Goal: Task Accomplishment & Management: Use online tool/utility

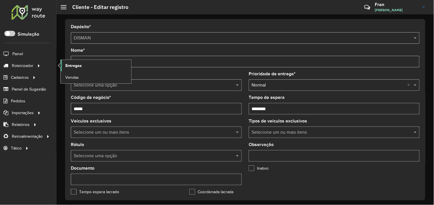
click at [78, 63] on span "Entregas" at bounding box center [73, 66] width 16 height 6
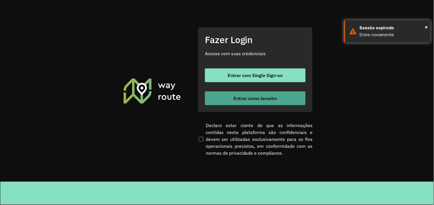
click at [271, 99] on span "Entrar como terceiro" at bounding box center [254, 98] width 43 height 5
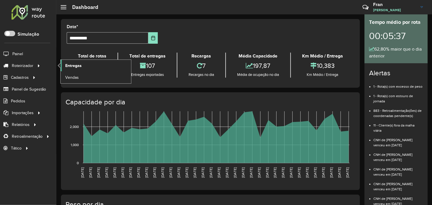
click at [81, 67] on span "Entregas" at bounding box center [73, 66] width 16 height 6
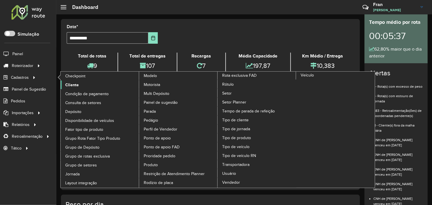
click at [91, 87] on link "Cliente" at bounding box center [100, 85] width 79 height 9
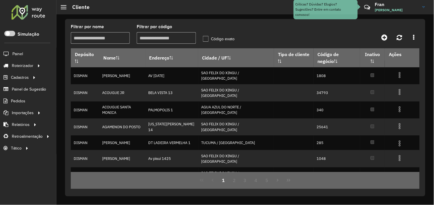
click at [104, 40] on input "Filtrar por nome" at bounding box center [100, 38] width 59 height 12
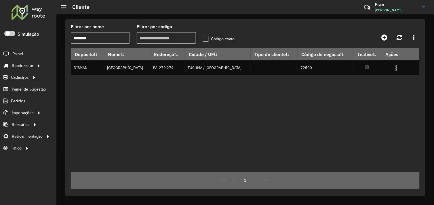
click at [110, 39] on input "*******" at bounding box center [100, 38] width 59 height 12
type input "*"
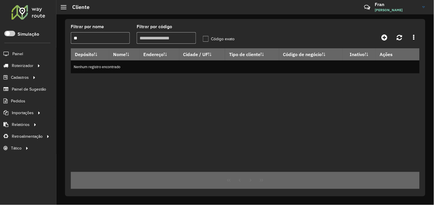
type input "*"
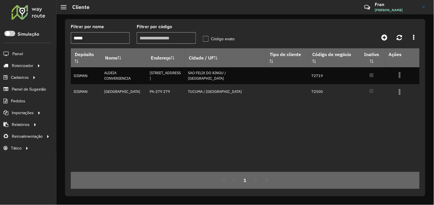
type input "*****"
click at [196, 105] on div "Depósito Nome Endereço Cidade / UF Tipo de cliente Código de negócio Inativo Aç…" at bounding box center [245, 110] width 348 height 124
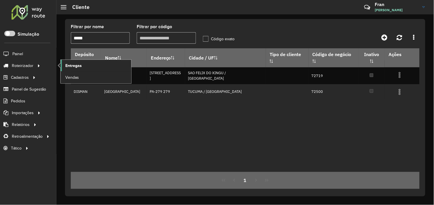
click at [75, 64] on span "Entregas" at bounding box center [73, 66] width 16 height 6
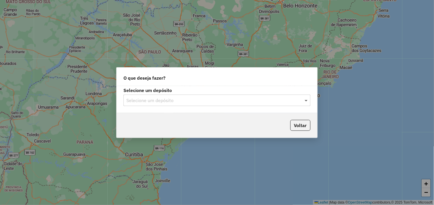
click at [305, 101] on span at bounding box center [306, 100] width 7 height 7
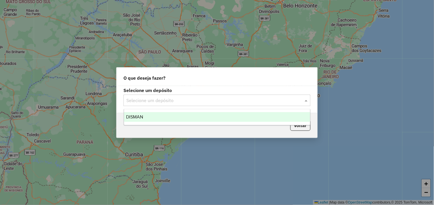
click at [165, 118] on div "DISMAN" at bounding box center [217, 117] width 186 height 10
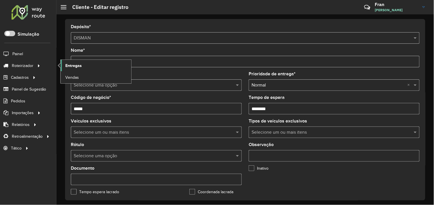
click at [81, 64] on link "Entregas" at bounding box center [96, 66] width 70 height 12
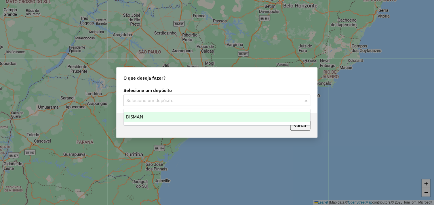
click at [184, 101] on input "text" at bounding box center [211, 100] width 170 height 7
click at [167, 117] on div "DISMAN" at bounding box center [217, 117] width 186 height 10
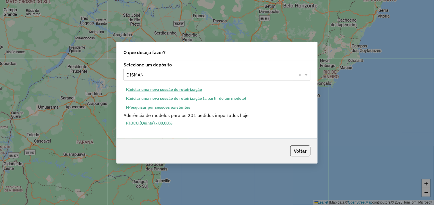
click at [158, 91] on button "Iniciar uma nova sessão de roteirização" at bounding box center [163, 89] width 81 height 9
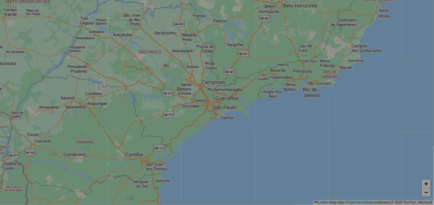
select select "*"
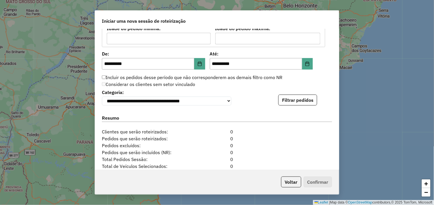
scroll to position [524, 0]
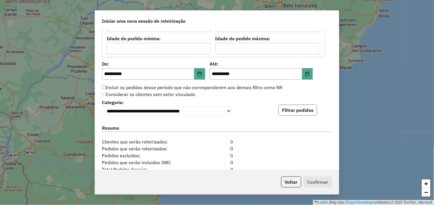
click at [303, 116] on button "Filtrar pedidos" at bounding box center [297, 110] width 39 height 11
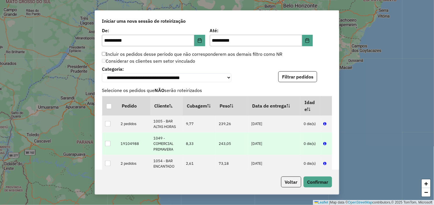
scroll to position [587, 0]
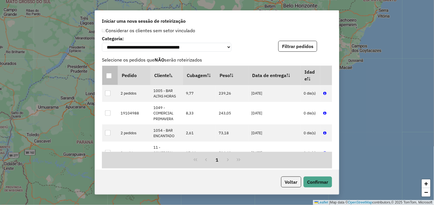
click at [108, 78] on div at bounding box center [108, 75] width 5 height 5
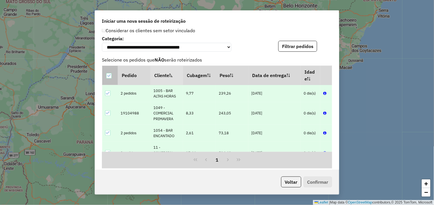
click at [108, 78] on div at bounding box center [108, 75] width 5 height 5
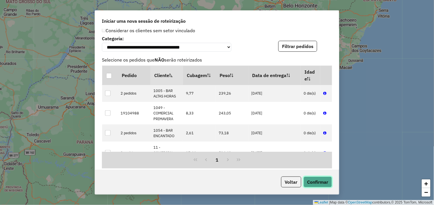
click at [317, 183] on button "Confirmar" at bounding box center [317, 182] width 28 height 11
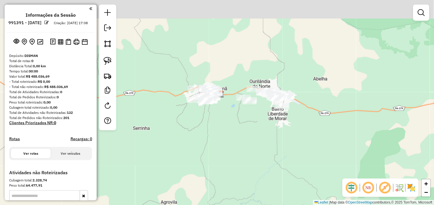
drag, startPoint x: 231, startPoint y: 78, endPoint x: 255, endPoint y: 141, distance: 67.7
click at [255, 141] on div "Janela de atendimento Grade de atendimento Capacidade Transportadoras Veículos …" at bounding box center [217, 102] width 434 height 205
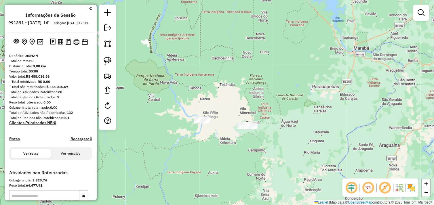
drag, startPoint x: 203, startPoint y: 140, endPoint x: 215, endPoint y: 143, distance: 12.2
click at [215, 143] on div "Janela de atendimento Grade de atendimento Capacidade Transportadoras Veículos …" at bounding box center [217, 102] width 434 height 205
click at [110, 64] on img at bounding box center [108, 61] width 8 height 8
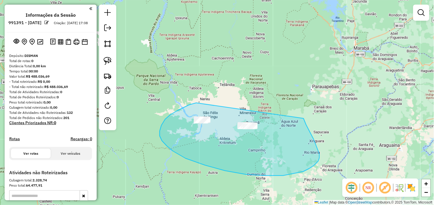
drag, startPoint x: 196, startPoint y: 103, endPoint x: 205, endPoint y: 107, distance: 10.0
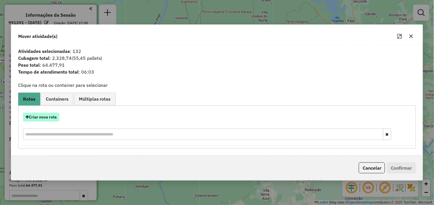
click at [47, 116] on button "Criar nova rota" at bounding box center [41, 117] width 36 height 9
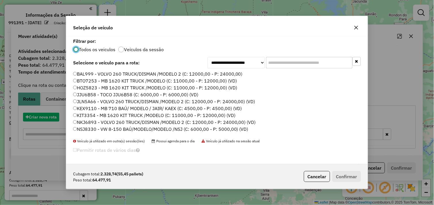
scroll to position [3, 1]
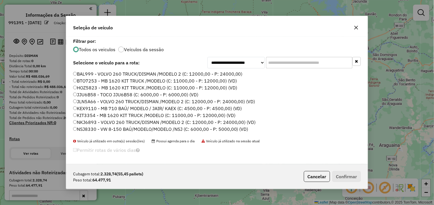
click at [85, 74] on label "BAL999 - VOLVO 260 TRUCK/DISMAN /MODELO 2 (C: 12000,00 - P: 24000,00)" at bounding box center [157, 73] width 169 height 7
click at [347, 175] on button "Confirmar" at bounding box center [346, 176] width 28 height 11
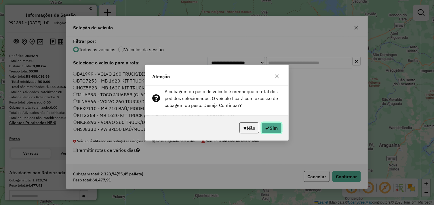
click at [271, 130] on button "Sim" at bounding box center [271, 127] width 20 height 11
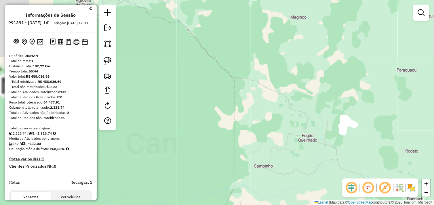
drag, startPoint x: 157, startPoint y: 73, endPoint x: 231, endPoint y: 185, distance: 134.2
click at [231, 185] on div "Janela de atendimento Grade de atendimento Capacidade Transportadoras Veículos …" at bounding box center [217, 102] width 434 height 205
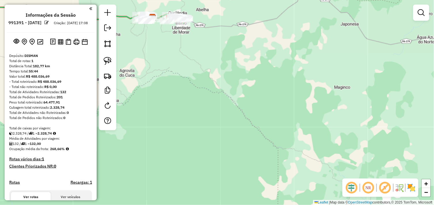
drag, startPoint x: 183, startPoint y: 55, endPoint x: 231, endPoint y: 210, distance: 162.7
click at [231, 205] on html "Aguarde... Pop-up bloqueado! Seu navegador bloqueou automáticamente a abertura …" at bounding box center [217, 102] width 434 height 205
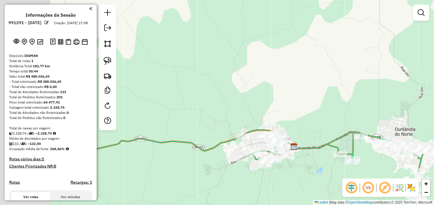
drag, startPoint x: 202, startPoint y: 181, endPoint x: 316, endPoint y: 175, distance: 114.0
click at [315, 177] on div "Janela de atendimento Grade de atendimento Capacidade Transportadoras Veículos …" at bounding box center [217, 102] width 434 height 205
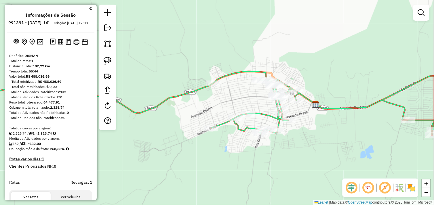
drag, startPoint x: 222, startPoint y: 139, endPoint x: 216, endPoint y: 81, distance: 57.5
click at [216, 81] on div "Janela de atendimento Grade de atendimento Capacidade Transportadoras Veículos …" at bounding box center [217, 102] width 434 height 205
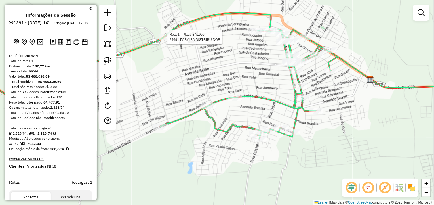
drag, startPoint x: 274, startPoint y: 155, endPoint x: 271, endPoint y: 173, distance: 18.4
click at [271, 173] on div "Rota 1 - Placa BAL999 2469 - PARAIBA DISTRIBUIDOR Janela de atendimento Grade d…" at bounding box center [217, 102] width 434 height 205
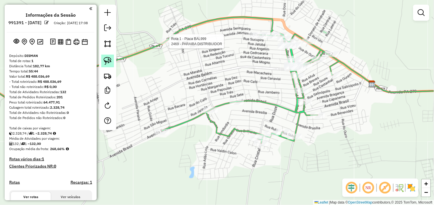
click at [105, 62] on img at bounding box center [108, 61] width 8 height 8
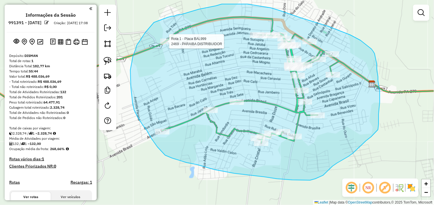
drag, startPoint x: 174, startPoint y: 16, endPoint x: 169, endPoint y: 17, distance: 5.2
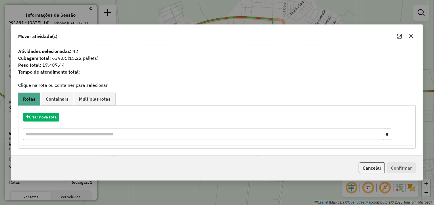
click at [411, 42] on div "Mover atividade(s)" at bounding box center [216, 35] width 411 height 21
click at [412, 39] on button "button" at bounding box center [410, 36] width 9 height 9
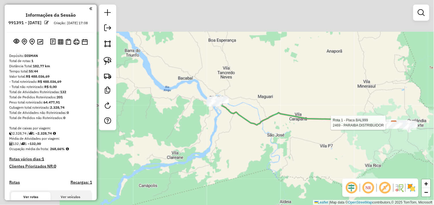
drag, startPoint x: 282, startPoint y: 125, endPoint x: 334, endPoint y: 146, distance: 55.7
click at [333, 146] on div "Rota 1 - Placa BAL999 2469 - PARAIBA DISTRIBUIDOR Janela de atendimento Grade d…" at bounding box center [217, 102] width 434 height 205
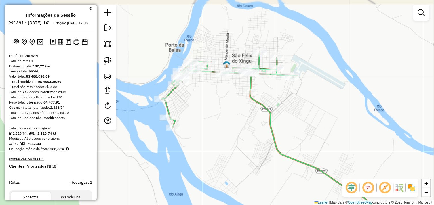
drag, startPoint x: 241, startPoint y: 108, endPoint x: 269, endPoint y: 147, distance: 47.4
click at [269, 147] on div "Rota 1 - Placa BAL999 2469 - PARAIBA DISTRIBUIDOR Janela de atendimento Grade d…" at bounding box center [217, 102] width 434 height 205
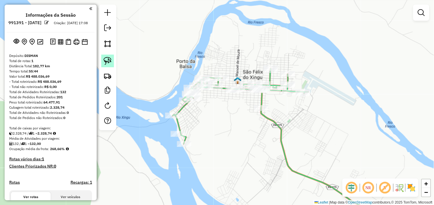
drag, startPoint x: 107, startPoint y: 66, endPoint x: 112, endPoint y: 66, distance: 4.3
click at [107, 66] on link at bounding box center [107, 61] width 13 height 13
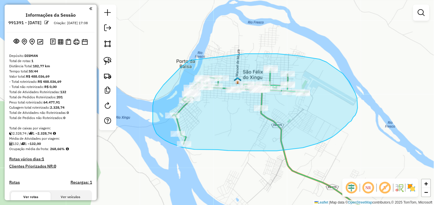
drag, startPoint x: 189, startPoint y: 60, endPoint x: 200, endPoint y: 55, distance: 11.6
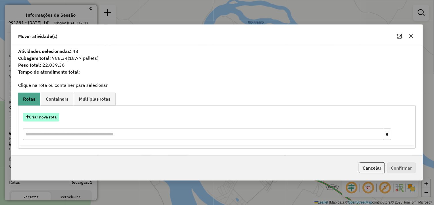
click at [47, 116] on button "Criar nova rota" at bounding box center [41, 117] width 36 height 9
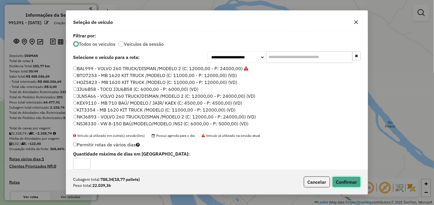
click at [341, 182] on button "Confirmar" at bounding box center [346, 182] width 28 height 11
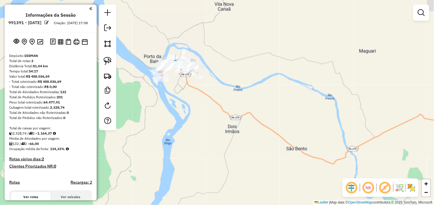
drag, startPoint x: 262, startPoint y: 125, endPoint x: 229, endPoint y: 104, distance: 38.8
click at [229, 104] on div "Janela de atendimento Grade de atendimento Capacidade Transportadoras Veículos …" at bounding box center [217, 102] width 434 height 205
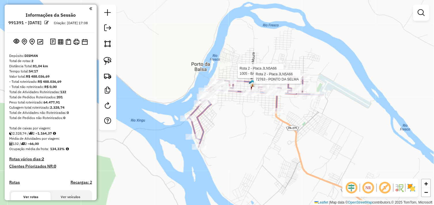
drag, startPoint x: 232, startPoint y: 114, endPoint x: 238, endPoint y: 123, distance: 10.7
click at [238, 123] on div "Rota 2 - Placa JLN5A66 1005 - BAR ALTAS HORAS Rota 2 - Placa JLN5A66 72763 - PO…" at bounding box center [217, 102] width 434 height 205
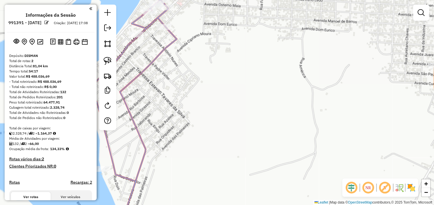
drag, startPoint x: 214, startPoint y: 125, endPoint x: 332, endPoint y: 107, distance: 119.9
click at [331, 120] on div "Rota 2 - Placa JLN5A66 1005 - BAR ALTAS HORAS Rota 2 - Placa JLN5A66 72763 - PO…" at bounding box center [217, 102] width 434 height 205
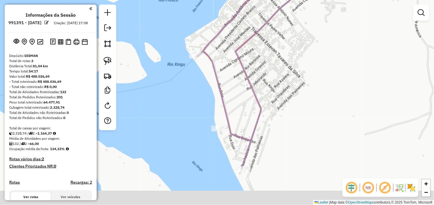
drag, startPoint x: 206, startPoint y: 128, endPoint x: 251, endPoint y: 87, distance: 61.1
click at [251, 87] on icon at bounding box center [359, 54] width 324 height 228
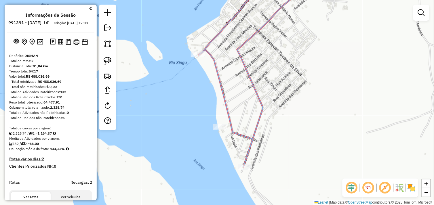
drag, startPoint x: 105, startPoint y: 61, endPoint x: 114, endPoint y: 61, distance: 8.6
click at [105, 61] on img at bounding box center [108, 61] width 8 height 8
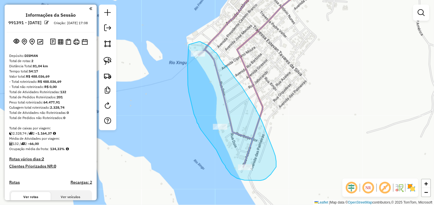
drag, startPoint x: 189, startPoint y: 47, endPoint x: 193, endPoint y: 43, distance: 5.5
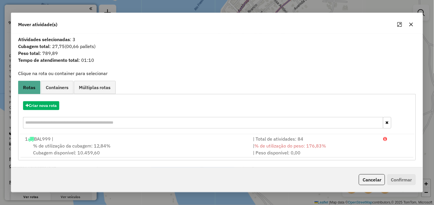
click at [413, 27] on button "button" at bounding box center [410, 24] width 9 height 9
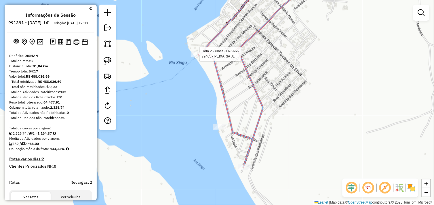
select select "**********"
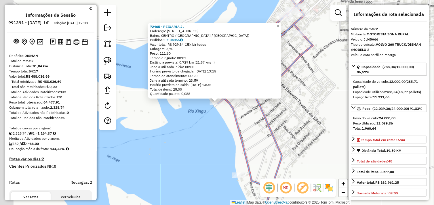
scroll to position [99, 0]
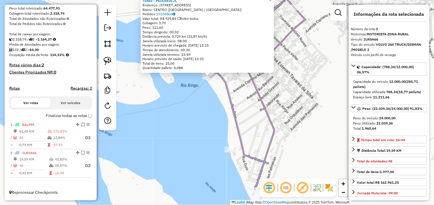
drag, startPoint x: 253, startPoint y: 125, endPoint x: 240, endPoint y: 95, distance: 32.3
click at [241, 90] on div "72465 - PEIXARIA JL Endereço: Avenida Para 279 Bairro: CENTRO (SAO FELIX DO XIN…" at bounding box center [217, 102] width 434 height 205
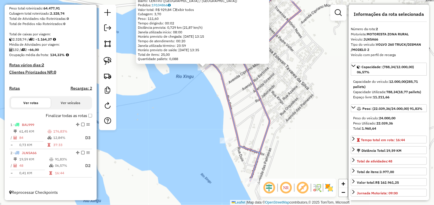
click at [242, 113] on div "72465 - PEIXARIA JL Endereço: Avenida Para 279 Bairro: CENTRO (SAO FELIX DO XIN…" at bounding box center [217, 102] width 434 height 205
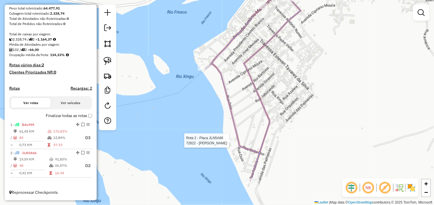
select select "**********"
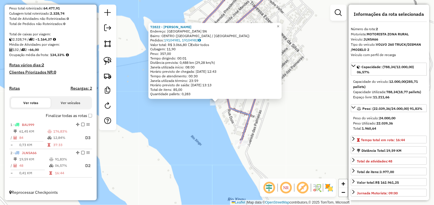
click at [260, 121] on div "72822 - SUP OLIVEIRA Endereço: Vila clareane SN Bairro: CENTRO (SAO FELIX DO XI…" at bounding box center [217, 102] width 434 height 205
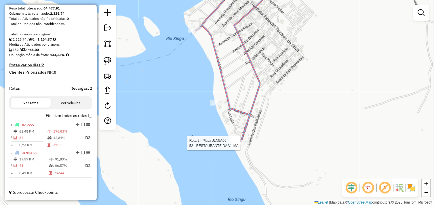
select select "**********"
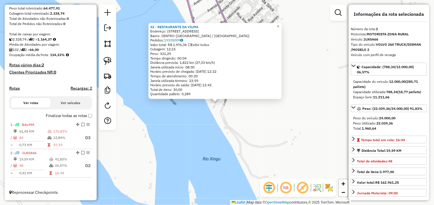
click at [253, 114] on div "52 - RESTAURANTE DA VILMA Endereço: AV JABORANDI 50 Bairro: CENTRO (SAO FELIX D…" at bounding box center [217, 102] width 434 height 205
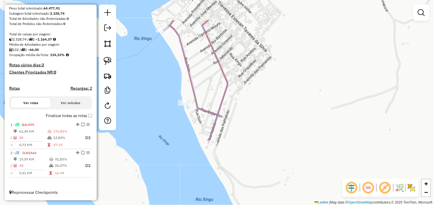
drag, startPoint x: 262, startPoint y: 99, endPoint x: 260, endPoint y: 144, distance: 45.2
click at [260, 144] on div "Janela de atendimento Grade de atendimento Capacidade Transportadoras Veículos …" at bounding box center [217, 102] width 434 height 205
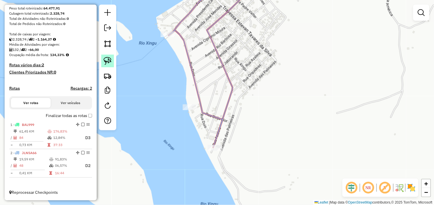
click at [107, 62] on img at bounding box center [108, 61] width 8 height 8
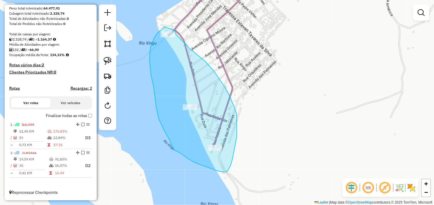
drag, startPoint x: 164, startPoint y: 27, endPoint x: 168, endPoint y: 24, distance: 5.1
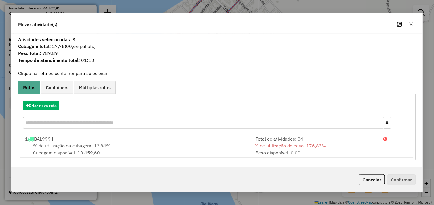
click at [411, 30] on div "Mover atividade(s)" at bounding box center [216, 23] width 411 height 21
click at [411, 28] on button "button" at bounding box center [410, 24] width 9 height 9
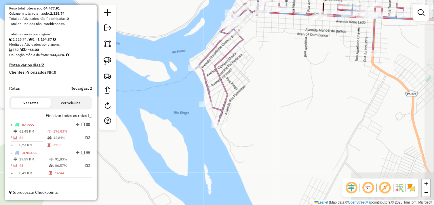
drag, startPoint x: 283, startPoint y: 64, endPoint x: 221, endPoint y: 96, distance: 69.4
click at [221, 96] on div "Janela de atendimento Grade de atendimento Capacidade Transportadoras Veículos …" at bounding box center [217, 102] width 434 height 205
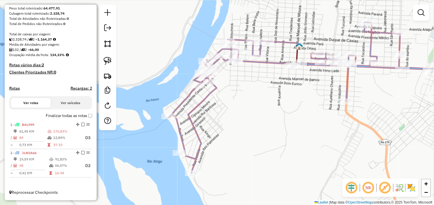
drag, startPoint x: 214, startPoint y: 95, endPoint x: 176, endPoint y: 123, distance: 46.8
click at [176, 123] on div "Janela de atendimento Grade de atendimento Capacidade Transportadoras Veículos …" at bounding box center [217, 102] width 434 height 205
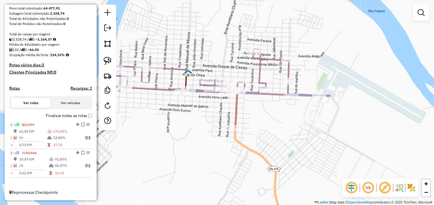
drag, startPoint x: 275, startPoint y: 121, endPoint x: 181, endPoint y: 149, distance: 97.8
click at [181, 149] on div "Janela de atendimento Grade de atendimento Capacidade Transportadoras Veículos …" at bounding box center [217, 102] width 434 height 205
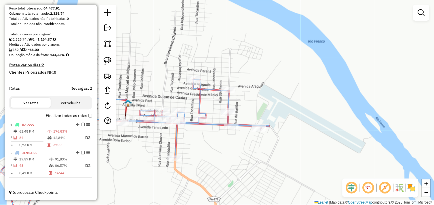
drag, startPoint x: 302, startPoint y: 136, endPoint x: 278, endPoint y: 153, distance: 29.6
click at [278, 153] on div "Janela de atendimento Grade de atendimento Capacidade Transportadoras Veículos …" at bounding box center [217, 102] width 434 height 205
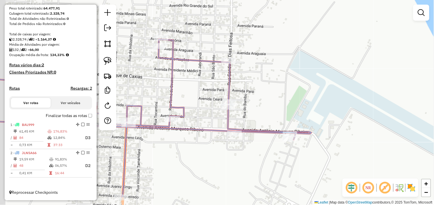
drag, startPoint x: 232, startPoint y: 152, endPoint x: 246, endPoint y: 162, distance: 16.5
click at [246, 162] on div "Janela de atendimento Grade de atendimento Capacidade Transportadoras Veículos …" at bounding box center [217, 102] width 434 height 205
drag, startPoint x: 112, startPoint y: 61, endPoint x: 117, endPoint y: 58, distance: 6.3
click at [112, 61] on link at bounding box center [107, 61] width 13 height 13
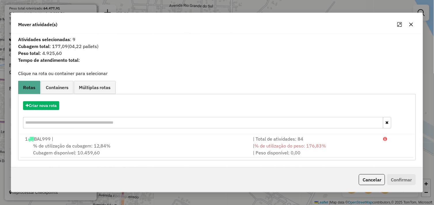
click at [411, 23] on icon "button" at bounding box center [411, 24] width 5 height 5
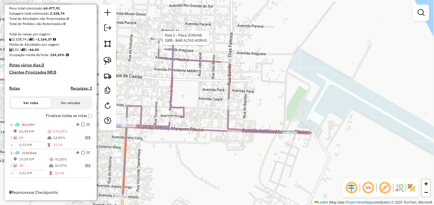
select select "**********"
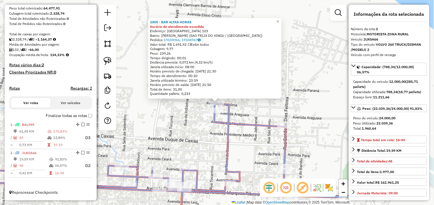
click at [314, 109] on div "1005 - BAR ALTAS HORAS Horário de atendimento excedido Endereço: TOCANTINS 103 …" at bounding box center [217, 102] width 434 height 205
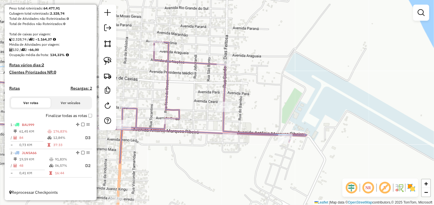
drag, startPoint x: 323, startPoint y: 92, endPoint x: 260, endPoint y: 53, distance: 74.2
click at [265, 53] on div "Janela de atendimento Grade de atendimento Capacidade Transportadoras Veículos …" at bounding box center [217, 102] width 434 height 205
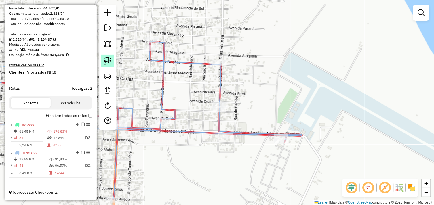
click at [108, 63] on img at bounding box center [108, 61] width 8 height 8
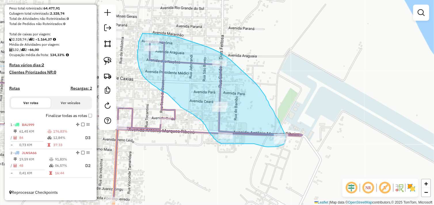
drag, startPoint x: 142, startPoint y: 33, endPoint x: 138, endPoint y: 43, distance: 10.0
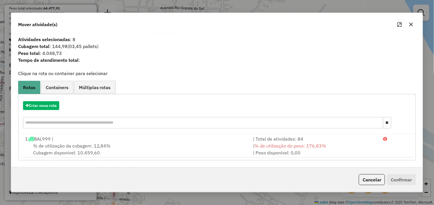
click at [412, 24] on icon "button" at bounding box center [411, 24] width 5 height 5
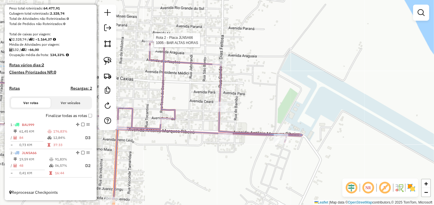
select select "**********"
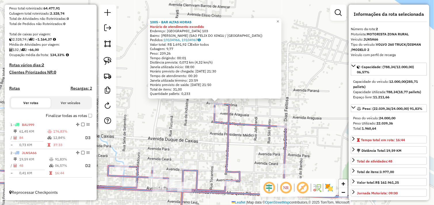
click at [332, 85] on div "1005 - BAR ALTAS HORAS Horário de atendimento excedido Endereço: TOCANTINS 103 …" at bounding box center [217, 102] width 434 height 205
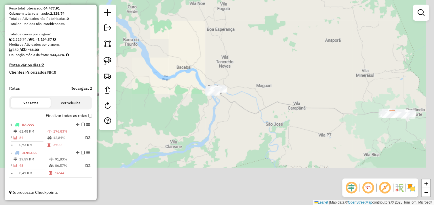
drag, startPoint x: 275, startPoint y: 112, endPoint x: 152, endPoint y: 33, distance: 146.8
click at [152, 34] on div "Janela de atendimento Grade de atendimento Capacidade Transportadoras Veículos …" at bounding box center [217, 102] width 434 height 205
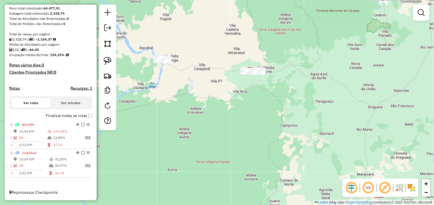
drag, startPoint x: 205, startPoint y: 86, endPoint x: 156, endPoint y: 87, distance: 48.6
click at [211, 104] on div "Janela de atendimento Grade de atendimento Capacidade Transportadoras Veículos …" at bounding box center [217, 102] width 434 height 205
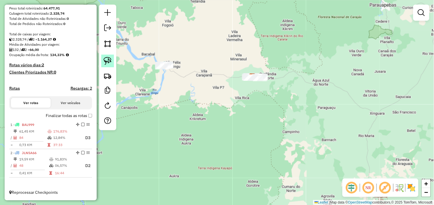
click at [103, 61] on link at bounding box center [107, 61] width 13 height 13
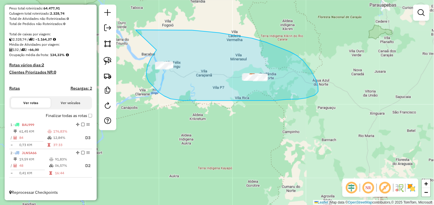
drag, startPoint x: 151, startPoint y: 58, endPoint x: 116, endPoint y: 32, distance: 43.8
click at [116, 32] on hb-router-mapa "Informações da Sessão 991391 - 20/08/2025 Criação: 19/08/2025 17:08 Depósito: D…" at bounding box center [217, 102] width 434 height 205
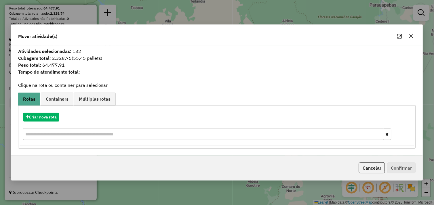
click at [413, 34] on icon "button" at bounding box center [411, 36] width 5 height 5
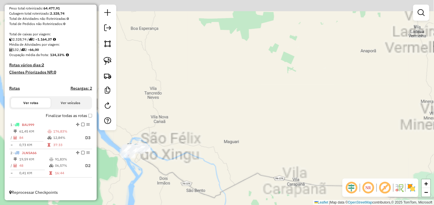
drag, startPoint x: 264, startPoint y: 87, endPoint x: 343, endPoint y: 97, distance: 79.7
click at [342, 97] on div "Janela de atendimento Grade de atendimento Capacidade Transportadoras Veículos …" at bounding box center [217, 102] width 434 height 205
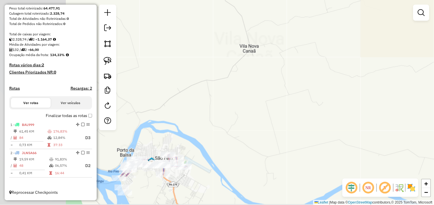
drag, startPoint x: 213, startPoint y: 145, endPoint x: 369, endPoint y: 72, distance: 172.1
click at [369, 72] on div "Janela de atendimento Grade de atendimento Capacidade Transportadoras Veículos …" at bounding box center [217, 102] width 434 height 205
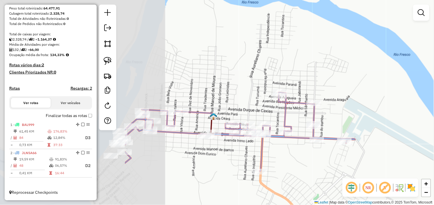
drag, startPoint x: 208, startPoint y: 132, endPoint x: 374, endPoint y: 116, distance: 166.7
click at [374, 116] on div "Janela de atendimento Grade de atendimento Capacidade Transportadoras Veículos …" at bounding box center [217, 102] width 434 height 205
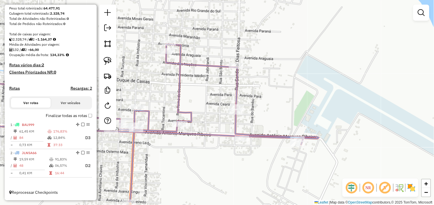
drag, startPoint x: 363, startPoint y: 91, endPoint x: 350, endPoint y: 73, distance: 22.8
click at [350, 73] on div "Janela de atendimento Grade de atendimento Capacidade Transportadoras Veículos …" at bounding box center [217, 102] width 434 height 205
click at [110, 62] on img at bounding box center [108, 61] width 8 height 8
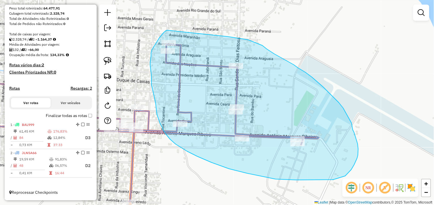
drag, startPoint x: 167, startPoint y: 30, endPoint x: 201, endPoint y: 32, distance: 33.7
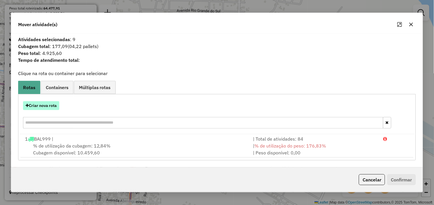
click at [45, 104] on button "Criar nova rota" at bounding box center [41, 105] width 36 height 9
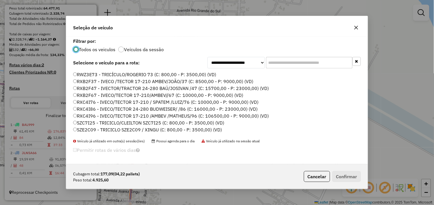
scroll to position [82, 0]
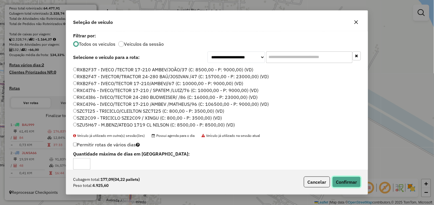
click at [342, 184] on button "Confirmar" at bounding box center [346, 182] width 28 height 11
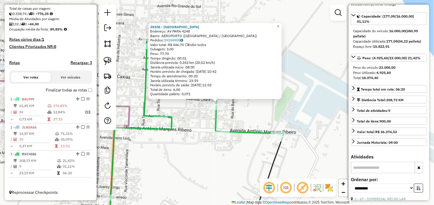
scroll to position [160, 0]
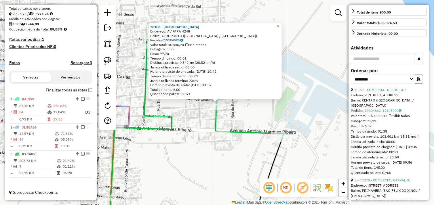
click at [416, 81] on icon "button" at bounding box center [418, 79] width 4 height 4
click at [410, 84] on select "**********" at bounding box center [382, 79] width 63 height 9
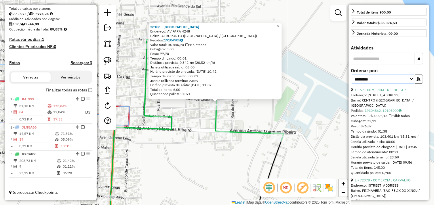
select select "*********"
click at [351, 79] on select "**********" at bounding box center [382, 79] width 63 height 9
click at [418, 81] on icon "button" at bounding box center [418, 79] width 4 height 4
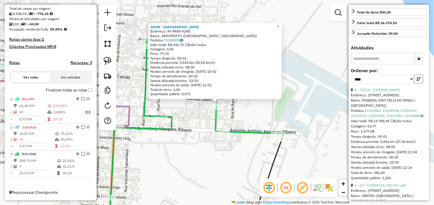
click at [418, 81] on icon "button" at bounding box center [418, 79] width 4 height 4
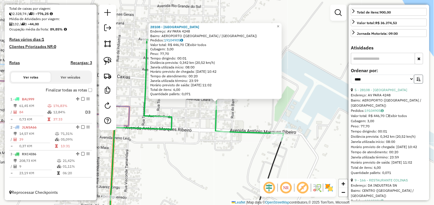
click at [418, 81] on icon "button" at bounding box center [418, 79] width 4 height 4
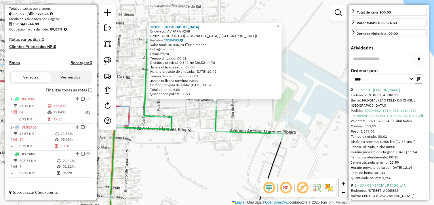
click at [418, 81] on icon "button" at bounding box center [418, 79] width 4 height 4
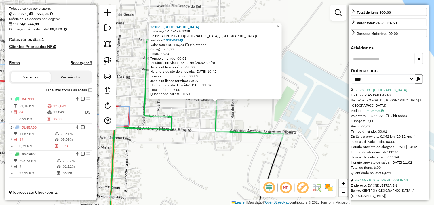
click at [380, 97] on div "Endereço: AV PARA 4248" at bounding box center [389, 95] width 76 height 5
click at [381, 92] on link "5 - 28108 - BAR DO GUIMARAES" at bounding box center [381, 90] width 53 height 4
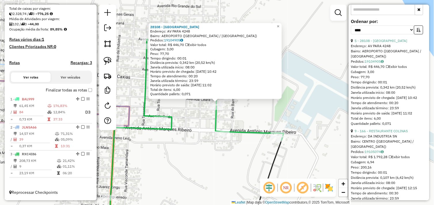
scroll to position [223, 0]
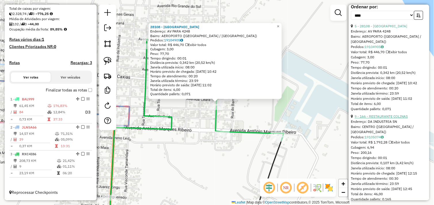
click at [387, 119] on link "9 - 166 - RESTAURANTE COLINAS" at bounding box center [381, 116] width 53 height 4
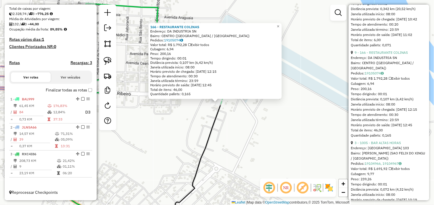
scroll to position [160, 0]
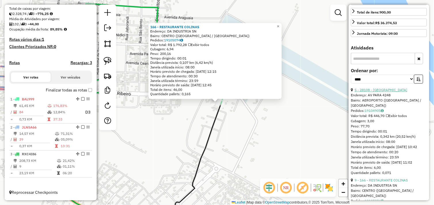
click at [378, 92] on link "5 - 28108 - BAR DO GUIMARAES" at bounding box center [381, 90] width 53 height 4
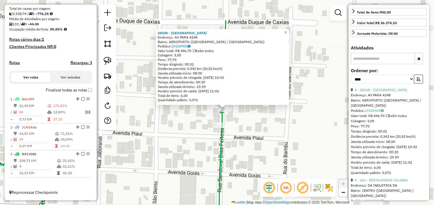
drag, startPoint x: 240, startPoint y: 102, endPoint x: 240, endPoint y: 142, distance: 40.3
click at [240, 142] on div "28108 - BAR DO GUIMARAES Endereço: AV PARA 4248 Bairro: AEROPORTO (SAO FELIX DO…" at bounding box center [217, 102] width 434 height 205
click at [107, 59] on img at bounding box center [108, 61] width 8 height 8
drag, startPoint x: 215, startPoint y: 112, endPoint x: 206, endPoint y: 110, distance: 8.9
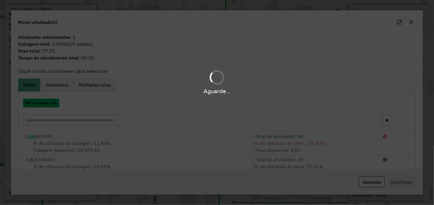
click at [42, 103] on button "Criar nova rota" at bounding box center [41, 103] width 36 height 9
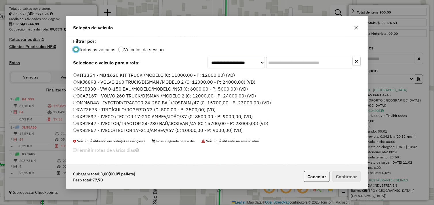
scroll to position [82, 0]
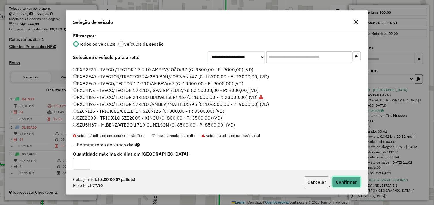
click at [340, 182] on button "Confirmar" at bounding box center [346, 182] width 28 height 11
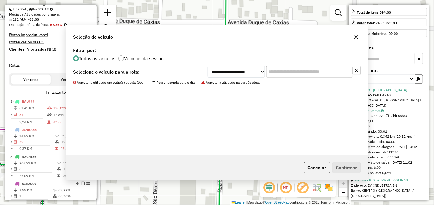
scroll to position [158, 0]
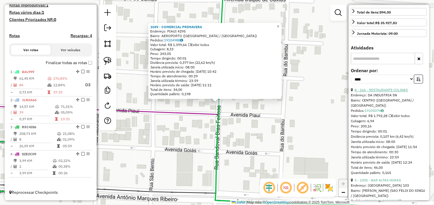
click at [378, 92] on link "8 - 166 - RESTAURANTE COLINAS" at bounding box center [381, 90] width 53 height 4
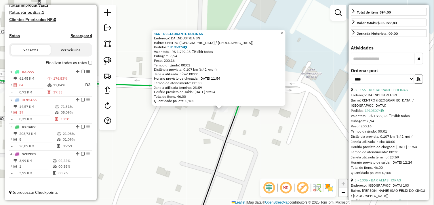
drag, startPoint x: 271, startPoint y: 120, endPoint x: 279, endPoint y: 130, distance: 12.5
click at [279, 130] on div "166 - RESTAURANTE COLINAS Endereço: DA INDUSTRIA SN Bairro: CENTRO (SAO FELIX D…" at bounding box center [217, 102] width 434 height 205
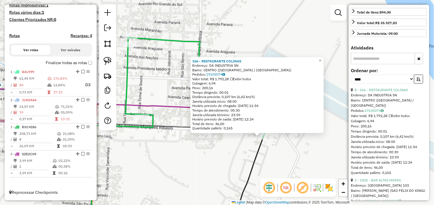
click at [270, 144] on div "166 - RESTAURANTE COLINAS Endereço: DA INDUSTRIA SN Bairro: CENTRO (SAO FELIX D…" at bounding box center [217, 102] width 434 height 205
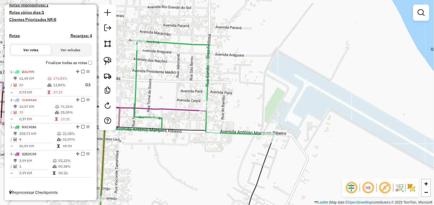
drag, startPoint x: 227, startPoint y: 147, endPoint x: 269, endPoint y: 151, distance: 42.2
click at [269, 151] on div "Janela de atendimento Grade de atendimento Capacidade Transportadoras Veículos …" at bounding box center [217, 102] width 434 height 205
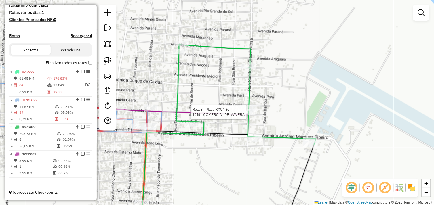
select select "*********"
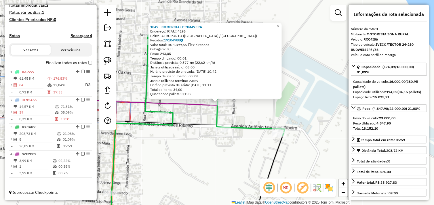
click at [258, 119] on div "1049 - COMERCIAL PRIMAVERA Endereço: PIAUI 4295 Bairro: AEROPORTO (SAO FELIX DO…" at bounding box center [217, 102] width 434 height 205
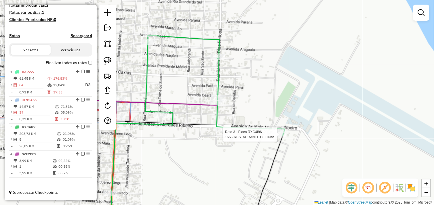
select select "*********"
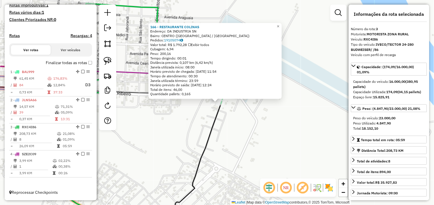
click at [235, 112] on div "166 - RESTAURANTE COLINAS Endereço: DA INDUSTRIA SN Bairro: CENTRO (SAO FELIX D…" at bounding box center [217, 102] width 434 height 205
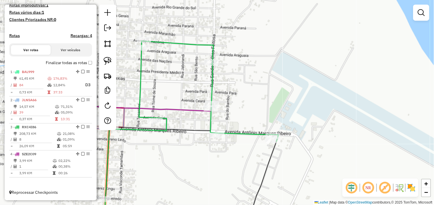
drag, startPoint x: 242, startPoint y: 122, endPoint x: 295, endPoint y: 156, distance: 62.7
click at [295, 156] on div "Janela de atendimento Grade de atendimento Capacidade Transportadoras Veículos …" at bounding box center [217, 102] width 434 height 205
select select "*********"
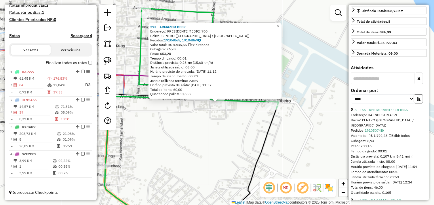
scroll to position [0, 0]
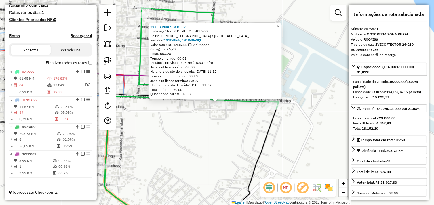
drag, startPoint x: 233, startPoint y: 117, endPoint x: 388, endPoint y: 125, distance: 155.5
click at [388, 125] on hb-router-mapa "Informações da Sessão 991391 - 20/08/2025 Criação: 19/08/2025 17:08 Depósito: D…" at bounding box center [217, 102] width 434 height 205
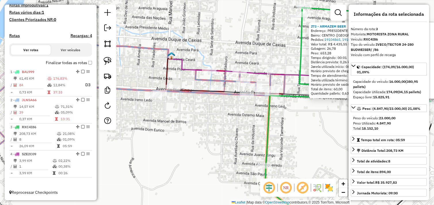
drag, startPoint x: 248, startPoint y: 130, endPoint x: 192, endPoint y: 122, distance: 57.3
click at [192, 122] on div "273 - ARMAZEM BEER Endereço: PRESIDENTE MEDICI 700 Bairro: CENTRO (SAO FELIX DO…" at bounding box center [217, 102] width 434 height 205
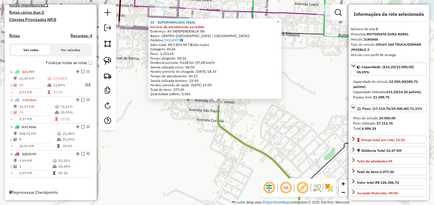
click at [251, 116] on div "32 - SUPERMERCADO IDEAL Horário de atendimento excedido Endereço: AV INDEPENDEN…" at bounding box center [217, 102] width 434 height 205
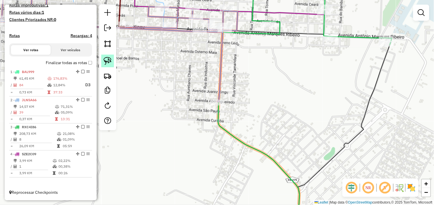
click at [108, 62] on img at bounding box center [108, 61] width 8 height 8
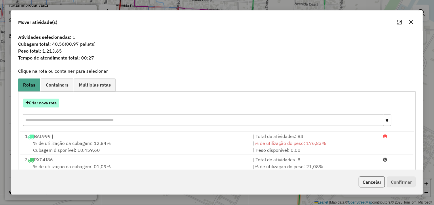
click at [44, 105] on button "Criar nova rota" at bounding box center [41, 103] width 36 height 9
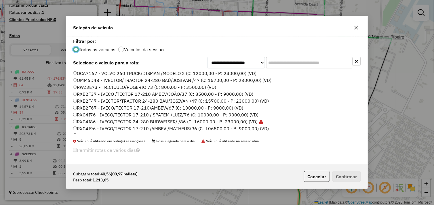
scroll to position [64, 0]
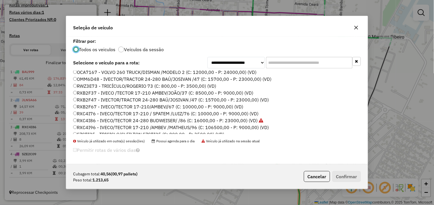
click at [77, 107] on label "RXB2F67 - IVECO/TECTOR 17-210/AMBEV//67 (C: 10000,00 - P: 9000,00) (VD)" at bounding box center [158, 106] width 170 height 7
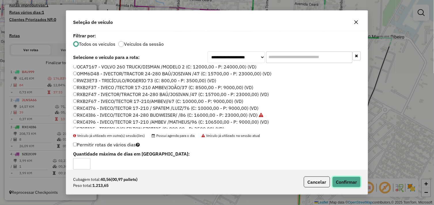
click at [340, 185] on button "Confirmar" at bounding box center [346, 182] width 28 height 11
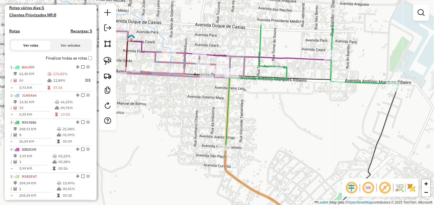
drag, startPoint x: 285, startPoint y: 96, endPoint x: 291, endPoint y: 135, distance: 40.1
click at [291, 135] on div "Janela de atendimento Grade de atendimento Capacidade Transportadoras Veículos …" at bounding box center [217, 102] width 434 height 205
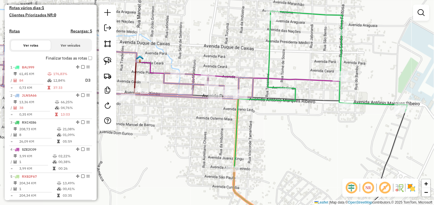
drag, startPoint x: 264, startPoint y: 98, endPoint x: 282, endPoint y: 136, distance: 42.7
click at [282, 136] on div "Janela de atendimento Grade de atendimento Capacidade Transportadoras Veículos …" at bounding box center [217, 102] width 434 height 205
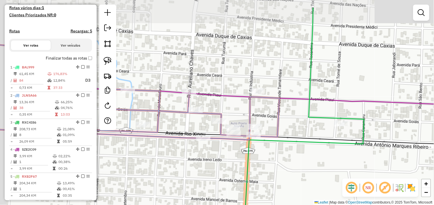
drag, startPoint x: 266, startPoint y: 119, endPoint x: 288, endPoint y: 149, distance: 36.2
click at [288, 149] on div "Janela de atendimento Grade de atendimento Capacidade Transportadoras Veículos …" at bounding box center [217, 102] width 434 height 205
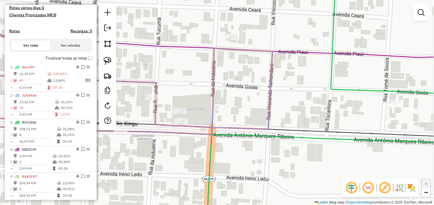
select select "*********"
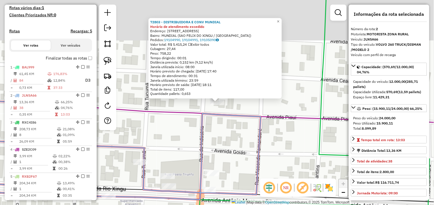
scroll to position [185, 0]
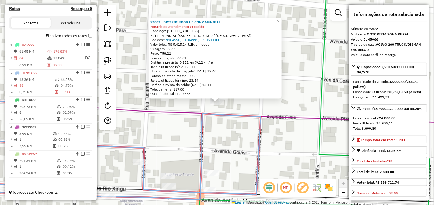
click at [242, 134] on div "72803 - DISTRIBUIDORA E CONV MUNDIAL Horário de atendimento excedido Endereço: …" at bounding box center [217, 102] width 434 height 205
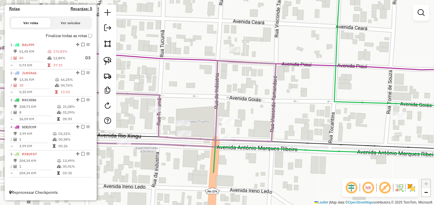
drag, startPoint x: 259, startPoint y: 87, endPoint x: 261, endPoint y: 81, distance: 6.4
click at [261, 81] on div "Janela de atendimento Grade de atendimento Capacidade Transportadoras Veículos …" at bounding box center [217, 102] width 434 height 205
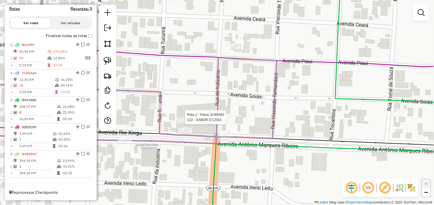
click at [228, 120] on div at bounding box center [228, 117] width 14 height 6
select select "*********"
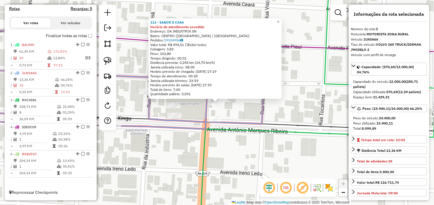
click at [244, 130] on icon at bounding box center [317, 156] width 235 height 140
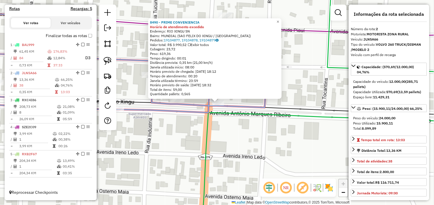
click at [268, 126] on div "8490 - PRIME CONVENIENCIA Horário de atendimento excedido Endereço: RIO XINGU S…" at bounding box center [217, 102] width 434 height 205
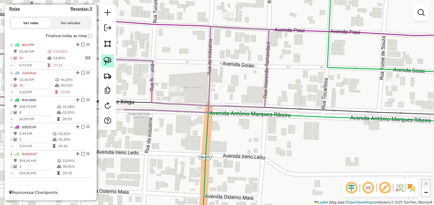
click at [108, 62] on img at bounding box center [108, 61] width 8 height 8
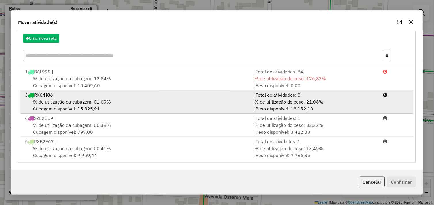
scroll to position [65, 0]
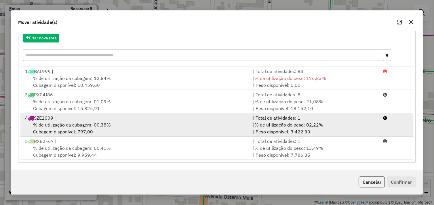
click at [99, 130] on div "% de utilização da cubagem: 00,38% Cubagem disponível: 797,00" at bounding box center [136, 128] width 228 height 14
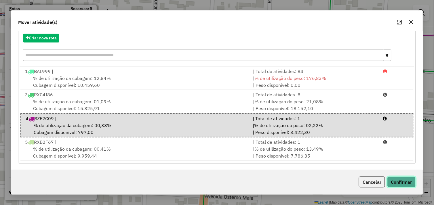
click at [396, 177] on button "Confirmar" at bounding box center [401, 182] width 28 height 11
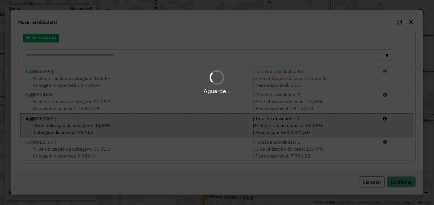
scroll to position [0, 0]
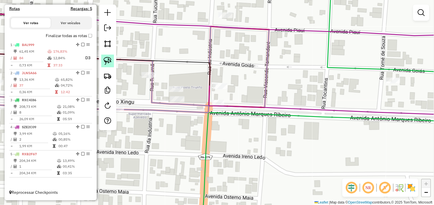
click at [104, 62] on img at bounding box center [108, 61] width 8 height 8
select select "*********"
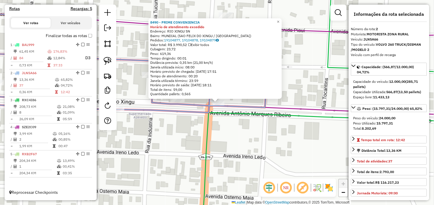
click at [239, 122] on div "8490 - PRIME CONVENIENCIA Horário de atendimento excedido Endereço: RIO XINGU S…" at bounding box center [217, 102] width 434 height 205
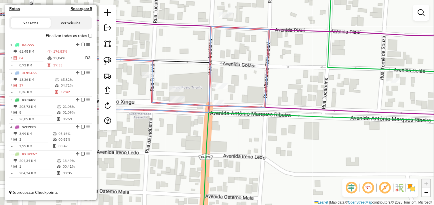
select select "*********"
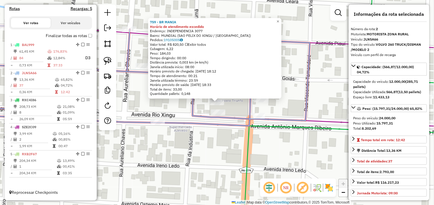
click at [194, 106] on icon at bounding box center [133, 75] width 353 height 102
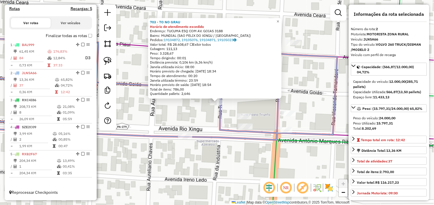
click at [220, 117] on icon at bounding box center [147, 89] width 380 height 102
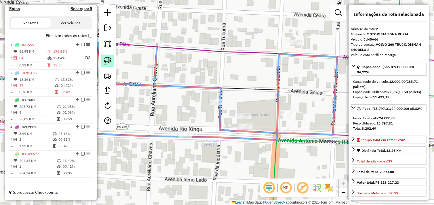
click at [113, 66] on link at bounding box center [107, 61] width 13 height 13
drag, startPoint x: 235, startPoint y: 120, endPoint x: 231, endPoint y: 112, distance: 8.4
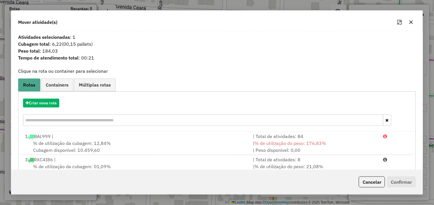
scroll to position [32, 0]
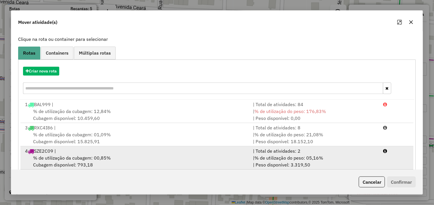
click at [144, 150] on div "4 SZE2C09 |" at bounding box center [136, 151] width 228 height 7
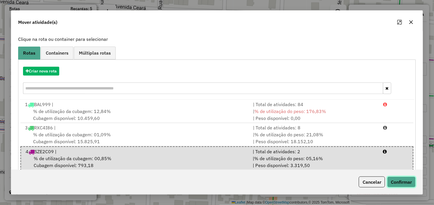
click at [393, 179] on button "Confirmar" at bounding box center [401, 182] width 28 height 11
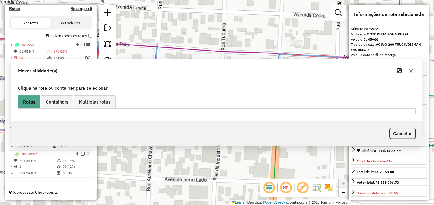
scroll to position [0, 0]
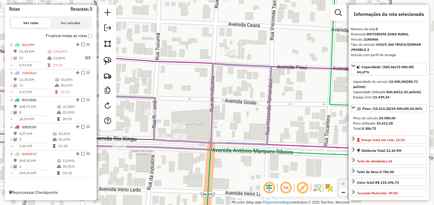
drag, startPoint x: 271, startPoint y: 89, endPoint x: 205, endPoint y: 99, distance: 66.6
click at [205, 99] on div "Janela de atendimento Grade de atendimento Capacidade Transportadoras Veículos …" at bounding box center [217, 102] width 434 height 205
click at [229, 56] on div "Rota 2 - Placa JLN5A66 72803 - DISTRIBUIDORA E CONV MUNDIAL Janela de atendimen…" at bounding box center [217, 102] width 434 height 205
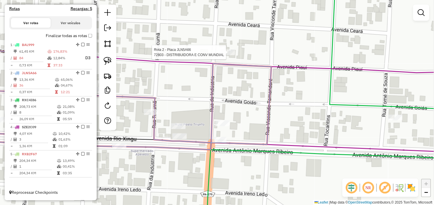
select select "*********"
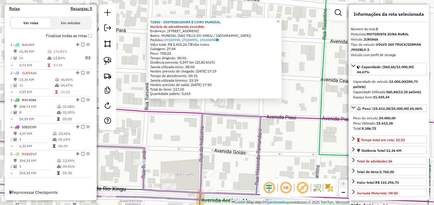
click at [248, 131] on div "72803 - DISTRIBUIDORA E CONV MUNDIAL Horário de atendimento excedido Endereço: …" at bounding box center [217, 102] width 434 height 205
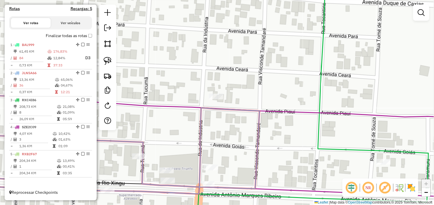
drag, startPoint x: 246, startPoint y: 156, endPoint x: 217, endPoint y: 131, distance: 38.1
click at [228, 116] on div "Janela de atendimento Grade de atendimento Capacidade Transportadoras Veículos …" at bounding box center [217, 102] width 434 height 205
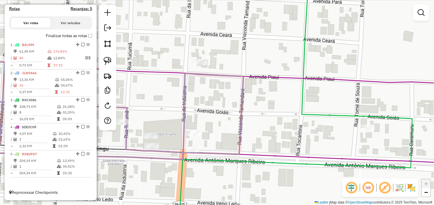
click at [183, 148] on icon at bounding box center [100, 109] width 287 height 99
select select "*********"
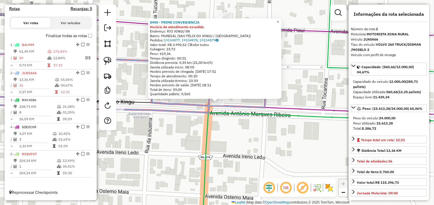
click at [238, 137] on div "8490 - PRIME CONVENIENCIA Horário de atendimento excedido Endereço: RIO XINGU S…" at bounding box center [217, 102] width 434 height 205
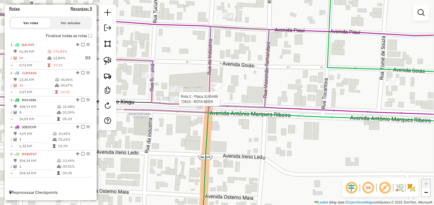
select select "*********"
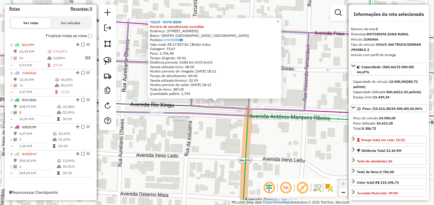
click at [287, 136] on div "72619 - ROTA BEER Horário de atendimento excedido Endereço: Avenida Rio Xingu 2…" at bounding box center [217, 102] width 434 height 205
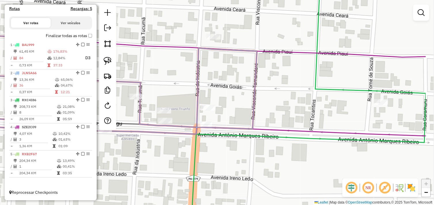
drag, startPoint x: 284, startPoint y: 130, endPoint x: 129, endPoint y: 114, distance: 156.0
click at [231, 148] on div "Janela de atendimento Grade de atendimento Capacidade Transportadoras Veículos …" at bounding box center [217, 102] width 434 height 205
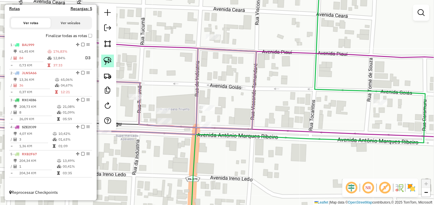
click at [102, 62] on link at bounding box center [107, 61] width 13 height 13
select select "*********"
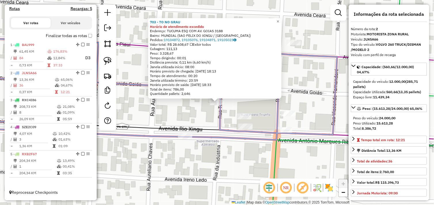
click at [198, 110] on div "703 - TO NO GRAU Horário de atendimento excedido Endereço: TUCUMA ESQ COM AV. G…" at bounding box center [217, 102] width 434 height 205
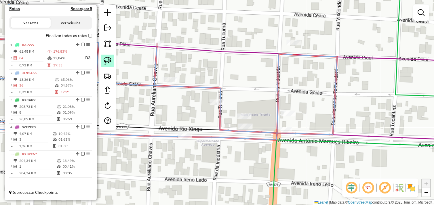
click at [109, 62] on img at bounding box center [108, 61] width 8 height 8
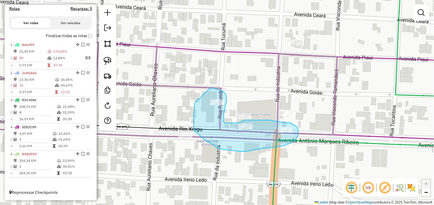
drag, startPoint x: 210, startPoint y: 88, endPoint x: 204, endPoint y: 93, distance: 8.4
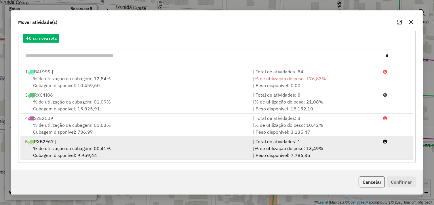
scroll to position [65, 0]
click at [101, 148] on span "% de utilização da cubagem: 00,41%" at bounding box center [72, 148] width 78 height 6
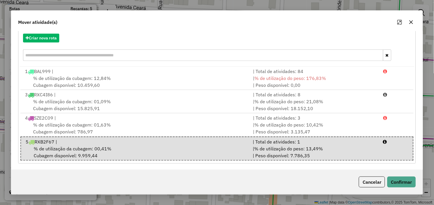
click at [399, 176] on div "Cancelar Confirmar" at bounding box center [216, 182] width 411 height 25
click at [403, 180] on button "Confirmar" at bounding box center [401, 182] width 28 height 11
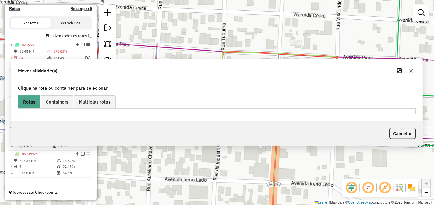
scroll to position [0, 0]
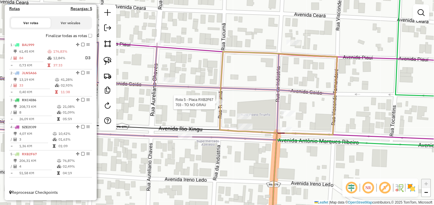
click at [217, 105] on div at bounding box center [217, 102] width 14 height 6
select select "*********"
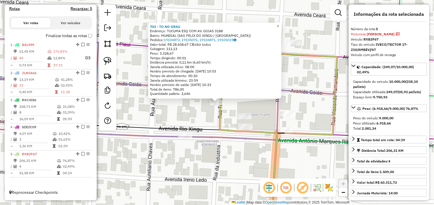
click at [235, 150] on div "703 - TO NO GRAU Endereço: TUCUMA ESQ COM AV. GOIAS 3188 Bairro: MUNDIAL (SAO F…" at bounding box center [217, 102] width 434 height 205
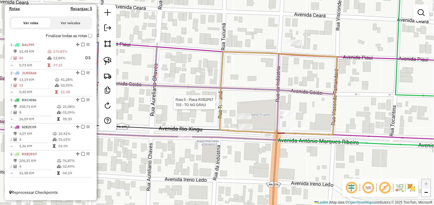
select select "*********"
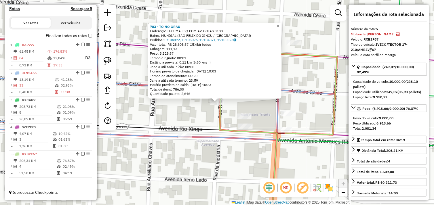
drag, startPoint x: 226, startPoint y: 143, endPoint x: 214, endPoint y: 141, distance: 12.0
click at [226, 143] on div "703 - TO NO GRAU Endereço: TUCUMA ESQ COM AV. GOIAS 3188 Bairro: MUNDIAL (SAO F…" at bounding box center [217, 102] width 434 height 205
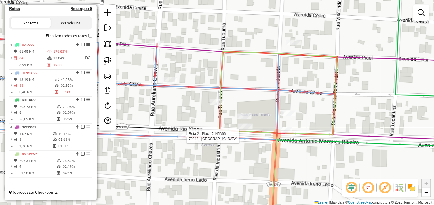
click at [180, 139] on div at bounding box center [185, 136] width 14 height 6
select select "*********"
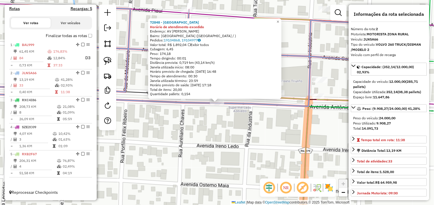
drag, startPoint x: 238, startPoint y: 127, endPoint x: 233, endPoint y: 147, distance: 20.1
click at [234, 147] on div "72848 - SUSHI HOUSE Horário de atendimento excedido Endereço: AV RIO XINGU Bair…" at bounding box center [217, 102] width 434 height 205
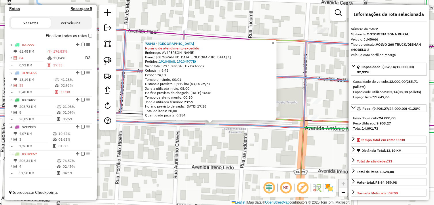
drag, startPoint x: 236, startPoint y: 139, endPoint x: 229, endPoint y: 150, distance: 12.4
click at [230, 150] on div "72848 - SUSHI HOUSE Horário de atendimento excedido Endereço: AV RIO XINGU Bair…" at bounding box center [217, 102] width 434 height 205
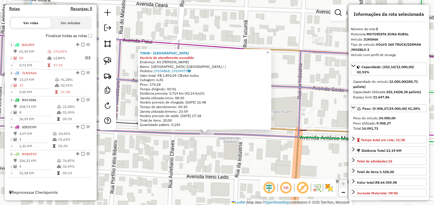
click at [229, 150] on div "72848 - SUSHI HOUSE Horário de atendimento excedido Endereço: AV RIO XINGU Bair…" at bounding box center [217, 102] width 434 height 205
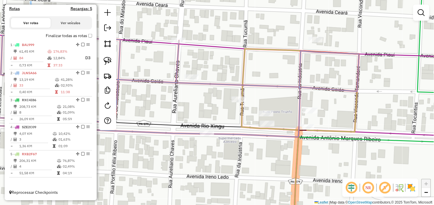
click at [192, 80] on div at bounding box center [191, 77] width 14 height 6
select select "*********"
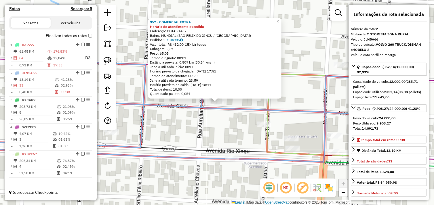
click at [178, 106] on icon at bounding box center [171, 111] width 428 height 102
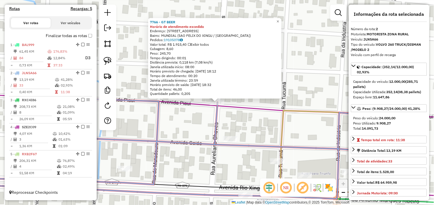
click at [263, 109] on icon at bounding box center [217, 86] width 521 height 65
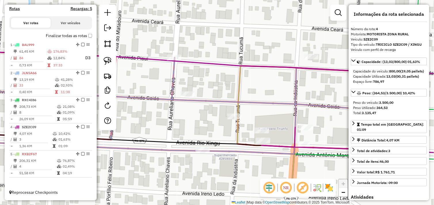
drag, startPoint x: 257, startPoint y: 115, endPoint x: 219, endPoint y: 76, distance: 54.9
click at [219, 76] on div "Janela de atendimento Grade de atendimento Capacidade Transportadoras Veículos …" at bounding box center [217, 102] width 434 height 205
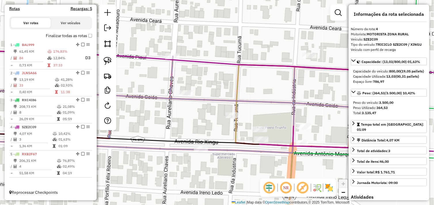
drag, startPoint x: 110, startPoint y: 61, endPoint x: 154, endPoint y: 89, distance: 52.5
click at [110, 61] on img at bounding box center [108, 61] width 8 height 8
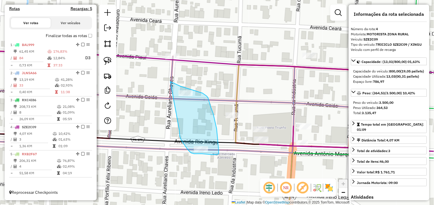
drag, startPoint x: 205, startPoint y: 95, endPoint x: 177, endPoint y: 101, distance: 28.9
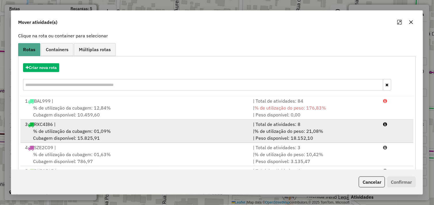
scroll to position [65, 0]
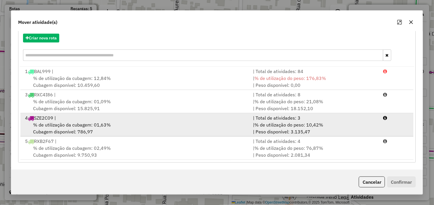
click at [101, 133] on div "% de utilização da cubagem: 01,63% Cubagem disponível: 786,97" at bounding box center [136, 128] width 228 height 14
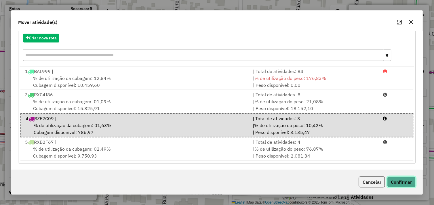
click at [407, 183] on button "Confirmar" at bounding box center [401, 182] width 28 height 11
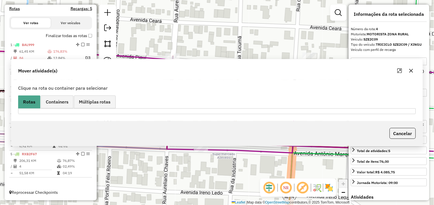
scroll to position [0, 0]
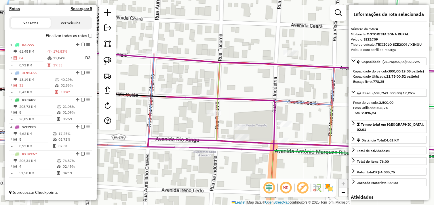
drag, startPoint x: 171, startPoint y: 110, endPoint x: 160, endPoint y: 108, distance: 10.2
click at [160, 108] on div "Janela de atendimento Grade de atendimento Capacidade Transportadoras Veículos …" at bounding box center [217, 102] width 434 height 205
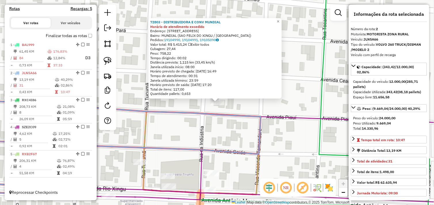
click at [237, 114] on icon at bounding box center [109, 148] width 304 height 96
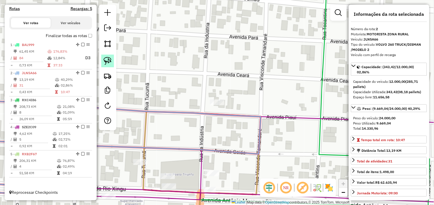
click at [110, 62] on img at bounding box center [108, 61] width 8 height 8
drag, startPoint x: 208, startPoint y: 111, endPoint x: 203, endPoint y: 109, distance: 5.8
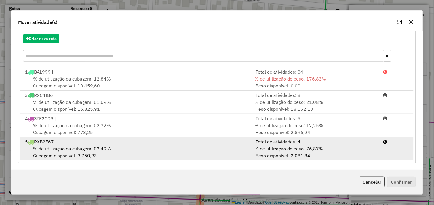
scroll to position [65, 0]
click at [119, 145] on div "% de utilização da cubagem: 02,49% Cubagem disponível: 9.750,93" at bounding box center [136, 152] width 228 height 14
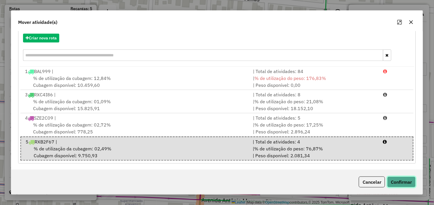
click at [395, 186] on button "Confirmar" at bounding box center [401, 182] width 28 height 11
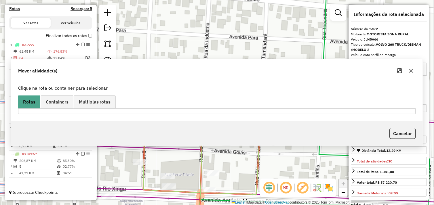
scroll to position [0, 0]
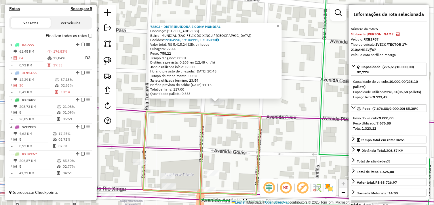
click at [174, 141] on div "72803 - DISTRIBUIDORA E CONV MUNDIAL Endereço: Avenida Piaui 2085 Bairro: MUNDI…" at bounding box center [217, 102] width 434 height 205
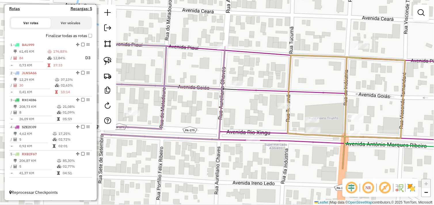
drag, startPoint x: 163, startPoint y: 140, endPoint x: 307, endPoint y: 85, distance: 153.9
click at [307, 85] on div "Janela de atendimento Grade de atendimento Capacidade Transportadoras Veículos …" at bounding box center [217, 102] width 434 height 205
click at [221, 43] on div "Rota 2 - Placa JLN5A66 7766 - GT BEER Janela de atendimento Grade de atendiment…" at bounding box center [217, 102] width 434 height 205
select select "*********"
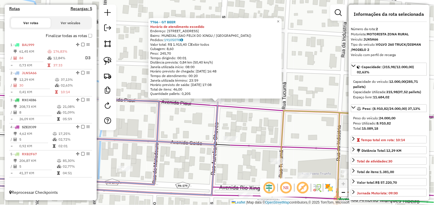
click at [266, 105] on div "7766 - GT BEER Horário de atendimento excedido Endereço: AV PIAUI 3169 Bairro: …" at bounding box center [217, 102] width 434 height 205
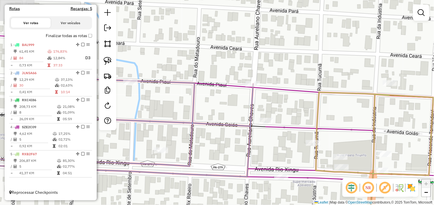
drag, startPoint x: 215, startPoint y: 118, endPoint x: 210, endPoint y: 123, distance: 6.7
click at [232, 108] on div "Janela de atendimento Grade de atendimento Capacidade Transportadoras Veículos …" at bounding box center [217, 102] width 434 height 205
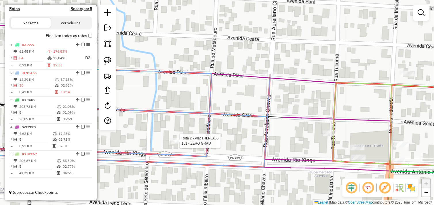
select select "*********"
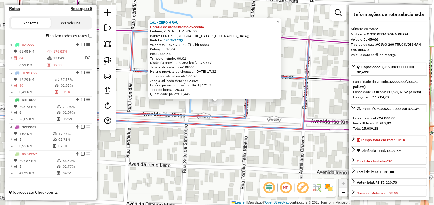
click at [217, 145] on div "161 - ZERO GRAU Horário de atendimento excedido Endereço: RIO XINUGU 106 Bairro…" at bounding box center [217, 102] width 434 height 205
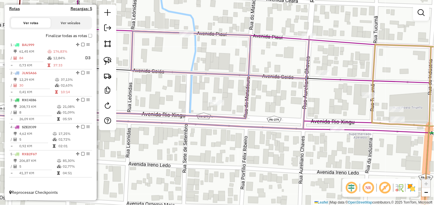
click at [236, 143] on div "Janela de atendimento Grade de atendimento Capacidade Transportadoras Veículos …" at bounding box center [217, 102] width 434 height 205
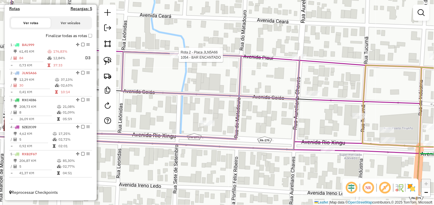
select select "*********"
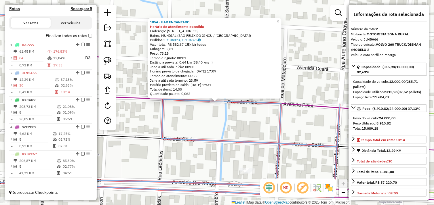
click at [260, 127] on div "1054 - BAR ENCANTADO Horário de atendimento excedido Endereço: Av Piaui 3257 Ba…" at bounding box center [217, 102] width 434 height 205
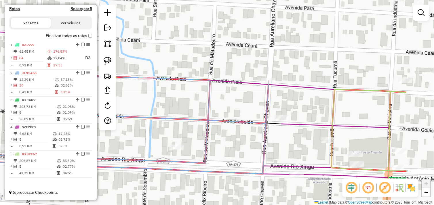
drag, startPoint x: 270, startPoint y: 124, endPoint x: 200, endPoint y: 101, distance: 74.4
click at [200, 101] on div "Janela de atendimento Grade de atendimento Capacidade Transportadoras Veículos …" at bounding box center [217, 102] width 434 height 205
select select "*********"
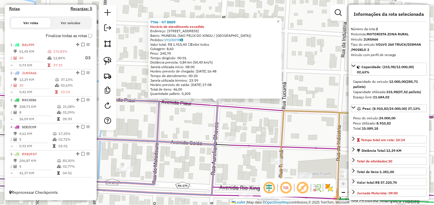
click at [181, 125] on div "7766 - GT BEER Horário de atendimento excedido Endereço: AV PIAUI 3169 Bairro: …" at bounding box center [217, 102] width 434 height 205
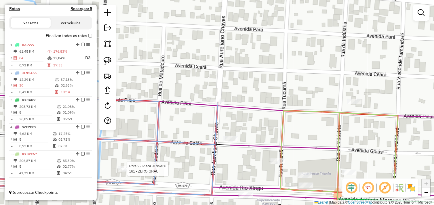
select select "*********"
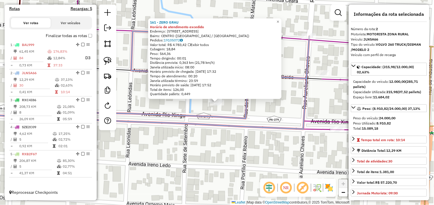
click at [228, 139] on div "161 - ZERO GRAU Horário de atendimento excedido Endereço: RIO XINUGU 106 Bairro…" at bounding box center [217, 102] width 434 height 205
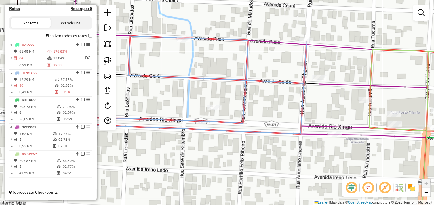
drag, startPoint x: 231, startPoint y: 130, endPoint x: 228, endPoint y: 139, distance: 8.8
click at [228, 134] on icon at bounding box center [130, 85] width 353 height 98
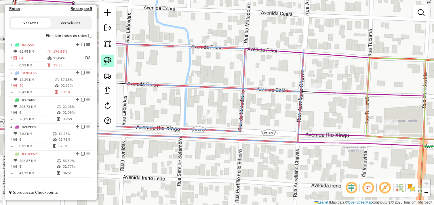
click at [106, 59] on img at bounding box center [108, 61] width 8 height 8
drag, startPoint x: 203, startPoint y: 120, endPoint x: 200, endPoint y: 113, distance: 7.8
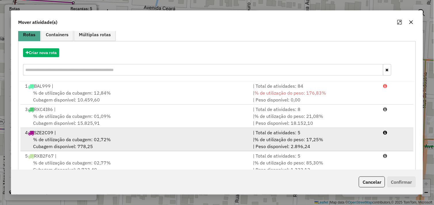
scroll to position [65, 0]
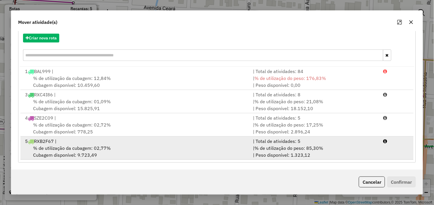
click at [125, 149] on div "% de utilização da cubagem: 02,77% Cubagem disponível: 9.723,49" at bounding box center [136, 152] width 228 height 14
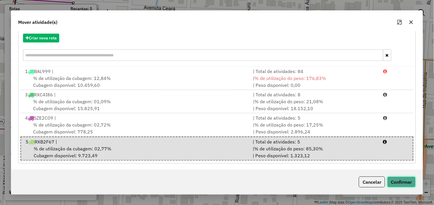
click at [393, 180] on button "Confirmar" at bounding box center [401, 182] width 28 height 11
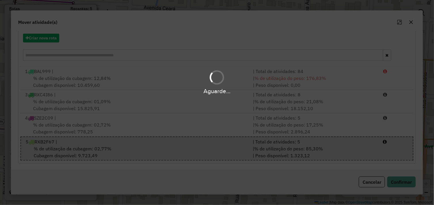
scroll to position [0, 0]
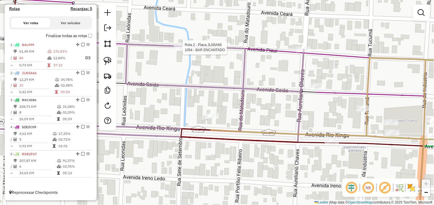
select select "*********"
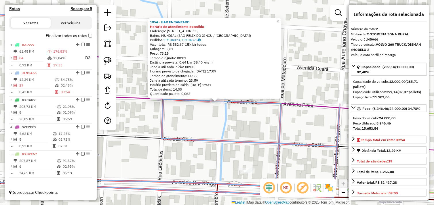
click at [272, 113] on div "1054 - BAR ENCANTADO Horário de atendimento excedido Endereço: Av Piaui 3257 Ba…" at bounding box center [217, 102] width 434 height 205
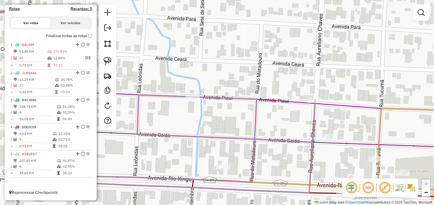
drag, startPoint x: 265, startPoint y: 113, endPoint x: 249, endPoint y: 110, distance: 16.4
click at [249, 110] on div "Janela de atendimento Grade de atendimento Capacidade Transportadoras Veículos …" at bounding box center [217, 102] width 434 height 205
select select "*********"
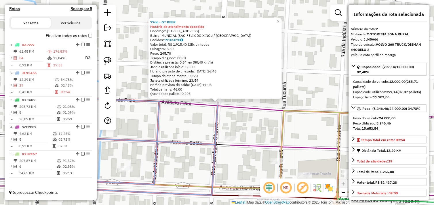
click at [196, 125] on div "7766 - GT BEER Horário de atendimento excedido Endereço: AV PIAUI 3169 Bairro: …" at bounding box center [217, 102] width 434 height 205
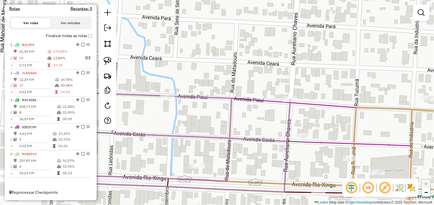
drag, startPoint x: 196, startPoint y: 130, endPoint x: 239, endPoint y: 116, distance: 45.9
click at [239, 116] on div "Janela de atendimento Grade de atendimento Capacidade Transportadoras Veículos …" at bounding box center [217, 102] width 434 height 205
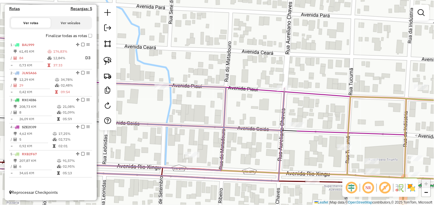
drag, startPoint x: 107, startPoint y: 60, endPoint x: 128, endPoint y: 70, distance: 23.7
click at [107, 60] on img at bounding box center [108, 61] width 8 height 8
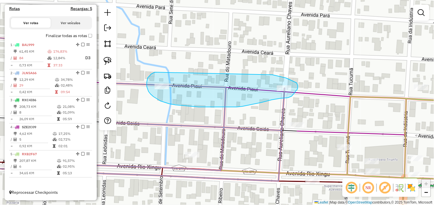
drag, startPoint x: 155, startPoint y: 72, endPoint x: 208, endPoint y: 74, distance: 52.9
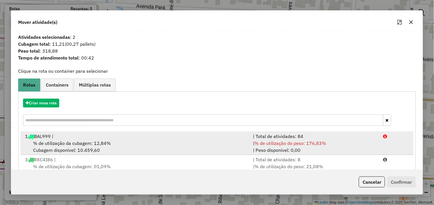
scroll to position [65, 0]
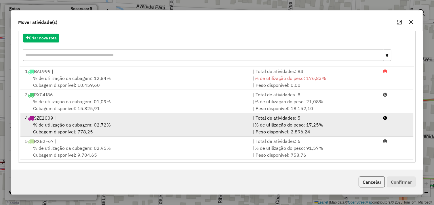
click at [156, 131] on div "% de utilização da cubagem: 02,72% Cubagem disponível: 778,25" at bounding box center [136, 128] width 228 height 14
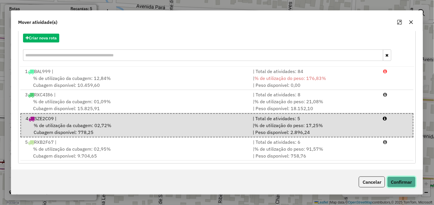
click at [403, 180] on button "Confirmar" at bounding box center [401, 182] width 28 height 11
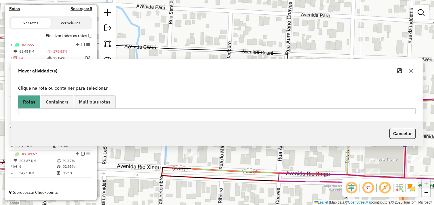
scroll to position [0, 0]
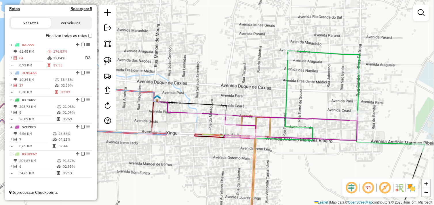
drag, startPoint x: 225, startPoint y: 127, endPoint x: 211, endPoint y: 124, distance: 14.3
click at [211, 124] on div "Janela de atendimento Grade de atendimento Capacidade Transportadoras Veículos …" at bounding box center [217, 102] width 434 height 205
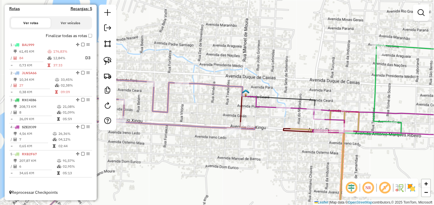
drag, startPoint x: 253, startPoint y: 157, endPoint x: 340, endPoint y: 151, distance: 87.0
click at [340, 151] on icon at bounding box center [325, 157] width 68 height 92
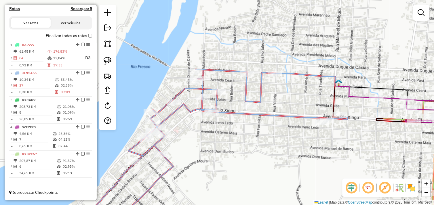
drag, startPoint x: 259, startPoint y: 149, endPoint x: 298, endPoint y: 151, distance: 38.3
click at [299, 151] on div "Janela de atendimento Grade de atendimento Capacidade Transportadoras Veículos …" at bounding box center [217, 102] width 434 height 205
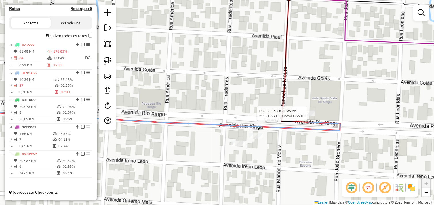
select select "*********"
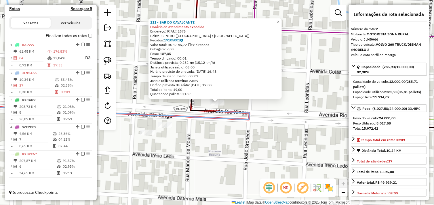
click at [206, 131] on div "211 - BAR DO CAVALCANTE Horário de atendimento excedido Endereço: PIAUI 2675 Ba…" at bounding box center [217, 102] width 434 height 205
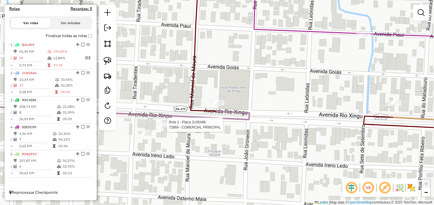
select select "*********"
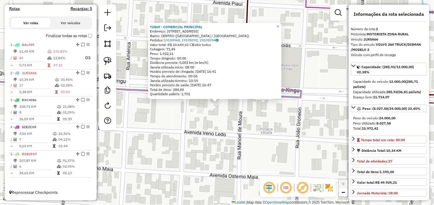
click at [236, 122] on div "72869 - COMERCIAL PRINCIPAL Endereço: Avenida Rio Xingu 2314 Bairro: CENTRO (SA…" at bounding box center [217, 102] width 434 height 205
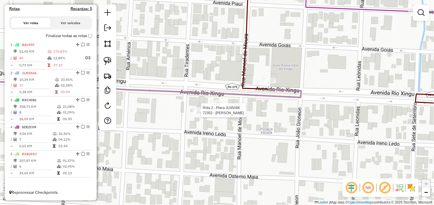
select select "*********"
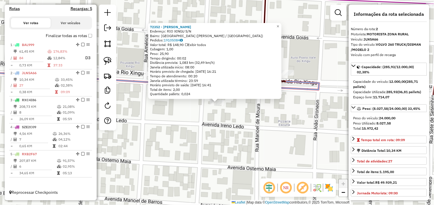
click at [263, 117] on div "72352 - LOBAO LANCHE Endereço: RIO XINGU S/N Bairro: SAO FRANCISCO (SAO FELIX D…" at bounding box center [217, 102] width 434 height 205
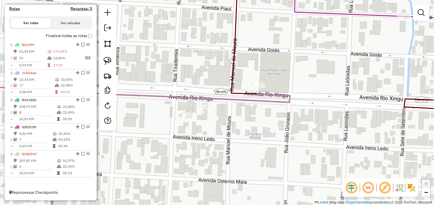
drag, startPoint x: 273, startPoint y: 110, endPoint x: 244, endPoint y: 122, distance: 31.7
click at [244, 122] on div "Janela de atendimento Grade de atendimento Capacidade Transportadoras Veículos …" at bounding box center [217, 102] width 434 height 205
click at [110, 64] on img at bounding box center [108, 61] width 8 height 8
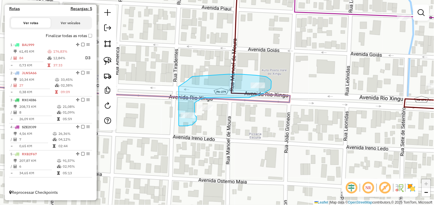
drag, startPoint x: 179, startPoint y: 126, endPoint x: 165, endPoint y: 91, distance: 37.7
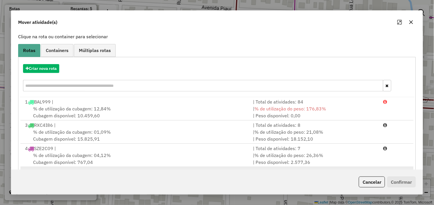
scroll to position [65, 0]
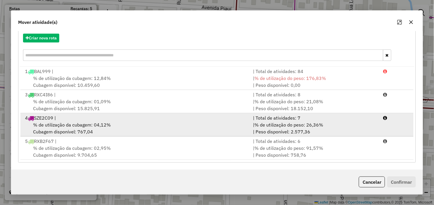
click at [91, 122] on span "% de utilização da cubagem: 04,12%" at bounding box center [72, 125] width 78 height 6
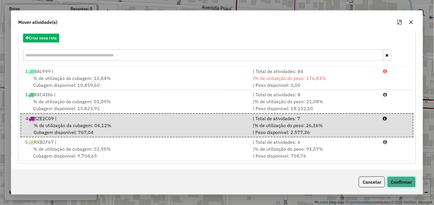
click at [403, 182] on button "Confirmar" at bounding box center [401, 182] width 28 height 11
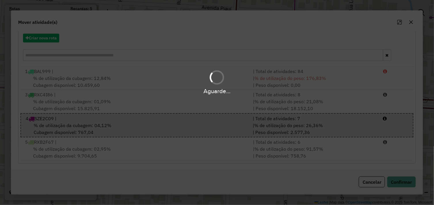
scroll to position [0, 0]
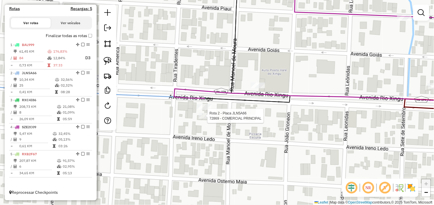
select select "*********"
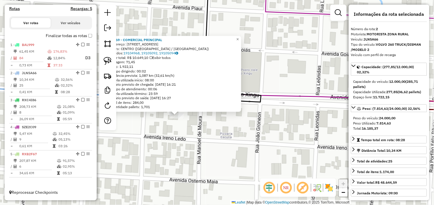
drag, startPoint x: 256, startPoint y: 114, endPoint x: 200, endPoint y: 132, distance: 59.4
click at [200, 132] on div "72869 - COMERCIAL PRINCIPAL Endereço: Avenida Rio Xingu 2314 Bairro: CENTRO (SA…" at bounding box center [217, 102] width 434 height 205
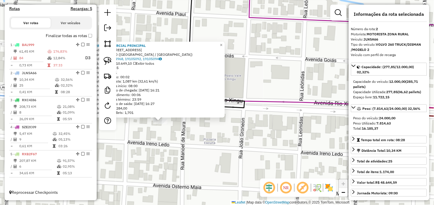
click at [223, 140] on div "72869 - COMERCIAL PRINCIPAL Endereço: Avenida Rio Xingu 2314 Bairro: CENTRO (SA…" at bounding box center [217, 102] width 434 height 205
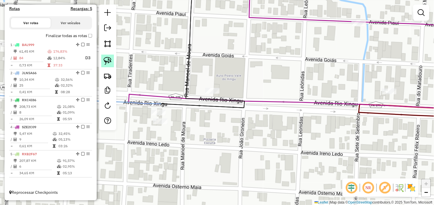
drag, startPoint x: 111, startPoint y: 62, endPoint x: 110, endPoint y: 65, distance: 2.9
click at [111, 62] on img at bounding box center [108, 61] width 8 height 8
drag, startPoint x: 151, startPoint y: 129, endPoint x: 150, endPoint y: 120, distance: 8.4
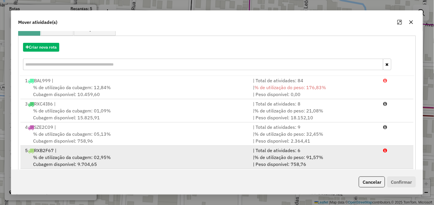
scroll to position [65, 0]
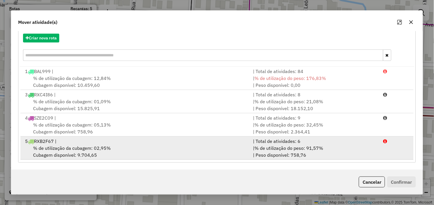
click at [129, 148] on div "% de utilização da cubagem: 02,95% Cubagem disponível: 9.704,65" at bounding box center [136, 152] width 228 height 14
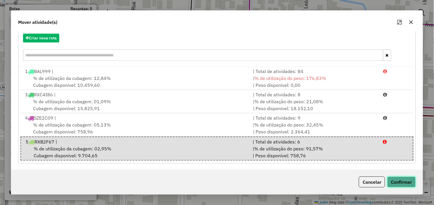
click at [398, 183] on button "Confirmar" at bounding box center [401, 182] width 28 height 11
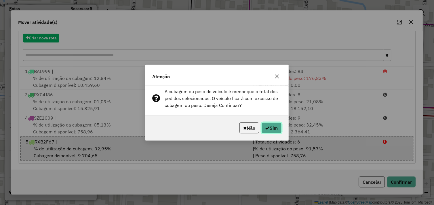
click at [279, 130] on button "Sim" at bounding box center [271, 127] width 20 height 11
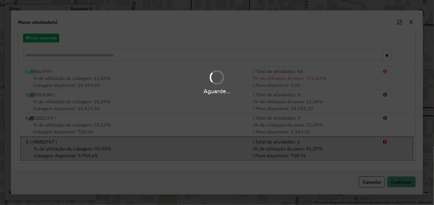
scroll to position [0, 0]
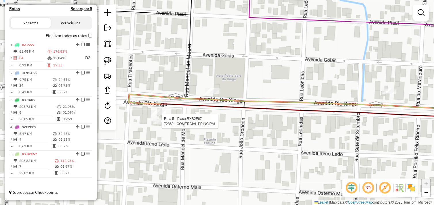
click at [158, 124] on div at bounding box center [160, 121] width 14 height 6
select select "*********"
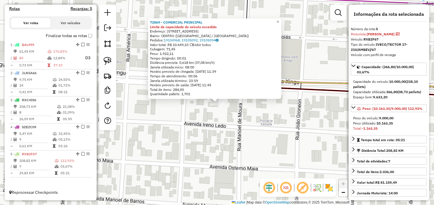
click at [266, 124] on div "72869 - COMERCIAL PRINCIPAL Limite de capacidade do veículo excedido Endereço: …" at bounding box center [217, 102] width 434 height 205
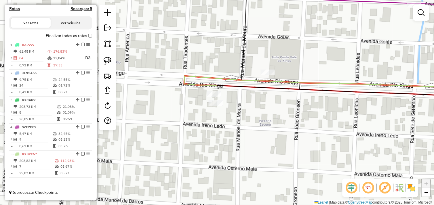
drag, startPoint x: 278, startPoint y: 120, endPoint x: 214, endPoint y: 136, distance: 65.7
click at [220, 135] on div "Janela de atendimento Grade de atendimento Capacidade Transportadoras Veículos …" at bounding box center [217, 102] width 434 height 205
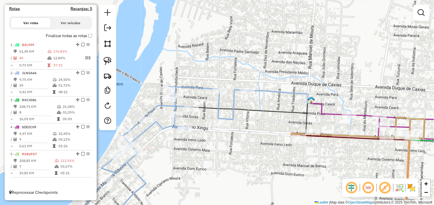
drag, startPoint x: 279, startPoint y: 143, endPoint x: 362, endPoint y: 148, distance: 83.5
click at [362, 148] on div "Janela de atendimento Grade de atendimento Capacidade Transportadoras Veículos …" at bounding box center [217, 102] width 434 height 205
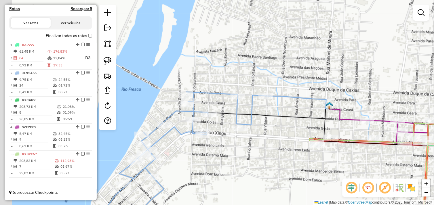
drag, startPoint x: 205, startPoint y: 153, endPoint x: 222, endPoint y: 154, distance: 16.4
click at [222, 155] on div "Janela de atendimento Grade de atendimento Capacidade Transportadoras Veículos …" at bounding box center [217, 102] width 434 height 205
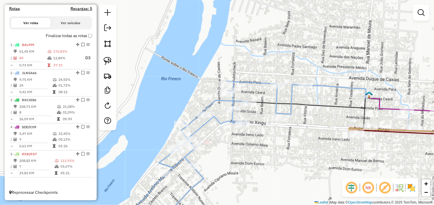
drag, startPoint x: 111, startPoint y: 65, endPoint x: 132, endPoint y: 76, distance: 23.8
click at [111, 65] on img at bounding box center [108, 61] width 8 height 8
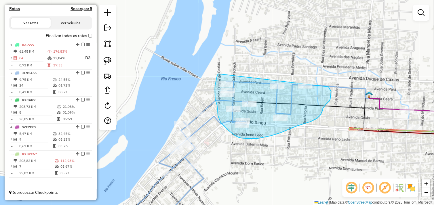
drag, startPoint x: 219, startPoint y: 74, endPoint x: 263, endPoint y: 74, distance: 44.0
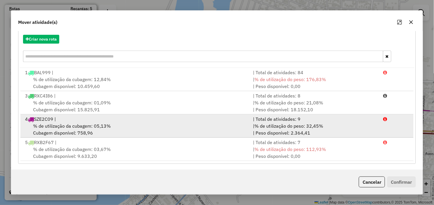
scroll to position [65, 0]
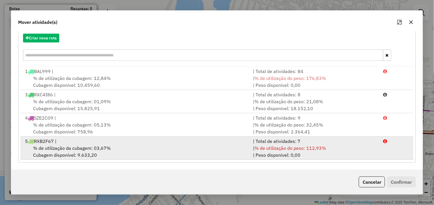
click at [89, 145] on span "% de utilização da cubagem: 03,67%" at bounding box center [72, 148] width 78 height 6
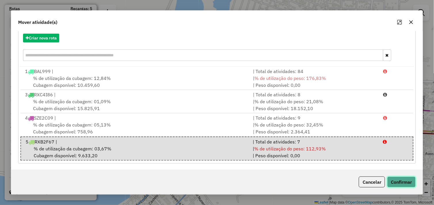
click at [397, 180] on button "Confirmar" at bounding box center [401, 182] width 28 height 11
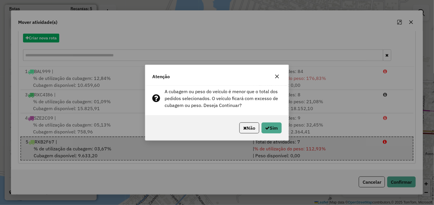
click at [285, 131] on div "Não Sim" at bounding box center [216, 128] width 143 height 25
click at [275, 131] on button "Sim" at bounding box center [271, 127] width 20 height 11
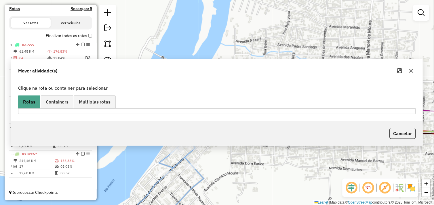
scroll to position [0, 0]
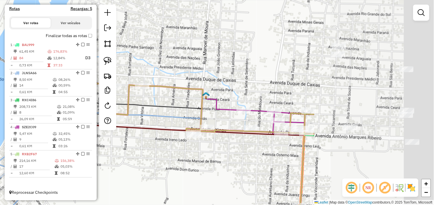
drag, startPoint x: 374, startPoint y: 63, endPoint x: 206, endPoint y: 63, distance: 167.9
click at [206, 63] on div "Janela de atendimento Grade de atendimento Capacidade Transportadoras Veículos …" at bounding box center [217, 102] width 434 height 205
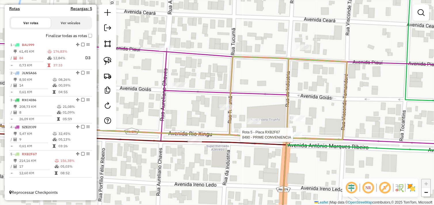
select select "*********"
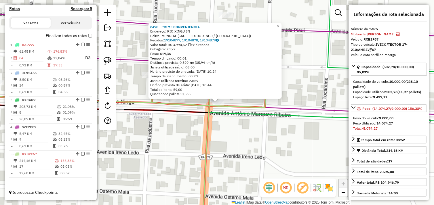
click at [247, 127] on div "8490 - PRIME CONVENIENCIA Endereço: RIO XINGU SN Bairro: MUNDIAL (SAO FELIX DO …" at bounding box center [217, 102] width 434 height 205
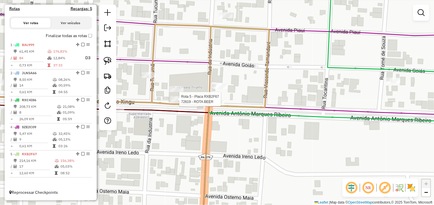
select select "*********"
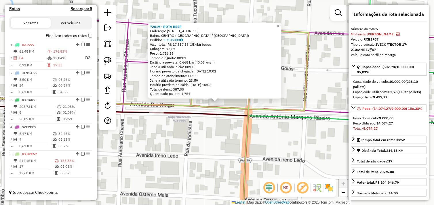
click at [222, 130] on div "72619 - ROTA BEER Endereço: Avenida Rio Xingu 2027 Bairro: CENTRO (SAO FELIX DO…" at bounding box center [217, 102] width 434 height 205
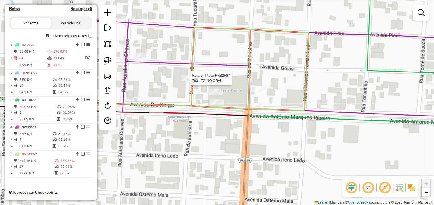
select select "*********"
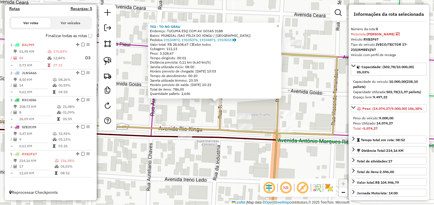
click at [244, 145] on div "703 - TO NO GRAU Endereço: TUCUMA ESQ COM AV. GOIAS 3188 Bairro: MUNDIAL (SAO F…" at bounding box center [217, 102] width 434 height 205
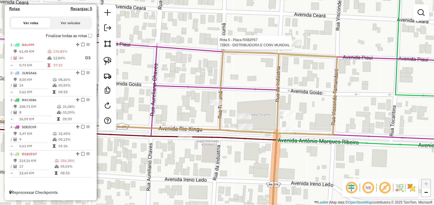
select select "*********"
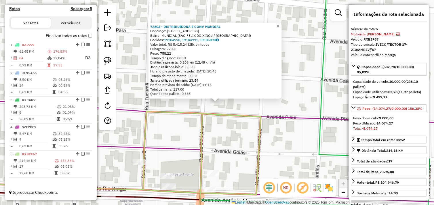
drag, startPoint x: 249, startPoint y: 125, endPoint x: 244, endPoint y: 132, distance: 9.3
click at [250, 125] on div "72803 - DISTRIBUIDORA E CONV MUNDIAL Endereço: Avenida Piaui 2085 Bairro: MUNDI…" at bounding box center [217, 102] width 434 height 205
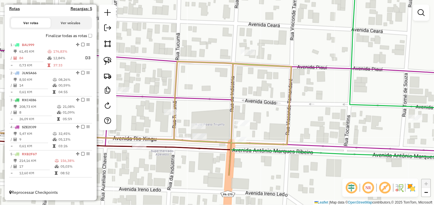
drag, startPoint x: 271, startPoint y: 96, endPoint x: 264, endPoint y: 79, distance: 18.2
click at [264, 79] on div "Janela de atendimento Grade de atendimento Capacidade Transportadoras Veículos …" at bounding box center [217, 102] width 434 height 205
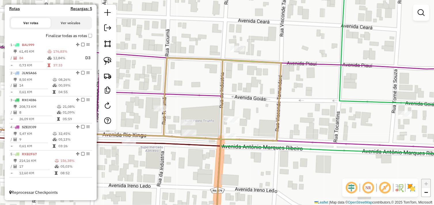
click at [114, 61] on div at bounding box center [107, 68] width 17 height 126
click at [109, 60] on img at bounding box center [108, 61] width 8 height 8
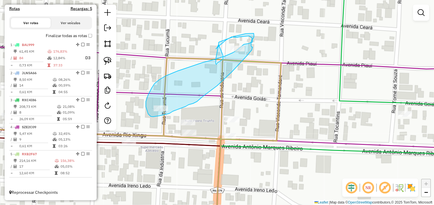
drag, startPoint x: 252, startPoint y: 50, endPoint x: 254, endPoint y: 48, distance: 3.5
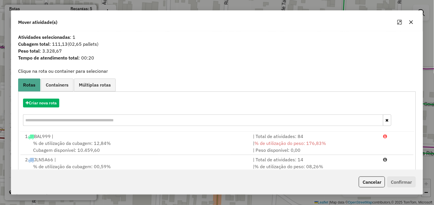
click at [410, 19] on button "button" at bounding box center [410, 22] width 9 height 9
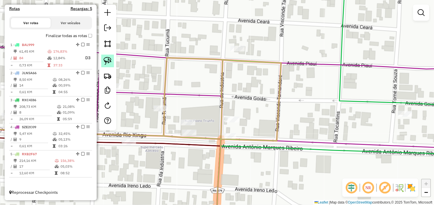
click at [108, 62] on img at bounding box center [108, 61] width 8 height 8
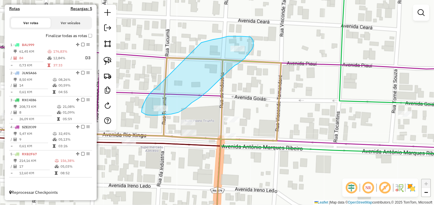
drag, startPoint x: 156, startPoint y: 89, endPoint x: 200, endPoint y: 43, distance: 63.4
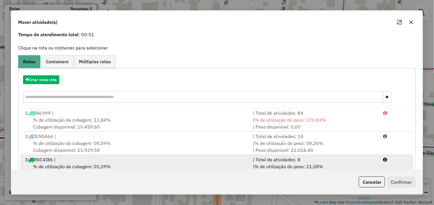
scroll to position [65, 0]
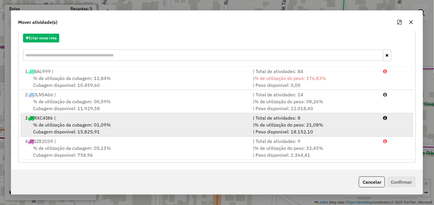
click at [131, 127] on div "% de utilização da cubagem: 01,09% Cubagem disponível: 15.825,91" at bounding box center [136, 128] width 228 height 14
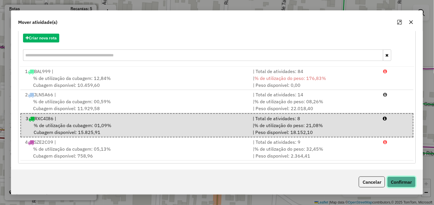
click at [399, 186] on button "Confirmar" at bounding box center [401, 182] width 28 height 11
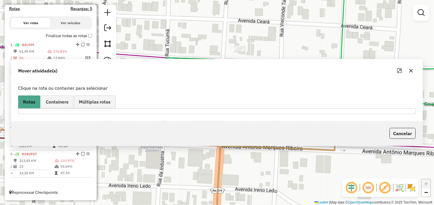
scroll to position [0, 0]
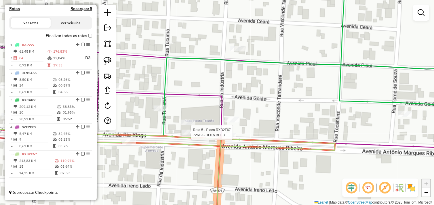
click at [186, 135] on div at bounding box center [189, 133] width 14 height 6
select select "*********"
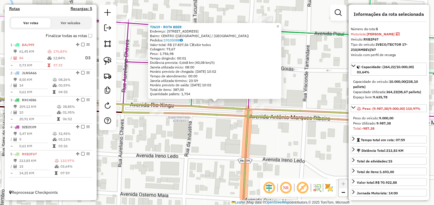
click at [221, 133] on div "72619 - ROTA BEER Endereço: Avenida Rio Xingu 2027 Bairro: CENTRO (SAO FELIX DO…" at bounding box center [217, 102] width 434 height 205
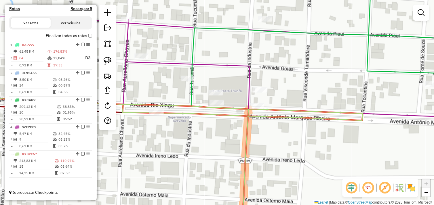
select select "*********"
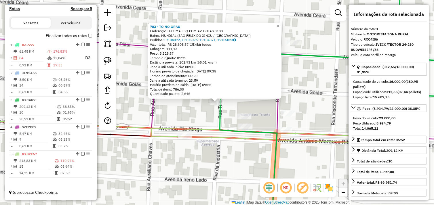
click at [256, 156] on div "703 - TO NO GRAU Endereço: TUCUMA ESQ COM AV. GOIAS 3188 Bairro: MUNDIAL (SAO F…" at bounding box center [217, 102] width 434 height 205
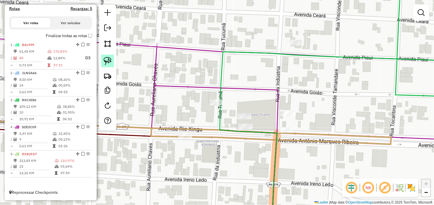
click at [108, 66] on link at bounding box center [107, 61] width 13 height 13
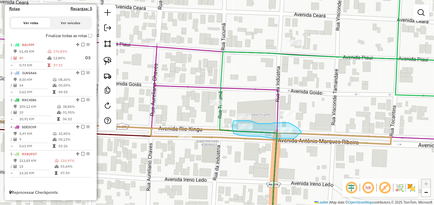
drag, startPoint x: 233, startPoint y: 133, endPoint x: 234, endPoint y: 129, distance: 4.4
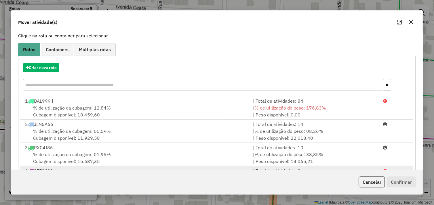
scroll to position [64, 0]
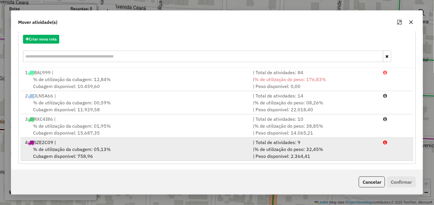
drag, startPoint x: 140, startPoint y: 130, endPoint x: 153, endPoint y: 138, distance: 15.2
click at [140, 130] on div "% de utilização da cubagem: 01,95% Cubagem disponível: 15.687,35" at bounding box center [136, 129] width 228 height 14
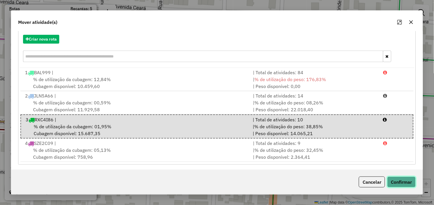
click at [400, 183] on button "Confirmar" at bounding box center [401, 182] width 28 height 11
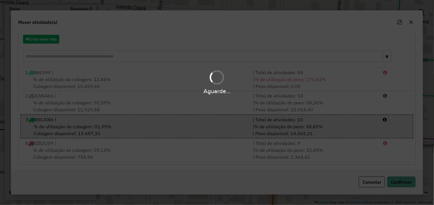
scroll to position [0, 0]
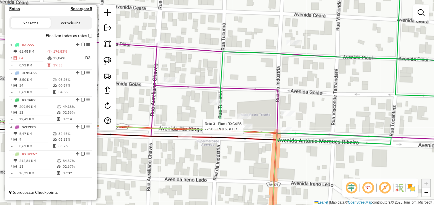
select select "*********"
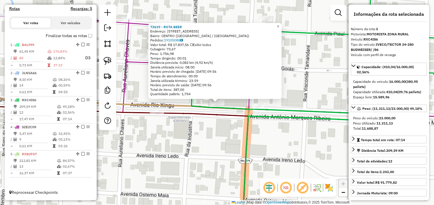
click at [210, 130] on div "72619 - ROTA BEER Endereço: Avenida Rio Xingu 2027 Bairro: CENTRO (SAO FELIX DO…" at bounding box center [217, 102] width 434 height 205
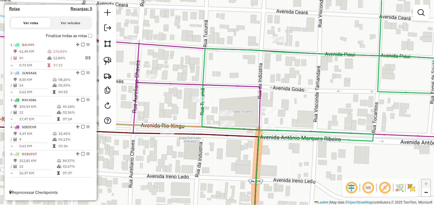
drag, startPoint x: 233, startPoint y: 124, endPoint x: 242, endPoint y: 142, distance: 19.9
click at [242, 142] on div "Janela de atendimento Grade de atendimento Capacidade Transportadoras Veículos …" at bounding box center [217, 102] width 434 height 205
select select "*********"
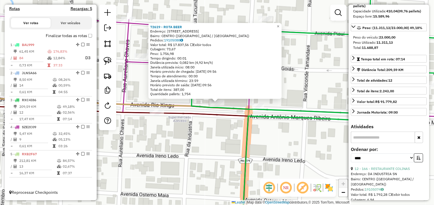
scroll to position [223, 0]
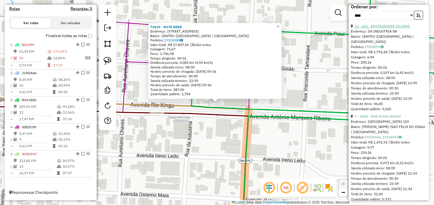
click at [396, 28] on link "12 - 166 - RESTAURANTE COLINAS" at bounding box center [382, 26] width 55 height 4
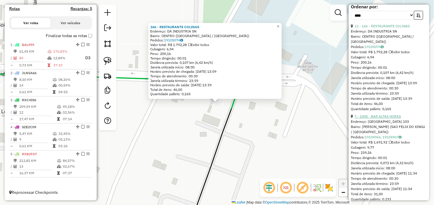
click at [376, 119] on link "7 - 1005 - BAR ALTAS HORAS" at bounding box center [378, 116] width 46 height 4
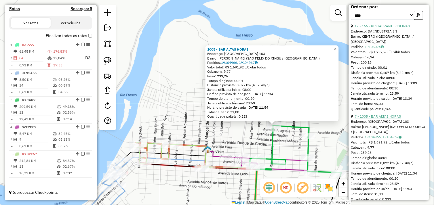
click at [388, 119] on link "7 - 1005 - BAR ALTAS HORAS" at bounding box center [378, 116] width 46 height 4
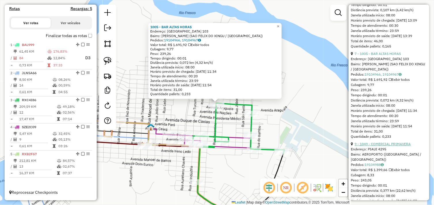
scroll to position [288, 0]
click at [392, 145] on link "9 - 1049 - COMERCIAL PRIMAVERA" at bounding box center [383, 143] width 56 height 4
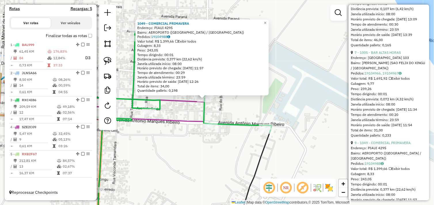
drag, startPoint x: 217, startPoint y: 104, endPoint x: 244, endPoint y: 127, distance: 34.6
click at [244, 127] on div "1049 - COMERCIAL PRIMAVERA Endereço: PIAUI 4295 Bairro: AEROPORTO (SAO FELIX DO…" at bounding box center [217, 102] width 434 height 205
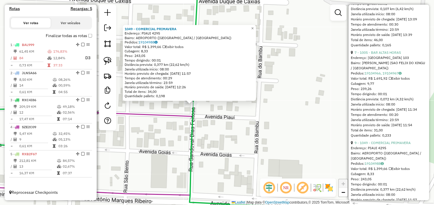
drag, startPoint x: 234, startPoint y: 119, endPoint x: 246, endPoint y: 127, distance: 14.5
click at [246, 127] on div "1049 - COMERCIAL PRIMAVERA Endereço: PIAUI 4295 Bairro: AEROPORTO (SAO FELIX DO…" at bounding box center [217, 102] width 434 height 205
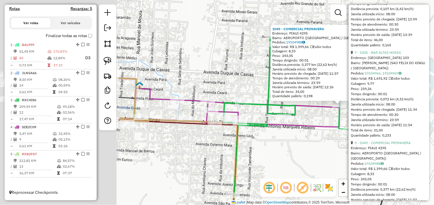
drag, startPoint x: 160, startPoint y: 120, endPoint x: 321, endPoint y: 113, distance: 162.0
click at [321, 113] on div "1049 - COMERCIAL PRIMAVERA Endereço: PIAUI 4295 Bairro: AEROPORTO (SAO FELIX DO…" at bounding box center [217, 102] width 434 height 205
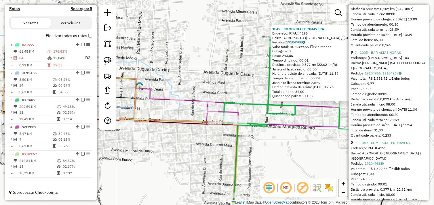
click at [273, 152] on div "1049 - COMERCIAL PRIMAVERA Endereço: PIAUI 4295 Bairro: AEROPORTO (SAO FELIX DO…" at bounding box center [217, 102] width 434 height 205
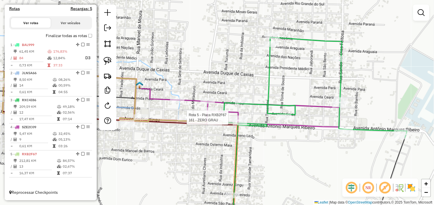
select select "*********"
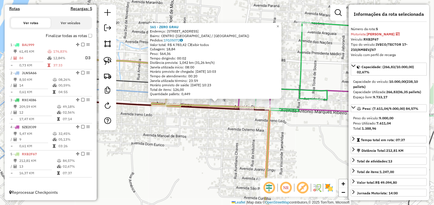
click at [230, 133] on div "161 - ZERO GRAU Endereço: RIO XINUGU 106 Bairro: CENTRO (SAO FELIX DO XINGU / P…" at bounding box center [217, 102] width 434 height 205
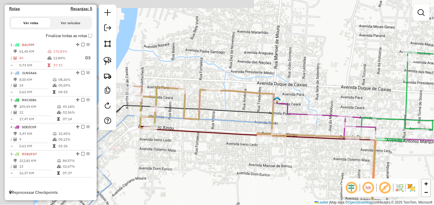
drag, startPoint x: 289, startPoint y: 152, endPoint x: 303, endPoint y: 154, distance: 14.0
click at [303, 154] on div "Janela de atendimento Grade de atendimento Capacidade Transportadoras Veículos …" at bounding box center [217, 102] width 434 height 205
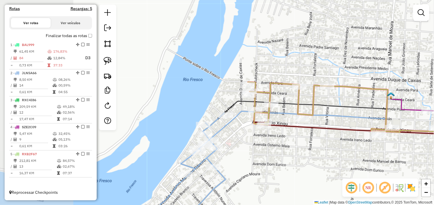
drag, startPoint x: 194, startPoint y: 162, endPoint x: 305, endPoint y: 156, distance: 111.5
click at [305, 156] on div "Janela de atendimento Grade de atendimento Capacidade Transportadoras Veículos …" at bounding box center [217, 102] width 434 height 205
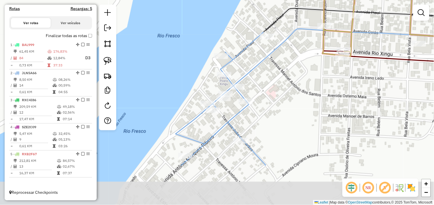
drag, startPoint x: 246, startPoint y: 130, endPoint x: 270, endPoint y: 78, distance: 56.7
click at [270, 78] on div "Janela de atendimento Grade de atendimento Capacidade Transportadoras Veículos …" at bounding box center [217, 102] width 434 height 205
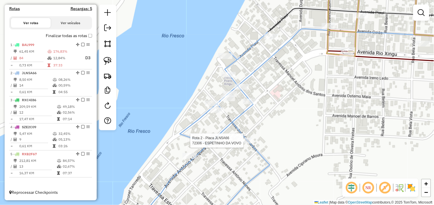
select select "*********"
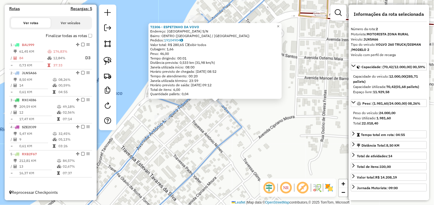
click at [208, 125] on div "72306 - ESPETINHO DA VOVO Endereço: AVENIDA SERGIPE S/N Bairro: CENTRO (SAO FEL…" at bounding box center [217, 102] width 434 height 205
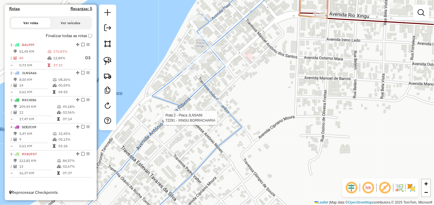
select select "*********"
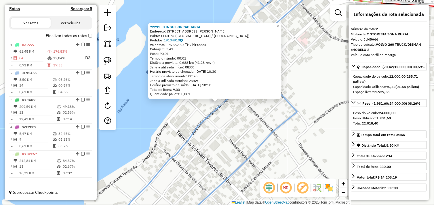
click at [236, 127] on div "72291 - XINGU BORRACHARIA Endereço: AVENIDA ANTONIO MARQUES RIBEIR 629 Bairro: …" at bounding box center [217, 102] width 434 height 205
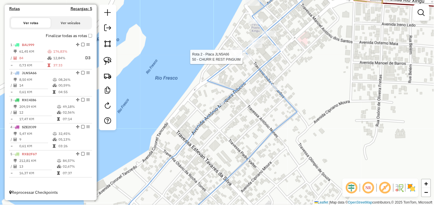
select select "*********"
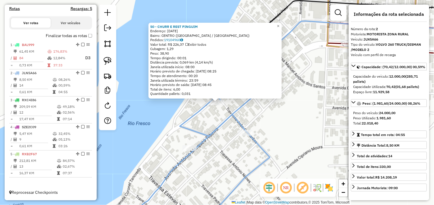
click at [261, 116] on div "50 - CHURR E REST PINGUIM Endereço: 22 DE MARCO 891 Bairro: CENTRO (SAO FELIX D…" at bounding box center [217, 102] width 434 height 205
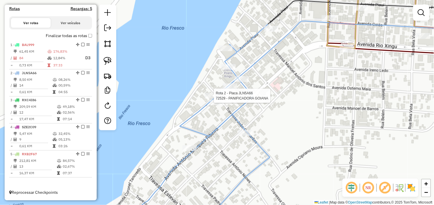
select select "*********"
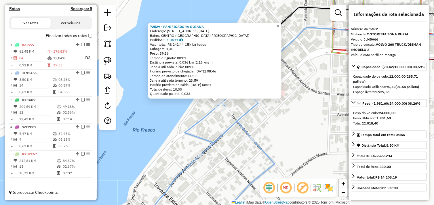
click at [272, 127] on div "72529 - PANIFICADORA GOIANA Endereço: Avenida 22 de Marco 885 Bairro: CENTRO (S…" at bounding box center [217, 102] width 434 height 205
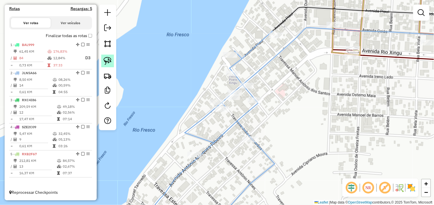
click at [108, 62] on img at bounding box center [108, 61] width 8 height 8
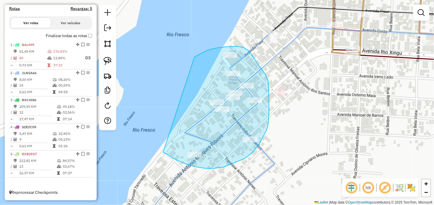
drag, startPoint x: 187, startPoint y: 164, endPoint x: 167, endPoint y: 89, distance: 78.4
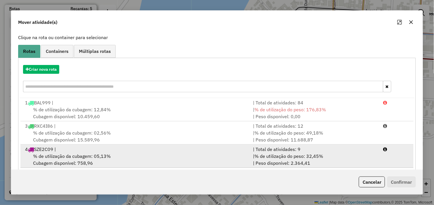
scroll to position [65, 0]
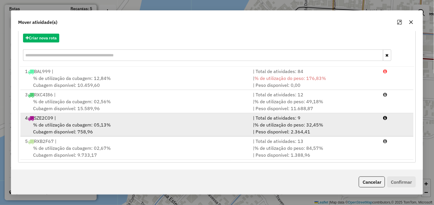
click at [102, 131] on div "% de utilização da cubagem: 05,13% Cubagem disponível: 758,96" at bounding box center [136, 128] width 228 height 14
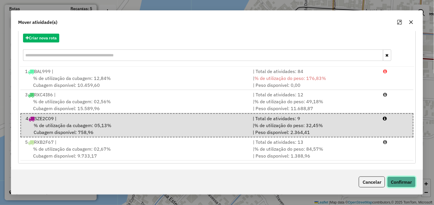
click at [396, 179] on button "Confirmar" at bounding box center [401, 182] width 28 height 11
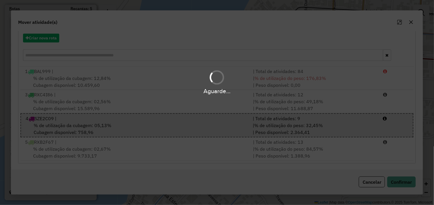
scroll to position [0, 0]
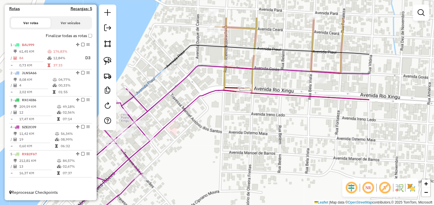
drag, startPoint x: 268, startPoint y: 110, endPoint x: 187, endPoint y: 142, distance: 87.1
click at [187, 142] on div "Janela de atendimento Grade de atendimento Capacidade Transportadoras Veículos …" at bounding box center [217, 102] width 434 height 205
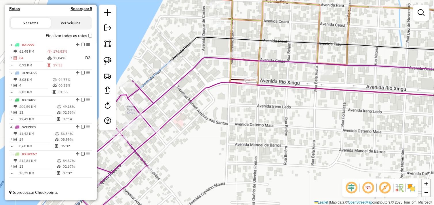
click at [174, 70] on div "Janela de atendimento Grade de atendimento Capacidade Transportadoras Veículos …" at bounding box center [217, 102] width 434 height 205
select select "*********"
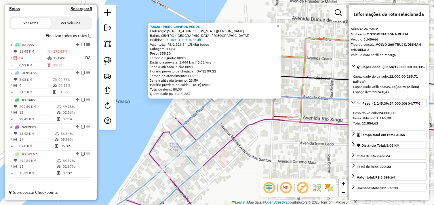
click at [269, 161] on div "72828 - MERC CAMPOS VERDE Endereço: AV WASHINGTON LUIZ 267 Bairro: CENTRO (SAO …" at bounding box center [217, 102] width 434 height 205
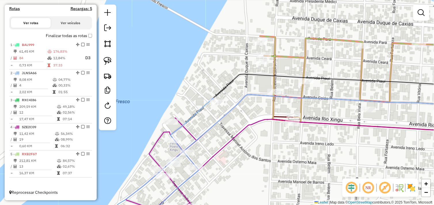
click at [114, 65] on div at bounding box center [107, 68] width 17 height 126
drag, startPoint x: 103, startPoint y: 60, endPoint x: 132, endPoint y: 85, distance: 37.6
click at [104, 60] on img at bounding box center [108, 61] width 8 height 8
click at [210, 104] on div "Rota 2 - Placa JLN5A66 72828 - MERC CAMPOS VERDE Janela de atendimento Grade de…" at bounding box center [217, 102] width 434 height 205
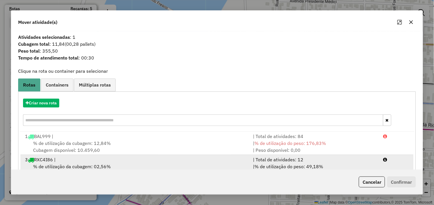
scroll to position [64, 0]
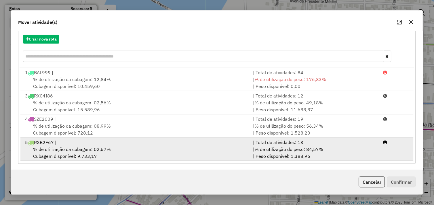
click at [169, 157] on div "% de utilização da cubagem: 02,67% Cubagem disponível: 9.733,17" at bounding box center [136, 153] width 228 height 14
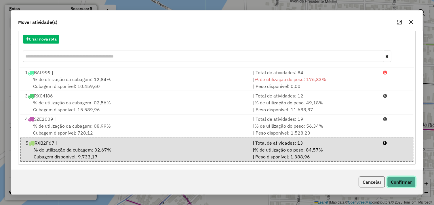
click at [414, 186] on button "Confirmar" at bounding box center [401, 182] width 28 height 11
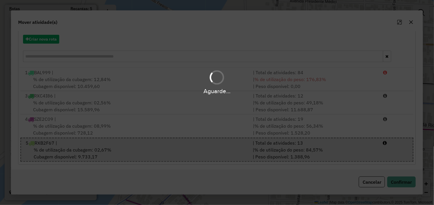
scroll to position [0, 0]
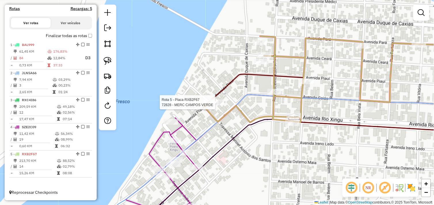
select select "*********"
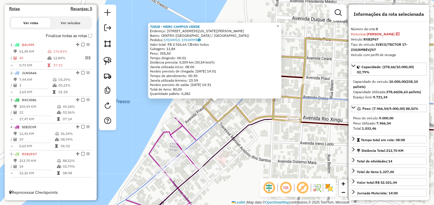
click at [314, 142] on div "72828 - MERC CAMPOS VERDE Endereço: AV WASHINGTON LUIZ 267 Bairro: CENTRO (SAO …" at bounding box center [217, 102] width 434 height 205
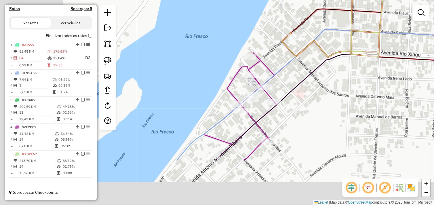
drag, startPoint x: 258, startPoint y: 137, endPoint x: 333, endPoint y: 74, distance: 98.1
click at [333, 74] on div "Janela de atendimento Grade de atendimento Capacidade Transportadoras Veículos …" at bounding box center [217, 102] width 434 height 205
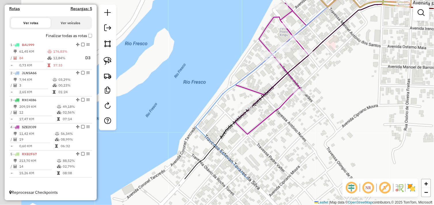
drag, startPoint x: 321, startPoint y: 75, endPoint x: 340, endPoint y: 47, distance: 33.7
click at [346, 36] on div "Janela de atendimento Grade de atendimento Capacidade Transportadoras Veículos …" at bounding box center [217, 102] width 434 height 205
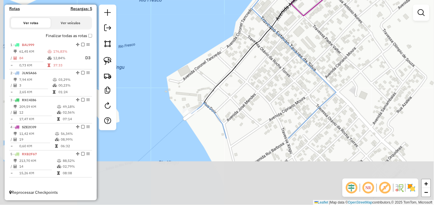
drag, startPoint x: 269, startPoint y: 125, endPoint x: 285, endPoint y: -1, distance: 127.2
click at [285, 0] on html "Aguarde... Pop-up bloqueado! Seu navegador bloqueou automáticamente a abertura …" at bounding box center [217, 102] width 434 height 205
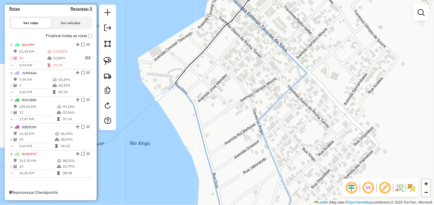
drag, startPoint x: 223, startPoint y: 79, endPoint x: 193, endPoint y: 145, distance: 73.0
click at [193, 145] on div "Janela de atendimento Grade de atendimento Capacidade Transportadoras Veículos …" at bounding box center [217, 102] width 434 height 205
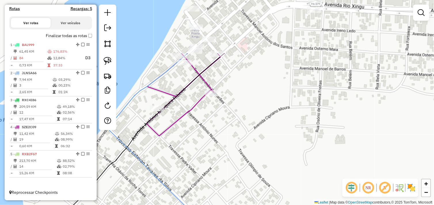
drag, startPoint x: 306, startPoint y: 54, endPoint x: 250, endPoint y: 117, distance: 83.7
click at [209, 136] on div "Janela de atendimento Grade de atendimento Capacidade Transportadoras Veículos …" at bounding box center [217, 102] width 434 height 205
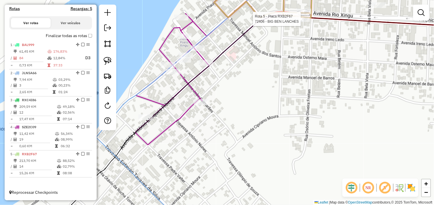
select select "*********"
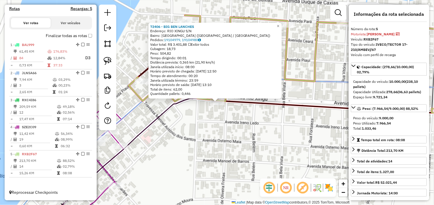
click at [278, 115] on div "72406 - BIG BEN LANCHES Endereço: RIO XINGU S/N Bairro: NOVO HORIZONTE (SAO FEL…" at bounding box center [217, 102] width 434 height 205
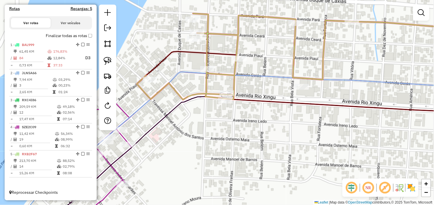
drag, startPoint x: 174, startPoint y: 112, endPoint x: 281, endPoint y: 59, distance: 119.2
click at [281, 59] on icon at bounding box center [263, 135] width 431 height 177
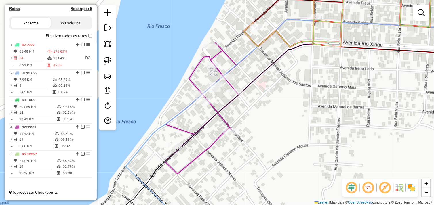
select select "*********"
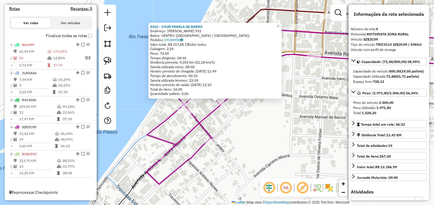
click at [265, 117] on div "8303 - CHUR PANELA DE BARRO Endereço: ANTONIO MARQUE RIBEIRO 932 Bairro: CENTRO…" at bounding box center [217, 102] width 434 height 205
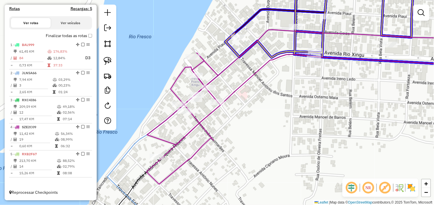
click at [322, 0] on html "Aguarde... Pop-up bloqueado! Seu navegador bloqueou automáticamente a abertura …" at bounding box center [217, 102] width 434 height 205
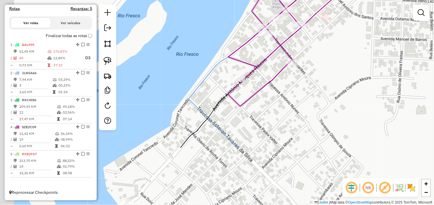
drag, startPoint x: 271, startPoint y: 57, endPoint x: 283, endPoint y: 66, distance: 15.1
click at [320, 9] on icon at bounding box center [392, 29] width 331 height 155
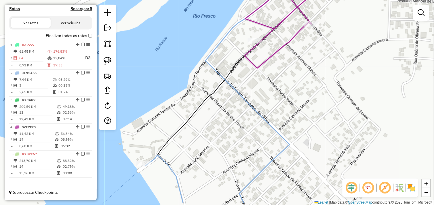
drag, startPoint x: 254, startPoint y: 107, endPoint x: 254, endPoint y: 7, distance: 100.3
click at [254, 7] on div "Janela de atendimento Grade de atendimento Capacidade Transportadoras Veículos …" at bounding box center [217, 102] width 434 height 205
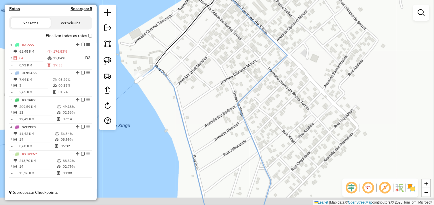
drag, startPoint x: 194, startPoint y: 140, endPoint x: 200, endPoint y: 103, distance: 37.3
click at [200, 103] on div "Janela de atendimento Grade de atendimento Capacidade Transportadoras Veículos …" at bounding box center [217, 102] width 434 height 205
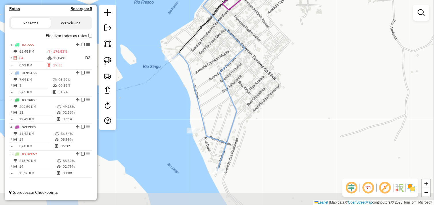
drag, startPoint x: 203, startPoint y: 119, endPoint x: 197, endPoint y: 97, distance: 23.0
click at [197, 97] on icon at bounding box center [200, 112] width 54 height 118
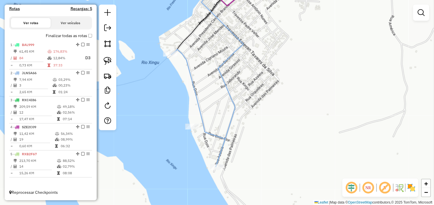
drag, startPoint x: 105, startPoint y: 60, endPoint x: 154, endPoint y: 55, distance: 49.1
click at [105, 60] on img at bounding box center [108, 61] width 8 height 8
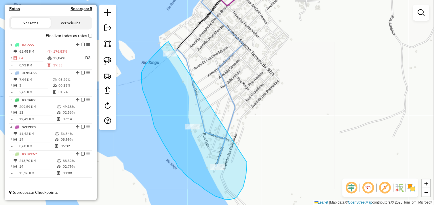
drag, startPoint x: 168, startPoint y: 42, endPoint x: 202, endPoint y: 84, distance: 54.2
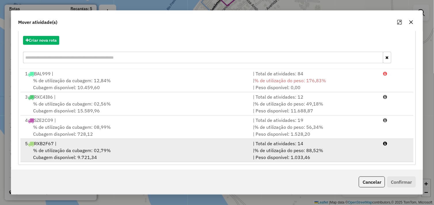
scroll to position [64, 0]
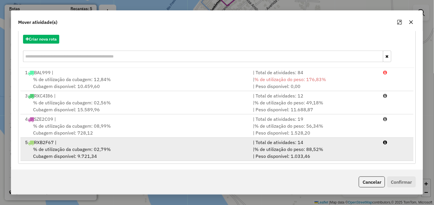
click at [99, 144] on div "5 RXB2F67 |" at bounding box center [136, 142] width 228 height 7
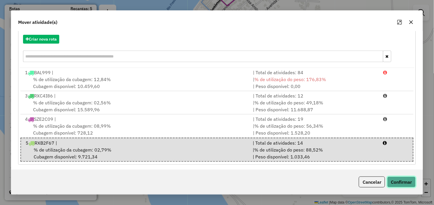
click at [406, 186] on button "Confirmar" at bounding box center [401, 182] width 28 height 11
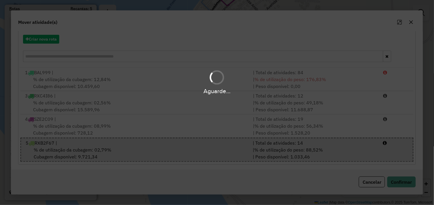
scroll to position [0, 0]
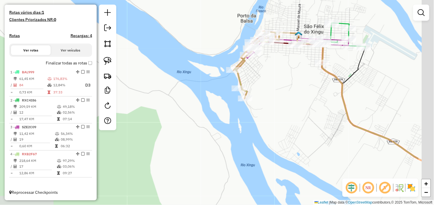
drag, startPoint x: 347, startPoint y: 54, endPoint x: 259, endPoint y: 85, distance: 93.4
click at [264, 84] on div "Janela de atendimento Grade de atendimento Capacidade Transportadoras Veículos …" at bounding box center [217, 102] width 434 height 205
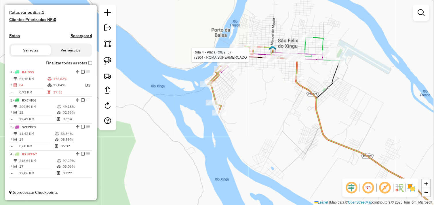
select select "*********"
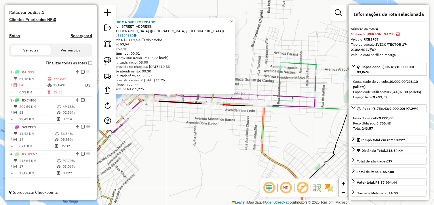
drag, startPoint x: 260, startPoint y: 103, endPoint x: 277, endPoint y: 123, distance: 26.3
click at [277, 123] on div "72904 - ROMA SUPERMERCADO Endereço: [STREET_ADDRESS] ([GEOGRAPHIC_DATA] / [GEOG…" at bounding box center [217, 102] width 434 height 205
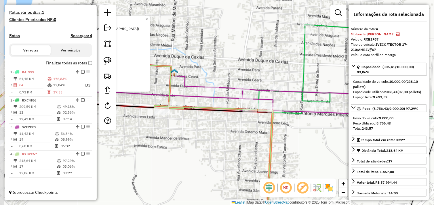
drag, startPoint x: 279, startPoint y: 116, endPoint x: 309, endPoint y: 153, distance: 47.7
click at [309, 153] on div "72904 - ROMA SUPERMERCADO Endereço: [STREET_ADDRESS] ([GEOGRAPHIC_DATA] / [GEOG…" at bounding box center [217, 102] width 434 height 205
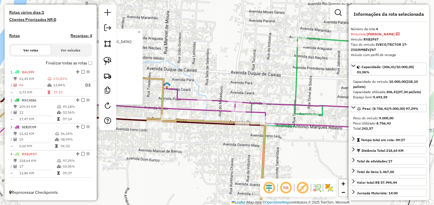
drag, startPoint x: 284, startPoint y: 138, endPoint x: 288, endPoint y: 162, distance: 24.0
click at [288, 162] on div "72904 - ROMA SUPERMERCADO Endereço: [STREET_ADDRESS] ([GEOGRAPHIC_DATA] / [GEOG…" at bounding box center [217, 102] width 434 height 205
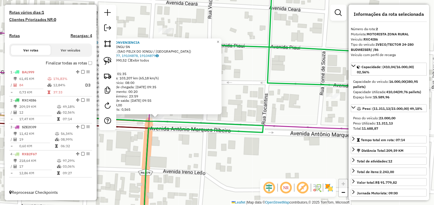
drag, startPoint x: 295, startPoint y: 130, endPoint x: 234, endPoint y: 146, distance: 63.0
click at [234, 146] on div "8490 - PRIME CONVENIENCIA Endereço: RIO XINGU SN Bairro: MUNDIAL ([GEOGRAPHIC_D…" at bounding box center [217, 102] width 434 height 205
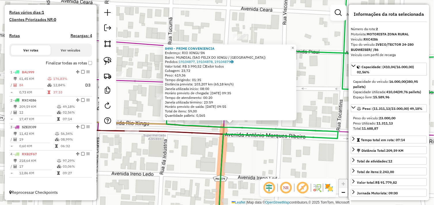
drag, startPoint x: 235, startPoint y: 162, endPoint x: 321, endPoint y: 164, distance: 86.6
click at [321, 164] on div "8490 - PRIME CONVENIENCIA Endereço: RIO XINGU SN Bairro: MUNDIAL ([GEOGRAPHIC_D…" at bounding box center [217, 102] width 434 height 205
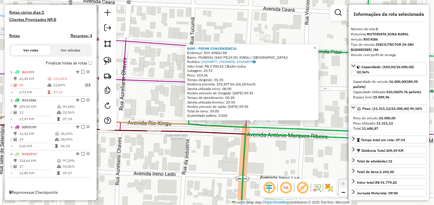
click at [212, 149] on div "8490 - PRIME CONVENIENCIA Endereço: RIO XINGU SN Bairro: MUNDIAL ([GEOGRAPHIC_D…" at bounding box center [217, 102] width 434 height 205
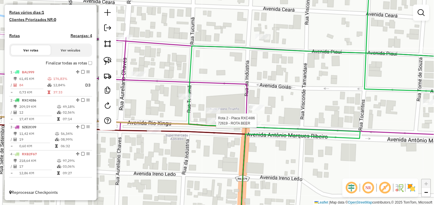
select select "*********"
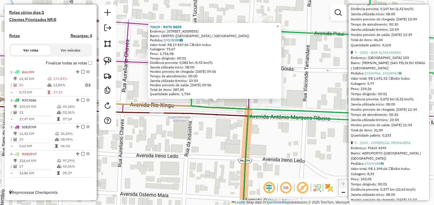
scroll to position [319, 0]
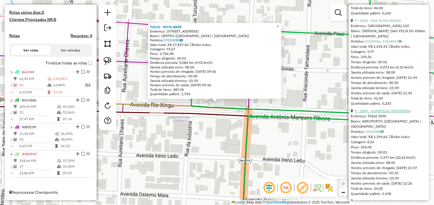
click at [393, 113] on link "9 - 1049 - COMERCIAL PRIMAVERA" at bounding box center [383, 111] width 56 height 4
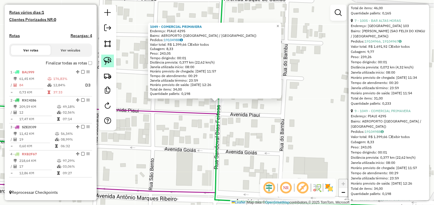
click at [111, 61] on img at bounding box center [108, 61] width 8 height 8
drag, startPoint x: 210, startPoint y: 112, endPoint x: 196, endPoint y: 112, distance: 15.0
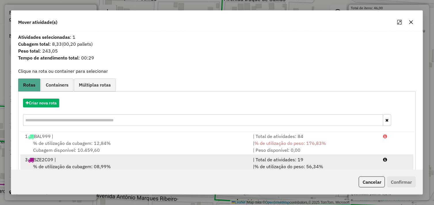
click at [145, 157] on div "3 SZE2C09 |" at bounding box center [136, 159] width 228 height 7
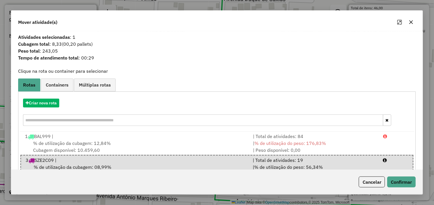
click at [405, 173] on div "Cancelar Confirmar" at bounding box center [216, 182] width 411 height 25
click at [407, 179] on button "Confirmar" at bounding box center [401, 182] width 28 height 11
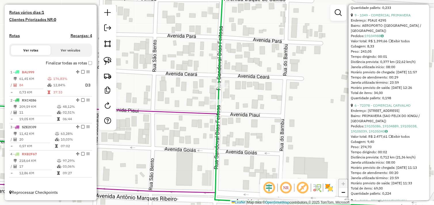
scroll to position [288, 0]
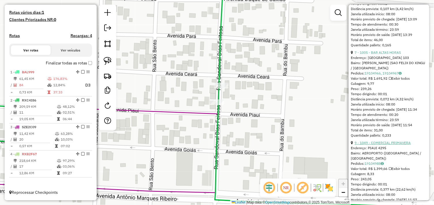
click at [393, 145] on link "9 - 1049 - COMERCIAL PRIMAVERA" at bounding box center [383, 143] width 56 height 4
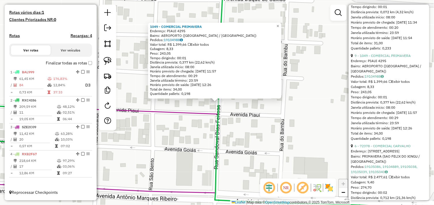
scroll to position [383, 0]
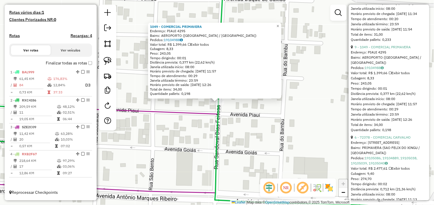
click at [260, 136] on div "1049 - COMERCIAL PRIMAVERA Endereço: PIAUI 4295 Bairro: AEROPORTO (SAO FELIX DO…" at bounding box center [217, 102] width 434 height 205
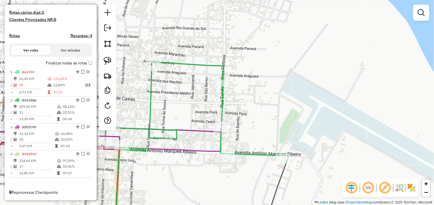
drag, startPoint x: 187, startPoint y: 143, endPoint x: 210, endPoint y: 130, distance: 26.3
click at [210, 130] on div "Janela de atendimento Grade de atendimento Capacidade Transportadoras Veículos …" at bounding box center [217, 102] width 434 height 205
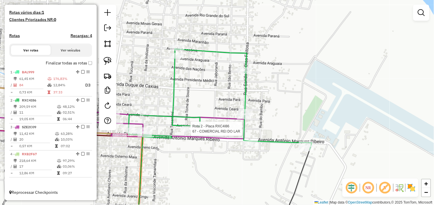
select select "*********"
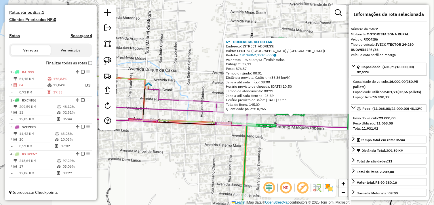
drag, startPoint x: 229, startPoint y: 135, endPoint x: 286, endPoint y: 146, distance: 57.3
click at [302, 148] on div "67 - COMERCIAL REI DO LAR Endereço: [STREET_ADDRESS] Bairro: CENTRO ([GEOGRAPHI…" at bounding box center [217, 102] width 434 height 205
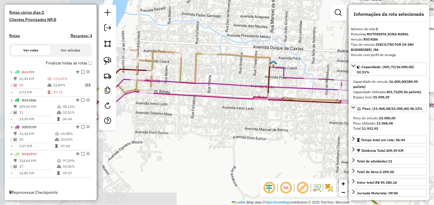
drag, startPoint x: 188, startPoint y: 150, endPoint x: 313, endPoint y: 128, distance: 126.4
click at [313, 128] on div "67 - COMERCIAL REI DO LAR Endereço: [STREET_ADDRESS] Bairro: CENTRO ([GEOGRAPHI…" at bounding box center [217, 102] width 434 height 205
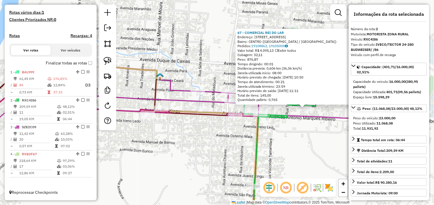
drag, startPoint x: 309, startPoint y: 124, endPoint x: 196, endPoint y: 137, distance: 114.0
click at [196, 137] on div "67 - COMERCIAL REI DO LAR Endereço: [STREET_ADDRESS] Bairro: CENTRO ([GEOGRAPHI…" at bounding box center [217, 102] width 434 height 205
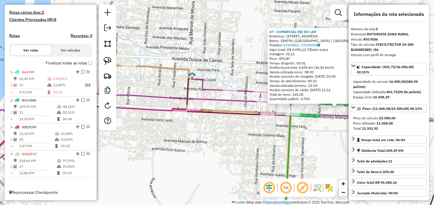
drag, startPoint x: 228, startPoint y: 136, endPoint x: 248, endPoint y: 136, distance: 19.6
click at [248, 136] on div "67 - COMERCIAL REI DO LAR Endereço: [STREET_ADDRESS] Bairro: CENTRO ([GEOGRAPHI…" at bounding box center [217, 102] width 434 height 205
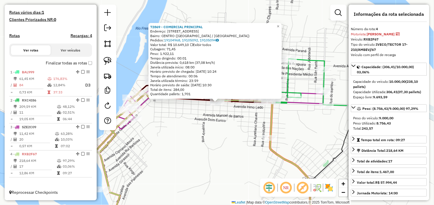
click at [258, 121] on div "72869 - COMERCIAL PRINCIPAL Endereço: [STREET_ADDRESS][GEOGRAPHIC_DATA]: CENTRO…" at bounding box center [217, 102] width 434 height 205
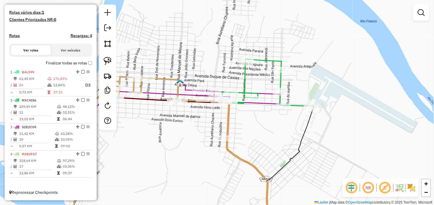
drag, startPoint x: 280, startPoint y: 123, endPoint x: 237, endPoint y: 123, distance: 43.1
click at [237, 123] on div "Janela de atendimento Grade de atendimento Capacidade Transportadoras Veículos …" at bounding box center [217, 102] width 434 height 205
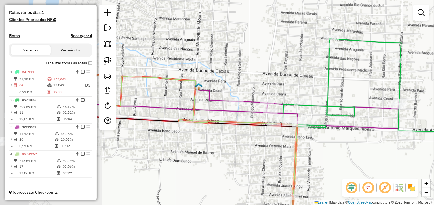
drag, startPoint x: 328, startPoint y: 145, endPoint x: 361, endPoint y: 144, distance: 32.5
click at [363, 145] on div "Janela de atendimento Grade de atendimento Capacidade Transportadoras Veículos …" at bounding box center [217, 102] width 434 height 205
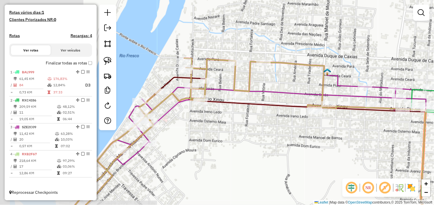
drag, startPoint x: 224, startPoint y: 135, endPoint x: 315, endPoint y: 123, distance: 91.9
click at [315, 123] on div "Janela de atendimento Grade de atendimento Capacidade Transportadoras Veículos …" at bounding box center [217, 102] width 434 height 205
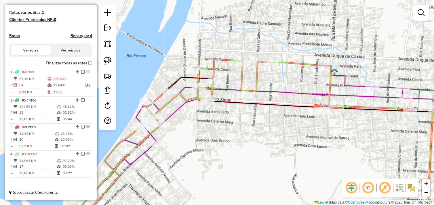
drag, startPoint x: 235, startPoint y: 87, endPoint x: 239, endPoint y: 91, distance: 6.3
click at [236, 88] on icon at bounding box center [300, 126] width 353 height 78
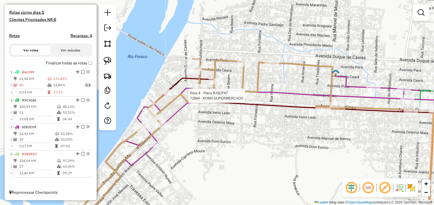
select select "*********"
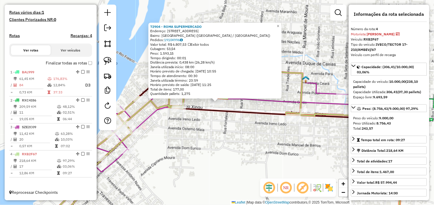
click at [224, 129] on div "72904 - ROMA SUPERMERCADO Endereço: [STREET_ADDRESS] ([GEOGRAPHIC_DATA] / [GEOG…" at bounding box center [217, 102] width 434 height 205
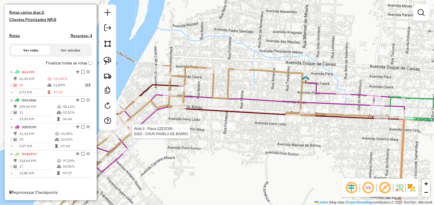
select select "*********"
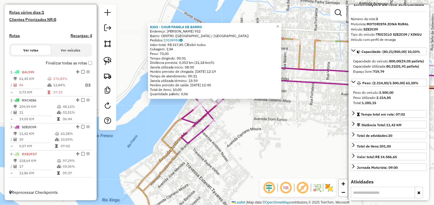
scroll to position [0, 0]
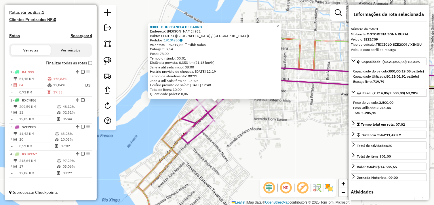
click at [261, 112] on div "8303 - CHUR PANELA DE BARRO Endereço: [PERSON_NAME] 932 Bairro: CENTRO ([GEOGRA…" at bounding box center [217, 102] width 434 height 205
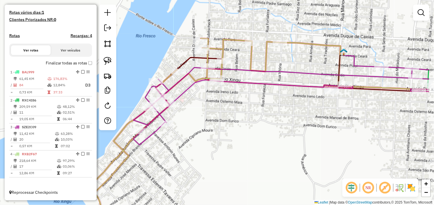
drag, startPoint x: 304, startPoint y: 114, endPoint x: 265, endPoint y: 114, distance: 39.4
click at [265, 114] on div "Janela de atendimento Grade de atendimento Capacidade Transportadoras Veículos …" at bounding box center [217, 102] width 434 height 205
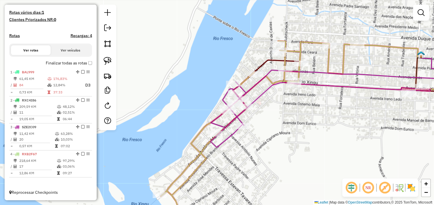
drag, startPoint x: 235, startPoint y: 92, endPoint x: 332, endPoint y: 107, distance: 98.3
click at [332, 107] on div "Janela de atendimento Grade de atendimento Capacidade Transportadoras Veículos …" at bounding box center [217, 102] width 434 height 205
select select "*********"
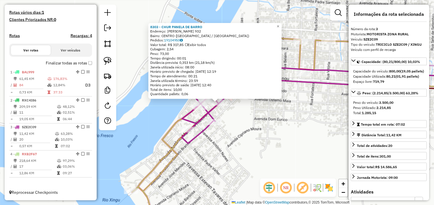
click at [269, 116] on div "8303 - CHUR PANELA DE BARRO Endereço: [PERSON_NAME] 932 Bairro: CENTRO ([GEOGRA…" at bounding box center [217, 102] width 434 height 205
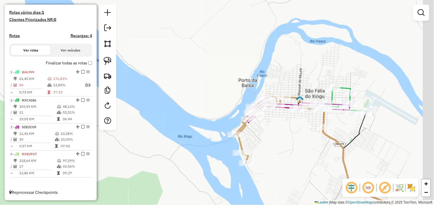
drag, startPoint x: 341, startPoint y: 131, endPoint x: 99, endPoint y: 84, distance: 245.6
click at [95, 84] on hb-router-mapa "Informações da Sessão 991391 - 20/08/2025 Criação: 19/08/2025 17:08 Depósito: D…" at bounding box center [217, 102] width 434 height 205
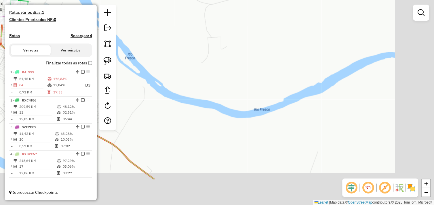
drag, startPoint x: 288, startPoint y: 110, endPoint x: 346, endPoint y: 108, distance: 59.0
click at [346, 108] on div "Janela de atendimento Grade de atendimento Capacidade Transportadoras Veículos …" at bounding box center [217, 102] width 434 height 205
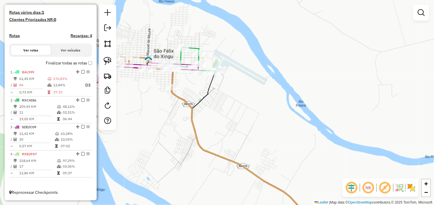
drag, startPoint x: 235, startPoint y: 97, endPoint x: 356, endPoint y: 145, distance: 130.2
click at [356, 145] on div "Janela de atendimento Grade de atendimento Capacidade Transportadoras Veículos …" at bounding box center [217, 102] width 434 height 205
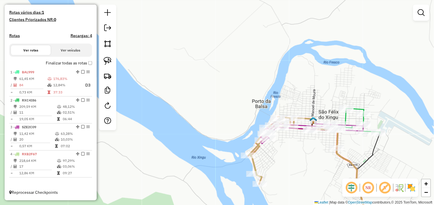
drag, startPoint x: 314, startPoint y: 136, endPoint x: 357, endPoint y: 148, distance: 44.4
click at [357, 148] on div "Janela de atendimento Grade de atendimento Capacidade Transportadoras Veículos …" at bounding box center [217, 102] width 434 height 205
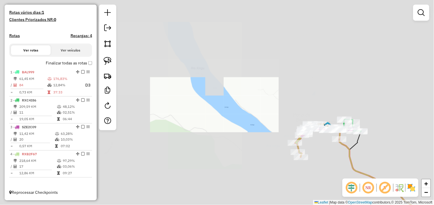
drag, startPoint x: 369, startPoint y: 149, endPoint x: 206, endPoint y: 62, distance: 184.1
click at [207, 62] on div "Janela de atendimento Grade de atendimento Capacidade Transportadoras Veículos …" at bounding box center [217, 102] width 434 height 205
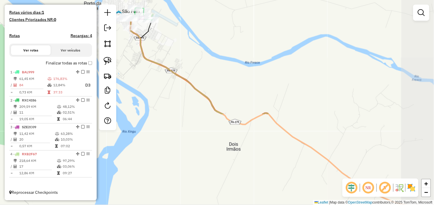
drag, startPoint x: 354, startPoint y: 138, endPoint x: 229, endPoint y: 72, distance: 141.1
click at [225, 66] on div "Janela de atendimento Grade de atendimento Capacidade Transportadoras Veículos …" at bounding box center [217, 102] width 434 height 205
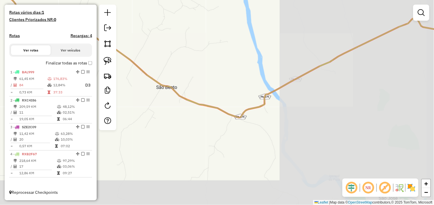
drag, startPoint x: 340, startPoint y: 125, endPoint x: 317, endPoint y: 125, distance: 22.7
click at [225, 124] on div "Rota 4 - Placa RXB2F67 32 - SUPERMERCADO IDEAL Janela de atendimento Grade de a…" at bounding box center [217, 102] width 434 height 205
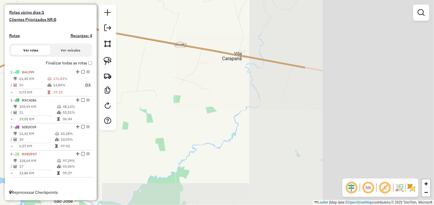
drag, startPoint x: 378, startPoint y: 123, endPoint x: 202, endPoint y: 129, distance: 175.5
click at [203, 129] on div "Rota 4 - Placa RXB2F67 32 - SUPERMERCADO IDEAL Janela de atendimento Grade de a…" at bounding box center [217, 102] width 434 height 205
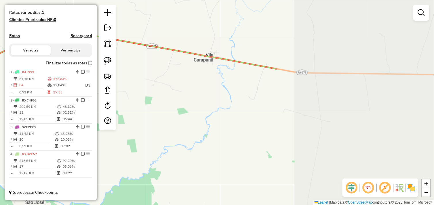
drag, startPoint x: 360, startPoint y: 123, endPoint x: 184, endPoint y: 130, distance: 175.8
click at [182, 129] on div "Rota 4 - Placa RXB2F67 32 - SUPERMERCADO IDEAL Janela de atendimento Grade de a…" at bounding box center [217, 102] width 434 height 205
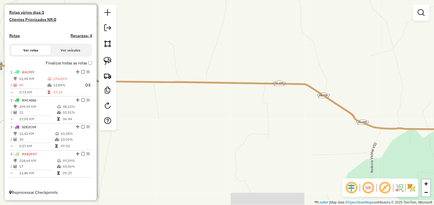
drag, startPoint x: 366, startPoint y: 128, endPoint x: 240, endPoint y: 135, distance: 126.4
click at [217, 135] on div "Rota 4 - Placa RXB2F67 32 - SUPERMERCADO IDEAL Janela de atendimento Grade de a…" at bounding box center [217, 102] width 434 height 205
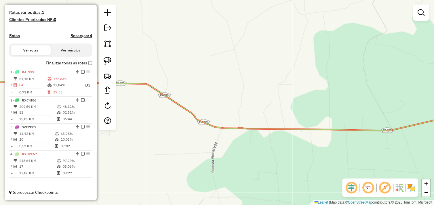
drag, startPoint x: 357, startPoint y: 139, endPoint x: 194, endPoint y: 125, distance: 164.1
click at [190, 125] on div "Rota 4 - Placa RXB2F67 32 - SUPERMERCADO IDEAL Janela de atendimento Grade de a…" at bounding box center [217, 102] width 434 height 205
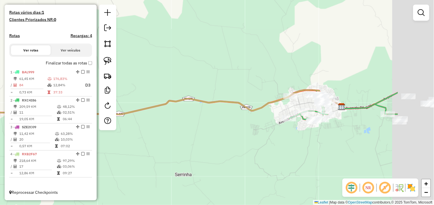
drag, startPoint x: 303, startPoint y: 133, endPoint x: 218, endPoint y: 130, distance: 85.5
click at [218, 130] on div "Rota 4 - Placa RXB2F67 32 - SUPERMERCADO IDEAL Janela de atendimento Grade de a…" at bounding box center [217, 102] width 434 height 205
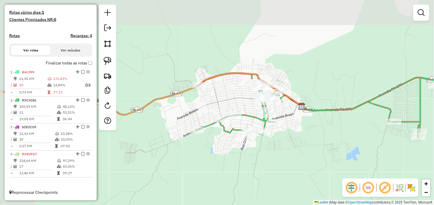
drag, startPoint x: 231, startPoint y: 108, endPoint x: 299, endPoint y: 145, distance: 77.5
click at [299, 145] on div "Rota 4 - Placa RXB2F67 32 - SUPERMERCADO IDEAL Janela de atendimento Grade de a…" at bounding box center [217, 102] width 434 height 205
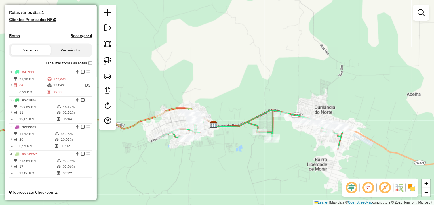
drag, startPoint x: 270, startPoint y: 144, endPoint x: 240, endPoint y: 138, distance: 30.8
click at [240, 138] on div "Rota 4 - Placa RXB2F67 32 - SUPERMERCADO IDEAL Janela de atendimento Grade de a…" at bounding box center [217, 102] width 434 height 205
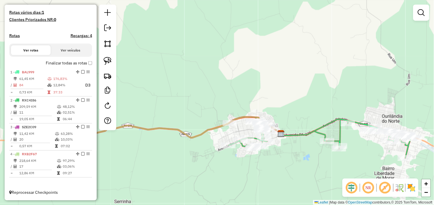
drag, startPoint x: 251, startPoint y: 154, endPoint x: 318, endPoint y: 163, distance: 67.9
click at [318, 163] on div "Rota 4 - Placa RXB2F67 32 - SUPERMERCADO IDEAL Janela de atendimento Grade de a…" at bounding box center [217, 102] width 434 height 205
drag, startPoint x: 262, startPoint y: 155, endPoint x: 296, endPoint y: 160, distance: 34.5
click at [296, 160] on div "Rota 4 - Placa RXB2F67 32 - SUPERMERCADO IDEAL Janela de atendimento Grade de a…" at bounding box center [217, 102] width 434 height 205
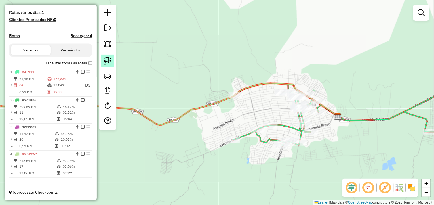
click at [110, 62] on img at bounding box center [108, 61] width 8 height 8
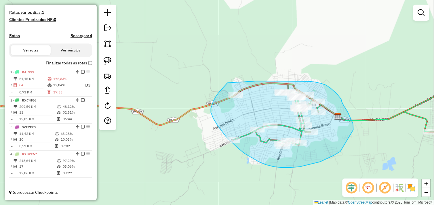
drag, startPoint x: 227, startPoint y: 83, endPoint x: 235, endPoint y: 82, distance: 7.8
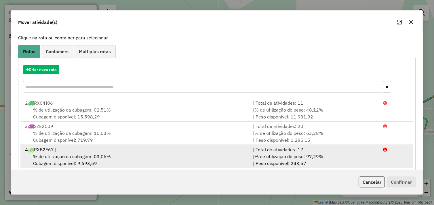
scroll to position [42, 0]
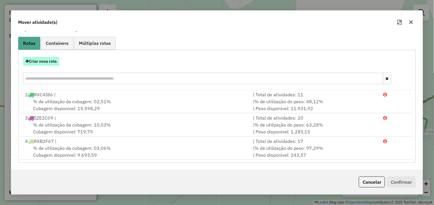
click at [51, 61] on button "Criar nova rota" at bounding box center [41, 61] width 36 height 9
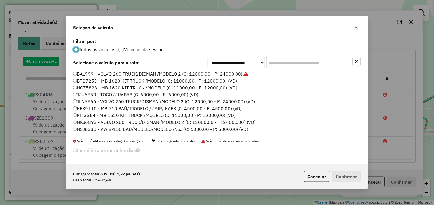
scroll to position [3, 1]
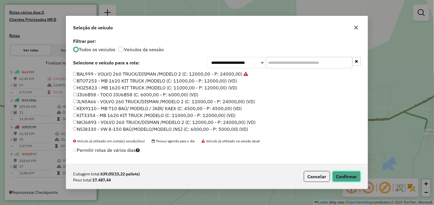
click at [337, 176] on button "Confirmar" at bounding box center [346, 176] width 28 height 11
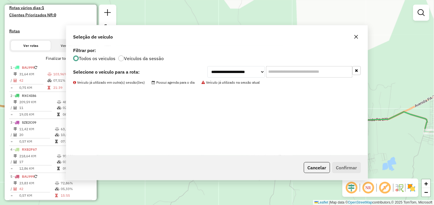
scroll to position [179, 0]
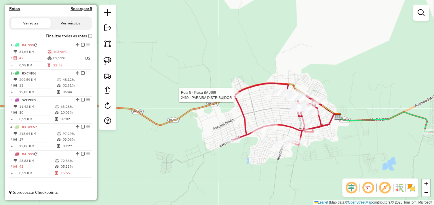
select select "*********"
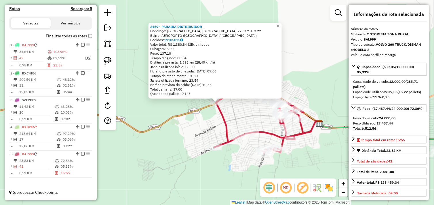
click at [247, 114] on div "2469 - PARAIBA DISTRIBUIDOR Endereço: ROD PA 279 KM 163 22 Bairro: AEROPORTO (T…" at bounding box center [217, 102] width 434 height 205
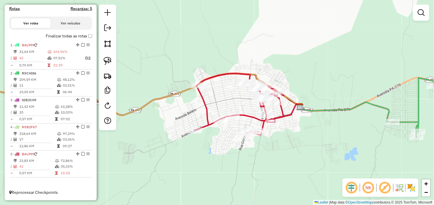
click at [225, 99] on div "Janela de atendimento Grade de atendimento Capacidade Transportadoras Veículos …" at bounding box center [217, 102] width 434 height 205
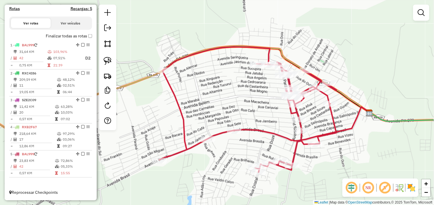
drag, startPoint x: 220, startPoint y: 105, endPoint x: 255, endPoint y: 97, distance: 35.4
click at [255, 97] on div "Janela de atendimento Grade de atendimento Capacidade Transportadoras Veículos …" at bounding box center [217, 102] width 434 height 205
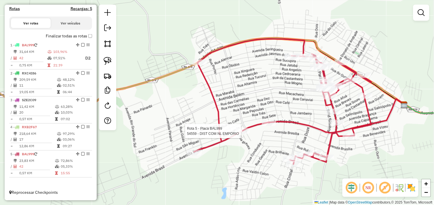
select select "*********"
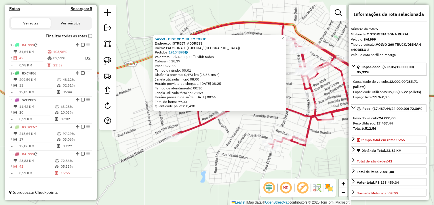
drag, startPoint x: 239, startPoint y: 112, endPoint x: 244, endPoint y: 125, distance: 12.9
click at [244, 125] on div "54559 - DIST COM NL EMPORIO Endereço: AV BRASIL 1300 Bairro: PALMEIRA 1 (TUCUMA…" at bounding box center [217, 102] width 434 height 205
click at [242, 127] on div "54559 - DIST COM NL EMPORIO Endereço: AV BRASIL 1300 Bairro: PALMEIRA 1 (TUCUMA…" at bounding box center [217, 102] width 434 height 205
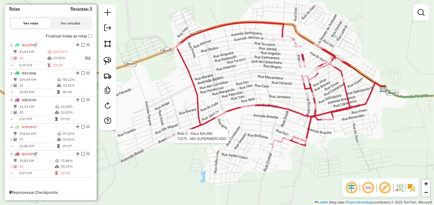
select select "*********"
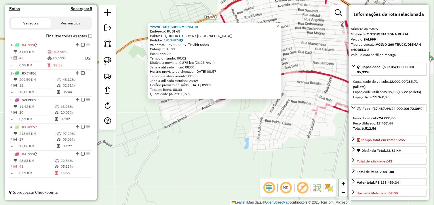
click at [247, 120] on div "72570 - MIX SUPERMERCADO Endereço: RUBI 65 Bairro: BIQUINHA (TUCUMA / PA) Pedid…" at bounding box center [217, 102] width 434 height 205
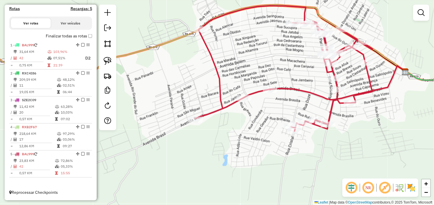
click at [242, 139] on div "Janela de atendimento Grade de atendimento Capacidade Transportadoras Veículos …" at bounding box center [217, 102] width 434 height 205
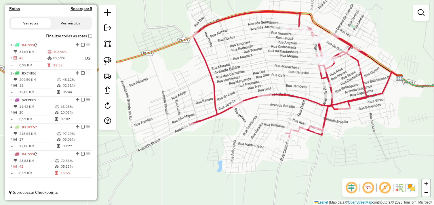
click at [263, 100] on div "Janela de atendimento Grade de atendimento Capacidade Transportadoras Veículos …" at bounding box center [217, 102] width 434 height 205
select select "*********"
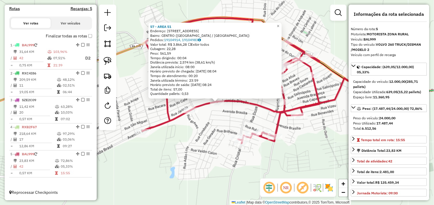
click at [212, 112] on div "57 - AREA 51 Endereço: AVENIDA BRASIL 3433 Bairro: CENTRO (TUCUMA / PA) Pedidos…" at bounding box center [217, 102] width 434 height 205
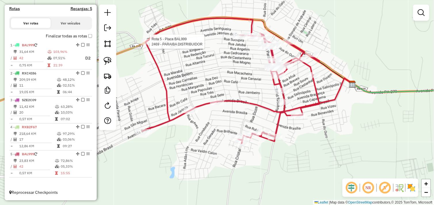
select select "*********"
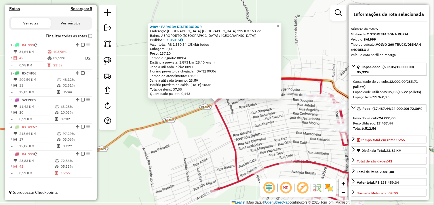
click at [220, 132] on div "2469 - PARAIBA DISTRIBUIDOR Endereço: ROD PA 279 KM 163 22 Bairro: AEROPORTO (T…" at bounding box center [217, 102] width 434 height 205
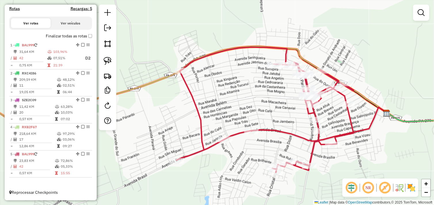
drag, startPoint x: 234, startPoint y: 132, endPoint x: 199, endPoint y: 100, distance: 47.2
click at [199, 100] on div "Janela de atendimento Grade de atendimento Capacidade Transportadoras Veículos …" at bounding box center [217, 102] width 434 height 205
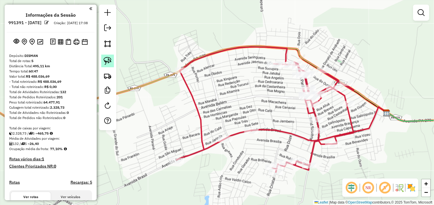
scroll to position [179, 0]
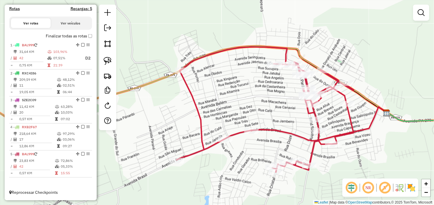
click at [119, 64] on div "Janela de atendimento Grade de atendimento Capacidade Transportadoras Veículos …" at bounding box center [217, 102] width 434 height 205
click at [109, 61] on img at bounding box center [108, 61] width 8 height 8
select select "*********"
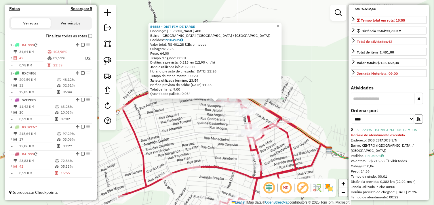
scroll to position [160, 0]
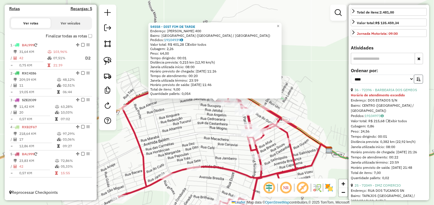
click at [416, 81] on icon "button" at bounding box center [418, 79] width 4 height 4
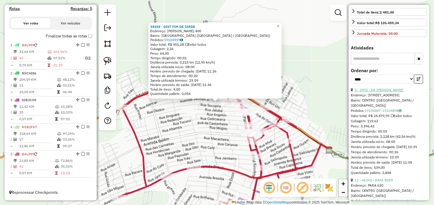
click at [380, 92] on link "5 - 2975 - DR [PERSON_NAME]" at bounding box center [379, 90] width 49 height 4
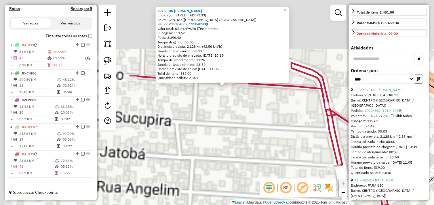
drag, startPoint x: 216, startPoint y: 126, endPoint x: 254, endPoint y: 171, distance: 59.0
click at [254, 171] on div "2975 - DR BEBIDAS Endereço: AV JASMIM DO CERRADO 165 Bairro: CENTRO (TUCUMA / P…" at bounding box center [217, 102] width 434 height 205
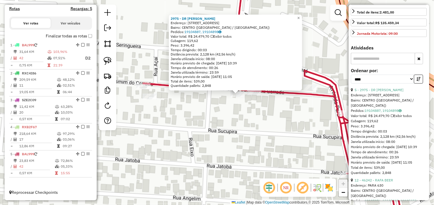
click at [253, 160] on div "2975 - DR BEBIDAS Endereço: AV JASMIM DO CERRADO 165 Bairro: CENTRO (TUCUMA / P…" at bounding box center [217, 102] width 434 height 205
click at [247, 124] on div "2975 - DR BEBIDAS Endereço: AV JASMIM DO CERRADO 165 Bairro: CENTRO (TUCUMA / P…" at bounding box center [217, 102] width 434 height 205
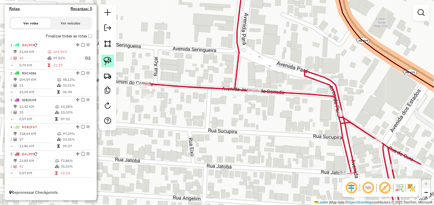
click at [106, 62] on img at bounding box center [108, 61] width 8 height 8
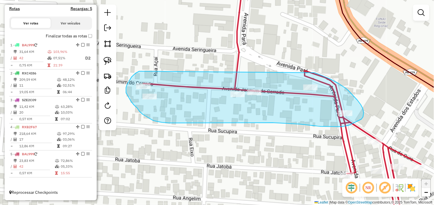
drag, startPoint x: 140, startPoint y: 71, endPoint x: 236, endPoint y: 61, distance: 96.8
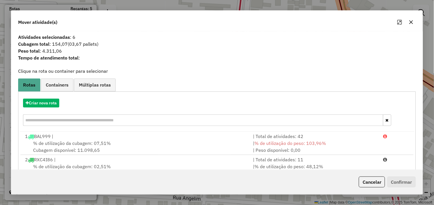
click at [409, 19] on button "button" at bounding box center [410, 22] width 9 height 9
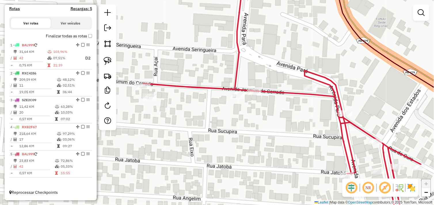
click at [143, 83] on icon at bounding box center [281, 103] width 277 height 246
select select "*********"
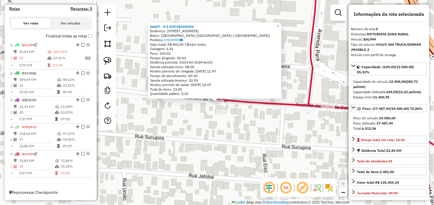
click at [252, 141] on div "56607 - D S DISTIBUIDORA Endereço: AV JASMIN DO SERRADO 29 Bairro: MONTE CASTEL…" at bounding box center [217, 102] width 434 height 205
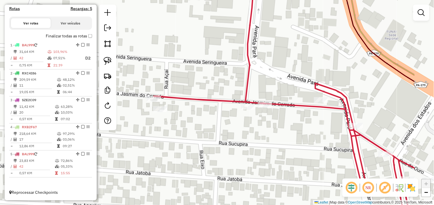
drag, startPoint x: 272, startPoint y: 122, endPoint x: 209, endPoint y: 119, distance: 63.1
click at [209, 119] on div "Janela de atendimento Grade de atendimento Capacidade Transportadoras Veículos …" at bounding box center [217, 102] width 434 height 205
select select "*********"
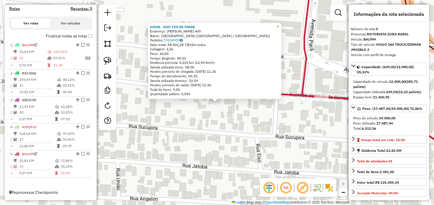
click at [246, 130] on div "54558 - DIST FIM DE TARDE Endereço: JASMIN SERRADO 400 Bairro: MONTE CASTELO (T…" at bounding box center [217, 102] width 434 height 205
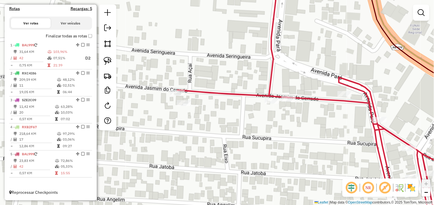
drag, startPoint x: 288, startPoint y: 128, endPoint x: 182, endPoint y: 128, distance: 106.1
click at [182, 128] on div "Janela de atendimento Grade de atendimento Capacidade Transportadoras Veículos …" at bounding box center [217, 102] width 434 height 205
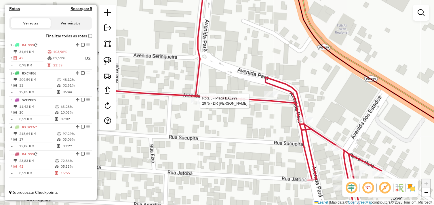
select select "*********"
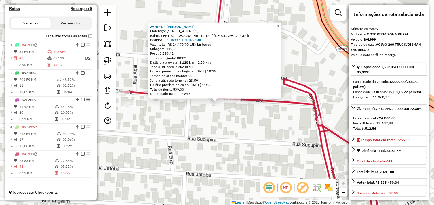
click at [249, 118] on div "2975 - DR BEBIDAS Endereço: AV JASMIM DO CERRADO 165 Bairro: CENTRO (TUCUMA / P…" at bounding box center [217, 102] width 434 height 205
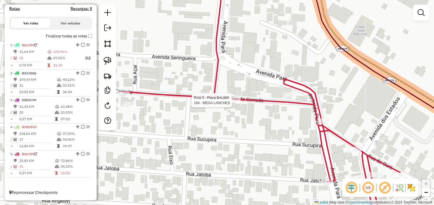
select select "*********"
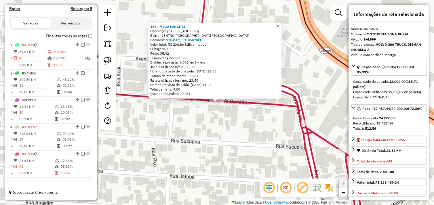
click at [253, 113] on div "184 - MEGA LANCHES Endereço: AV JASMIN DO SERRADO 155 Bairro: CENTRO (TUCUMA / …" at bounding box center [217, 102] width 434 height 205
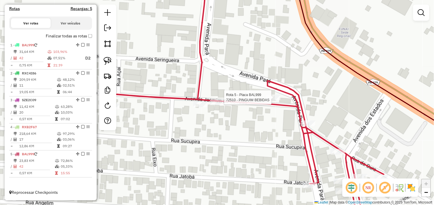
select select "*********"
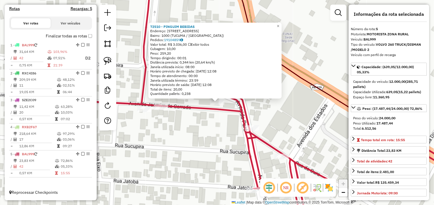
click at [215, 119] on div "72510 - PINGUIM BEBIDAS Endereço: Avenida Jasmim do Cerrado 804 Bairro: 1000 (T…" at bounding box center [217, 102] width 434 height 205
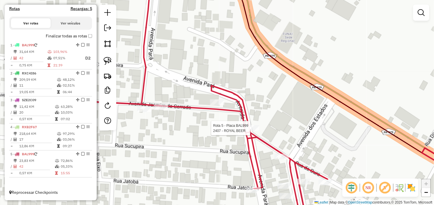
select select "*********"
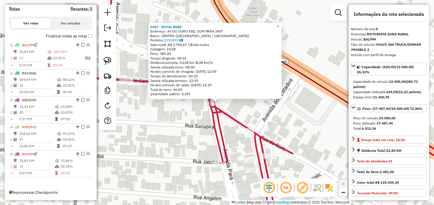
click at [183, 119] on div "2407 - ROYAL BEER Endereço: AV DO OURO ESQ. COM PARA 2407 Bairro: CENTRO (TUCUM…" at bounding box center [217, 102] width 434 height 205
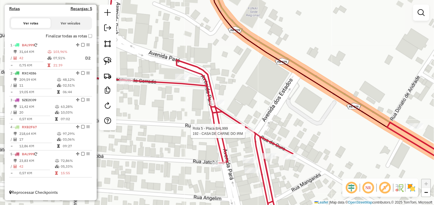
select select "*********"
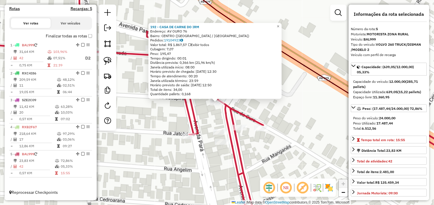
click at [190, 123] on icon at bounding box center [232, 103] width 492 height 246
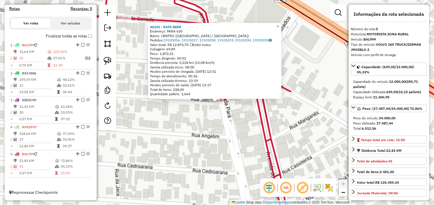
click at [187, 118] on div "46242 - RAFA BEER Endereço: PARA 630 Bairro: CENTRO (TUCUMA / PA) Pedidos: 1910…" at bounding box center [217, 102] width 434 height 205
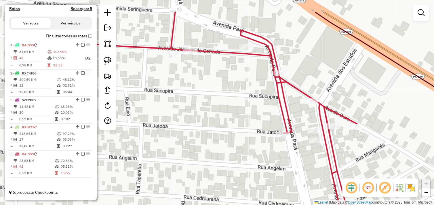
drag, startPoint x: 161, startPoint y: 94, endPoint x: 227, endPoint y: 127, distance: 73.6
click at [227, 127] on div "Janela de atendimento Grade de atendimento Capacidade Transportadoras Veículos …" at bounding box center [217, 102] width 434 height 205
click at [110, 60] on img at bounding box center [108, 61] width 8 height 8
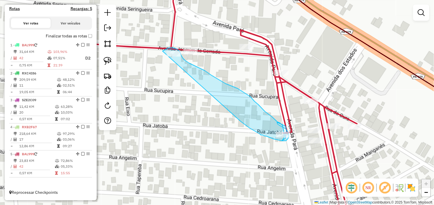
drag, startPoint x: 162, startPoint y: 51, endPoint x: 225, endPoint y: 106, distance: 82.7
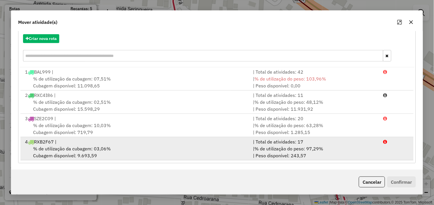
scroll to position [65, 0]
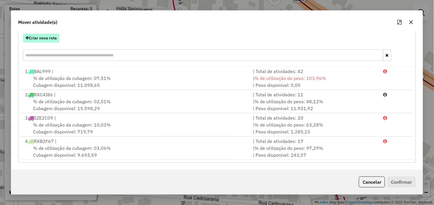
click at [50, 36] on button "Criar nova rota" at bounding box center [41, 38] width 36 height 9
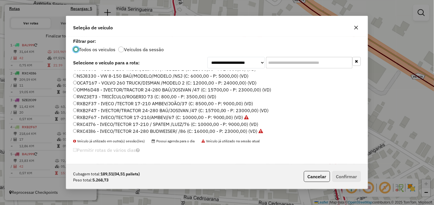
scroll to position [82, 0]
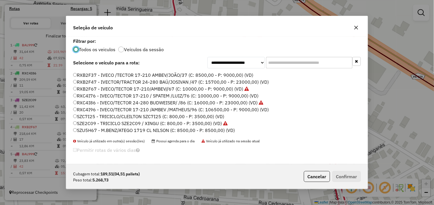
click at [71, 97] on div "BAL999 - VOLVO 260 TRUCK/DISMAN /MODELO 2 (C: 12000,00 - P: 24000,00) BTO7253 -…" at bounding box center [217, 105] width 294 height 68
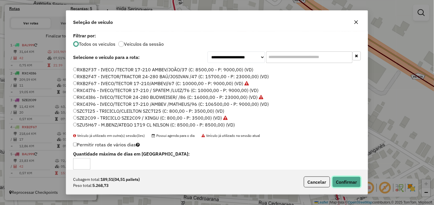
click at [339, 181] on button "Confirmar" at bounding box center [346, 182] width 28 height 11
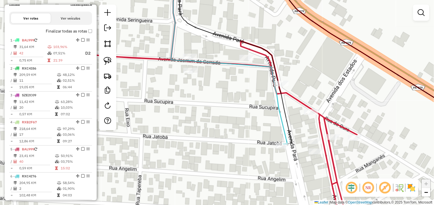
drag, startPoint x: 196, startPoint y: 90, endPoint x: 197, endPoint y: 110, distance: 19.3
click at [197, 110] on div "Janela de atendimento Grade de atendimento Capacidade Transportadoras Veículos …" at bounding box center [217, 102] width 434 height 205
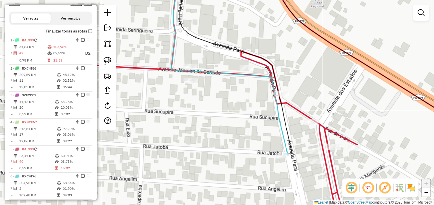
drag, startPoint x: 211, startPoint y: 95, endPoint x: 211, endPoint y: 102, distance: 7.2
click at [211, 102] on div "Janela de atendimento Grade de atendimento Capacidade Transportadoras Veículos …" at bounding box center [217, 102] width 434 height 205
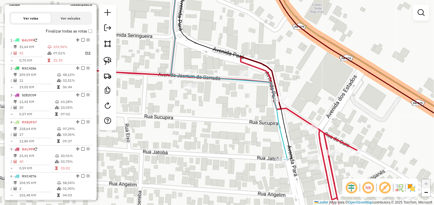
select select "*********"
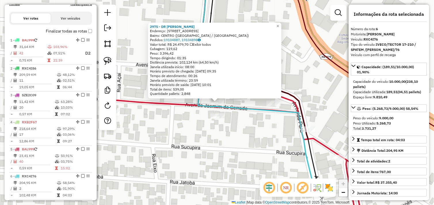
scroll to position [205, 0]
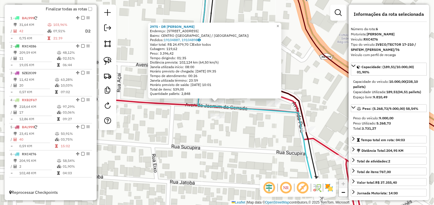
click at [231, 127] on div "2975 - DR BEBIDAS Endereço: AV JASMIM DO CERRADO 165 Bairro: CENTRO (TUCUMA / P…" at bounding box center [217, 102] width 434 height 205
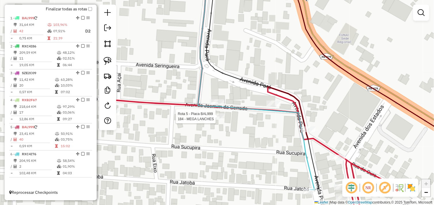
select select "*********"
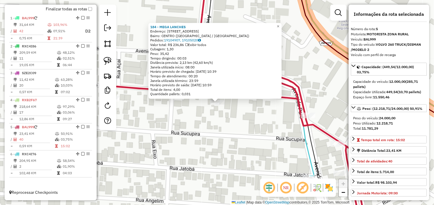
click at [254, 120] on div "184 - MEGA LANCHES Endereço: AV JASMIN DO SERRADO 155 Bairro: CENTRO (TUCUMA / …" at bounding box center [217, 102] width 434 height 205
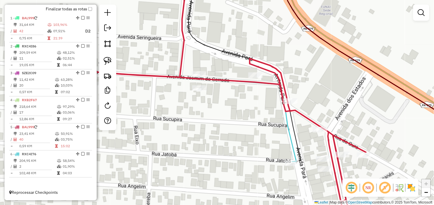
drag, startPoint x: 268, startPoint y: 120, endPoint x: 232, endPoint y: 98, distance: 41.9
click at [231, 97] on div "Janela de atendimento Grade de atendimento Capacidade Transportadoras Veículos …" at bounding box center [217, 102] width 434 height 205
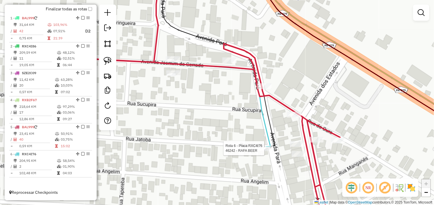
select select "*********"
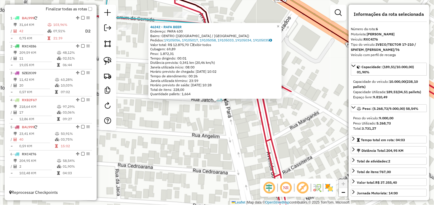
click at [237, 130] on div "46242 - RAFA BEER Endereço: PARA 630 Bairro: CENTRO (TUCUMA / PA) Pedidos: 1910…" at bounding box center [217, 102] width 434 height 205
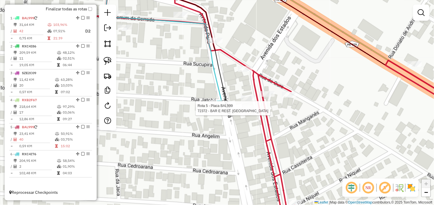
click at [250, 111] on div at bounding box center [250, 109] width 14 height 6
select select "*********"
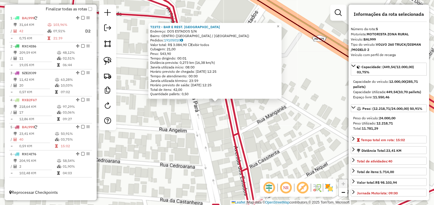
click at [240, 116] on div "72372 - BAR E REST. TOATOA Endereço: DOS ESTADOS S/N Bairro: CENTRO (TUCUMA / P…" at bounding box center [217, 102] width 434 height 205
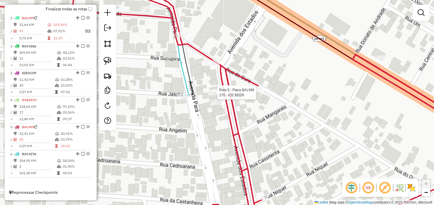
select select "*********"
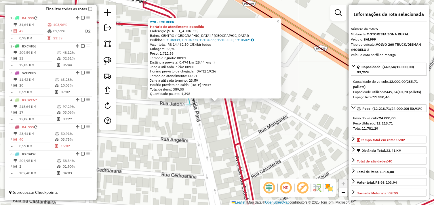
click at [240, 119] on div "270 - ICE BEER Horário de atendimento excedido Endereço: AV DOS ESTADOS 1 Bairr…" at bounding box center [217, 102] width 434 height 205
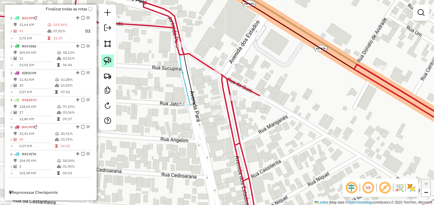
click at [111, 65] on img at bounding box center [108, 61] width 8 height 8
drag, startPoint x: 208, startPoint y: 107, endPoint x: 225, endPoint y: 106, distance: 17.0
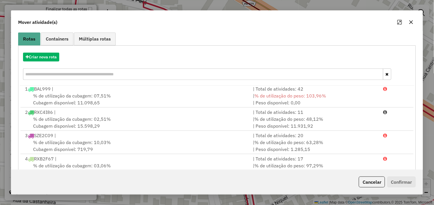
scroll to position [87, 0]
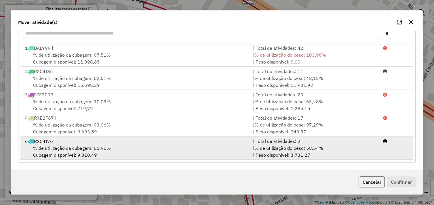
click at [104, 139] on div "6 RXC4I76 |" at bounding box center [136, 141] width 228 height 7
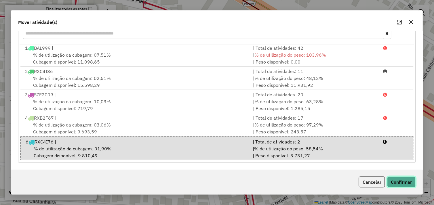
click at [396, 180] on button "Confirmar" at bounding box center [401, 182] width 28 height 11
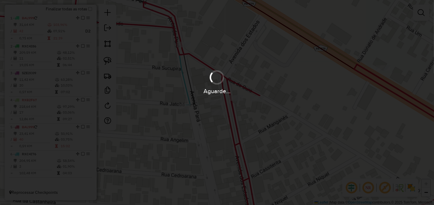
scroll to position [0, 0]
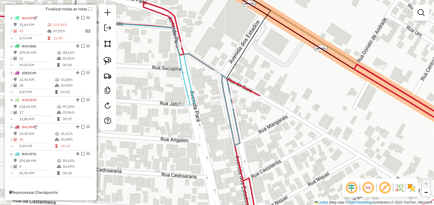
drag, startPoint x: 236, startPoint y: 95, endPoint x: 238, endPoint y: 98, distance: 3.0
click at [238, 98] on icon at bounding box center [166, 84] width 148 height 124
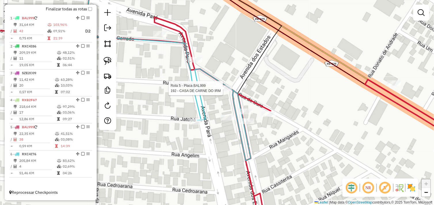
select select "*********"
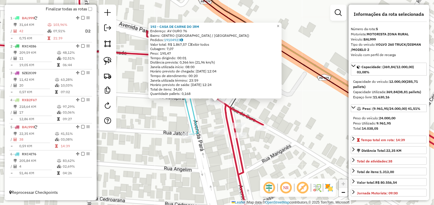
click at [265, 113] on div "192 - CASA DE CARNE DO IRM Endereço: AV OURO 76 Bairro: CENTRO (TUCUMA / PA) Pe…" at bounding box center [217, 102] width 434 height 205
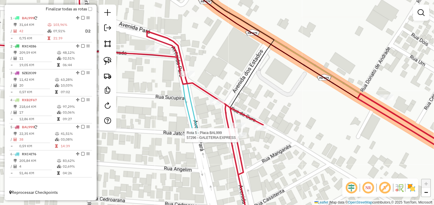
select select "*********"
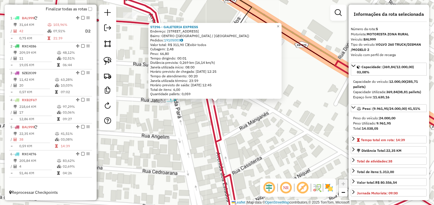
click at [253, 120] on div "57296 - GALETERIA EXPRESS Endereço: AV DOS ESTADOS 57 Bairro: CENTRO (TUCUMA / …" at bounding box center [217, 102] width 434 height 205
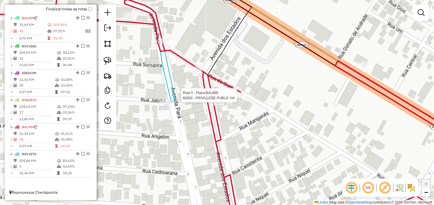
select select "*********"
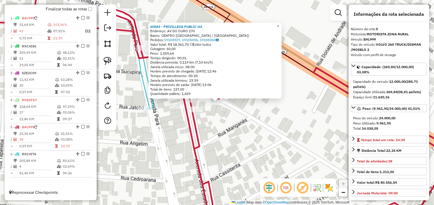
click at [254, 112] on div "60583 - PRIVILLEGE PUBLIC HA Endereço: AV DO OURO 170 Bairro: CENTRO (TUCUMA / …" at bounding box center [217, 102] width 434 height 205
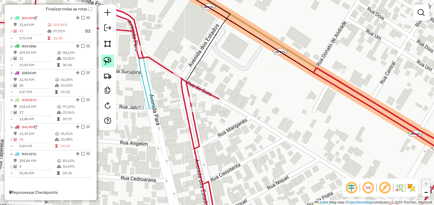
click at [110, 66] on link at bounding box center [107, 61] width 13 height 13
click at [213, 112] on div "Janela de atendimento Grade de atendimento Capacidade Transportadoras Veículos …" at bounding box center [217, 102] width 434 height 205
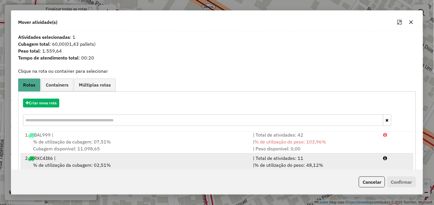
scroll to position [87, 0]
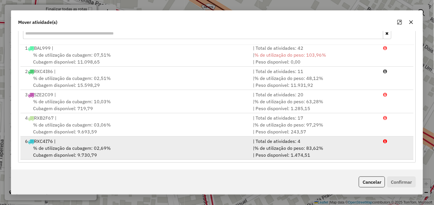
drag, startPoint x: 165, startPoint y: 149, endPoint x: 169, endPoint y: 149, distance: 3.7
click at [166, 149] on div "% de utilização da cubagem: 02,69% Cubagem disponível: 9.730,79" at bounding box center [136, 152] width 228 height 14
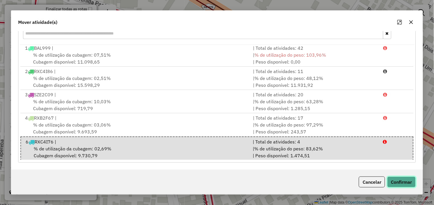
click at [390, 181] on button "Confirmar" at bounding box center [401, 182] width 28 height 11
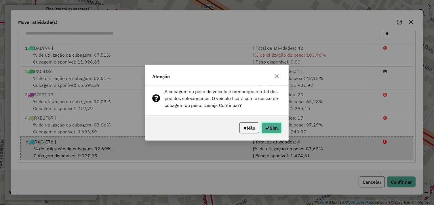
click at [274, 129] on button "Sim" at bounding box center [271, 127] width 20 height 11
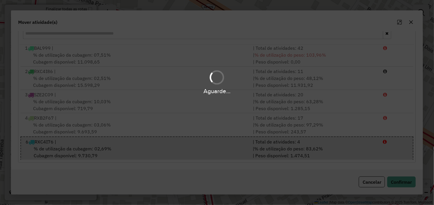
scroll to position [0, 0]
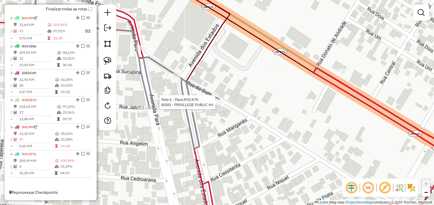
select select "*********"
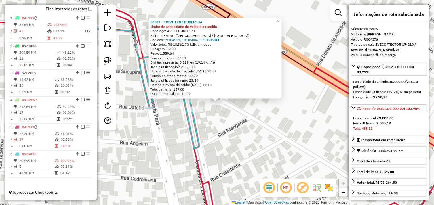
click at [252, 119] on div "60583 - PRIVILLEGE PUBLIC HA Limite de capacidade do veículo excedido Endereço:…" at bounding box center [217, 102] width 434 height 205
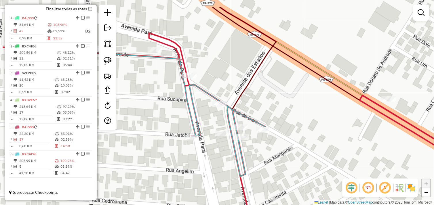
drag, startPoint x: 241, startPoint y: 122, endPoint x: 293, endPoint y: 149, distance: 58.4
click at [297, 150] on div "Janela de atendimento Grade de atendimento Capacidade Transportadoras Veículos …" at bounding box center [217, 102] width 434 height 205
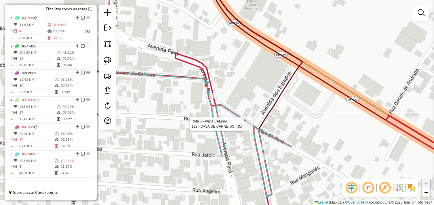
select select "*********"
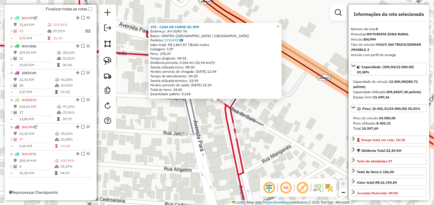
click at [264, 118] on div "192 - CASA DE CARNE DO IRM Endereço: AV OURO 76 Bairro: CENTRO (TUCUMA / PA) Pe…" at bounding box center [217, 102] width 434 height 205
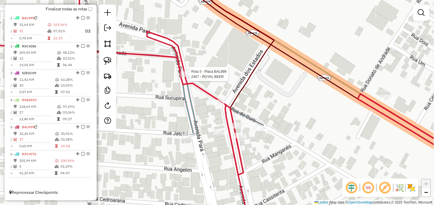
select select "*********"
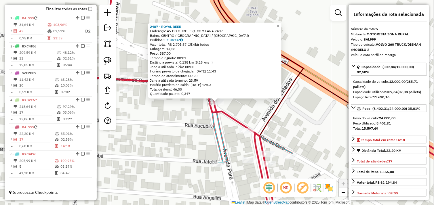
click at [290, 129] on div "2407 - ROYAL BEER Endereço: AV DO OURO ESQ. COM PARA 2407 Bairro: CENTRO (TUCUM…" at bounding box center [217, 102] width 434 height 205
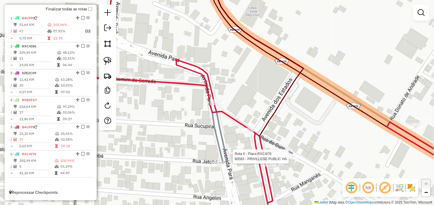
select select "*********"
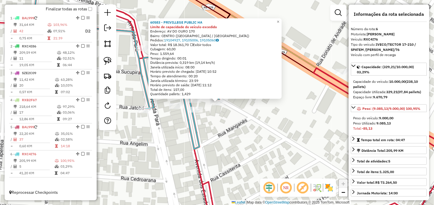
click at [391, 125] on strong "9.085,13" at bounding box center [383, 123] width 14 height 4
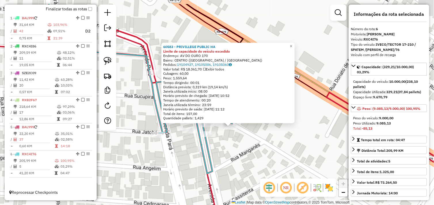
drag, startPoint x: 218, startPoint y: 116, endPoint x: 237, endPoint y: 147, distance: 36.5
click at [237, 147] on div "60583 - PRIVILLEGE PUBLIC HA Limite de capacidade do veículo excedido Endereço:…" at bounding box center [217, 102] width 434 height 205
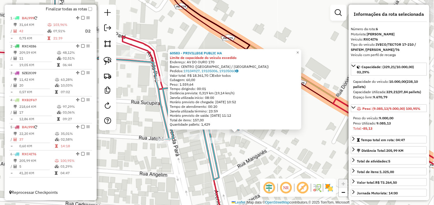
click at [250, 139] on div "60583 - PRIVILLEGE PUBLIC HA Limite de capacidade do veículo excedido Endereço:…" at bounding box center [217, 102] width 434 height 205
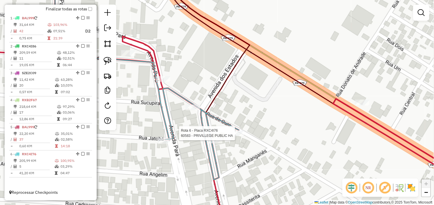
select select "*********"
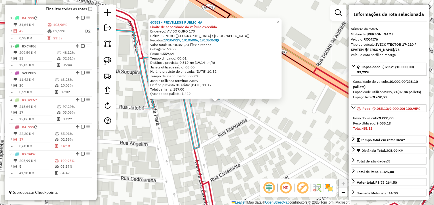
click at [221, 120] on div "60583 - PRIVILLEGE PUBLIC HA Limite de capacidade do veículo excedido Endereço:…" at bounding box center [217, 102] width 434 height 205
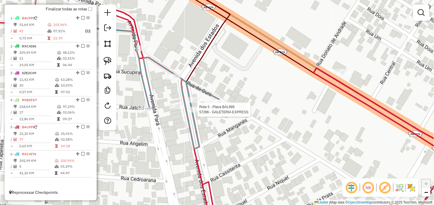
select select "*********"
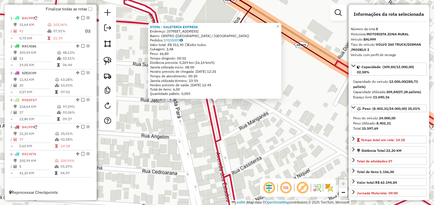
click at [246, 118] on div "57296 - GALETERIA EXPRESS Endereço: AV DOS ESTADOS 57 Bairro: CENTRO (TUCUMA / …" at bounding box center [217, 102] width 434 height 205
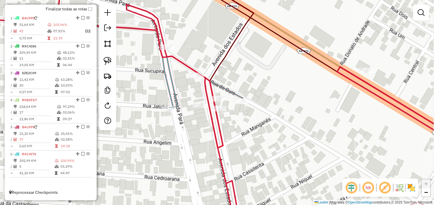
drag, startPoint x: 225, startPoint y: 115, endPoint x: 230, endPoint y: 129, distance: 14.7
click at [231, 130] on div "Janela de atendimento Grade de atendimento Capacidade Transportadoras Veículos …" at bounding box center [217, 102] width 434 height 205
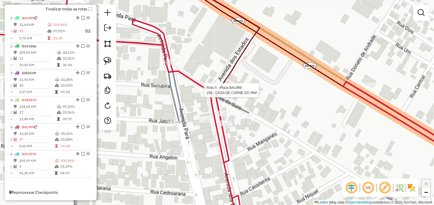
click at [201, 86] on icon at bounding box center [224, 103] width 506 height 246
select select "*********"
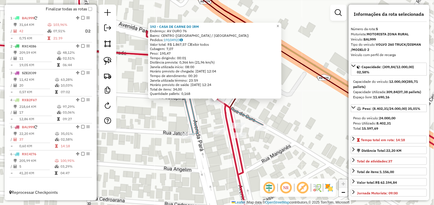
click at [190, 104] on icon at bounding box center [179, 113] width 168 height 124
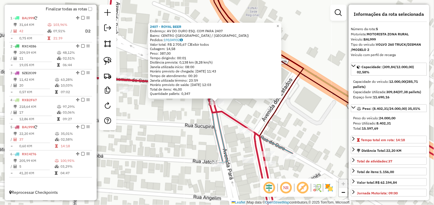
click at [179, 111] on div "2407 - ROYAL BEER Endereço: AV DO OURO ESQ. COM PARA 2407 Bairro: CENTRO (TUCUM…" at bounding box center [217, 102] width 434 height 205
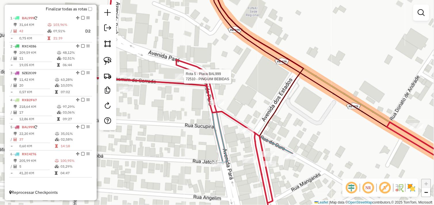
select select "*********"
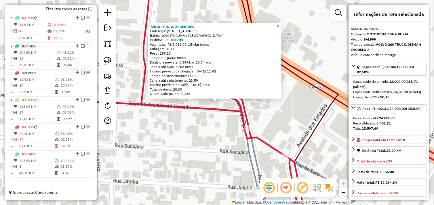
click at [190, 120] on div "72510 - PINGUIM BEBIDAS Endereço: Avenida Jasmim do Cerrado 804 Bairro: 1000 (T…" at bounding box center [217, 102] width 434 height 205
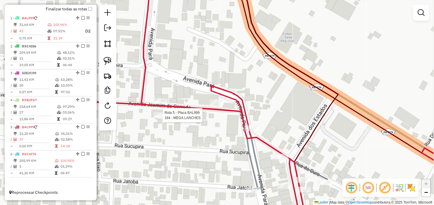
select select "*********"
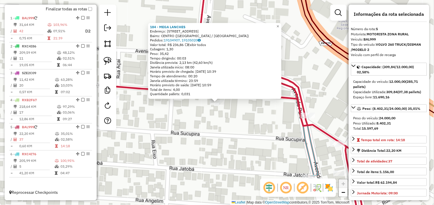
click at [231, 119] on div "184 - MEGA LANCHES Endereço: AV JASMIN DO SERRADO 155 Bairro: CENTRO (TUCUMA / …" at bounding box center [217, 102] width 434 height 205
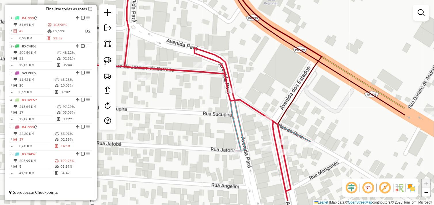
drag, startPoint x: 268, startPoint y: 122, endPoint x: 196, endPoint y: 97, distance: 76.9
click at [196, 97] on div "Janela de atendimento Grade de atendimento Capacidade Transportadoras Veículos …" at bounding box center [217, 102] width 434 height 205
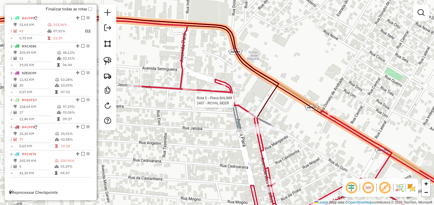
select select "*********"
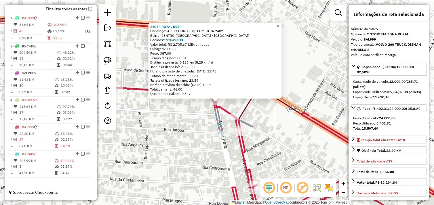
click at [265, 112] on div "2407 - ROYAL BEER Endereço: AV DO OURO ESQ. COM PARA 2407 Bairro: CENTRO (TUCUM…" at bounding box center [217, 102] width 434 height 205
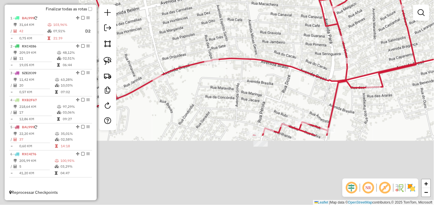
drag, startPoint x: 258, startPoint y: 137, endPoint x: 387, endPoint y: 41, distance: 161.1
click at [387, 41] on div "Janela de atendimento Grade de atendimento Capacidade Transportadoras Veículos …" at bounding box center [217, 102] width 434 height 205
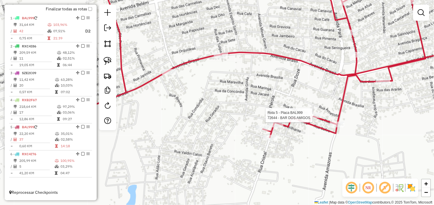
select select "*********"
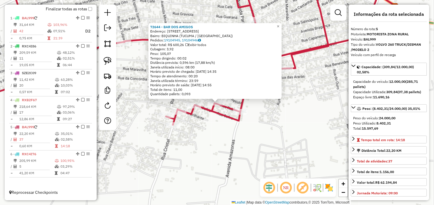
click at [263, 83] on div "Horário previsto de saída: [DATE] 14:55" at bounding box center [215, 85] width 130 height 5
click at [261, 126] on div "72644 - BAR DOS AMIGOS Endereço: Avenida Para 962 Bairro: BIQUINHA (TUCUMA / PA…" at bounding box center [217, 102] width 434 height 205
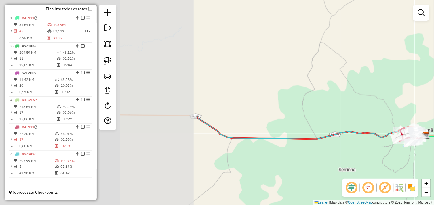
drag, startPoint x: 179, startPoint y: 128, endPoint x: 395, endPoint y: 150, distance: 216.4
click at [394, 149] on div "Janela de atendimento Grade de atendimento Capacidade Transportadoras Veículos …" at bounding box center [217, 102] width 434 height 205
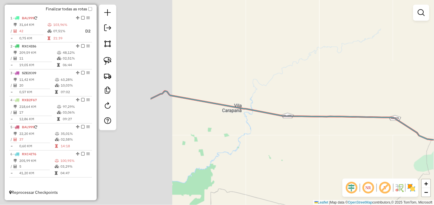
drag, startPoint x: 241, startPoint y: 122, endPoint x: 435, endPoint y: 121, distance: 193.8
click at [433, 121] on html "Aguarde... Pop-up bloqueado! Seu navegador bloqueou automáticamente a abertura …" at bounding box center [217, 102] width 434 height 205
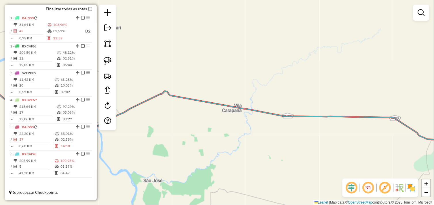
drag, startPoint x: 216, startPoint y: 104, endPoint x: 435, endPoint y: 134, distance: 221.1
click at [433, 134] on html "Aguarde... Pop-up bloqueado! Seu navegador bloqueou automáticamente a abertura …" at bounding box center [217, 102] width 434 height 205
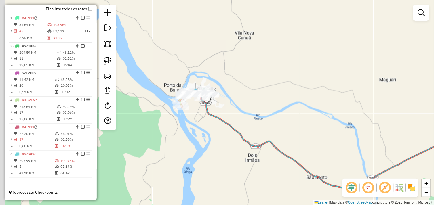
drag, startPoint x: 286, startPoint y: 131, endPoint x: 384, endPoint y: 147, distance: 99.1
click at [384, 147] on div "Janela de atendimento Grade de atendimento Capacidade Transportadoras Veículos …" at bounding box center [217, 102] width 434 height 205
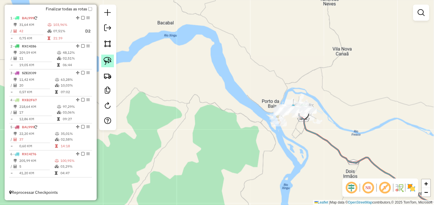
click at [111, 60] on img at bounding box center [108, 61] width 8 height 8
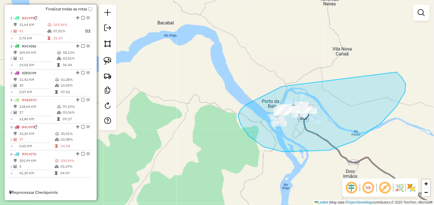
drag, startPoint x: 282, startPoint y: 87, endPoint x: 267, endPoint y: 79, distance: 17.1
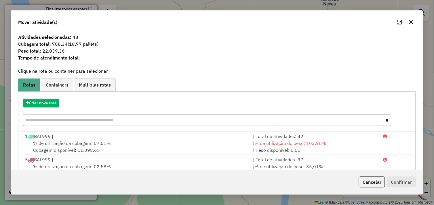
click at [411, 23] on icon "button" at bounding box center [411, 22] width 5 height 5
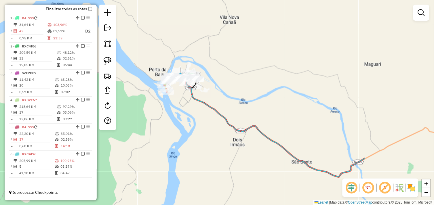
drag, startPoint x: 351, startPoint y: 75, endPoint x: 212, endPoint y: 24, distance: 148.3
click at [212, 24] on div "Janela de atendimento Grade de atendimento Capacidade Transportadoras Veículos …" at bounding box center [217, 102] width 434 height 205
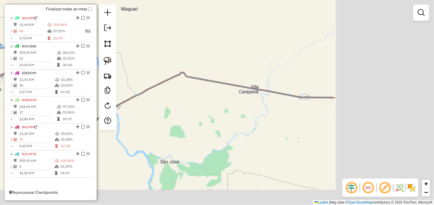
drag, startPoint x: 353, startPoint y: 88, endPoint x: 217, endPoint y: 75, distance: 136.7
click at [217, 75] on div "Janela de atendimento Grade de atendimento Capacidade Transportadoras Veículos …" at bounding box center [217, 102] width 434 height 205
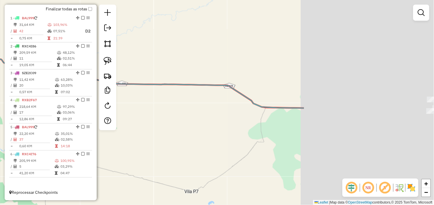
drag, startPoint x: 400, startPoint y: 111, endPoint x: 268, endPoint y: 105, distance: 131.9
click at [231, 99] on div "Janela de atendimento Grade de atendimento Capacidade Transportadoras Veículos …" at bounding box center [217, 102] width 434 height 205
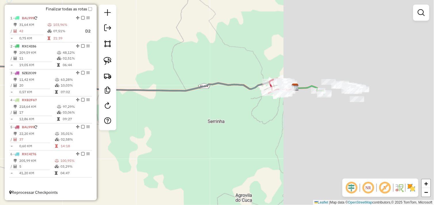
drag, startPoint x: 382, startPoint y: 114, endPoint x: 211, endPoint y: 99, distance: 170.9
click at [213, 99] on div "Janela de atendimento Grade de atendimento Capacidade Transportadoras Veículos …" at bounding box center [217, 102] width 434 height 205
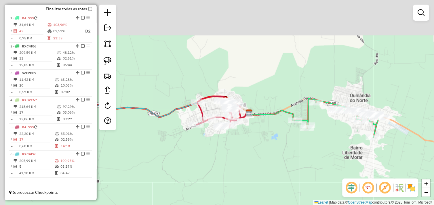
drag, startPoint x: 286, startPoint y: 107, endPoint x: 344, endPoint y: 142, distance: 68.1
click at [351, 146] on div "Janela de atendimento Grade de atendimento Capacidade Transportadoras Veículos …" at bounding box center [217, 102] width 434 height 205
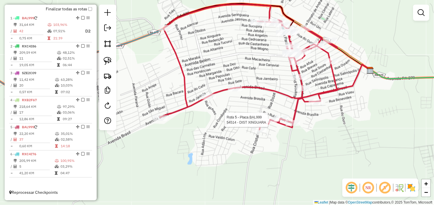
select select "*********"
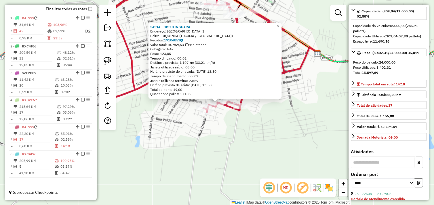
scroll to position [191, 0]
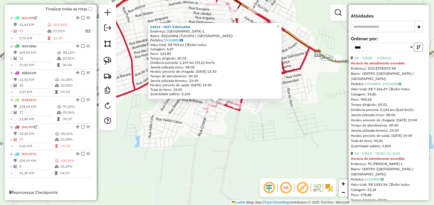
click at [418, 49] on icon "button" at bounding box center [418, 47] width 4 height 4
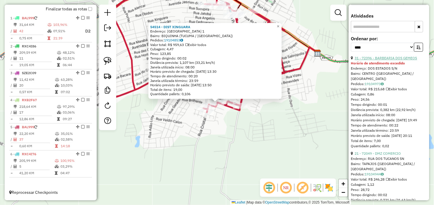
click at [381, 60] on link "31 - 72396 - BARBEARIA DOS GEMEOS" at bounding box center [386, 58] width 62 height 4
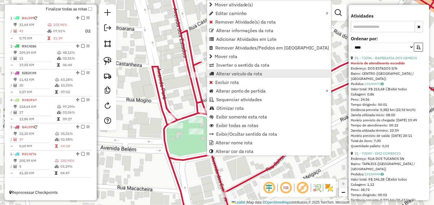
click at [255, 76] on link "Alterar veículo da rota" at bounding box center [269, 73] width 124 height 9
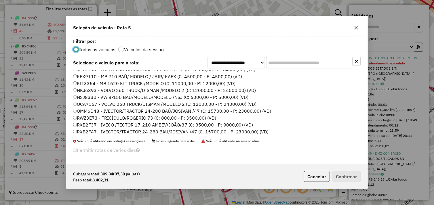
scroll to position [82, 0]
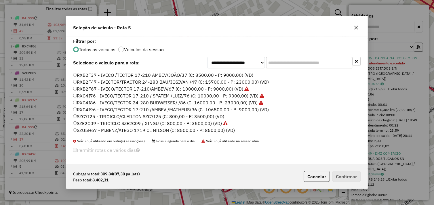
click at [357, 28] on icon "button" at bounding box center [356, 27] width 5 height 5
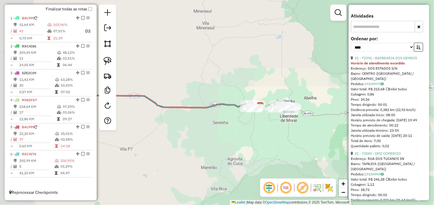
drag, startPoint x: 190, startPoint y: 107, endPoint x: 364, endPoint y: 139, distance: 176.7
click at [364, 139] on hb-router-mapa "Informações da Sessão 991391 - 20/08/2025 Criação: 19/08/2025 17:08 Depósito: D…" at bounding box center [217, 102] width 434 height 205
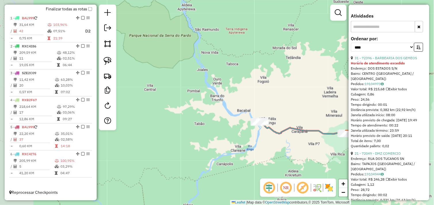
drag, startPoint x: 164, startPoint y: 131, endPoint x: 234, endPoint y: 137, distance: 70.2
click at [234, 137] on div "Janela de atendimento Grade de atendimento Capacidade Transportadoras Veículos …" at bounding box center [217, 102] width 434 height 205
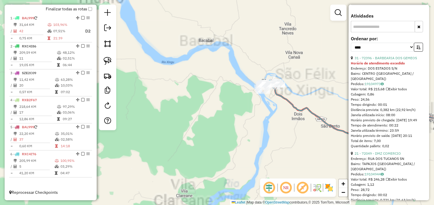
drag, startPoint x: 241, startPoint y: 131, endPoint x: 216, endPoint y: 140, distance: 26.3
click at [216, 140] on div "Janela de atendimento Grade de atendimento Capacidade Transportadoras Veículos …" at bounding box center [217, 102] width 434 height 205
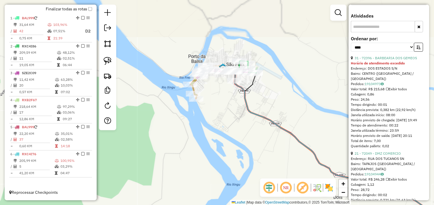
drag, startPoint x: 193, startPoint y: 127, endPoint x: 192, endPoint y: 187, distance: 59.8
click at [192, 187] on div "Janela de atendimento Grade de atendimento Capacidade Transportadoras Veículos …" at bounding box center [217, 102] width 434 height 205
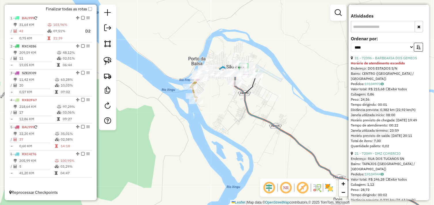
drag, startPoint x: 242, startPoint y: 89, endPoint x: 238, endPoint y: 120, distance: 30.5
click at [238, 120] on icon at bounding box center [334, 148] width 222 height 157
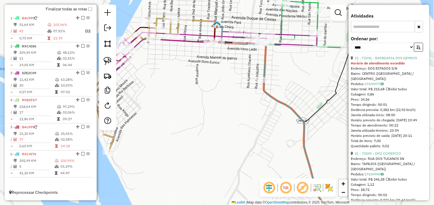
drag, startPoint x: 204, startPoint y: 114, endPoint x: 275, endPoint y: 122, distance: 72.0
click at [275, 123] on div "Janela de atendimento Grade de atendimento Capacidade Transportadoras Veículos …" at bounding box center [217, 102] width 434 height 205
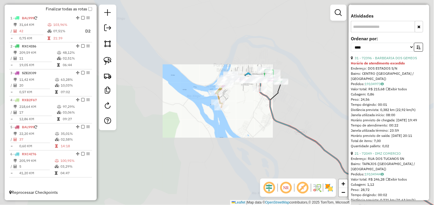
drag, startPoint x: 255, startPoint y: 100, endPoint x: 245, endPoint y: 104, distance: 11.4
click at [245, 104] on div "Janela de atendimento Grade de atendimento Capacidade Transportadoras Veículos …" at bounding box center [217, 102] width 434 height 205
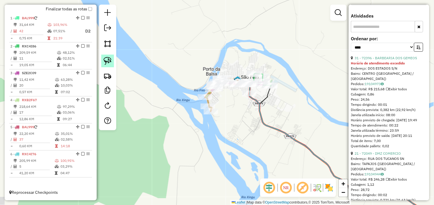
click at [106, 58] on img at bounding box center [108, 61] width 8 height 8
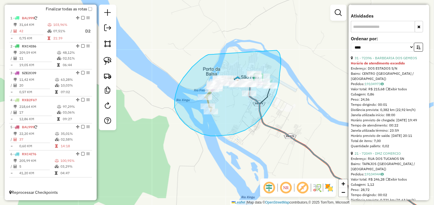
drag, startPoint x: 208, startPoint y: 55, endPoint x: 191, endPoint y: 51, distance: 17.2
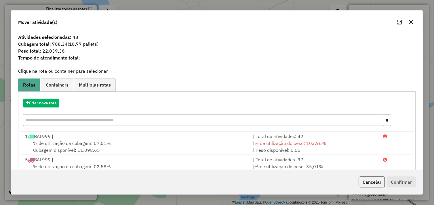
click at [413, 25] on button "button" at bounding box center [410, 22] width 9 height 9
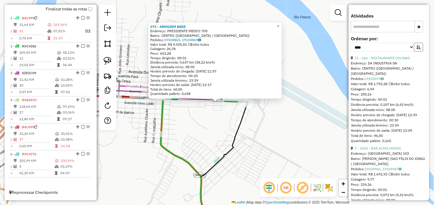
click at [418, 49] on icon "button" at bounding box center [418, 47] width 4 height 4
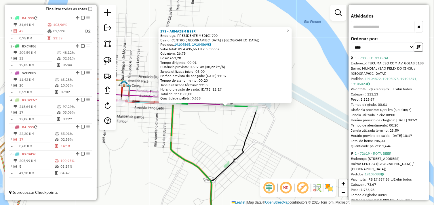
drag, startPoint x: 261, startPoint y: 144, endPoint x: 275, endPoint y: 149, distance: 14.6
click at [275, 149] on div "273 - ARMAZEM BEER Endereço: PRESIDENTE MEDICI 700 Bairro: CENTRO (SAO FELIX DO…" at bounding box center [217, 102] width 434 height 205
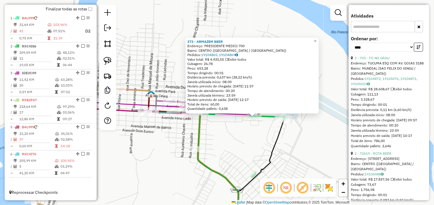
drag, startPoint x: 195, startPoint y: 131, endPoint x: 213, endPoint y: 136, distance: 19.0
click at [213, 137] on div "273 - ARMAZEM BEER Endereço: PRESIDENTE MEDICI 700 Bairro: CENTRO (SAO FELIX DO…" at bounding box center [217, 102] width 434 height 205
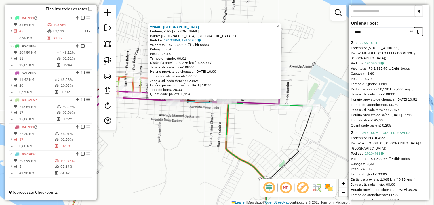
scroll to position [176, 0]
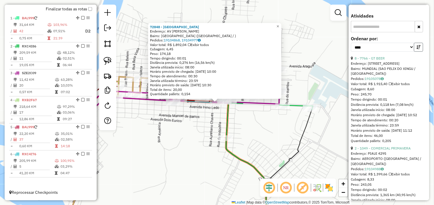
click at [418, 49] on icon "button" at bounding box center [418, 47] width 4 height 4
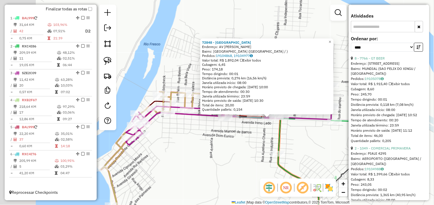
drag, startPoint x: 189, startPoint y: 124, endPoint x: 241, endPoint y: 141, distance: 54.9
click at [244, 141] on div "72848 - [GEOGRAPHIC_DATA] Endereço: AV RIO XINGU Bairro: [GEOGRAPHIC_DATA] ([GE…" at bounding box center [217, 102] width 434 height 205
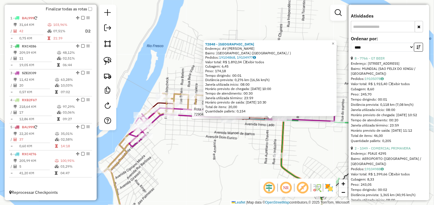
scroll to position [191, 0]
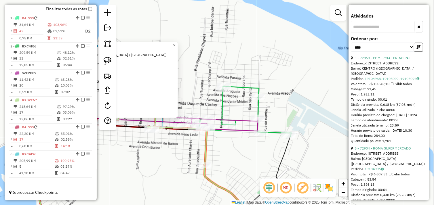
drag, startPoint x: 244, startPoint y: 135, endPoint x: 144, endPoint y: 155, distance: 102.0
click at [126, 160] on div "72904 - ROMA SUPERMERCADO Endereço: [STREET_ADDRESS] ([GEOGRAPHIC_DATA] / [GEOG…" at bounding box center [217, 102] width 434 height 205
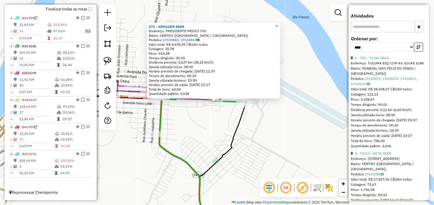
drag, startPoint x: 262, startPoint y: 151, endPoint x: 213, endPoint y: 136, distance: 50.7
click at [212, 136] on div "273 - ARMAZEM BEER Endereço: PRESIDENTE MEDICI 700 Bairro: CENTRO (SAO FELIX DO…" at bounding box center [217, 102] width 434 height 205
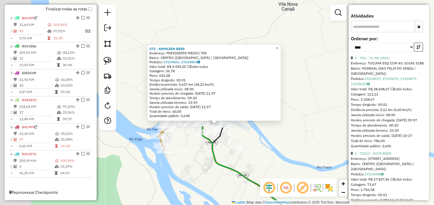
drag, startPoint x: 271, startPoint y: 143, endPoint x: 318, endPoint y: 150, distance: 47.2
click at [318, 150] on div "273 - ARMAZEM BEER Endereço: PRESIDENTE MEDICI 700 Bairro: CENTRO (SAO FELIX DO…" at bounding box center [217, 102] width 434 height 205
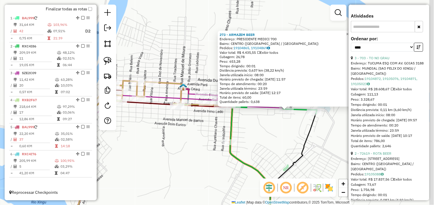
drag, startPoint x: 234, startPoint y: 134, endPoint x: 168, endPoint y: 141, distance: 66.2
click at [167, 141] on div "273 - ARMAZEM BEER Endereço: PRESIDENTE MEDICI 700 Bairro: CENTRO (SAO FELIX DO…" at bounding box center [217, 102] width 434 height 205
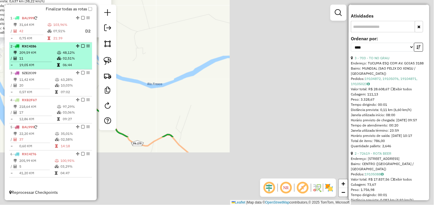
drag, startPoint x: 128, startPoint y: 84, endPoint x: 75, endPoint y: 67, distance: 55.1
click at [75, 67] on hb-router-mapa "Informações da Sessão 991391 - 20/08/2025 Criação: 19/08/2025 17:08 Depósito: D…" at bounding box center [217, 102] width 434 height 205
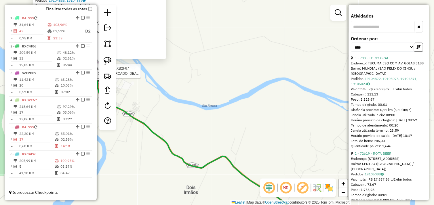
drag, startPoint x: 197, startPoint y: 110, endPoint x: 304, endPoint y: 137, distance: 110.7
click at [304, 137] on div "Rota 4 - Placa RXB2F67 32 - SUPERMERCADO IDEAL 273 - ARMAZEM BEER Endereço: PRE…" at bounding box center [217, 102] width 434 height 205
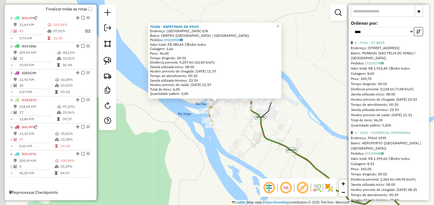
scroll to position [176, 0]
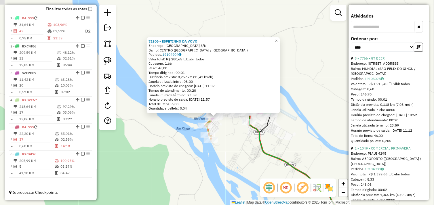
drag, startPoint x: 243, startPoint y: 125, endPoint x: 251, endPoint y: 147, distance: 23.7
click at [251, 147] on div "72306 - ESPETINHO DA VOVO Endereço: [GEOGRAPHIC_DATA] S/[GEOGRAPHIC_DATA]: [GEO…" at bounding box center [217, 102] width 434 height 205
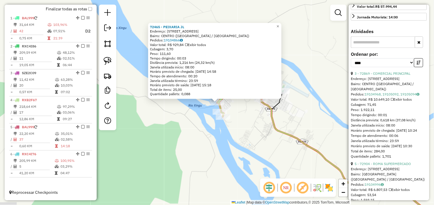
scroll to position [191, 0]
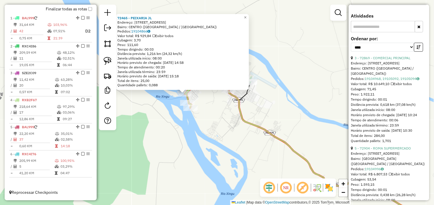
drag, startPoint x: 243, startPoint y: 142, endPoint x: 210, endPoint y: 133, distance: 33.7
click at [210, 133] on div "72465 - PEIXARIA JL Endereço: [STREET_ADDRESS][GEOGRAPHIC_DATA]: CENTRO ([GEOGR…" at bounding box center [217, 102] width 434 height 205
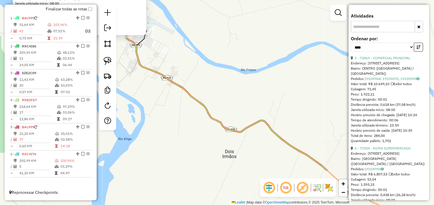
drag, startPoint x: 277, startPoint y: 135, endPoint x: 119, endPoint y: 52, distance: 178.6
click at [126, 59] on icon at bounding box center [226, 103] width 201 height 136
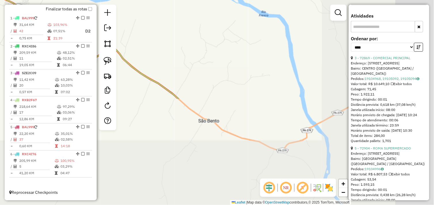
drag, startPoint x: 240, startPoint y: 97, endPoint x: 135, endPoint y: 60, distance: 111.3
click at [137, 61] on div "72465 - PEIXARIA JL Endereço: [STREET_ADDRESS][GEOGRAPHIC_DATA]: CENTRO ([GEOGR…" at bounding box center [217, 102] width 434 height 205
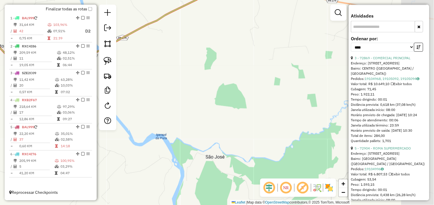
drag, startPoint x: 264, startPoint y: 101, endPoint x: 195, endPoint y: 136, distance: 77.7
click at [192, 135] on div "72465 - PEIXARIA JL Endereço: [STREET_ADDRESS][GEOGRAPHIC_DATA]: CENTRO ([GEOGR…" at bounding box center [217, 102] width 434 height 205
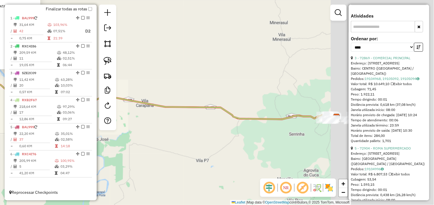
drag, startPoint x: 269, startPoint y: 116, endPoint x: 143, endPoint y: 119, distance: 126.5
click at [143, 119] on div "72465 - PEIXARIA JL Endereço: [STREET_ADDRESS][GEOGRAPHIC_DATA]: CENTRO ([GEOGR…" at bounding box center [217, 102] width 434 height 205
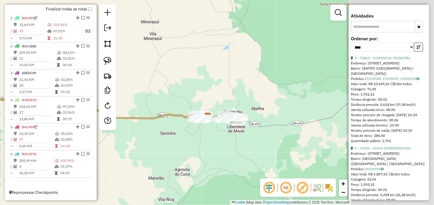
drag, startPoint x: 323, startPoint y: 96, endPoint x: 203, endPoint y: 95, distance: 120.2
click at [203, 95] on div "72465 - PEIXARIA JL Endereço: [STREET_ADDRESS][GEOGRAPHIC_DATA]: CENTRO ([GEOGR…" at bounding box center [217, 102] width 434 height 205
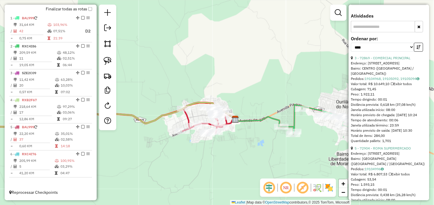
click at [216, 140] on div "72465 - PEIXARIA JL Endereço: [STREET_ADDRESS][GEOGRAPHIC_DATA]: CENTRO ([GEOGR…" at bounding box center [217, 102] width 434 height 205
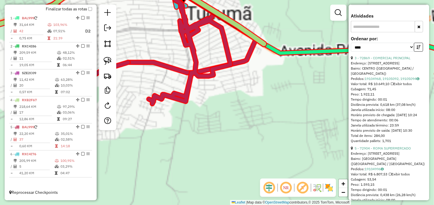
click at [207, 127] on div "72465 - PEIXARIA JL Endereço: [STREET_ADDRESS][GEOGRAPHIC_DATA]: CENTRO ([GEOGR…" at bounding box center [217, 102] width 434 height 205
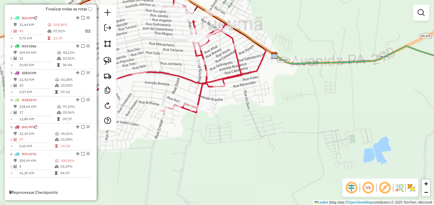
drag, startPoint x: 219, startPoint y: 139, endPoint x: 298, endPoint y: 172, distance: 85.6
click at [298, 173] on div "72465 - PEIXARIA JL Endereço: [STREET_ADDRESS][GEOGRAPHIC_DATA]: CENTRO ([GEOGR…" at bounding box center [217, 102] width 434 height 205
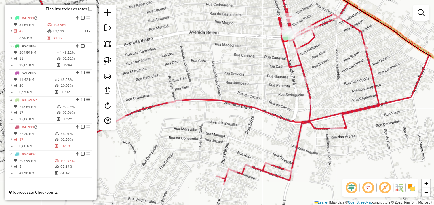
drag, startPoint x: 194, startPoint y: 122, endPoint x: 234, endPoint y: 124, distance: 40.6
click at [234, 124] on div "Janela de atendimento Grade de atendimento Capacidade Transportadoras Veículos …" at bounding box center [217, 102] width 434 height 205
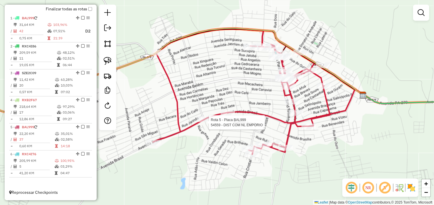
click at [208, 122] on div at bounding box center [204, 119] width 14 height 6
select select "*********"
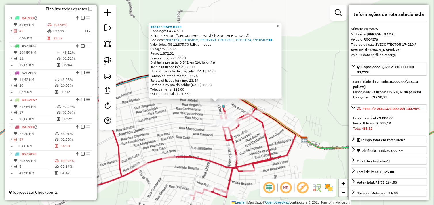
click at [292, 86] on div "46242 - RAFA BEER Endereço: PARA 630 Bairro: CENTRO (TUCUMA / PA) Pedidos: 1910…" at bounding box center [217, 102] width 434 height 205
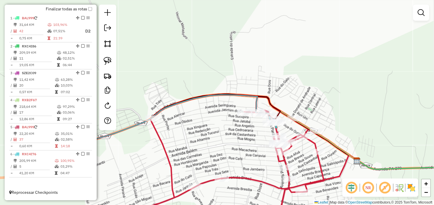
drag, startPoint x: 250, startPoint y: 97, endPoint x: 303, endPoint y: 118, distance: 57.2
click at [303, 118] on div "Janela de atendimento Grade de atendimento Capacidade Transportadoras Veículos …" at bounding box center [217, 102] width 434 height 205
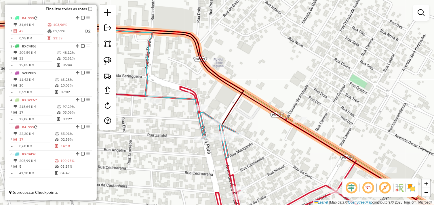
drag, startPoint x: 255, startPoint y: 108, endPoint x: 293, endPoint y: 108, distance: 37.4
click at [293, 108] on div "Janela de atendimento Grade de atendimento Capacidade Transportadoras Veículos …" at bounding box center [217, 102] width 434 height 205
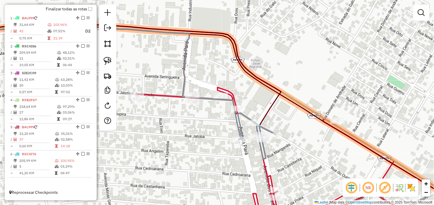
click at [336, 117] on div "Rota 5 - Placa BAL999 72270 - AUTO POSTO PATRONO Janela de atendimento Grade de…" at bounding box center [217, 102] width 434 height 205
select select "*********"
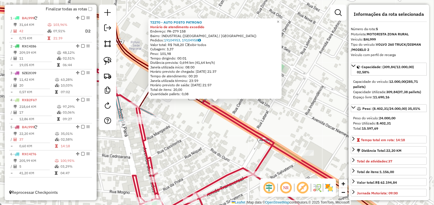
click at [257, 123] on div "72270 - AUTO POSTO PATRONO Horário de atendimento excedido Endereço: PA-279 158…" at bounding box center [217, 102] width 434 height 205
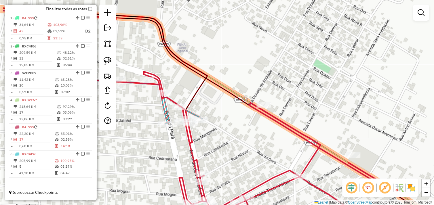
drag, startPoint x: 202, startPoint y: 131, endPoint x: 286, endPoint y: 134, distance: 83.7
click at [286, 134] on div "Janela de atendimento Grade de atendimento Capacidade Transportadoras Veículos …" at bounding box center [217, 102] width 434 height 205
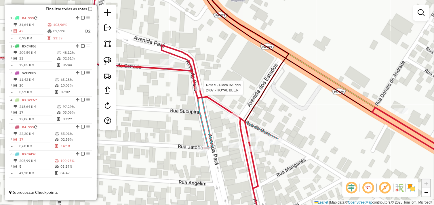
select select "*********"
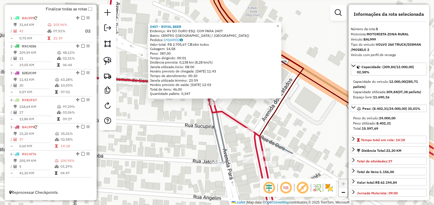
click at [169, 104] on div "2407 - ROYAL BEER Endereço: AV DO OURO ESQ. COM PARA 2407 Bairro: CENTRO (TUCUM…" at bounding box center [217, 102] width 434 height 205
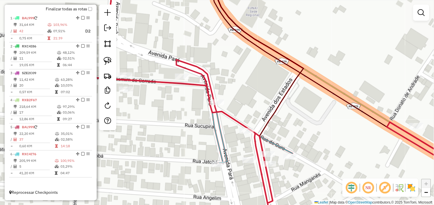
click at [184, 72] on div "Janela de atendimento Grade de atendimento Capacidade Transportadoras Veículos …" at bounding box center [217, 102] width 434 height 205
select select "*********"
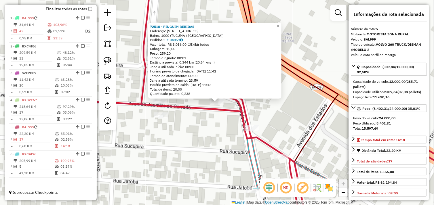
click at [183, 114] on div "72510 - PINGUIM BEBIDAS Endereço: Avenida Jasmim do Cerrado 804 Bairro: 1000 (T…" at bounding box center [217, 102] width 434 height 205
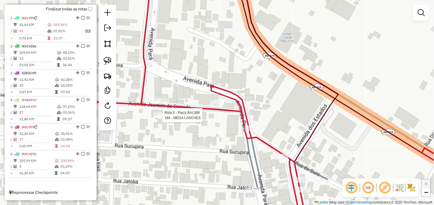
select select "*********"
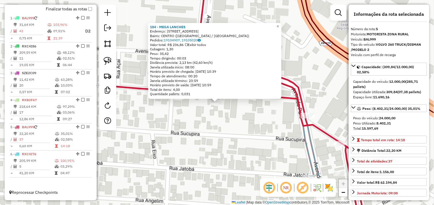
click at [241, 113] on div "184 - MEGA LANCHES Endereço: AV JASMIN DO SERRADO 155 Bairro: CENTRO (TUCUMA / …" at bounding box center [217, 102] width 434 height 205
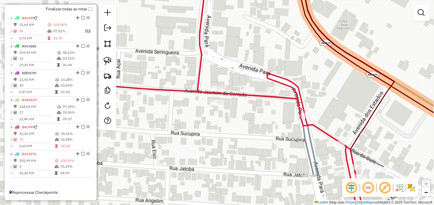
select select "*********"
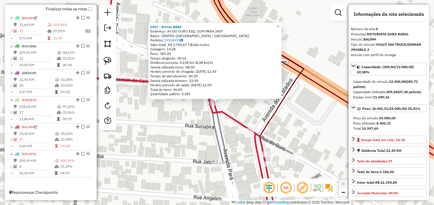
click at [274, 114] on icon at bounding box center [259, 67] width 90 height 174
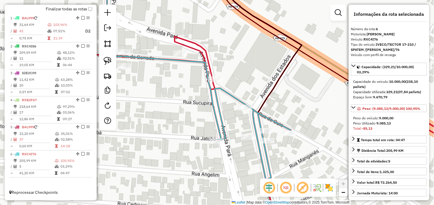
drag, startPoint x: 272, startPoint y: 123, endPoint x: 268, endPoint y: 96, distance: 27.2
click at [268, 96] on icon at bounding box center [257, 43] width 90 height 174
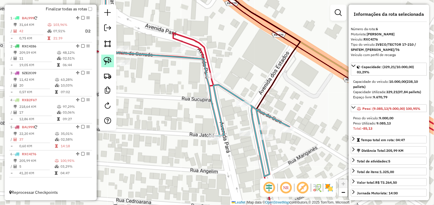
click at [106, 62] on img at bounding box center [108, 61] width 8 height 8
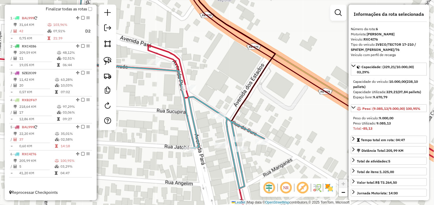
drag, startPoint x: 211, startPoint y: 70, endPoint x: 186, endPoint y: 82, distance: 27.8
click at [186, 82] on icon at bounding box center [220, 115] width 466 height 246
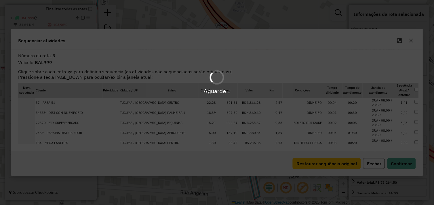
click at [408, 41] on div "Aguarde..." at bounding box center [217, 102] width 434 height 205
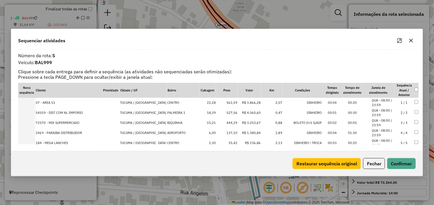
click at [409, 41] on icon "button" at bounding box center [411, 40] width 5 height 5
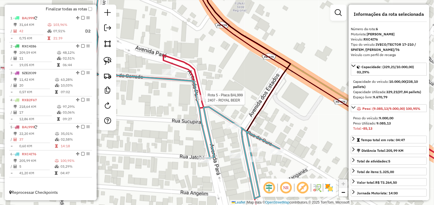
click at [255, 91] on div "Rota 5 - Placa BAL999 2407 - ROYAL BEER Janela de atendimento Grade de atendime…" at bounding box center [217, 102] width 434 height 205
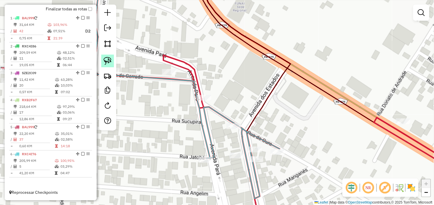
click at [110, 62] on img at bounding box center [108, 61] width 8 height 8
drag, startPoint x: 205, startPoint y: 87, endPoint x: 195, endPoint y: 79, distance: 12.7
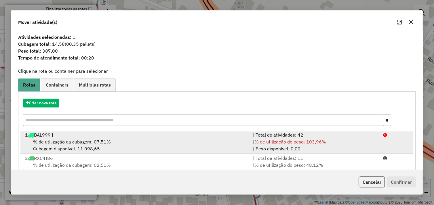
scroll to position [87, 0]
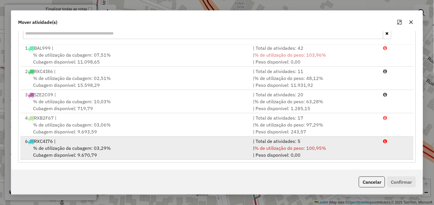
click at [113, 149] on div "% de utilização da cubagem: 03,29% Cubagem disponível: 9.670,79" at bounding box center [136, 152] width 228 height 14
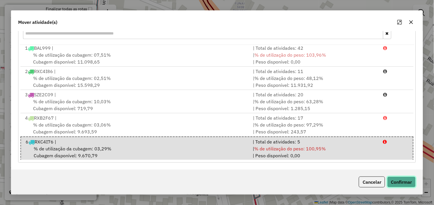
click at [398, 181] on button "Confirmar" at bounding box center [401, 182] width 28 height 11
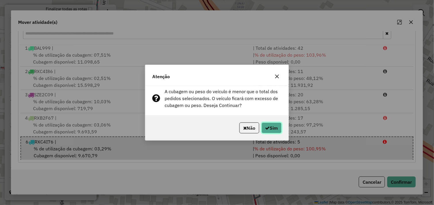
click at [272, 128] on button "Sim" at bounding box center [271, 127] width 20 height 11
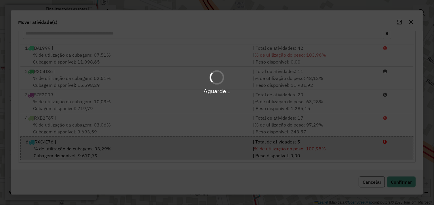
scroll to position [0, 0]
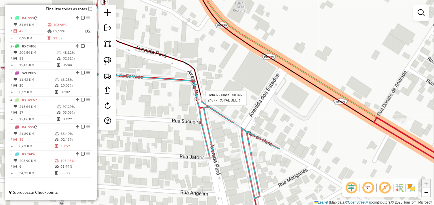
select select "*********"
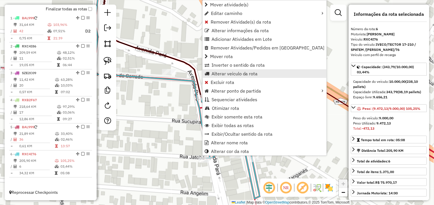
click at [239, 74] on span "Alterar veículo da rota" at bounding box center [234, 73] width 46 height 5
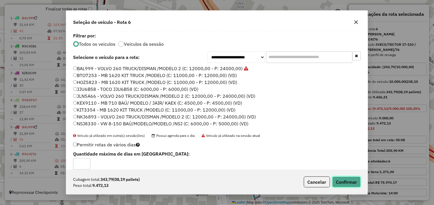
click at [344, 183] on button "Confirmar" at bounding box center [346, 182] width 28 height 11
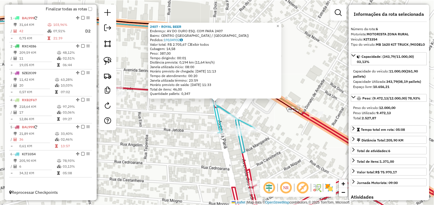
click at [269, 95] on div "Quantidade pallets: 0,347" at bounding box center [215, 93] width 130 height 5
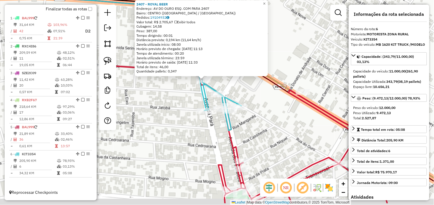
drag, startPoint x: 265, startPoint y: 118, endPoint x: 233, endPoint y: 66, distance: 61.1
click at [233, 64] on div "2407 - ROYAL BEER Endereço: AV DO OURO ESQ. COM PARA 2407 Bairro: CENTRO (TUCUM…" at bounding box center [217, 102] width 434 height 205
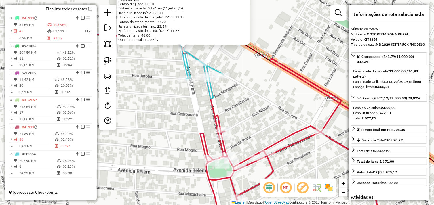
click at [242, 112] on div "2407 - ROYAL BEER Endereço: AV DO OURO ESQ. COM PARA 2407 Bairro: CENTRO (TUCUM…" at bounding box center [217, 102] width 434 height 205
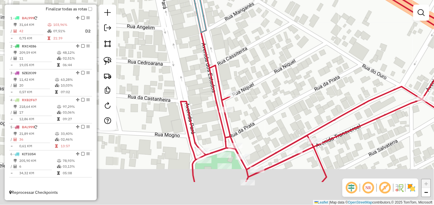
click at [251, 87] on div "Janela de atendimento Grade de atendimento Capacidade Transportadoras Veículos …" at bounding box center [217, 102] width 434 height 205
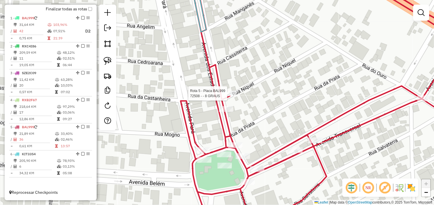
select select "*********"
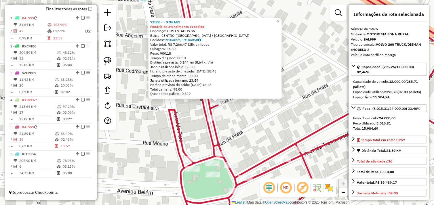
click at [229, 119] on div "72508 - - 8 GRAUS Horário de atendimento excedido Endereço: DOS ESTADOS SN Bair…" at bounding box center [217, 102] width 434 height 205
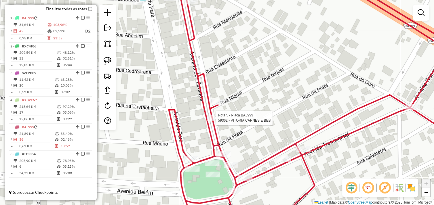
select select "*********"
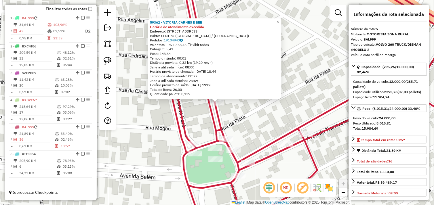
click at [248, 113] on div "59362 - VITORIA CARNES E BEB Horário de atendimento excedido Endereço: AV DOS E…" at bounding box center [217, 102] width 434 height 205
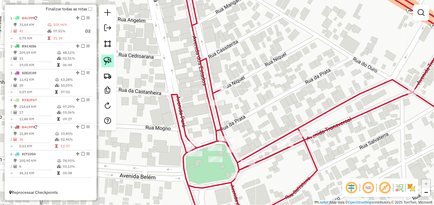
click at [109, 58] on img at bounding box center [108, 61] width 8 height 8
drag, startPoint x: 214, startPoint y: 77, endPoint x: 222, endPoint y: 79, distance: 8.1
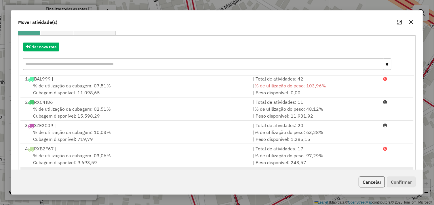
scroll to position [87, 0]
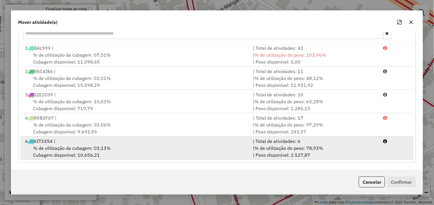
click at [172, 147] on div "% de utilização da cubagem: 03,13% Cubagem disponível: 10.656,21" at bounding box center [136, 152] width 228 height 14
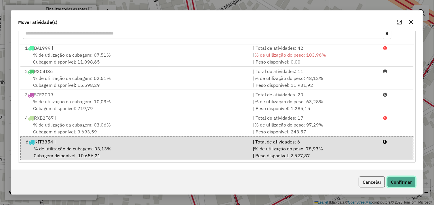
click at [398, 181] on button "Confirmar" at bounding box center [401, 182] width 28 height 11
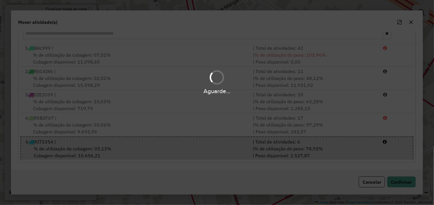
scroll to position [0, 0]
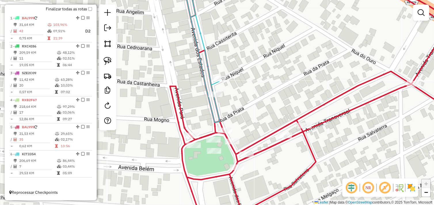
drag, startPoint x: 269, startPoint y: 108, endPoint x: 264, endPoint y: 86, distance: 23.2
click at [266, 85] on div "Janela de atendimento Grade de atendimento Capacidade Transportadoras Veículos …" at bounding box center [217, 102] width 434 height 205
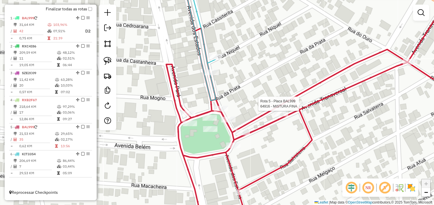
select select "*********"
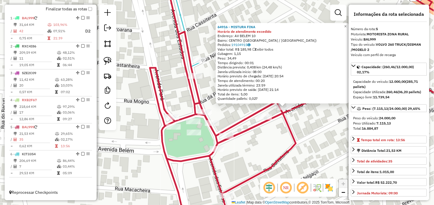
drag, startPoint x: 229, startPoint y: 131, endPoint x: 297, endPoint y: 136, distance: 68.6
click at [297, 136] on div "64916 - MISTURA FINA Horário de atendimento excedido Endereço: AV BELEM 10 Bair…" at bounding box center [217, 102] width 434 height 205
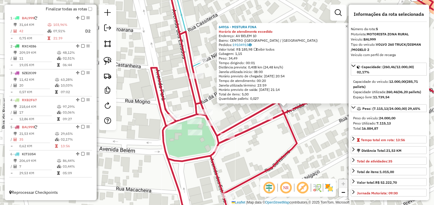
click at [250, 145] on div "64916 - MISTURA FINA Horário de atendimento excedido Endereço: AV BELEM 10 Bair…" at bounding box center [217, 102] width 434 height 205
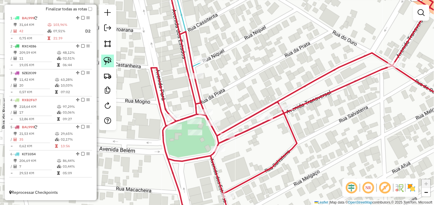
click at [106, 61] on img at bounding box center [108, 61] width 8 height 8
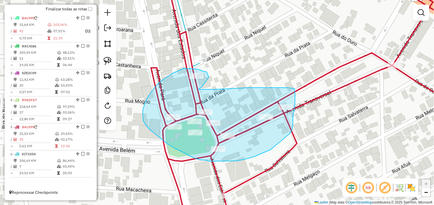
drag, startPoint x: 206, startPoint y: 72, endPoint x: 208, endPoint y: 76, distance: 4.8
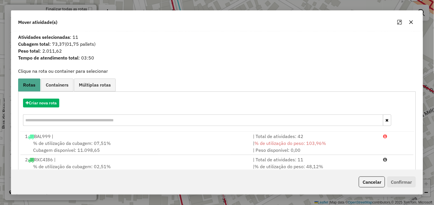
click at [411, 22] on icon "button" at bounding box center [411, 22] width 4 height 4
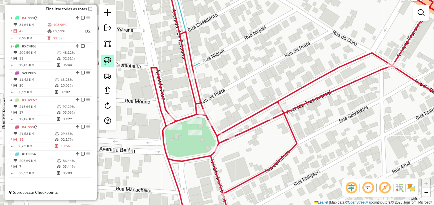
click at [107, 62] on img at bounding box center [108, 61] width 8 height 8
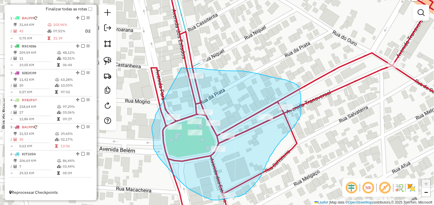
drag, startPoint x: 183, startPoint y: 68, endPoint x: 155, endPoint y: 115, distance: 54.9
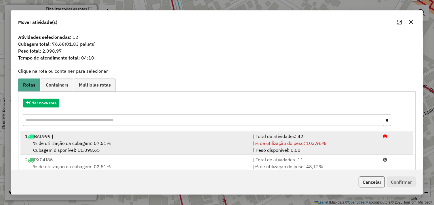
scroll to position [1, 0]
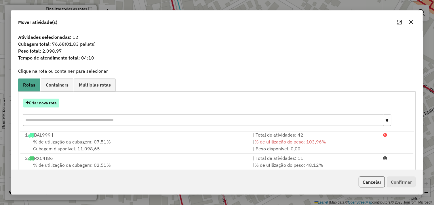
click at [53, 100] on button "Criar nova rota" at bounding box center [41, 103] width 36 height 9
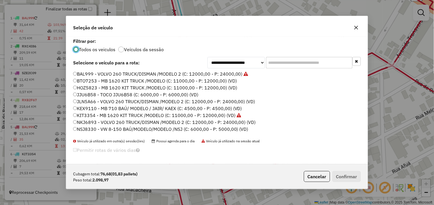
scroll to position [32, 0]
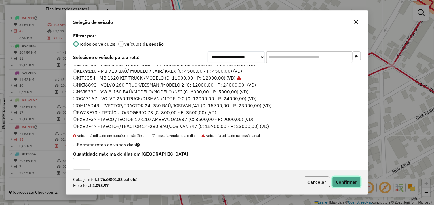
click at [341, 184] on button "Confirmar" at bounding box center [346, 182] width 28 height 11
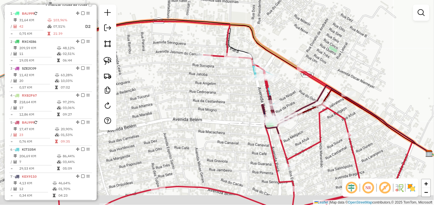
drag, startPoint x: 309, startPoint y: 157, endPoint x: 284, endPoint y: 108, distance: 54.9
click at [284, 108] on div "Janela de atendimento Grade de atendimento Capacidade Transportadoras Veículos …" at bounding box center [217, 102] width 434 height 205
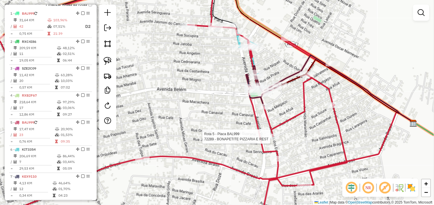
scroll to position [232, 0]
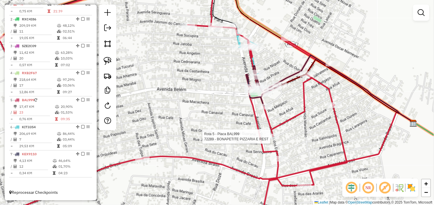
select select "*********"
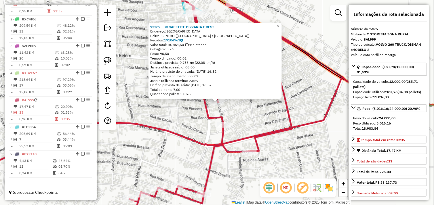
click at [252, 127] on div "72289 - BONAPETITE PIZZARIA E REST Endereço: AVENIDA DO OURO 258 Bairro: CENTRO…" at bounding box center [217, 102] width 434 height 205
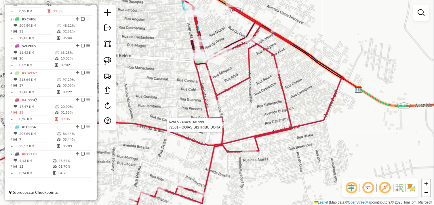
click at [219, 128] on div at bounding box center [224, 125] width 14 height 6
select select "*********"
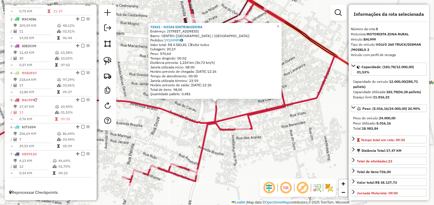
click at [239, 116] on icon at bounding box center [216, 89] width 272 height 68
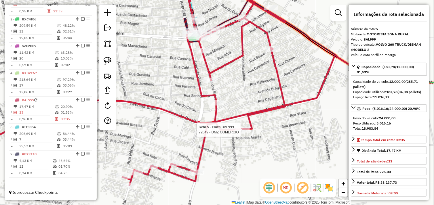
click at [246, 133] on div at bounding box center [242, 130] width 14 height 6
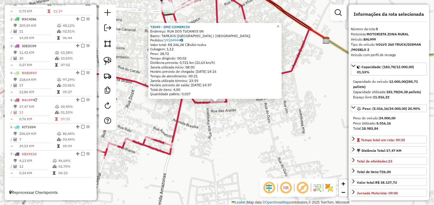
click at [252, 122] on div "72049 - DMZ COMERCIO Endereço: RUA DOS TUCANOS SN Bairro: TAPAJOS (TUCUMA / PA)…" at bounding box center [217, 102] width 434 height 205
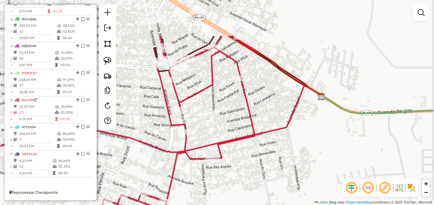
drag, startPoint x: 273, startPoint y: 139, endPoint x: 273, endPoint y: 164, distance: 25.3
click at [273, 164] on div "Janela de atendimento Grade de atendimento Capacidade Transportadoras Veículos …" at bounding box center [217, 102] width 434 height 205
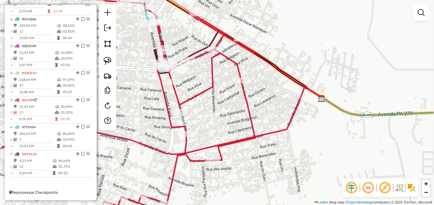
select select "*********"
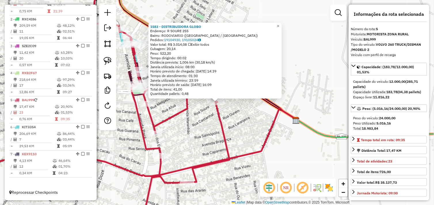
click at [243, 110] on div "1583 - DISTRIBUIDORA GLOBO Endereço: R SOURE 255 Bairro: RODOVIARIO (TUCUMA / P…" at bounding box center [217, 102] width 434 height 205
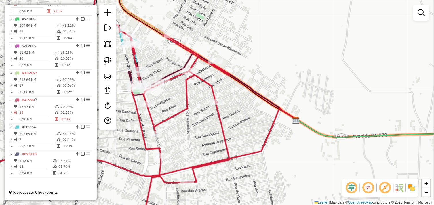
click at [259, 134] on div "Janela de atendimento Grade de atendimento Capacidade Transportadoras Veículos …" at bounding box center [217, 102] width 434 height 205
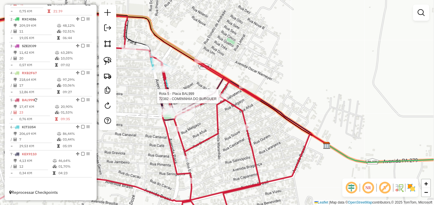
select select "*********"
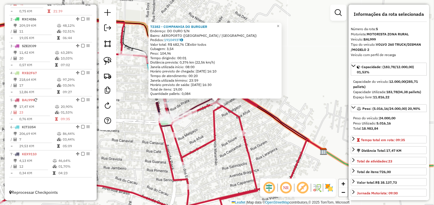
click at [259, 117] on div "72382 - COMPANHIA DO BURGUER Endereço: DO OURO S/N Bairro: AEROPORTO (TUCUMA / …" at bounding box center [217, 102] width 434 height 205
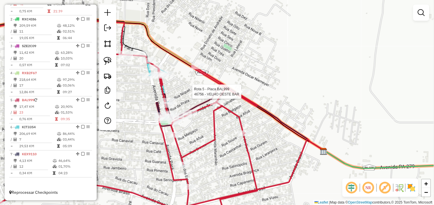
select select "*********"
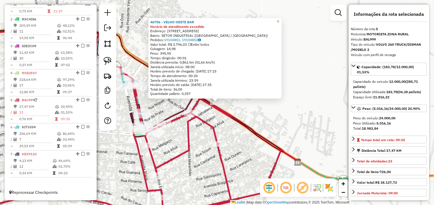
click at [236, 119] on icon at bounding box center [221, 128] width 153 height 68
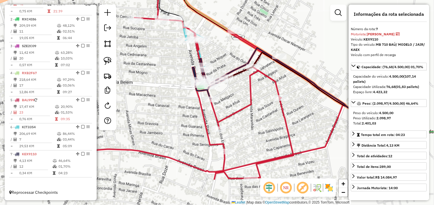
drag, startPoint x: 222, startPoint y: 131, endPoint x: 258, endPoint y: 110, distance: 42.3
click at [288, 78] on div "Janela de atendimento Grade de atendimento Capacidade Transportadoras Veículos …" at bounding box center [217, 102] width 434 height 205
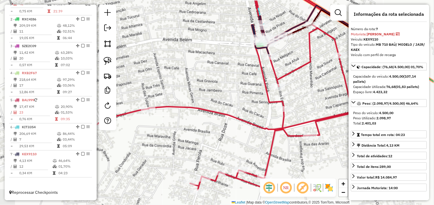
drag, startPoint x: 217, startPoint y: 139, endPoint x: 205, endPoint y: 119, distance: 23.4
click at [275, 106] on icon at bounding box center [182, 67] width 340 height 246
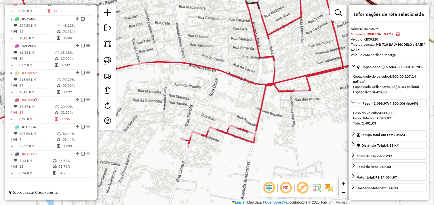
drag, startPoint x: 187, startPoint y: 120, endPoint x: 172, endPoint y: 63, distance: 58.5
click at [160, 51] on div "Janela de atendimento Grade de atendimento Capacidade Transportadoras Veículos …" at bounding box center [217, 102] width 434 height 205
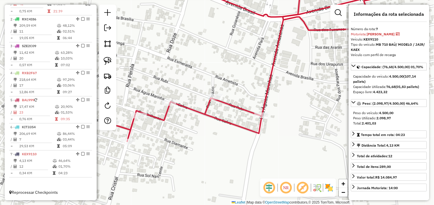
drag, startPoint x: 177, startPoint y: 137, endPoint x: 229, endPoint y: 142, distance: 52.0
click at [229, 142] on div "Janela de atendimento Grade de atendimento Capacidade Transportadoras Veículos …" at bounding box center [217, 102] width 434 height 205
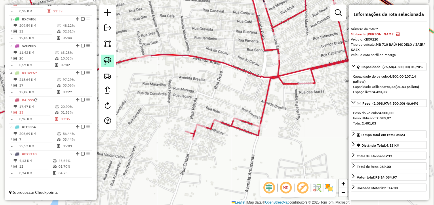
click at [110, 59] on img at bounding box center [108, 61] width 8 height 8
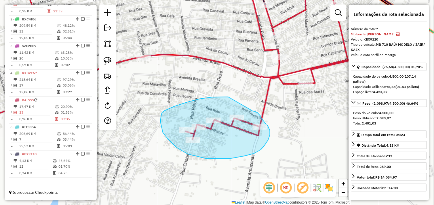
drag, startPoint x: 216, startPoint y: 97, endPoint x: 252, endPoint y: 111, distance: 38.9
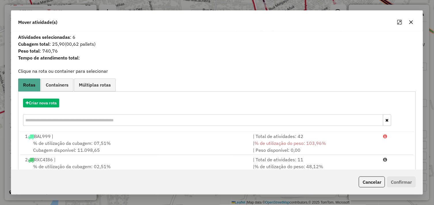
click at [413, 22] on icon "button" at bounding box center [411, 22] width 5 height 5
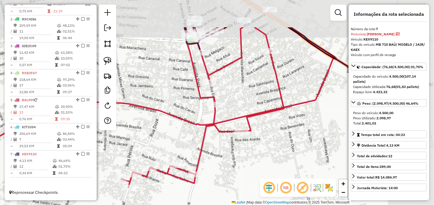
drag, startPoint x: 309, startPoint y: 108, endPoint x: 237, endPoint y: 155, distance: 86.1
click at [240, 156] on div "Janela de atendimento Grade de atendimento Capacidade Transportadoras Veículos …" at bounding box center [217, 102] width 434 height 205
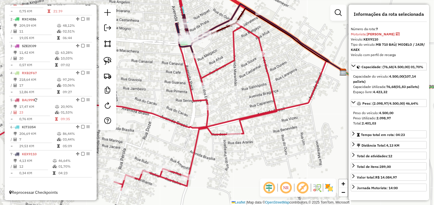
click at [235, 139] on div "Janela de atendimento Grade de atendimento Capacidade Transportadoras Veículos …" at bounding box center [217, 102] width 434 height 205
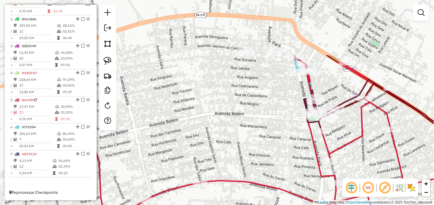
drag, startPoint x: 237, startPoint y: 93, endPoint x: 335, endPoint y: 182, distance: 131.9
click at [335, 182] on div "Janela de atendimento Grade de atendimento Capacidade Transportadoras Veículos …" at bounding box center [217, 102] width 434 height 205
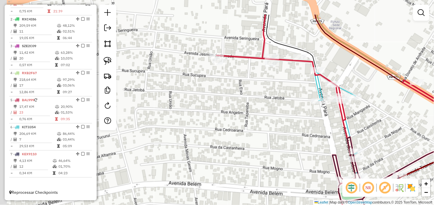
drag, startPoint x: 222, startPoint y: 93, endPoint x: 231, endPoint y: 112, distance: 20.7
click at [231, 112] on div "Janela de atendimento Grade de atendimento Capacidade Transportadoras Veículos …" at bounding box center [217, 102] width 434 height 205
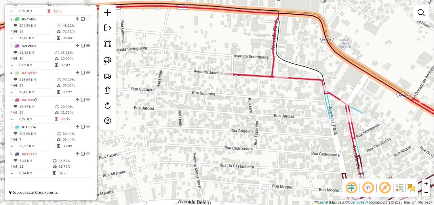
select select "*********"
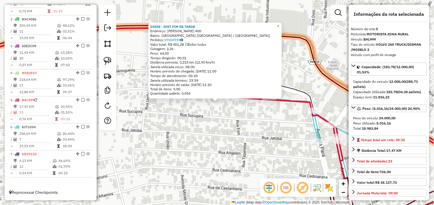
click at [239, 114] on div "54558 - DIST FIM DE TARDE Endereço: JASMIN SERRADO 400 Bairro: MONTE CASTELO (T…" at bounding box center [217, 102] width 434 height 205
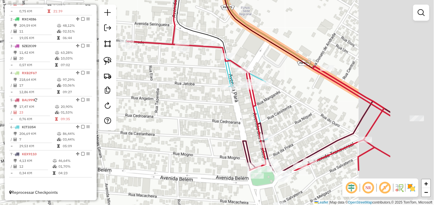
drag, startPoint x: 262, startPoint y: 133, endPoint x: 122, endPoint y: 58, distance: 159.4
click at [122, 58] on div "Janela de atendimento Grade de atendimento Capacidade Transportadoras Veículos …" at bounding box center [217, 102] width 434 height 205
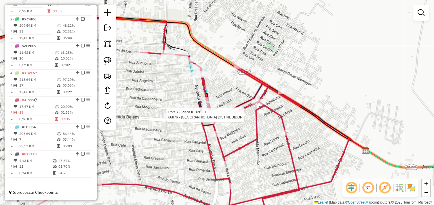
select select "*********"
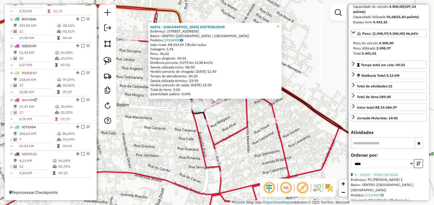
scroll to position [32, 0]
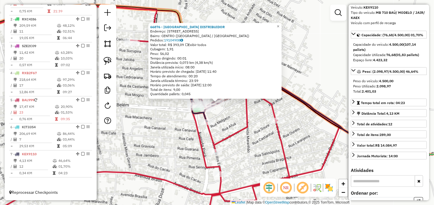
click at [251, 131] on div "66876 - LONDRES DISTRIBUIDOR Endereço: AVENIDA BELEM 278 Bairro: CENTRO (TUCUMA…" at bounding box center [217, 102] width 434 height 205
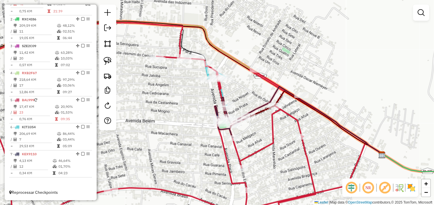
drag, startPoint x: 240, startPoint y: 127, endPoint x: 274, endPoint y: 144, distance: 38.6
click at [286, 154] on div "Janela de atendimento Grade de atendimento Capacidade Transportadoras Veículos …" at bounding box center [217, 102] width 434 height 205
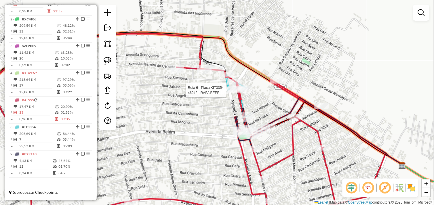
select select "*********"
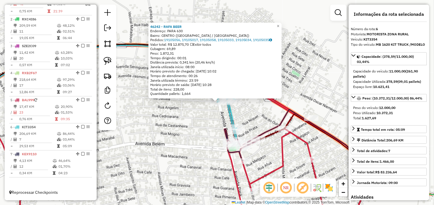
click at [261, 111] on div "46242 - RAFA BEER Endereço: PARA 630 Bairro: CENTRO (TUCUMA / PA) Pedidos: 1910…" at bounding box center [217, 102] width 434 height 205
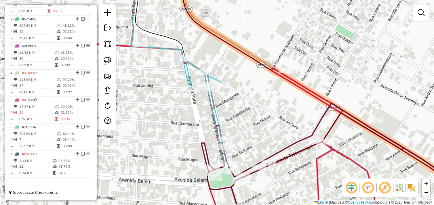
drag, startPoint x: 249, startPoint y: 120, endPoint x: 247, endPoint y: 69, distance: 51.2
click at [247, 69] on div "Janela de atendimento Grade de atendimento Capacidade Transportadoras Veículos …" at bounding box center [217, 102] width 434 height 205
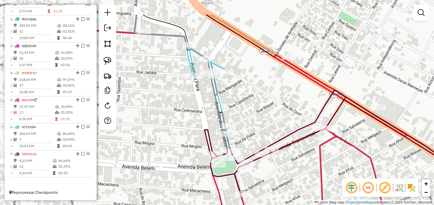
drag, startPoint x: 289, startPoint y: 75, endPoint x: 294, endPoint y: 111, distance: 36.0
click at [294, 111] on div "Janela de atendimento Grade de atendimento Capacidade Transportadoras Veículos …" at bounding box center [217, 102] width 434 height 205
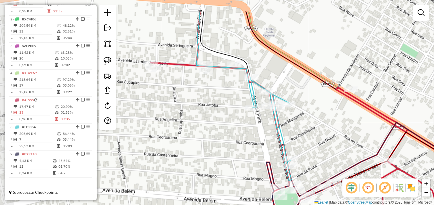
drag, startPoint x: 308, startPoint y: 130, endPoint x: 324, endPoint y: 149, distance: 24.7
click at [324, 149] on div "Janela de atendimento Grade de atendimento Capacidade Transportadoras Veículos …" at bounding box center [217, 102] width 434 height 205
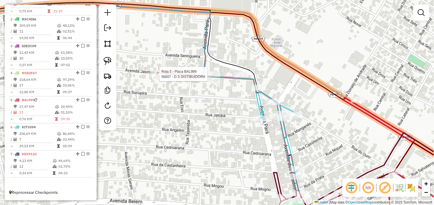
select select "*********"
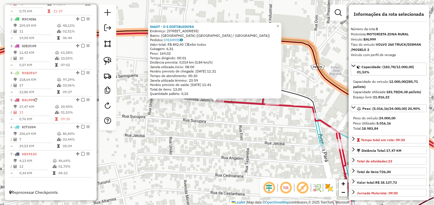
click at [185, 111] on div "56607 - D S DISTIBUIDORA Endereço: AV JASMIN DO SERRADO 29 Bairro: MONTE CASTEL…" at bounding box center [217, 102] width 434 height 205
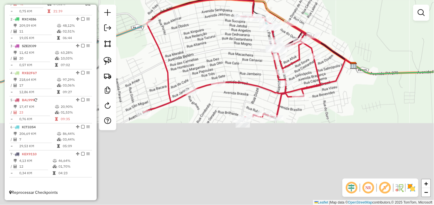
drag, startPoint x: 248, startPoint y: 162, endPoint x: 239, endPoint y: 52, distance: 110.5
click at [239, 52] on div "Janela de atendimento Grade de atendimento Capacidade Transportadoras Veículos …" at bounding box center [217, 102] width 434 height 205
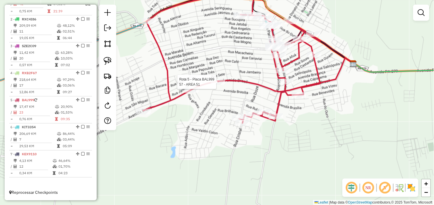
select select "*********"
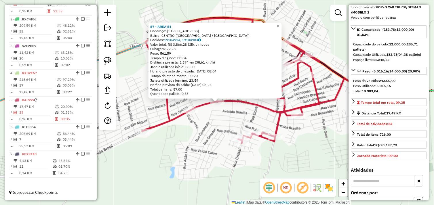
scroll to position [128, 0]
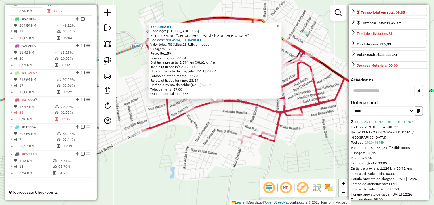
click at [417, 113] on button "button" at bounding box center [418, 111] width 9 height 9
click at [417, 113] on icon "button" at bounding box center [418, 111] width 4 height 4
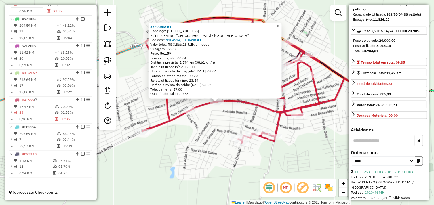
scroll to position [0, 0]
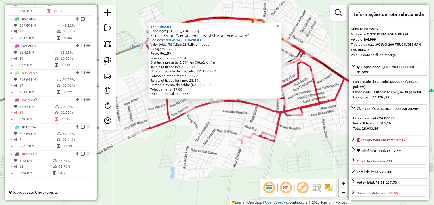
click at [225, 122] on div "Rota 5 - Placa BAL999 72850 - BAR DO BRAGA 57 - AREA 51 Endereço: AVENIDA BRASI…" at bounding box center [217, 102] width 434 height 205
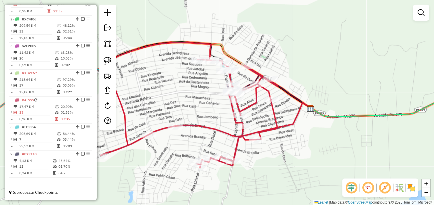
drag, startPoint x: 250, startPoint y: 120, endPoint x: 215, endPoint y: 141, distance: 41.5
click at [215, 141] on div "Janela de atendimento Grade de atendimento Capacidade Transportadoras Veículos …" at bounding box center [217, 102] width 434 height 205
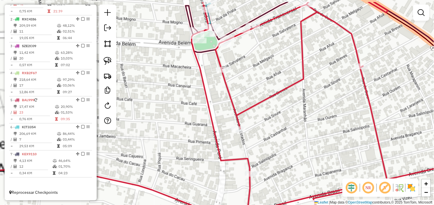
drag, startPoint x: 264, startPoint y: 127, endPoint x: 313, endPoint y: 173, distance: 67.7
click at [313, 173] on div "Janela de atendimento Grade de atendimento Capacidade Transportadoras Veículos …" at bounding box center [217, 102] width 434 height 205
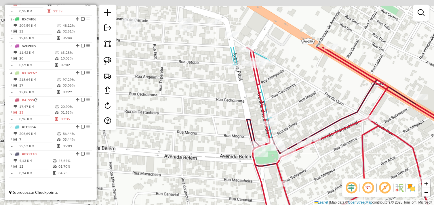
drag, startPoint x: 307, startPoint y: 109, endPoint x: 320, endPoint y: 180, distance: 71.9
click at [320, 180] on div "Janela de atendimento Grade de atendimento Capacidade Transportadoras Veículos …" at bounding box center [217, 102] width 434 height 205
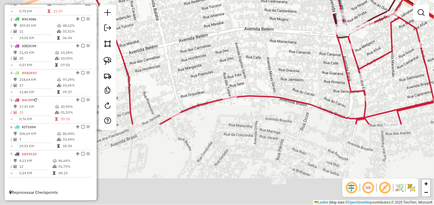
drag, startPoint x: 201, startPoint y: 148, endPoint x: 288, endPoint y: 47, distance: 133.5
click at [288, 47] on div "Janela de atendimento Grade de atendimento Capacidade Transportadoras Veículos …" at bounding box center [217, 102] width 434 height 205
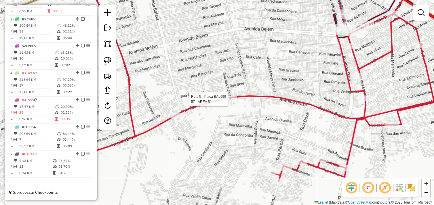
select select "*********"
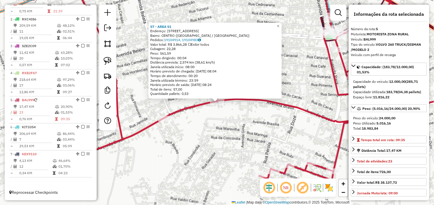
scroll to position [160, 0]
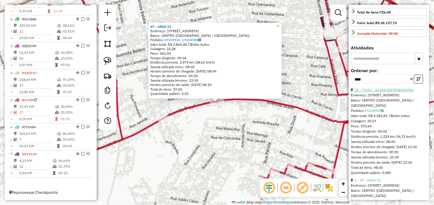
click at [390, 92] on link "11 - 72531 - GOIAS DISTRIBUIDORA" at bounding box center [384, 90] width 59 height 4
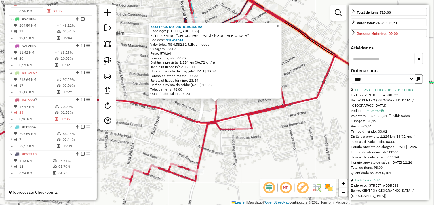
click at [113, 62] on link at bounding box center [107, 61] width 13 height 13
click at [211, 99] on div "Rota 5 - Placa BAL999 72531 - GOIAS DISTRIBUIDORA 72531 - GOIAS DISTRIBUIDORA E…" at bounding box center [217, 102] width 434 height 205
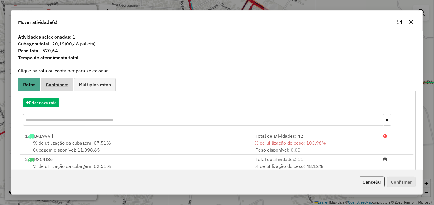
scroll to position [0, 0]
click at [55, 106] on button "Criar nova rota" at bounding box center [41, 103] width 36 height 9
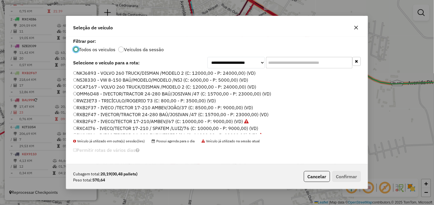
scroll to position [82, 0]
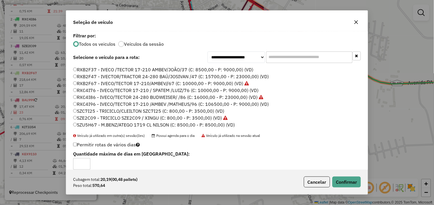
click at [78, 91] on label "RXC4I76 - IVECO/TECTOR 17-210 / SPATEM /LUIZ/76 (C: 10000,00 - P: 9000,00) (VD)" at bounding box center [165, 90] width 185 height 7
click at [345, 180] on button "Confirmar" at bounding box center [346, 182] width 28 height 11
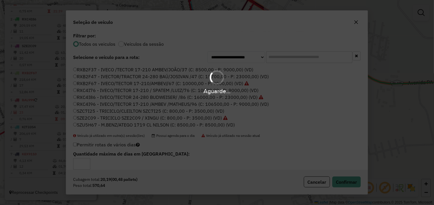
scroll to position [240, 0]
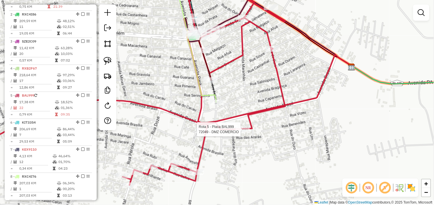
select select "*********"
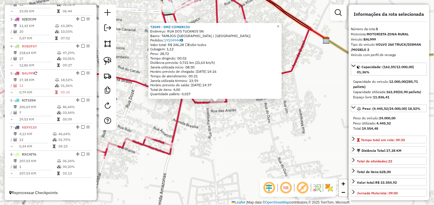
scroll to position [191, 0]
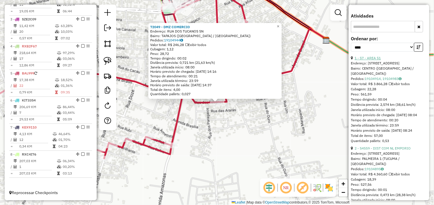
click at [375, 60] on link "1 - 57 - AREA 51" at bounding box center [368, 58] width 26 height 4
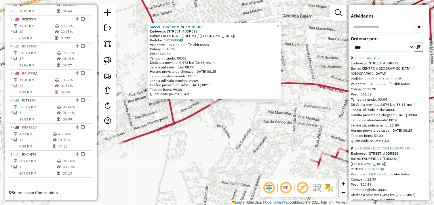
click at [239, 118] on div "54559 - DIST COM NL EMPORIO Endereço: AV BRASIL 1300 Bairro: PALMEIRA 1 (TUCUMA…" at bounding box center [217, 102] width 434 height 205
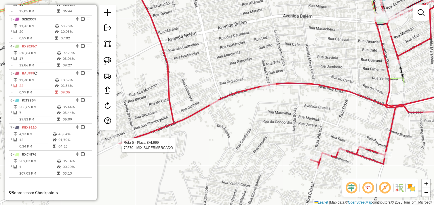
select select "*********"
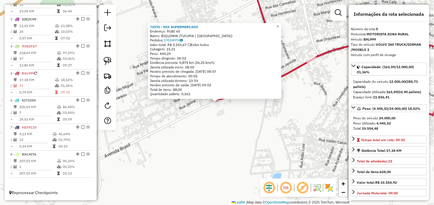
click at [267, 126] on div "72570 - MIX SUPERMERCADO Endereço: RUBI 65 Bairro: BIQUINHA (TUCUMA / PA) Pedid…" at bounding box center [217, 102] width 434 height 205
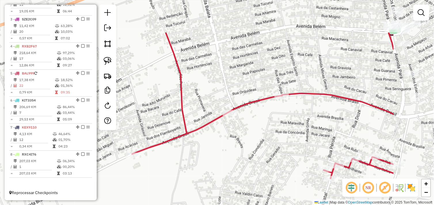
drag, startPoint x: 269, startPoint y: 127, endPoint x: 196, endPoint y: 166, distance: 83.1
click at [196, 166] on div "Janela de atendimento Grade de atendimento Capacidade Transportadoras Veículos …" at bounding box center [217, 102] width 434 height 205
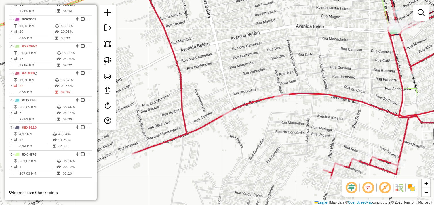
click at [104, 68] on div at bounding box center [107, 68] width 17 height 126
click at [108, 61] on img at bounding box center [108, 61] width 8 height 8
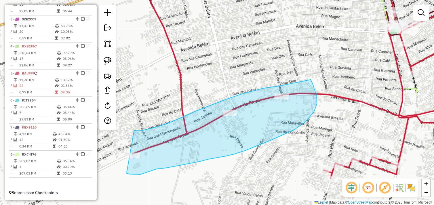
drag, startPoint x: 161, startPoint y: 126, endPoint x: 111, endPoint y: 152, distance: 57.0
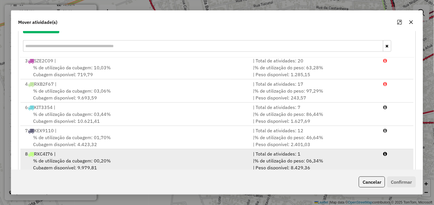
scroll to position [87, 0]
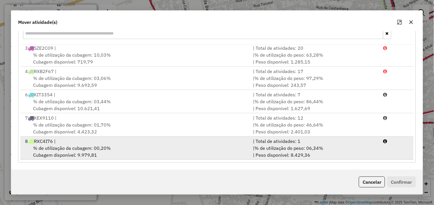
click at [135, 148] on div "% de utilização da cubagem: 00,20% Cubagem disponível: 9.979,81" at bounding box center [136, 152] width 228 height 14
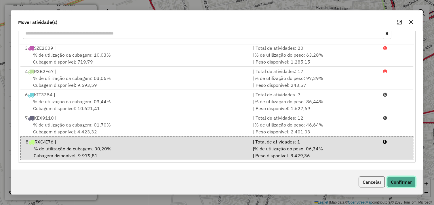
click at [397, 183] on button "Confirmar" at bounding box center [401, 182] width 28 height 11
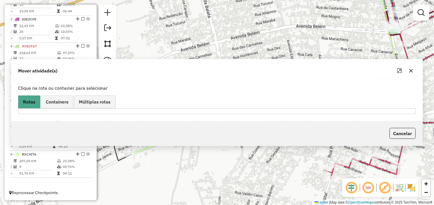
scroll to position [0, 0]
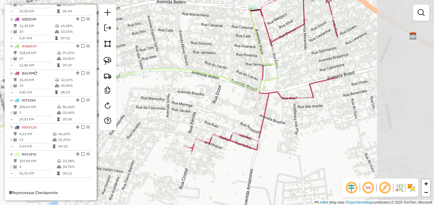
drag, startPoint x: 361, startPoint y: 74, endPoint x: 219, endPoint y: 49, distance: 144.4
click at [219, 49] on div "Janela de atendimento Grade de atendimento Capacidade Transportadoras Veículos …" at bounding box center [217, 102] width 434 height 205
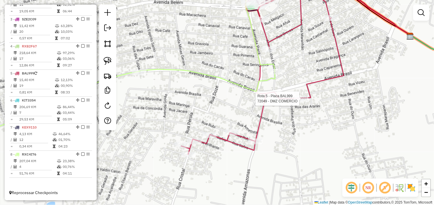
select select "*********"
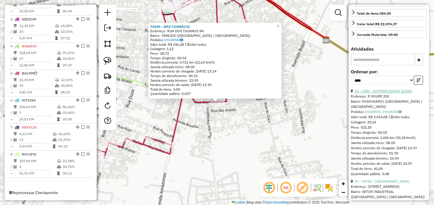
scroll to position [160, 0]
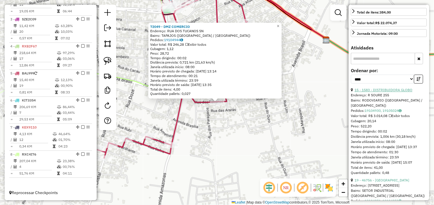
click at [398, 92] on link "15 - 1583 - DISTRIBUIDORA GLOBO" at bounding box center [384, 90] width 58 height 4
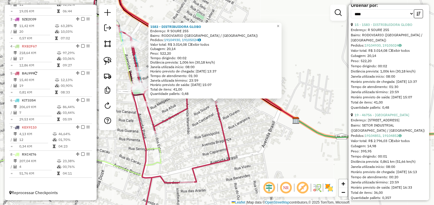
scroll to position [288, 0]
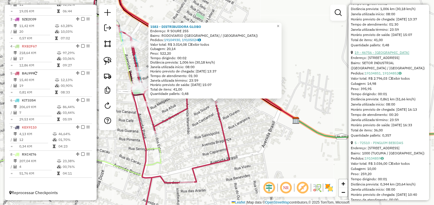
click at [386, 55] on link "19 - 46756 - VELHO OESTE BAR" at bounding box center [382, 52] width 55 height 4
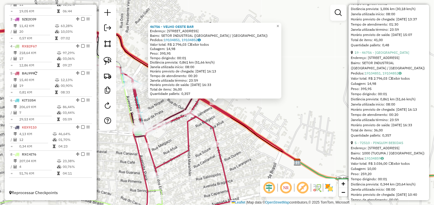
click at [257, 135] on icon at bounding box center [127, 94] width 341 height 133
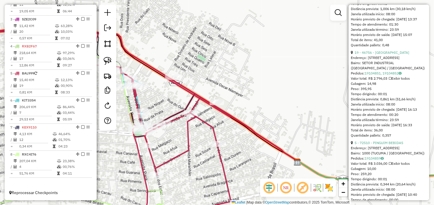
click at [216, 149] on icon at bounding box center [94, 128] width 274 height 196
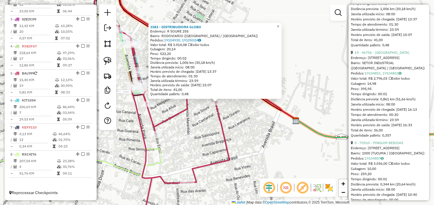
click at [257, 135] on div "1583 - DISTRIBUIDORA GLOBO Endereço: R SOURE 255 Bairro: RODOVIARIO (TUCUMA / P…" at bounding box center [217, 102] width 434 height 205
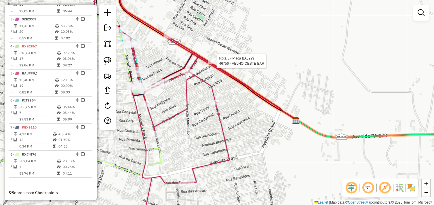
select select "*********"
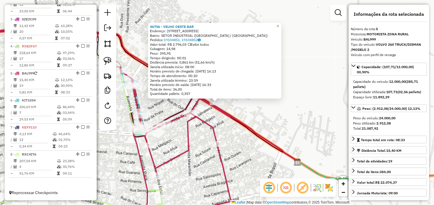
click at [231, 116] on icon at bounding box center [94, 128] width 274 height 196
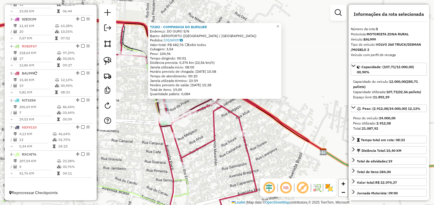
click at [261, 115] on div "72382 - COMPANHIA DO BURGUER Endereço: DO OURO S/N Bairro: AEROPORTO (TUCUMA / …" at bounding box center [217, 102] width 434 height 205
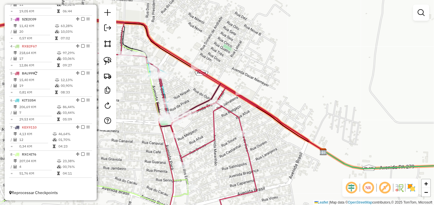
drag, startPoint x: 260, startPoint y: 115, endPoint x: 253, endPoint y: 111, distance: 8.4
click at [253, 111] on div "Janela de atendimento Grade de atendimento Capacidade Transportadoras Veículos …" at bounding box center [217, 102] width 434 height 205
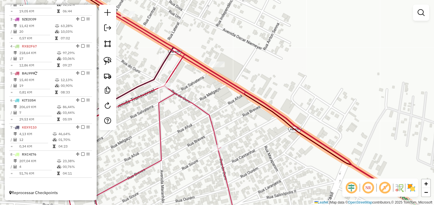
drag, startPoint x: 253, startPoint y: 111, endPoint x: 248, endPoint y: 106, distance: 6.7
click at [248, 106] on div "Janela de atendimento Grade de atendimento Capacidade Transportadoras Veículos …" at bounding box center [217, 102] width 434 height 205
drag, startPoint x: 250, startPoint y: 119, endPoint x: 240, endPoint y: 92, distance: 28.6
click at [240, 92] on div "Janela de atendimento Grade de atendimento Capacidade Transportadoras Veículos …" at bounding box center [217, 102] width 434 height 205
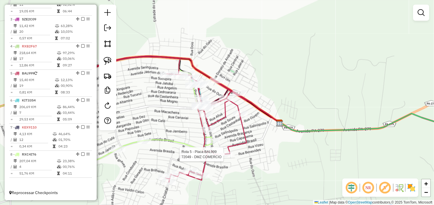
select select "*********"
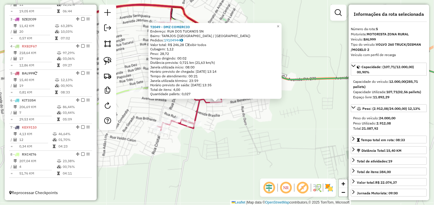
click at [250, 120] on div "72049 - DMZ COMERCIO Endereço: RUA DOS TUCANOS SN Bairro: TAPAJOS (TUCUMA / PA)…" at bounding box center [217, 102] width 434 height 205
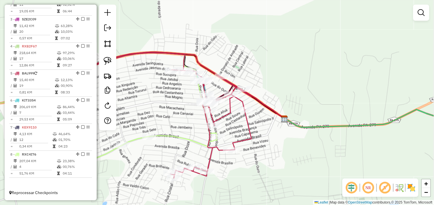
drag, startPoint x: 249, startPoint y: 102, endPoint x: 265, endPoint y: 160, distance: 60.3
click at [266, 160] on div "Janela de atendimento Grade de atendimento Capacidade Transportadoras Veículos …" at bounding box center [217, 102] width 434 height 205
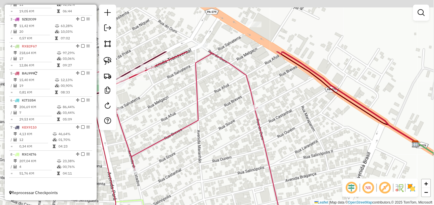
drag, startPoint x: 256, startPoint y: 102, endPoint x: 292, endPoint y: 167, distance: 74.3
click at [297, 171] on div "Janela de atendimento Grade de atendimento Capacidade Transportadoras Veículos …" at bounding box center [217, 102] width 434 height 205
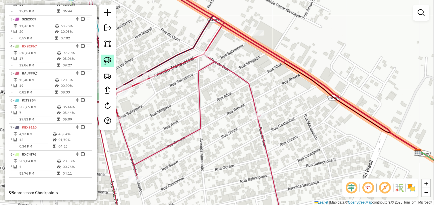
click at [113, 60] on link at bounding box center [107, 61] width 13 height 13
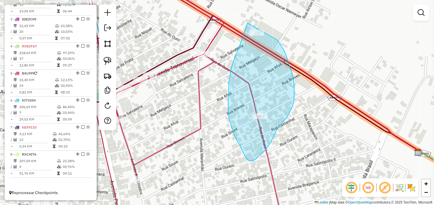
drag, startPoint x: 247, startPoint y: 23, endPoint x: 267, endPoint y: 29, distance: 20.9
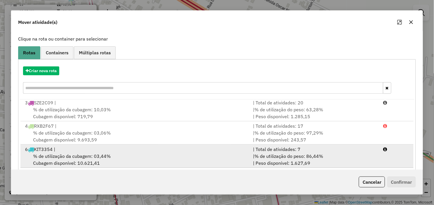
scroll to position [87, 0]
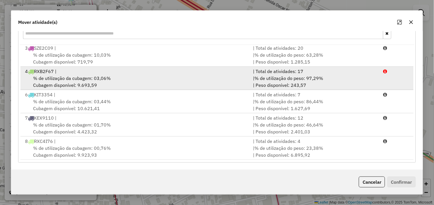
click at [119, 75] on div "% de utilização da cubagem: 03,06% Cubagem disponível: 9.693,59" at bounding box center [136, 82] width 228 height 14
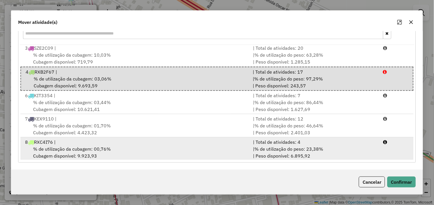
click at [125, 145] on div "% de utilização da cubagem: 00,76% Cubagem disponível: 9.923,93" at bounding box center [136, 152] width 228 height 14
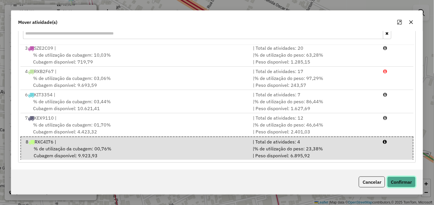
click at [402, 186] on button "Confirmar" at bounding box center [401, 182] width 28 height 11
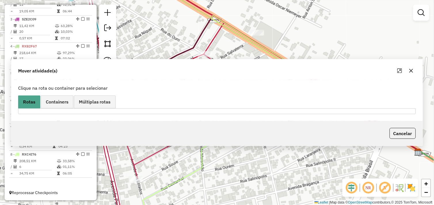
scroll to position [0, 0]
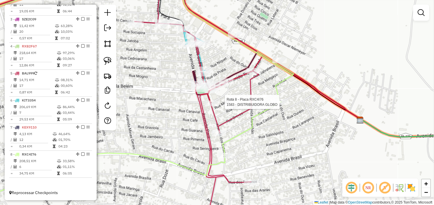
select select "*********"
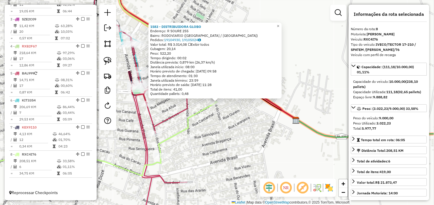
click at [271, 121] on div "1583 - DISTRIBUIDORA GLOBO Endereço: R SOURE 255 Bairro: RODOVIARIO (TUCUMA / P…" at bounding box center [217, 102] width 434 height 205
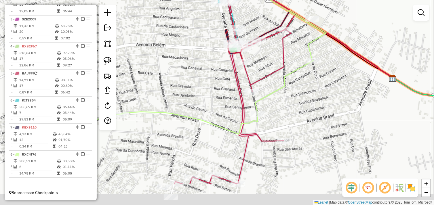
drag, startPoint x: 282, startPoint y: 109, endPoint x: 312, endPoint y: 99, distance: 31.8
click at [312, 99] on div "Janela de atendimento Grade de atendimento Capacidade Transportadoras Veículos …" at bounding box center [217, 102] width 434 height 205
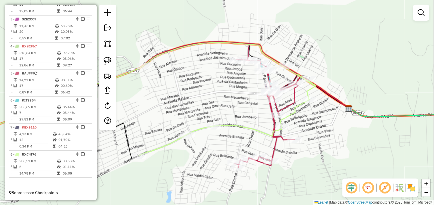
drag, startPoint x: 324, startPoint y: 102, endPoint x: 315, endPoint y: 121, distance: 21.5
click at [315, 121] on div "Janela de atendimento Grade de atendimento Capacidade Transportadoras Veículos …" at bounding box center [217, 102] width 434 height 205
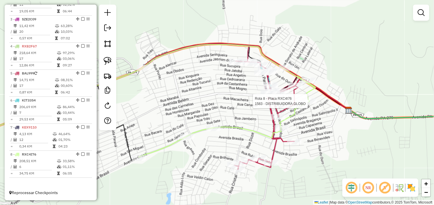
select select "*********"
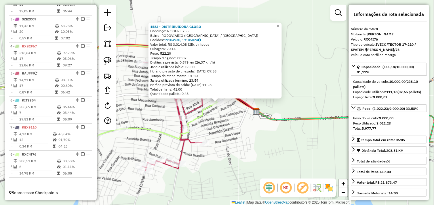
click at [268, 119] on icon at bounding box center [348, 122] width 184 height 40
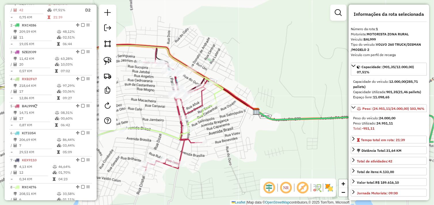
scroll to position [215, 0]
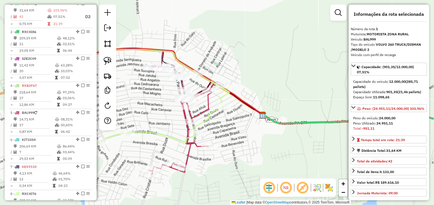
drag, startPoint x: 234, startPoint y: 123, endPoint x: 279, endPoint y: 135, distance: 46.6
click at [279, 135] on div "Janela de atendimento Grade de atendimento Capacidade Transportadoras Veículos …" at bounding box center [217, 102] width 434 height 205
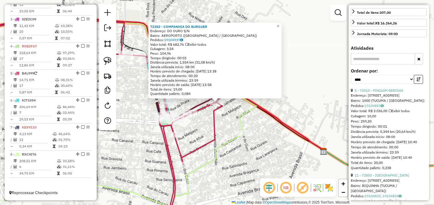
scroll to position [160, 0]
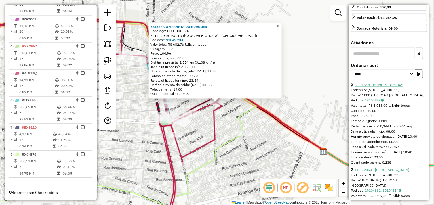
click at [384, 87] on link "5 - 72510 - PINGUIM BEBIDAS" at bounding box center [379, 85] width 49 height 4
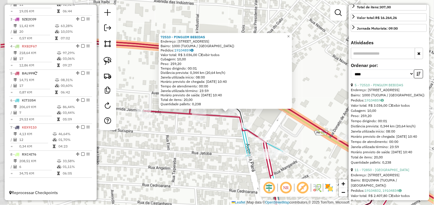
drag, startPoint x: 243, startPoint y: 106, endPoint x: 292, endPoint y: 120, distance: 50.9
click at [292, 120] on icon at bounding box center [231, 130] width 461 height 175
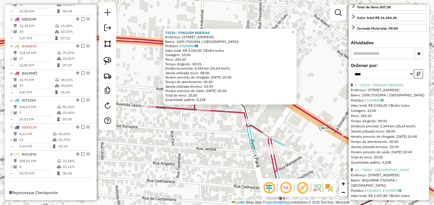
drag, startPoint x: 288, startPoint y: 131, endPoint x: 281, endPoint y: 124, distance: 9.4
click at [286, 122] on div "72510 - PINGUIM BEBIDAS Endereço: Avenida Jasmim do Cerrado 804 Bairro: 1000 (T…" at bounding box center [217, 102] width 434 height 205
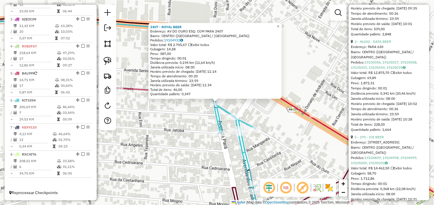
scroll to position [186, 0]
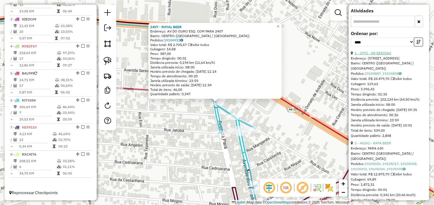
click at [380, 55] on link "1 - 2975 - DR BEBIDAS" at bounding box center [373, 53] width 37 height 4
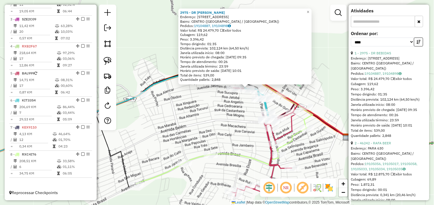
drag, startPoint x: 247, startPoint y: 153, endPoint x: 257, endPoint y: 128, distance: 26.3
click at [257, 128] on div "2975 - DR BEBIDAS Endereço: AV JASMIM DO CERRADO 165 Bairro: CENTRO (TUCUMA / P…" at bounding box center [217, 102] width 434 height 205
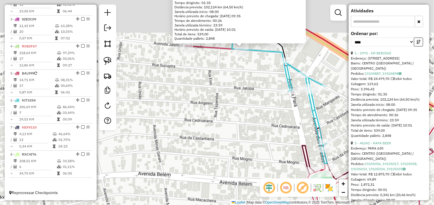
drag, startPoint x: 248, startPoint y: 119, endPoint x: 245, endPoint y: 190, distance: 71.4
click at [245, 190] on div "2975 - DR BEBIDAS Endereço: AV JASMIM DO CERRADO 165 Bairro: CENTRO (TUCUMA / P…" at bounding box center [217, 102] width 434 height 205
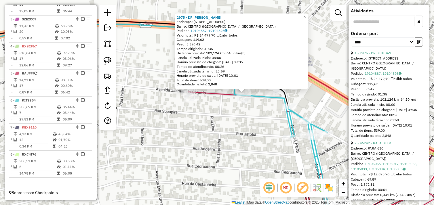
drag, startPoint x: 237, startPoint y: 122, endPoint x: 233, endPoint y: 145, distance: 23.0
click at [233, 145] on div "2975 - DR BEBIDAS Endereço: AV JASMIM DO CERRADO 165 Bairro: CENTRO (TUCUMA / P…" at bounding box center [217, 102] width 434 height 205
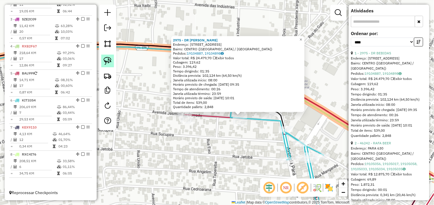
click at [109, 64] on img at bounding box center [108, 61] width 8 height 8
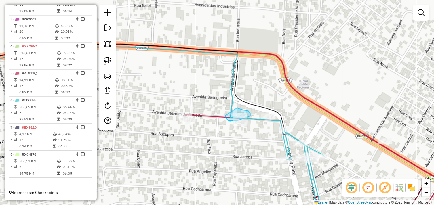
drag, startPoint x: 237, startPoint y: 108, endPoint x: 225, endPoint y: 116, distance: 14.5
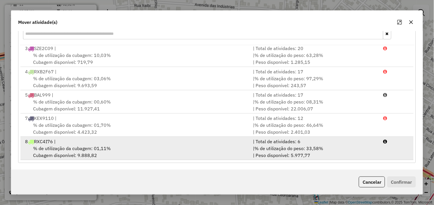
scroll to position [87, 0]
click at [153, 156] on div "% de utilização da cubagem: 01,11% Cubagem disponível: 9.888,82" at bounding box center [136, 152] width 228 height 14
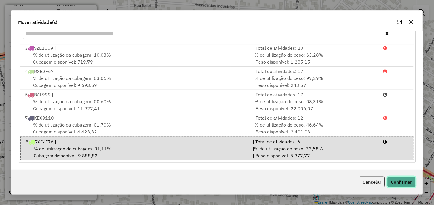
click at [398, 179] on button "Confirmar" at bounding box center [401, 182] width 28 height 11
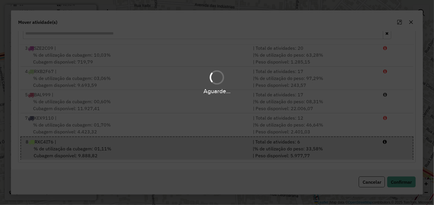
scroll to position [0, 0]
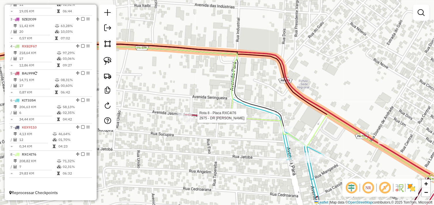
select select "*********"
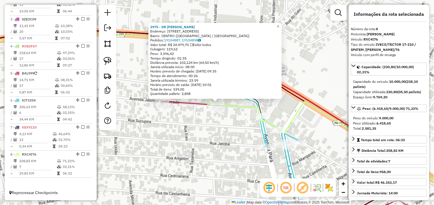
click at [297, 98] on icon at bounding box center [217, 121] width 521 height 174
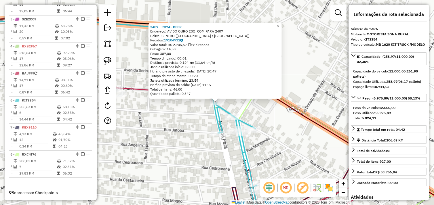
click at [256, 113] on div "2407 - ROYAL BEER Endereço: AV DO OURO ESQ. COM PARA 2407 Bairro: CENTRO (TUCUM…" at bounding box center [217, 102] width 434 height 205
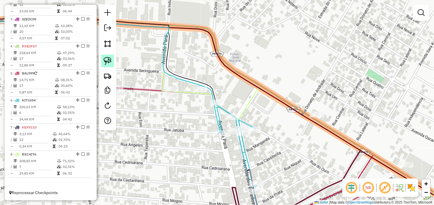
click at [113, 59] on link at bounding box center [107, 61] width 13 height 13
drag, startPoint x: 210, startPoint y: 106, endPoint x: 232, endPoint y: 93, distance: 25.8
click at [232, 92] on div at bounding box center [239, 89] width 14 height 6
click at [203, 111] on div "Janela de atendimento Grade de atendimento Capacidade Transportadoras Veículos …" at bounding box center [217, 102] width 434 height 205
click at [108, 66] on link at bounding box center [107, 61] width 13 height 13
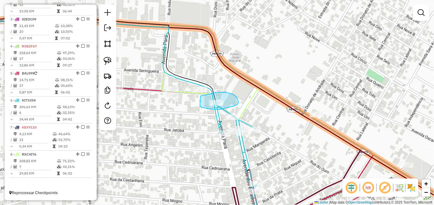
drag, startPoint x: 200, startPoint y: 107, endPoint x: 199, endPoint y: 99, distance: 7.2
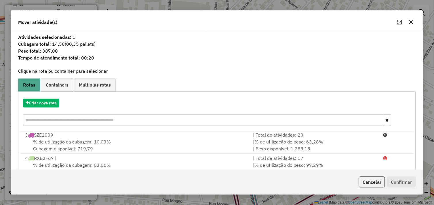
scroll to position [87, 0]
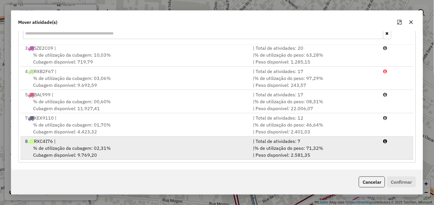
click at [155, 145] on div "% de utilização da cubagem: 02,31% Cubagem disponível: 9.769,20" at bounding box center [136, 152] width 228 height 14
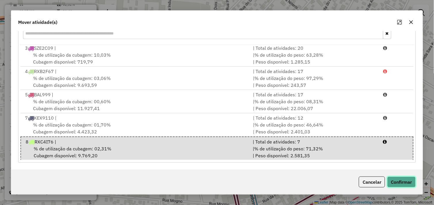
click at [401, 180] on button "Confirmar" at bounding box center [401, 182] width 28 height 11
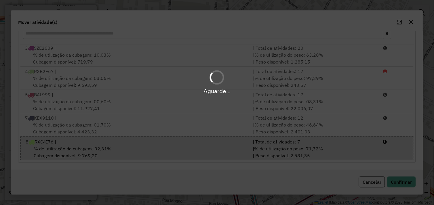
scroll to position [0, 0]
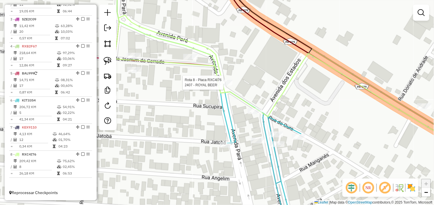
select select "*********"
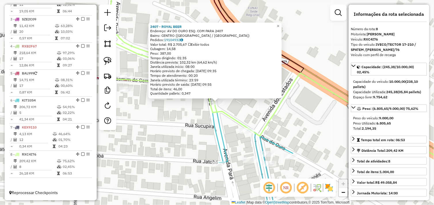
click at [196, 129] on div "2407 - ROYAL BEER Endereço: AV DO OURO ESQ. COM PARA 2407 Bairro: CENTRO (TUCUM…" at bounding box center [217, 102] width 434 height 205
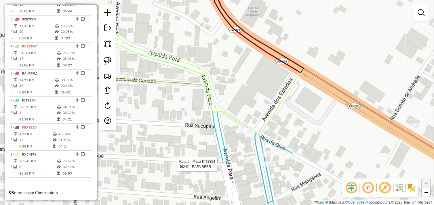
select select "*********"
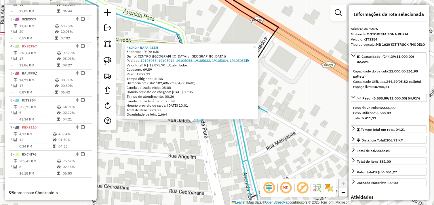
drag, startPoint x: 235, startPoint y: 128, endPoint x: 211, endPoint y: 148, distance: 31.4
click at [211, 148] on div "46242 - RAFA BEER Endereço: PARA 630 Bairro: [GEOGRAPHIC_DATA] ([GEOGRAPHIC_DAT…" at bounding box center [217, 102] width 434 height 205
click at [217, 149] on div "46242 - RAFA BEER Endereço: PARA 630 Bairro: [GEOGRAPHIC_DATA] ([GEOGRAPHIC_DAT…" at bounding box center [217, 102] width 434 height 205
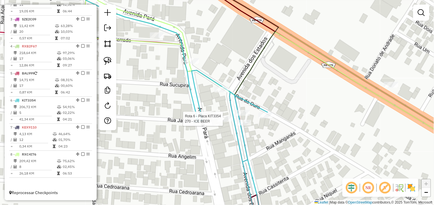
select select "*********"
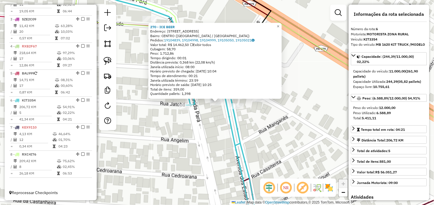
click at [219, 129] on div "270 - ICE BEER Endereço: AV DOS ESTADOS 1 Bairro: CENTRO (TUCUMA / PA) Pedidos:…" at bounding box center [217, 102] width 434 height 205
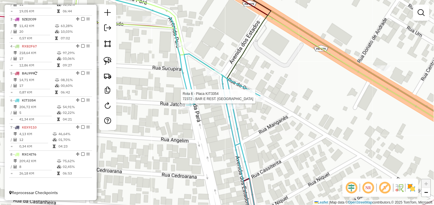
select select "*********"
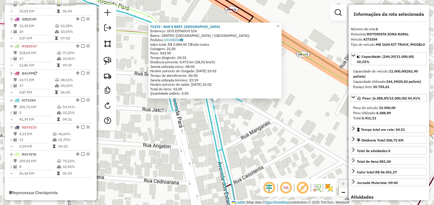
click at [263, 127] on div "72372 - BAR E REST. TOATOA Endereço: DOS ESTADOS S/N Bairro: CENTRO (TUCUMA / P…" at bounding box center [217, 102] width 434 height 205
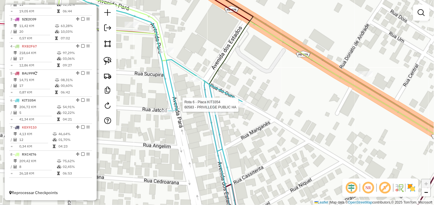
select select "*********"
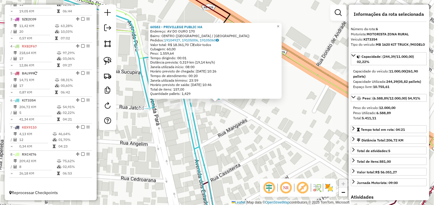
click at [243, 113] on div "60583 - PRIVILLEGE PUBLIC HA Endereço: AV DO OURO 170 Bairro: CENTRO (TUCUMA / …" at bounding box center [217, 102] width 434 height 205
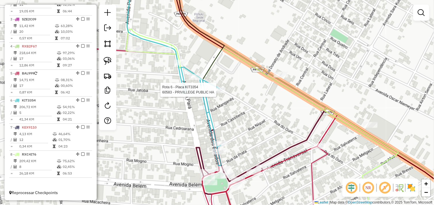
select select "*********"
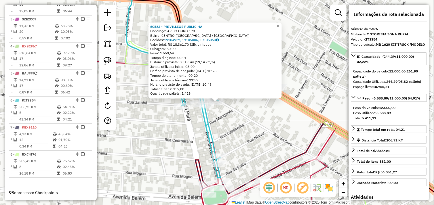
click at [238, 122] on div "60583 - PRIVILLEGE PUBLIC HA Endereço: AV DO OURO 170 Bairro: CENTRO (TUCUMA / …" at bounding box center [217, 102] width 434 height 205
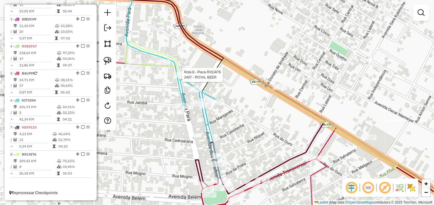
select select "*********"
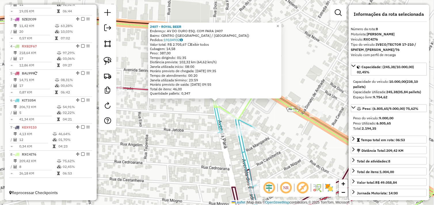
click at [278, 128] on div "2407 - ROYAL BEER Endereço: AV DO OURO ESQ. COM PARA 2407 Bairro: CENTRO (TUCUM…" at bounding box center [217, 102] width 434 height 205
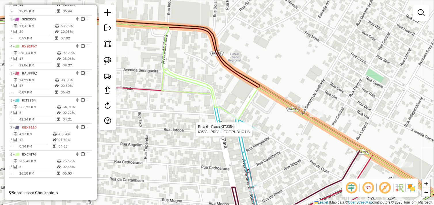
select select "*********"
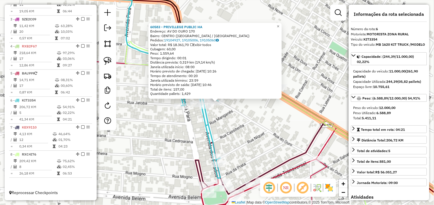
click at [263, 133] on div "60583 - PRIVILLEGE PUBLIC HA Endereço: AV DO OURO 170 Bairro: CENTRO (TUCUMA / …" at bounding box center [217, 102] width 434 height 205
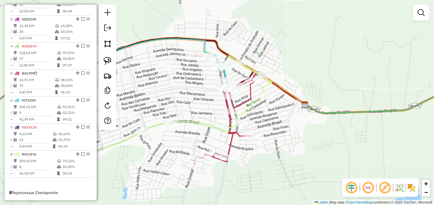
drag, startPoint x: 252, startPoint y: 157, endPoint x: 293, endPoint y: 130, distance: 48.7
click at [293, 130] on div "Janela de atendimento Grade de atendimento Capacidade Transportadoras Veículos …" at bounding box center [217, 102] width 434 height 205
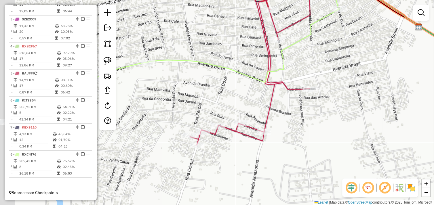
drag, startPoint x: 266, startPoint y: 153, endPoint x: 352, endPoint y: 111, distance: 96.4
click at [352, 111] on div "Janela de atendimento Grade de atendimento Capacidade Transportadoras Veículos …" at bounding box center [217, 102] width 434 height 205
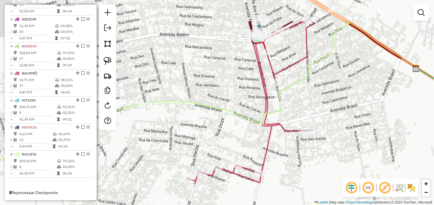
drag, startPoint x: 311, startPoint y: 166, endPoint x: 310, endPoint y: 179, distance: 13.3
click at [310, 179] on div "Janela de atendimento Grade de atendimento Capacidade Transportadoras Veículos …" at bounding box center [217, 102] width 434 height 205
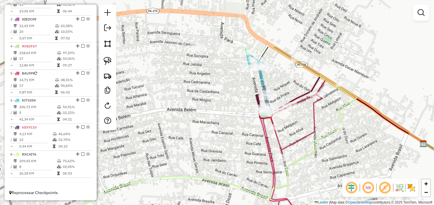
drag, startPoint x: 315, startPoint y: 113, endPoint x: 322, endPoint y: 181, distance: 67.7
click at [322, 181] on div "Janela de atendimento Grade de atendimento Capacidade Transportadoras Veículos …" at bounding box center [217, 102] width 434 height 205
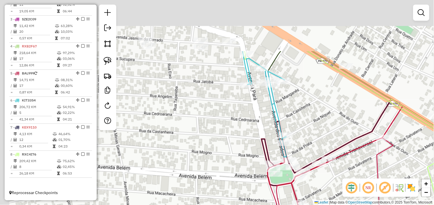
drag, startPoint x: 284, startPoint y: 66, endPoint x: 306, endPoint y: 133, distance: 70.8
click at [306, 133] on div "Janela de atendimento Grade de atendimento Capacidade Transportadoras Veículos …" at bounding box center [217, 102] width 434 height 205
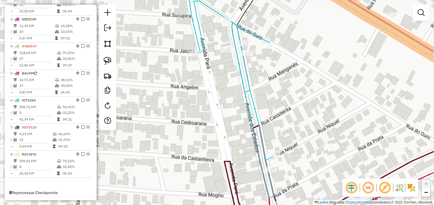
drag, startPoint x: 304, startPoint y: 132, endPoint x: 279, endPoint y: 71, distance: 65.1
click at [280, 76] on div "Janela de atendimento Grade de atendimento Capacidade Transportadoras Veículos …" at bounding box center [217, 102] width 434 height 205
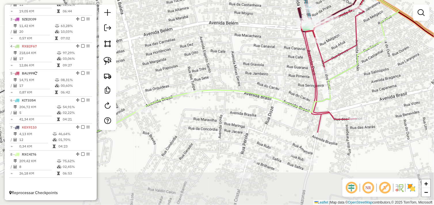
drag, startPoint x: 317, startPoint y: 148, endPoint x: 332, endPoint y: 47, distance: 102.5
click at [332, 47] on icon at bounding box center [211, 29] width 314 height 208
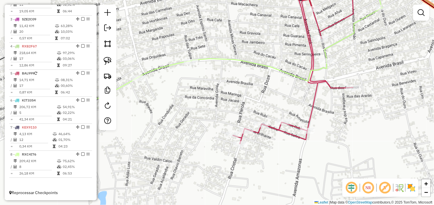
drag, startPoint x: 312, startPoint y: 126, endPoint x: 311, endPoint y: 103, distance: 23.0
click at [311, 103] on icon at bounding box center [299, 50] width 132 height 187
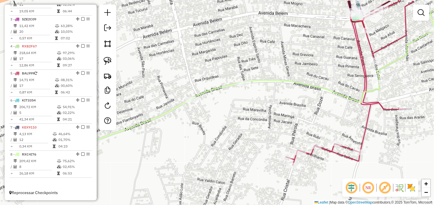
drag, startPoint x: 273, startPoint y: 96, endPoint x: 308, endPoint y: 108, distance: 36.9
click at [312, 110] on div "Janela de atendimento Grade de atendimento Capacidade Transportadoras Veículos …" at bounding box center [217, 102] width 434 height 205
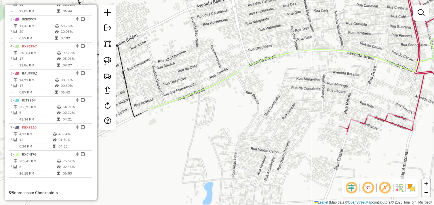
drag, startPoint x: 228, startPoint y: 123, endPoint x: 264, endPoint y: 102, distance: 41.3
click at [264, 102] on div "Janela de atendimento Grade de atendimento Capacidade Transportadoras Veículos …" at bounding box center [217, 102] width 434 height 205
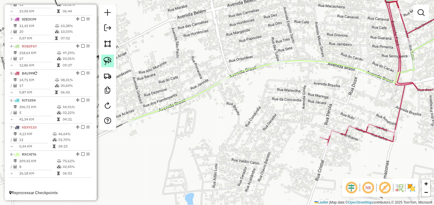
click at [108, 59] on img at bounding box center [108, 61] width 8 height 8
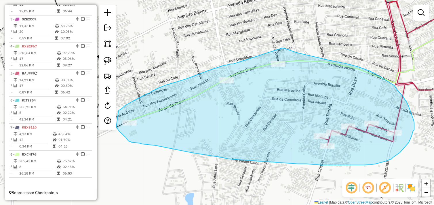
drag, startPoint x: 282, startPoint y: 48, endPoint x: 233, endPoint y: 64, distance: 51.1
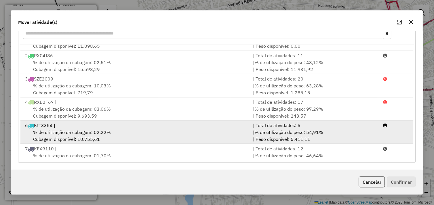
scroll to position [25, 0]
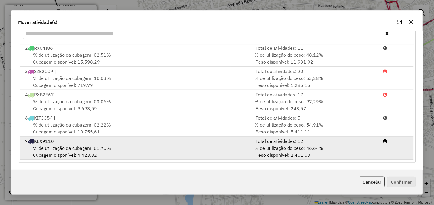
click at [328, 141] on div "| Total de atividades: 12" at bounding box center [314, 141] width 130 height 7
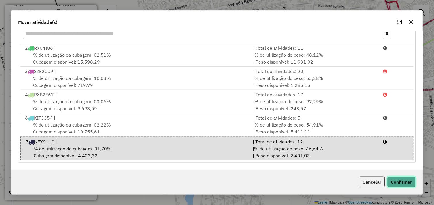
click at [403, 181] on button "Confirmar" at bounding box center [401, 182] width 28 height 11
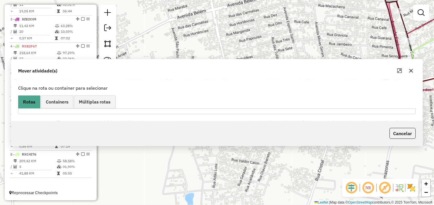
scroll to position [0, 0]
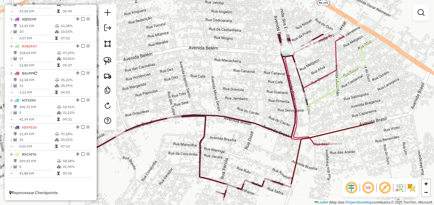
drag, startPoint x: 353, startPoint y: 119, endPoint x: 254, endPoint y: 172, distance: 111.9
click at [254, 172] on div "Janela de atendimento Grade de atendimento Capacidade Transportadoras Veículos …" at bounding box center [217, 102] width 434 height 205
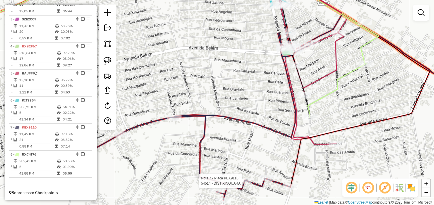
drag, startPoint x: 262, startPoint y: 130, endPoint x: 268, endPoint y: 110, distance: 20.7
click at [267, 108] on icon at bounding box center [168, 112] width 286 height 176
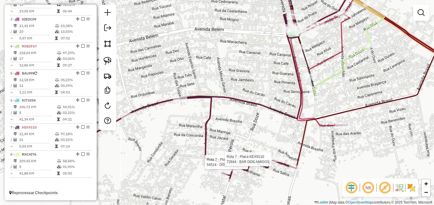
select select "*********"
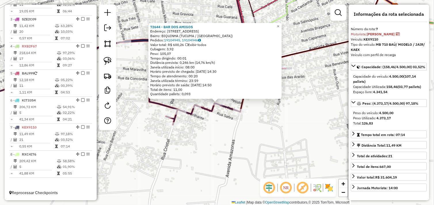
click at [277, 116] on div "72644 - BAR DOS AMIGOS Endereço: Avenida Para 962 Bairro: BIQUINHA (TUCUMA / PA…" at bounding box center [217, 102] width 434 height 205
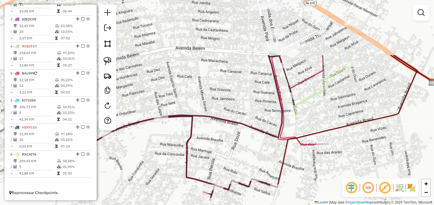
drag, startPoint x: 306, startPoint y: 156, endPoint x: 328, endPoint y: 196, distance: 45.0
click at [328, 196] on div "Janela de atendimento Grade de atendimento Capacidade Transportadoras Veículos …" at bounding box center [217, 102] width 434 height 205
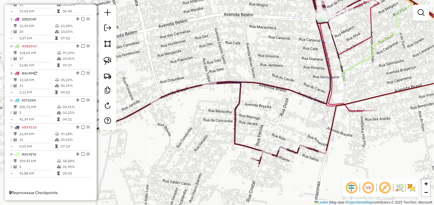
drag, startPoint x: 250, startPoint y: 106, endPoint x: 337, endPoint y: 70, distance: 94.0
click at [343, 66] on div "Janela de atendimento Grade de atendimento Capacidade Transportadoras Veículos …" at bounding box center [217, 102] width 434 height 205
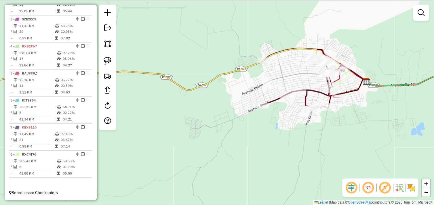
drag, startPoint x: 321, startPoint y: 68, endPoint x: 305, endPoint y: 81, distance: 21.1
click at [305, 81] on div "Janela de atendimento Grade de atendimento Capacidade Transportadoras Veículos …" at bounding box center [217, 102] width 434 height 205
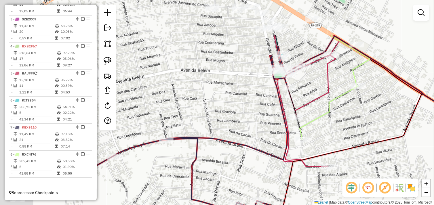
drag, startPoint x: 340, startPoint y: 71, endPoint x: 373, endPoint y: 124, distance: 62.0
click at [373, 124] on div "Janela de atendimento Grade de atendimento Capacidade Transportadoras Veículos …" at bounding box center [217, 102] width 434 height 205
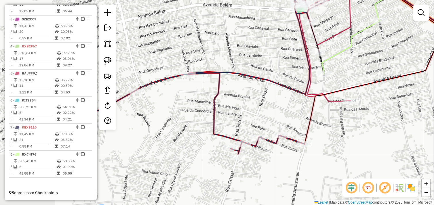
drag, startPoint x: 233, startPoint y: 133, endPoint x: 239, endPoint y: 69, distance: 63.8
click at [255, 62] on div "Janela de atendimento Grade de atendimento Capacidade Transportadoras Veículos …" at bounding box center [217, 102] width 434 height 205
select select "*********"
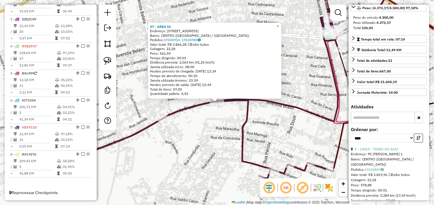
scroll to position [96, 0]
click at [293, 115] on div "57 - AREA 51 Endereço: AVENIDA BRASIL 3433 Bairro: CENTRO (TUCUMA / PA) Pedidos…" at bounding box center [217, 102] width 434 height 205
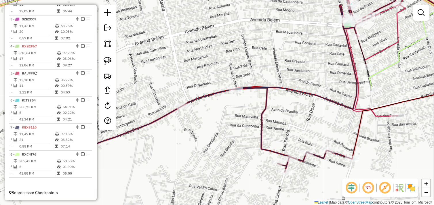
drag, startPoint x: 309, startPoint y: 99, endPoint x: 389, endPoint y: 41, distance: 99.6
click at [389, 41] on div "Janela de atendimento Grade de atendimento Capacidade Transportadoras Veículos …" at bounding box center [217, 102] width 434 height 205
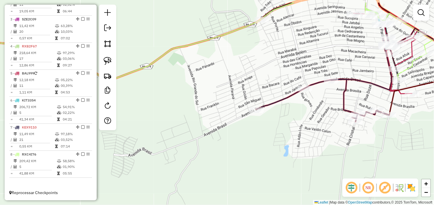
drag, startPoint x: 368, startPoint y: 66, endPoint x: 369, endPoint y: 91, distance: 24.2
click at [369, 91] on div "Janela de atendimento Grade de atendimento Capacidade Transportadoras Veículos …" at bounding box center [217, 102] width 434 height 205
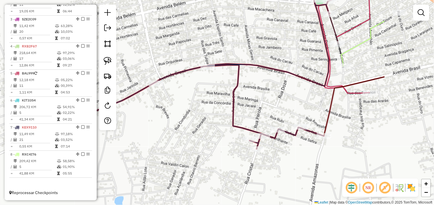
drag, startPoint x: 362, startPoint y: 79, endPoint x: 302, endPoint y: 74, distance: 59.5
click at [269, 64] on div "Janela de atendimento Grade de atendimento Capacidade Transportadoras Veículos …" at bounding box center [217, 102] width 434 height 205
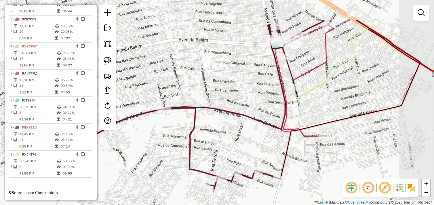
drag, startPoint x: 306, startPoint y: 73, endPoint x: 261, endPoint y: 120, distance: 64.9
click at [261, 119] on div "Janela de atendimento Grade de atendimento Capacidade Transportadoras Veículos …" at bounding box center [217, 102] width 434 height 205
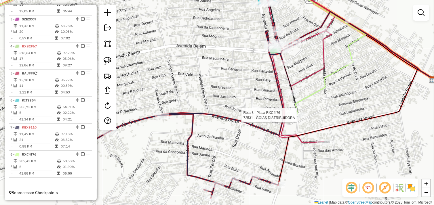
select select "*********"
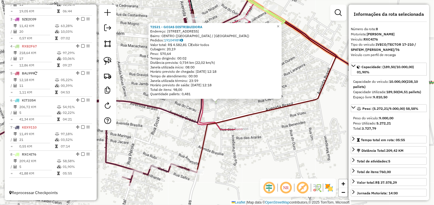
click at [290, 111] on div "72531 - GOIAS DISTRIBUIDORA Endereço: Avenida dos Estados 583 Bairro: CENTRO (T…" at bounding box center [217, 102] width 434 height 205
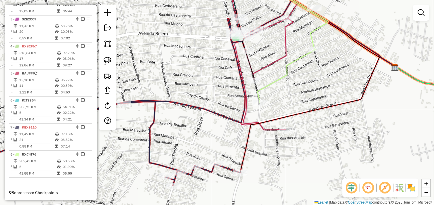
drag, startPoint x: 271, startPoint y: 91, endPoint x: 325, endPoint y: 84, distance: 54.8
click at [325, 84] on div "Janela de atendimento Grade de atendimento Capacidade Transportadoras Veículos …" at bounding box center [217, 102] width 434 height 205
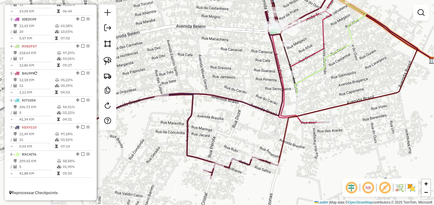
drag, startPoint x: 249, startPoint y: 123, endPoint x: 287, endPoint y: 120, distance: 38.3
click at [272, 127] on div "Janela de atendimento Grade de atendimento Capacidade Transportadoras Veículos …" at bounding box center [217, 102] width 434 height 205
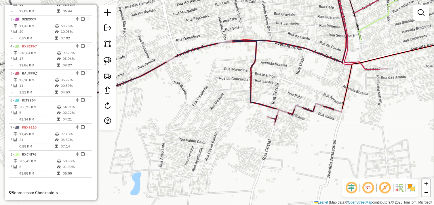
drag, startPoint x: 326, startPoint y: 98, endPoint x: 388, endPoint y: 48, distance: 79.7
click at [393, 42] on div "Janela de atendimento Grade de atendimento Capacidade Transportadoras Veículos …" at bounding box center [217, 102] width 434 height 205
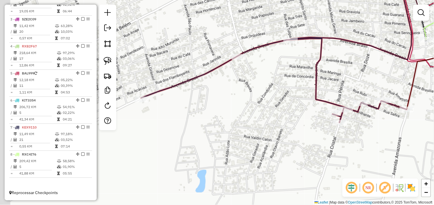
drag, startPoint x: 288, startPoint y: 56, endPoint x: 354, endPoint y: 53, distance: 65.6
click at [353, 50] on div "Janela de atendimento Grade de atendimento Capacidade Transportadoras Veículos …" at bounding box center [217, 102] width 434 height 205
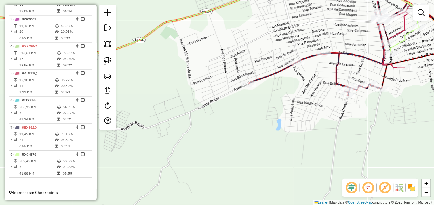
drag, startPoint x: 107, startPoint y: 62, endPoint x: 114, endPoint y: 64, distance: 7.4
click at [107, 62] on img at bounding box center [108, 61] width 8 height 8
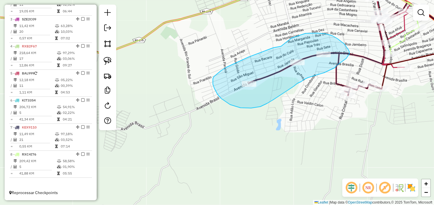
drag, startPoint x: 280, startPoint y: 46, endPoint x: 291, endPoint y: 38, distance: 14.2
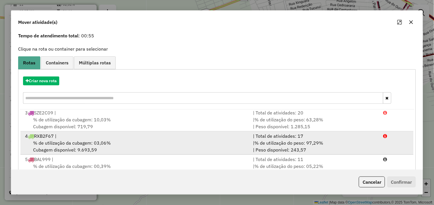
scroll to position [32, 0]
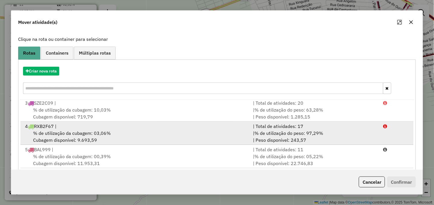
click at [148, 144] on li "4 RXB2F67 | | Total de atividades: 17 % de utilização da cubagem: 03,06% Cubage…" at bounding box center [216, 133] width 393 height 23
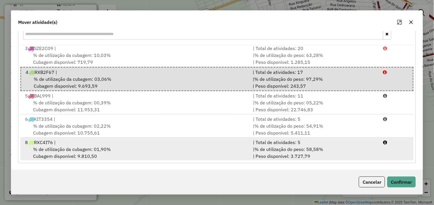
scroll to position [87, 0]
click at [136, 145] on div "% de utilização da cubagem: 01,90% Cubagem disponível: 9.810,50" at bounding box center [136, 152] width 228 height 14
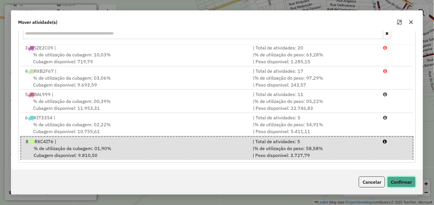
click at [400, 179] on button "Confirmar" at bounding box center [401, 182] width 28 height 11
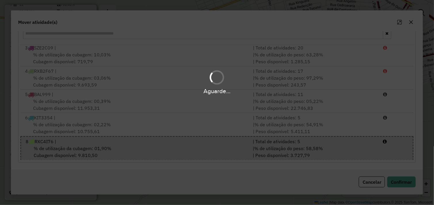
scroll to position [0, 0]
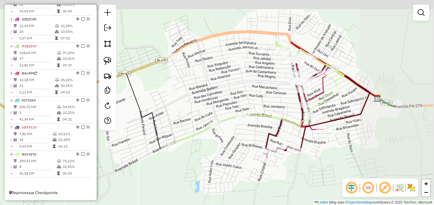
drag, startPoint x: 335, startPoint y: 76, endPoint x: 258, endPoint y: 133, distance: 95.9
click at [258, 133] on div "Janela de atendimento Grade de atendimento Capacidade Transportadoras Veículos …" at bounding box center [217, 102] width 434 height 205
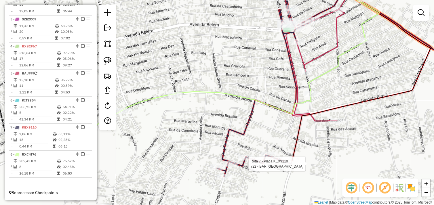
select select "*********"
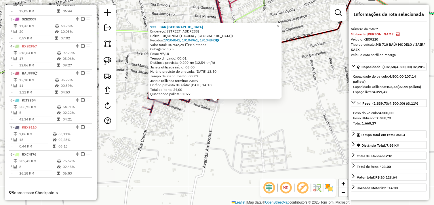
click at [290, 118] on div "722 - BAR SANTA FE Endereço: AV AMAZONAS 82 Bairro: BIQUINHA (TUCUMA / PA) Pedi…" at bounding box center [217, 102] width 434 height 205
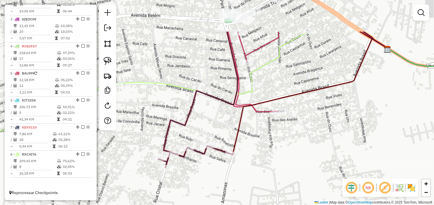
drag, startPoint x: 286, startPoint y: 136, endPoint x: 312, endPoint y: 176, distance: 47.3
click at [312, 176] on div "Janela de atendimento Grade de atendimento Capacidade Transportadoras Veículos …" at bounding box center [217, 102] width 434 height 205
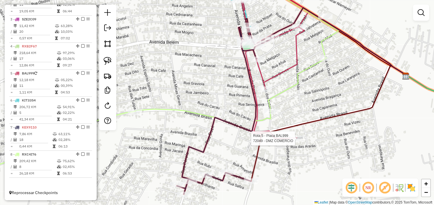
select select "*********"
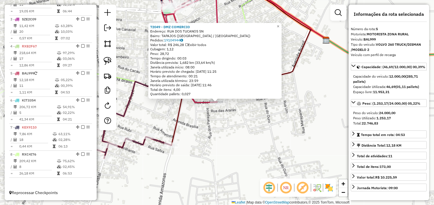
click at [247, 120] on div "72049 - DMZ COMERCIO Endereço: RUA DOS TUCANOS SN Bairro: TAPAJOS (TUCUMA / PA)…" at bounding box center [217, 102] width 434 height 205
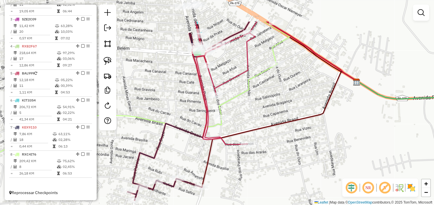
drag, startPoint x: 261, startPoint y: 106, endPoint x: 293, endPoint y: 149, distance: 53.5
click at [293, 149] on div "Janela de atendimento Grade de atendimento Capacidade Transportadoras Veículos …" at bounding box center [217, 102] width 434 height 205
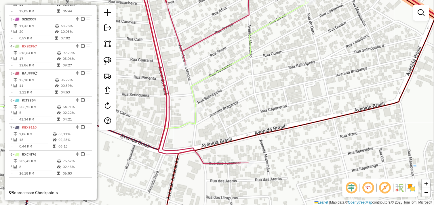
drag, startPoint x: 255, startPoint y: 134, endPoint x: 268, endPoint y: 134, distance: 12.4
click at [268, 134] on icon at bounding box center [314, 122] width 305 height 208
select select "*********"
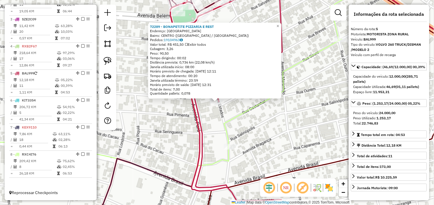
click at [273, 122] on div "72289 - BONAPETITE PIZZARIA E REST Endereço: AVENIDA DO OURO 258 Bairro: CENTRO…" at bounding box center [217, 102] width 434 height 205
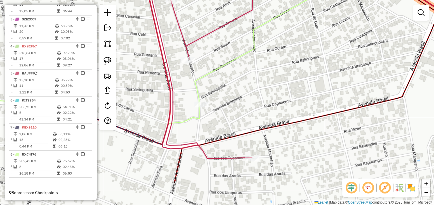
drag, startPoint x: 255, startPoint y: 108, endPoint x: 226, endPoint y: 66, distance: 51.4
click at [226, 66] on icon at bounding box center [132, 40] width 410 height 207
select select "*********"
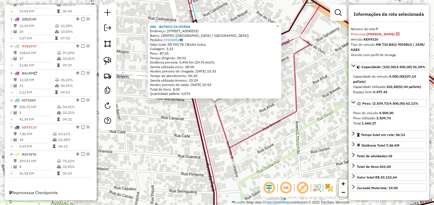
click at [279, 122] on icon at bounding box center [252, 103] width 136 height 246
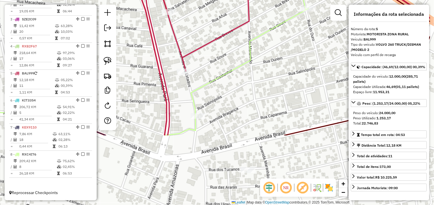
drag, startPoint x: 273, startPoint y: 139, endPoint x: 219, endPoint y: 37, distance: 116.3
click at [219, 37] on div "Janela de atendimento Grade de atendimento Capacidade Transportadoras Veículos …" at bounding box center [217, 102] width 434 height 205
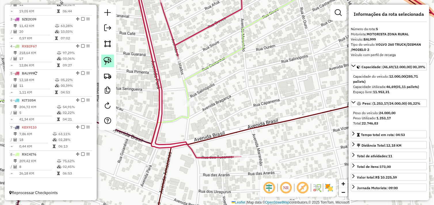
click at [112, 61] on link at bounding box center [107, 61] width 13 height 13
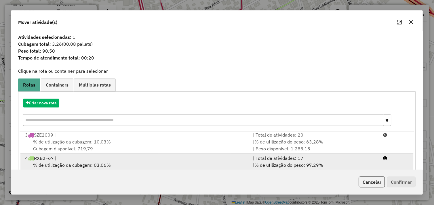
scroll to position [87, 0]
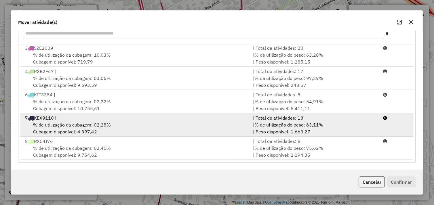
click at [167, 128] on div "% de utilização da cubagem: 02,28% Cubagem disponível: 4.397,42" at bounding box center [136, 128] width 228 height 14
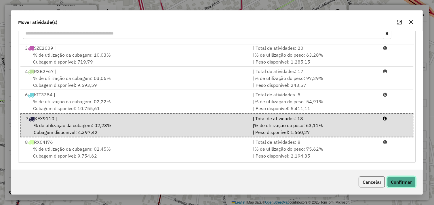
click at [391, 180] on button "Confirmar" at bounding box center [401, 182] width 28 height 11
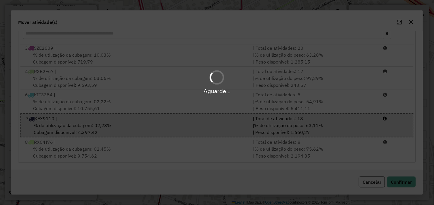
scroll to position [0, 0]
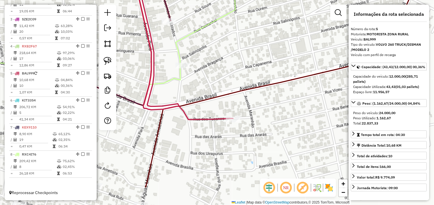
drag, startPoint x: 279, startPoint y: 90, endPoint x: 272, endPoint y: 57, distance: 33.4
click at [272, 57] on div "Janela de atendimento Grade de atendimento Capacidade Transportadoras Veículos …" at bounding box center [217, 102] width 434 height 205
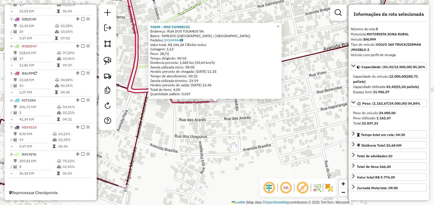
click at [240, 130] on div "72049 - DMZ COMERCIO Endereço: RUA DOS TUCANOS SN Bairro: TAPAJOS (TUCUMA / PA)…" at bounding box center [217, 102] width 434 height 205
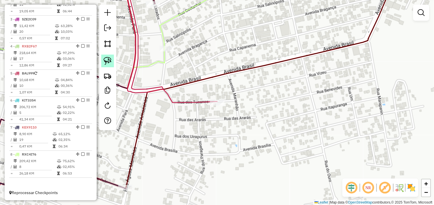
click at [108, 61] on img at bounding box center [108, 61] width 8 height 8
drag, startPoint x: 204, startPoint y: 115, endPoint x: 220, endPoint y: 99, distance: 22.8
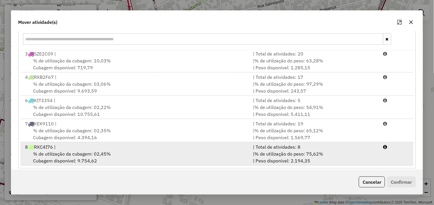
scroll to position [87, 0]
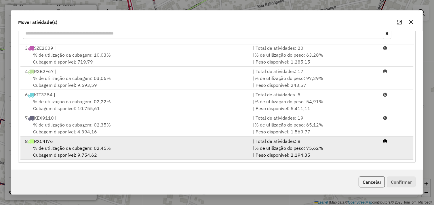
click at [132, 147] on div "% de utilização da cubagem: 02,45% Cubagem disponível: 9.754,62" at bounding box center [136, 152] width 228 height 14
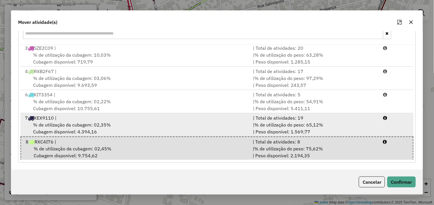
click at [119, 121] on div "% de utilização da cubagem: 02,35% Cubagem disponível: 4.394,16" at bounding box center [136, 128] width 228 height 14
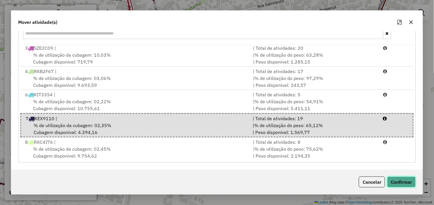
click at [400, 182] on button "Confirmar" at bounding box center [401, 182] width 28 height 11
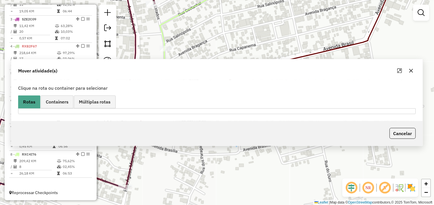
scroll to position [0, 0]
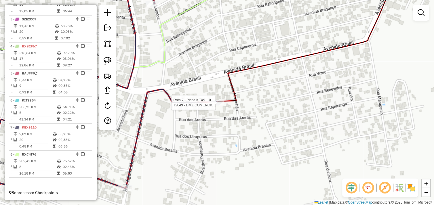
click at [215, 106] on div at bounding box center [217, 103] width 14 height 6
select select "*********"
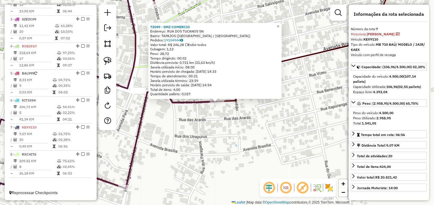
click at [265, 115] on div "72049 - DMZ COMERCIO Endereço: RUA DOS TUCANOS SN Bairro: TAPAJOS (TUCUMA / PA)…" at bounding box center [217, 102] width 434 height 205
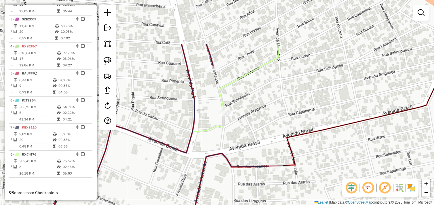
drag, startPoint x: 251, startPoint y: 96, endPoint x: 305, endPoint y: 153, distance: 78.5
click at [305, 153] on div "Janela de atendimento Grade de atendimento Capacidade Transportadoras Veículos …" at bounding box center [217, 102] width 434 height 205
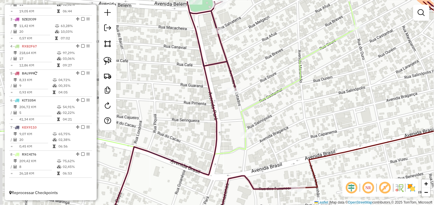
drag, startPoint x: 297, startPoint y: 125, endPoint x: 334, endPoint y: 150, distance: 44.5
click at [342, 162] on div "Janela de atendimento Grade de atendimento Capacidade Transportadoras Veículos …" at bounding box center [217, 102] width 434 height 205
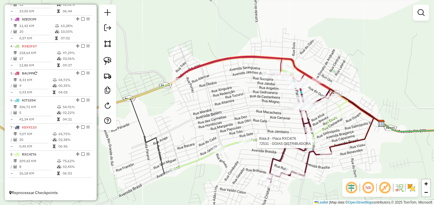
select select "*********"
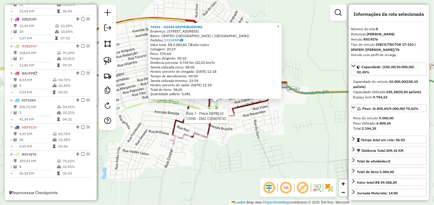
click at [284, 117] on div "Rota 7 - Placa KEX9110 72049 - DMZ COMERCIO 72531 - GOIAS DISTRIBUIDORA Endereç…" at bounding box center [217, 102] width 434 height 205
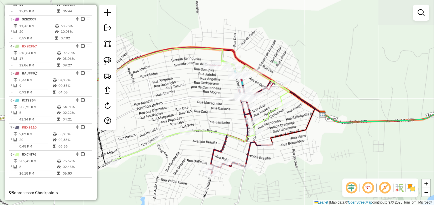
drag, startPoint x: 286, startPoint y: 119, endPoint x: 301, endPoint y: 139, distance: 24.9
click at [301, 139] on div "Janela de atendimento Grade de atendimento Capacidade Transportadoras Veículos …" at bounding box center [217, 102] width 434 height 205
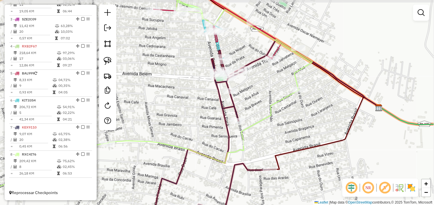
drag, startPoint x: 268, startPoint y: 109, endPoint x: 284, endPoint y: 122, distance: 20.2
click at [284, 122] on div "Janela de atendimento Grade de atendimento Capacidade Transportadoras Veículos …" at bounding box center [217, 102] width 434 height 205
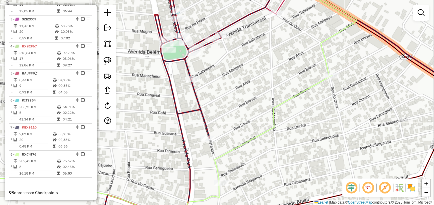
drag, startPoint x: 260, startPoint y: 87, endPoint x: 287, endPoint y: 155, distance: 73.7
click at [286, 156] on div "Janela de atendimento Grade de atendimento Capacidade Transportadoras Veículos …" at bounding box center [217, 102] width 434 height 205
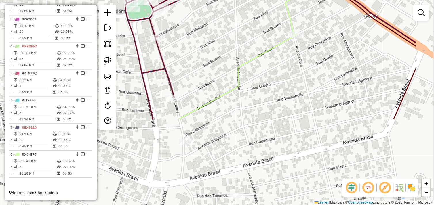
drag, startPoint x: 298, startPoint y: 119, endPoint x: 236, endPoint y: 13, distance: 123.3
click at [236, 13] on div "Janela de atendimento Grade de atendimento Capacidade Transportadoras Veículos …" at bounding box center [217, 102] width 434 height 205
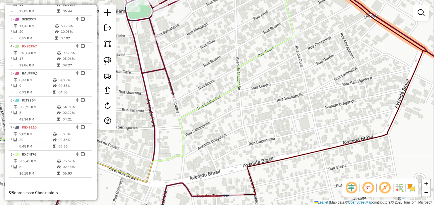
drag, startPoint x: 255, startPoint y: 94, endPoint x: 254, endPoint y: 52, distance: 41.7
click at [254, 52] on div "Janela de atendimento Grade de atendimento Capacidade Transportadoras Veículos …" at bounding box center [217, 102] width 434 height 205
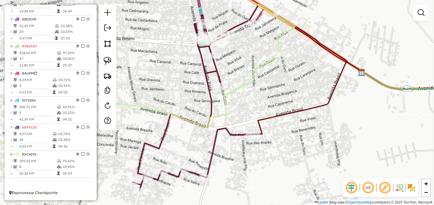
drag, startPoint x: 262, startPoint y: 70, endPoint x: 269, endPoint y: 106, distance: 36.5
click at [269, 106] on div "Janela de atendimento Grade de atendimento Capacidade Transportadoras Veículos …" at bounding box center [217, 102] width 434 height 205
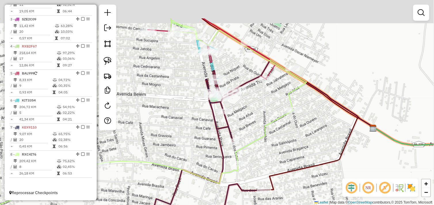
drag, startPoint x: 238, startPoint y: 74, endPoint x: 252, endPoint y: 129, distance: 56.6
click at [251, 130] on div "Janela de atendimento Grade de atendimento Capacidade Transportadoras Veículos …" at bounding box center [217, 102] width 434 height 205
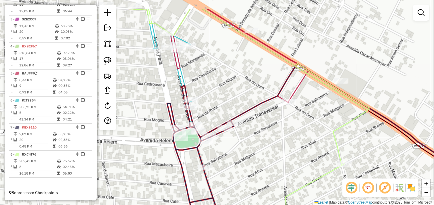
drag, startPoint x: 266, startPoint y: 111, endPoint x: 282, endPoint y: 137, distance: 30.7
click at [278, 145] on div "Janela de atendimento Grade de atendimento Capacidade Transportadoras Veículos …" at bounding box center [217, 102] width 434 height 205
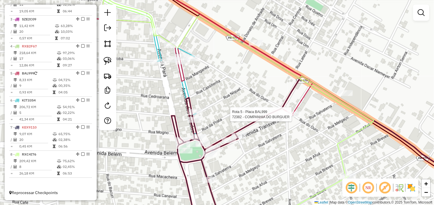
select select "*********"
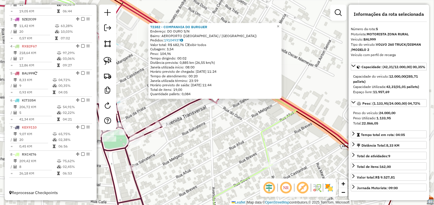
click at [234, 118] on div "72382 - COMPANHIA DO BURGUER Endereço: DO OURO S/N Bairro: AEROPORTO (TUCUMA / …" at bounding box center [217, 102] width 434 height 205
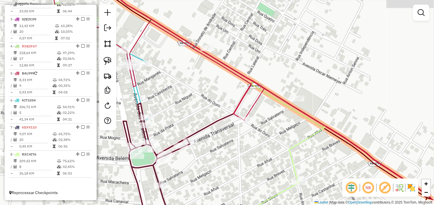
drag, startPoint x: 232, startPoint y: 133, endPoint x: 255, endPoint y: 143, distance: 24.5
click at [254, 145] on div "Janela de atendimento Grade de atendimento Capacidade Transportadoras Veículos …" at bounding box center [217, 102] width 434 height 205
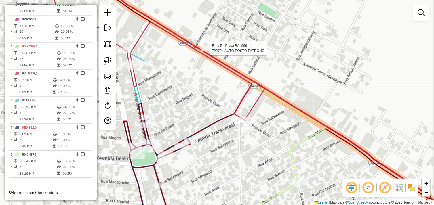
select select "*********"
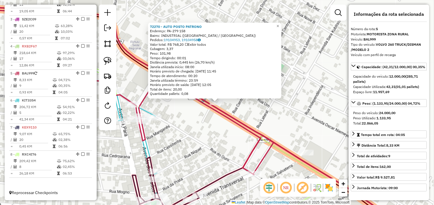
click at [222, 141] on div "72270 - AUTO POSTO PATRONO Endereço: PA-279 158 Bairro: INDUSTRIAL (TUCUMA / PA…" at bounding box center [217, 102] width 434 height 205
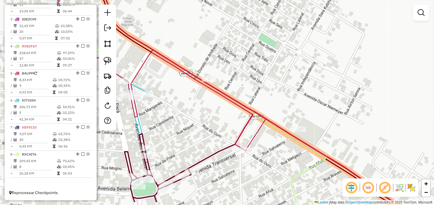
drag, startPoint x: 222, startPoint y: 142, endPoint x: 215, endPoint y: 118, distance: 24.8
click at [215, 118] on div "Janela de atendimento Grade de atendimento Capacidade Transportadoras Veículos …" at bounding box center [217, 102] width 434 height 205
drag, startPoint x: 112, startPoint y: 63, endPoint x: 134, endPoint y: 66, distance: 22.4
click at [112, 63] on link at bounding box center [107, 61] width 13 height 13
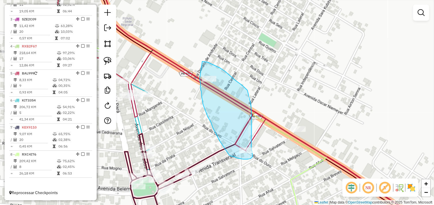
drag, startPoint x: 202, startPoint y: 62, endPoint x: 199, endPoint y: 71, distance: 9.9
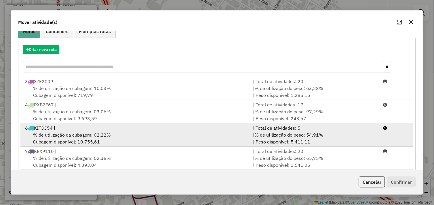
scroll to position [64, 0]
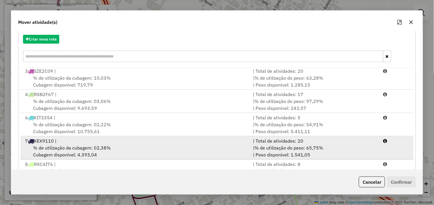
click at [116, 148] on div "% de utilização da cubagem: 02,38% Cubagem disponível: 4.393,04" at bounding box center [136, 151] width 228 height 14
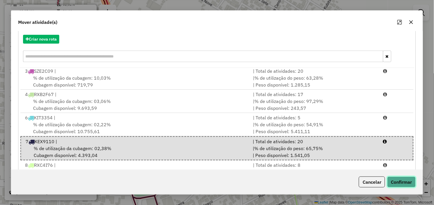
click at [397, 183] on button "Confirmar" at bounding box center [401, 182] width 28 height 11
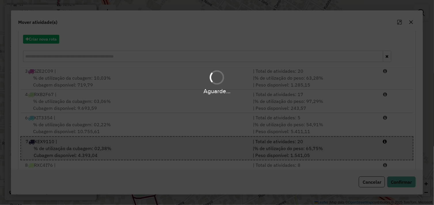
scroll to position [0, 0]
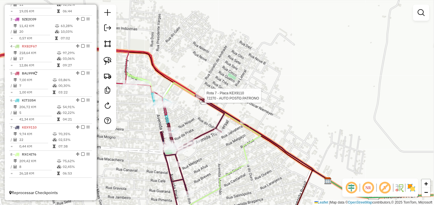
select select "*********"
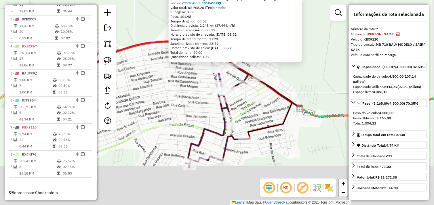
drag, startPoint x: 271, startPoint y: 128, endPoint x: 271, endPoint y: 98, distance: 30.5
click at [271, 98] on div "72270 - AUTO POSTO PATRONO Endereço: PA-279 158 Bairro: INDUSTRIAL ([GEOGRAPHIC…" at bounding box center [217, 102] width 434 height 205
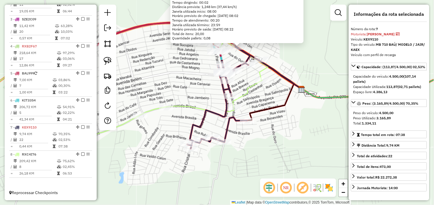
click at [271, 133] on div "72270 - AUTO POSTO PATRONO Endereço: PA-279 158 Bairro: INDUSTRIAL ([GEOGRAPHIC…" at bounding box center [217, 102] width 434 height 205
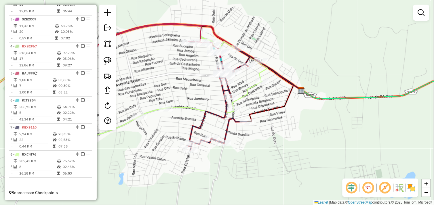
drag, startPoint x: 275, startPoint y: 129, endPoint x: 275, endPoint y: 133, distance: 4.9
click at [275, 133] on div "Janela de atendimento Grade de atendimento Capacidade Transportadoras Veículos …" at bounding box center [217, 102] width 434 height 205
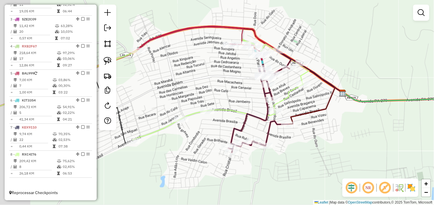
drag, startPoint x: 297, startPoint y: 73, endPoint x: 339, endPoint y: 71, distance: 42.0
click at [339, 71] on div "Janela de atendimento Grade de atendimento Capacidade Transportadoras Veículos …" at bounding box center [217, 102] width 434 height 205
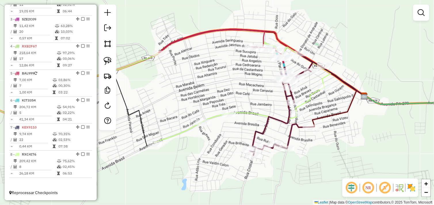
drag, startPoint x: 319, startPoint y: 72, endPoint x: 340, endPoint y: 75, distance: 20.9
click at [341, 76] on icon at bounding box center [333, 75] width 64 height 41
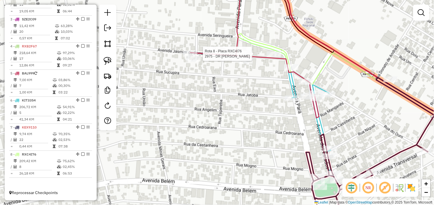
select select "*********"
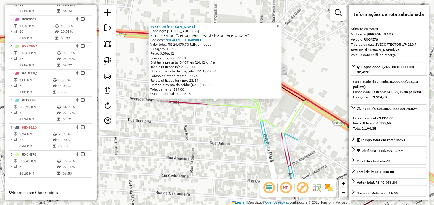
click at [281, 101] on div "2975 - DR BEBIDAS Endereço: AV JASMIM DO CERRADO 165 Bairro: CENTRO (TUCUMA / P…" at bounding box center [217, 102] width 434 height 205
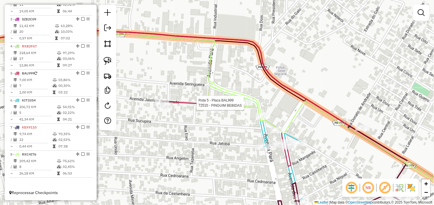
select select "*********"
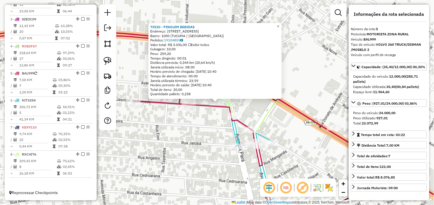
drag, startPoint x: 263, startPoint y: 107, endPoint x: 257, endPoint y: 107, distance: 5.8
click at [263, 107] on div "72510 - PINGUIM BEBIDAS Endereço: Avenida Jasmim do Cerrado 804 Bairro: 1000 (T…" at bounding box center [217, 102] width 434 height 205
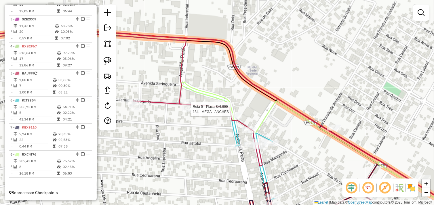
click at [188, 112] on div at bounding box center [189, 109] width 14 height 6
select select "*********"
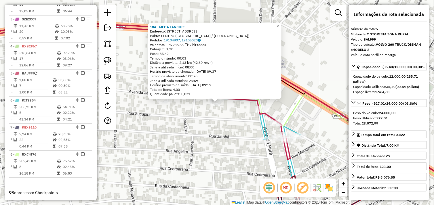
click at [195, 115] on div "184 - MEGA LANCHES Endereço: AV JASMIN DO SERRADO 155 Bairro: CENTRO (TUCUMA / …" at bounding box center [217, 102] width 434 height 205
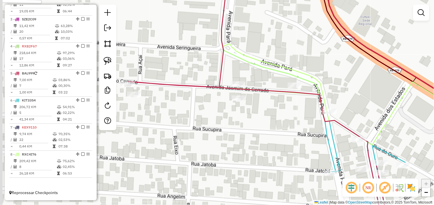
drag, startPoint x: 264, startPoint y: 97, endPoint x: 273, endPoint y: 99, distance: 10.1
click at [275, 99] on div "Janela de atendimento Grade de atendimento Capacidade Transportadoras Veículos …" at bounding box center [217, 102] width 434 height 205
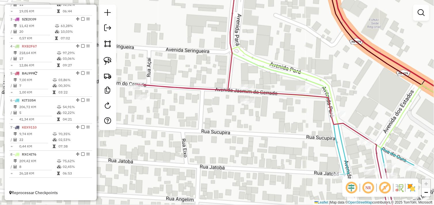
click at [278, 104] on div "Rota 5 - Placa BAL999 184 - MEGA LANCHES Janela de atendimento Grade de atendim…" at bounding box center [217, 102] width 434 height 205
click at [247, 90] on div at bounding box center [247, 87] width 14 height 6
select select "*********"
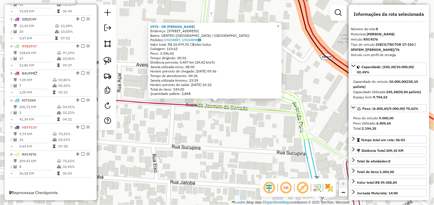
click at [236, 127] on div "2975 - DR BEBIDAS Endereço: AV JASMIM DO CERRADO 165 Bairro: CENTRO (TUCUMA / P…" at bounding box center [217, 102] width 434 height 205
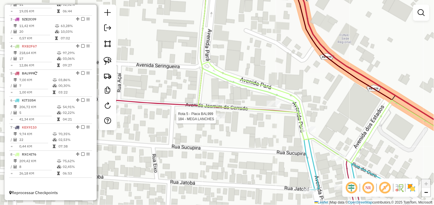
select select "*********"
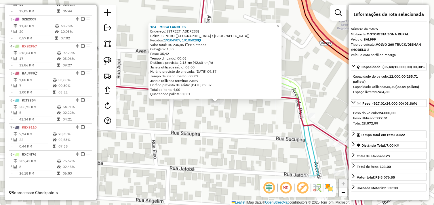
click at [247, 131] on div "184 - MEGA LANCHES Endereço: AV JASMIN DO SERRADO 155 Bairro: CENTRO (TUCUMA / …" at bounding box center [217, 102] width 434 height 205
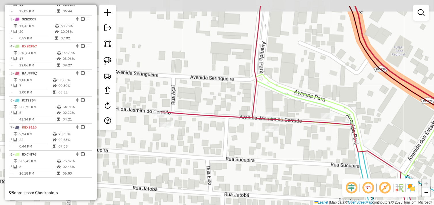
drag, startPoint x: 239, startPoint y: 110, endPoint x: 291, endPoint y: 133, distance: 56.6
click at [291, 133] on div "Janela de atendimento Grade de atendimento Capacidade Transportadoras Veículos …" at bounding box center [217, 102] width 434 height 205
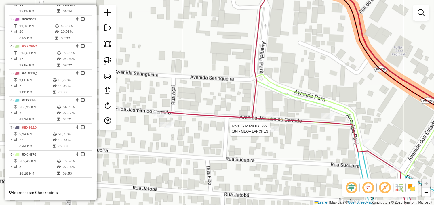
select select "*********"
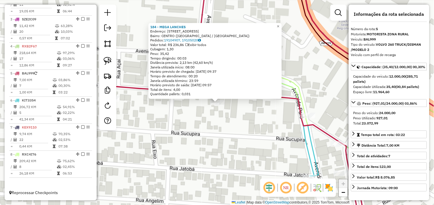
click at [240, 115] on div "184 - MEGA LANCHES Endereço: AV JASMIN DO SERRADO 155 Bairro: CENTRO (TUCUMA / …" at bounding box center [217, 102] width 434 height 205
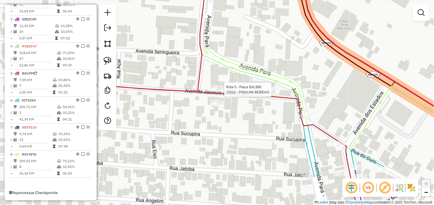
select select "*********"
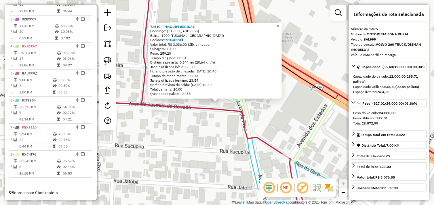
click at [205, 116] on div "72510 - PINGUIM BEBIDAS Endereço: Avenida Jasmim do Cerrado 804 Bairro: 1000 (T…" at bounding box center [217, 102] width 434 height 205
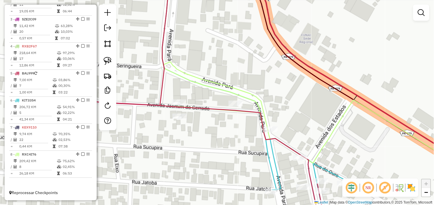
drag, startPoint x: 218, startPoint y: 124, endPoint x: 257, endPoint y: 121, distance: 39.5
click at [257, 121] on div "Janela de atendimento Grade de atendimento Capacidade Transportadoras Veículos …" at bounding box center [217, 102] width 434 height 205
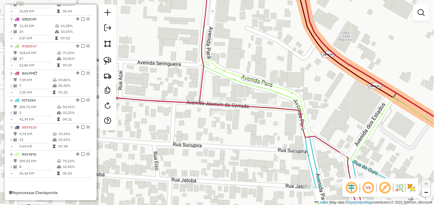
drag, startPoint x: 157, startPoint y: 139, endPoint x: 162, endPoint y: 140, distance: 6.0
click at [162, 140] on div "Janela de atendimento Grade de atendimento Capacidade Transportadoras Veículos …" at bounding box center [217, 102] width 434 height 205
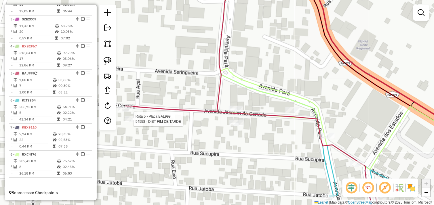
select select "*********"
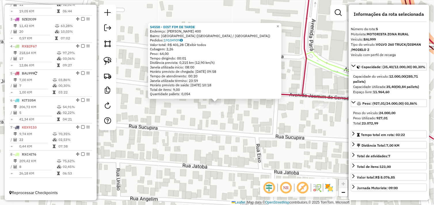
click at [187, 123] on div "54558 - DIST FIM DE TARDE Endereço: JASMIN SERRADO 400 Bairro: MONTE CASTELO (T…" at bounding box center [217, 102] width 434 height 205
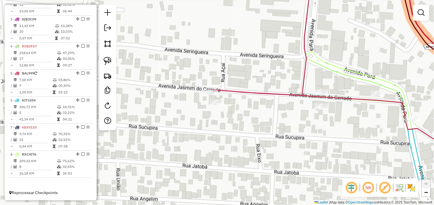
select select "*********"
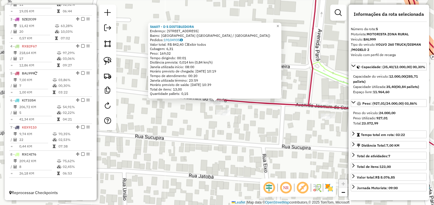
click at [253, 118] on div "56607 - D S DISTIBUIDORA Endereço: AV JASMIN DO SERRADO 29 Bairro: MONTE CASTEL…" at bounding box center [217, 102] width 434 height 205
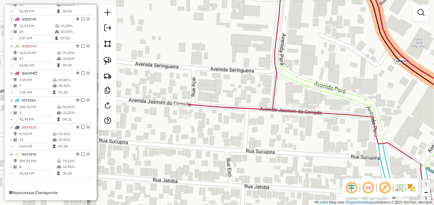
drag, startPoint x: 236, startPoint y: 125, endPoint x: 188, endPoint y: 128, distance: 48.1
click at [188, 128] on div "Janela de atendimento Grade de atendimento Capacidade Transportadoras Veículos …" at bounding box center [217, 102] width 434 height 205
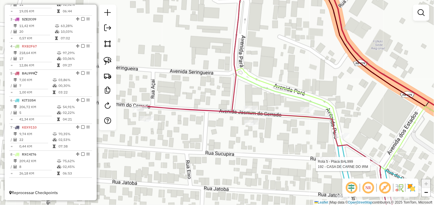
select select "*********"
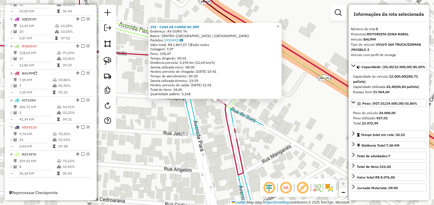
click at [179, 116] on div "192 - CASA DE CARNE DO IRM Endereço: AV OURO 76 Bairro: CENTRO (TUCUMA / PA) Pe…" at bounding box center [217, 102] width 434 height 205
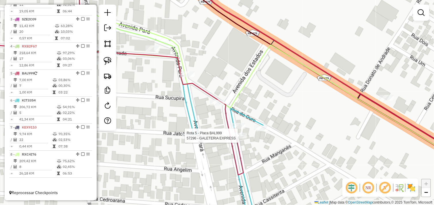
click at [237, 139] on div at bounding box center [239, 136] width 14 height 6
select select "*********"
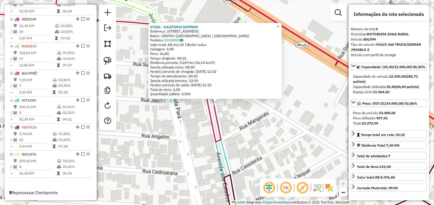
click at [246, 127] on div "57296 - GALETERIA EXPRESS Endereço: AV DOS ESTADOS 57 Bairro: CENTRO (TUCUMA / …" at bounding box center [217, 102] width 434 height 205
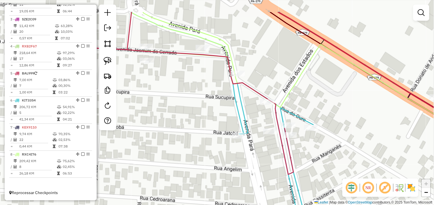
drag, startPoint x: 199, startPoint y: 130, endPoint x: 272, endPoint y: 162, distance: 79.4
click at [272, 162] on div "Janela de atendimento Grade de atendimento Capacidade Transportadoras Veículos …" at bounding box center [217, 102] width 434 height 205
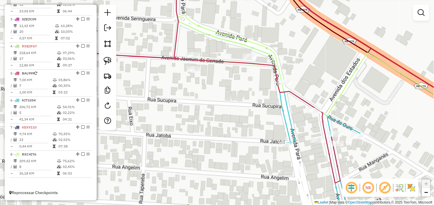
drag, startPoint x: 185, startPoint y: 143, endPoint x: 234, endPoint y: 148, distance: 49.2
click at [234, 152] on div "Janela de atendimento Grade de atendimento Capacidade Transportadoras Veículos …" at bounding box center [217, 102] width 434 height 205
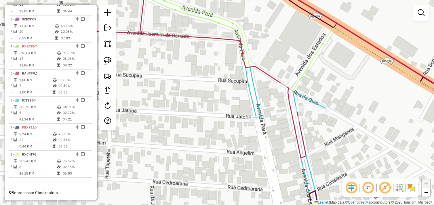
drag, startPoint x: 217, startPoint y: 134, endPoint x: 194, endPoint y: 118, distance: 27.3
click at [194, 118] on div "Janela de atendimento Grade de atendimento Capacidade Transportadoras Veículos …" at bounding box center [217, 102] width 434 height 205
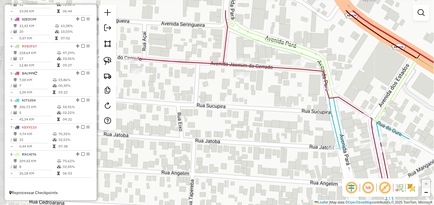
drag, startPoint x: 173, startPoint y: 111, endPoint x: 255, endPoint y: 141, distance: 87.7
click at [255, 141] on div "Janela de atendimento Grade de atendimento Capacidade Transportadoras Veículos …" at bounding box center [217, 102] width 434 height 205
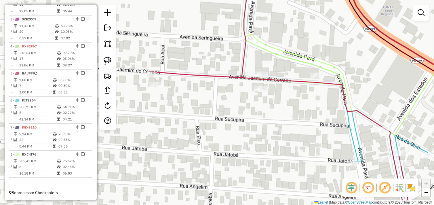
drag, startPoint x: 222, startPoint y: 114, endPoint x: 239, endPoint y: 127, distance: 21.4
click at [239, 127] on div "Janela de atendimento Grade de atendimento Capacidade Transportadoras Veículos …" at bounding box center [217, 102] width 434 height 205
click at [107, 60] on img at bounding box center [108, 61] width 8 height 8
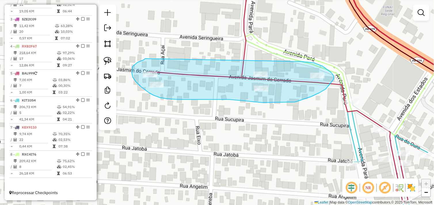
drag, startPoint x: 145, startPoint y: 59, endPoint x: 285, endPoint y: 62, distance: 139.8
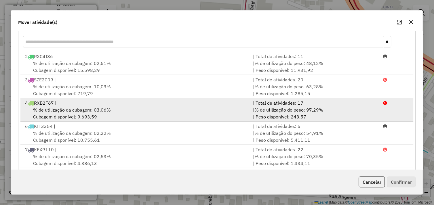
scroll to position [87, 0]
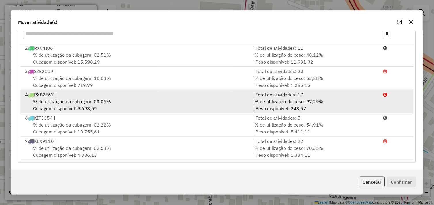
click at [111, 102] on div "% de utilização da cubagem: 03,06% Cubagem disponível: 9.693,59" at bounding box center [136, 105] width 228 height 14
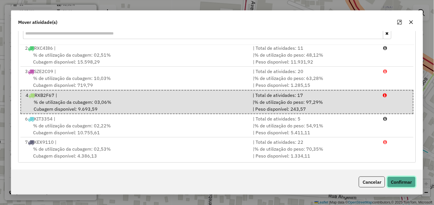
click at [401, 184] on button "Confirmar" at bounding box center [401, 182] width 28 height 11
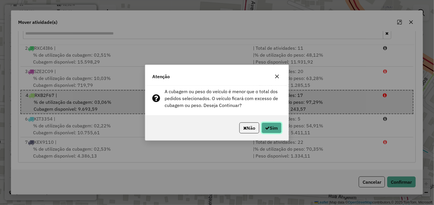
click at [269, 125] on button "Sim" at bounding box center [271, 127] width 20 height 11
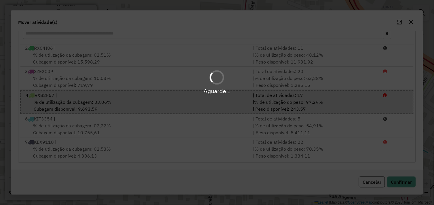
scroll to position [0, 0]
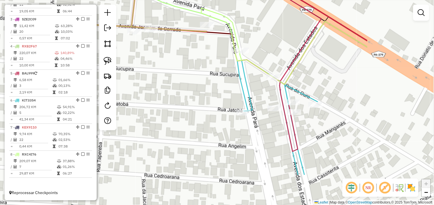
drag, startPoint x: 260, startPoint y: 103, endPoint x: 173, endPoint y: 72, distance: 92.3
click at [153, 59] on div "Janela de atendimento Grade de atendimento Capacidade Transportadoras Veículos …" at bounding box center [217, 102] width 434 height 205
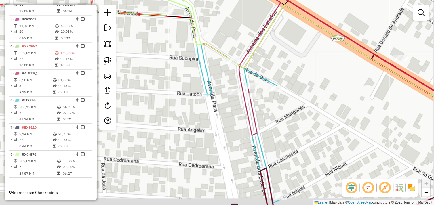
drag, startPoint x: 313, startPoint y: 129, endPoint x: 281, endPoint y: 109, distance: 37.7
click at [282, 109] on div "Janela de atendimento Grade de atendimento Capacidade Transportadoras Veículos …" at bounding box center [217, 102] width 434 height 205
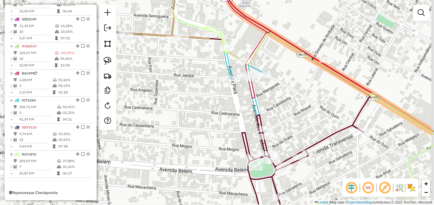
click at [280, 117] on div "Janela de atendimento Grade de atendimento Capacidade Transportadoras Veículos …" at bounding box center [217, 102] width 434 height 205
select select "*********"
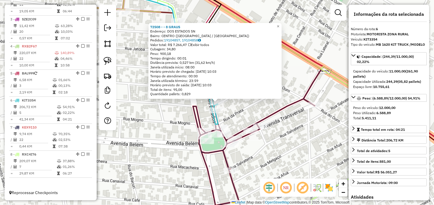
click at [252, 106] on div "72508 - - 8 GRAUS Endereço: DOS ESTADOS SN Bairro: CENTRO (TUCUMA / PA) Pedidos…" at bounding box center [217, 102] width 434 height 205
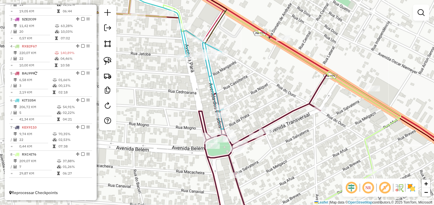
drag, startPoint x: 243, startPoint y: 100, endPoint x: 300, endPoint y: 137, distance: 67.7
click at [300, 137] on div "Janela de atendimento Grade de atendimento Capacidade Transportadoras Veículos …" at bounding box center [217, 102] width 434 height 205
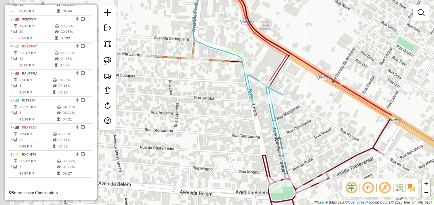
drag, startPoint x: 275, startPoint y: 108, endPoint x: 281, endPoint y: 117, distance: 10.4
click at [285, 117] on div "Janela de atendimento Grade de atendimento Capacidade Transportadoras Veículos …" at bounding box center [217, 102] width 434 height 205
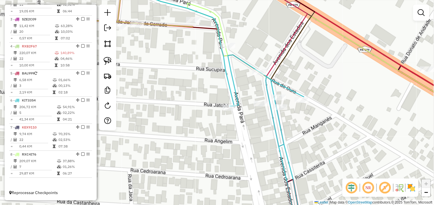
drag, startPoint x: 273, startPoint y: 126, endPoint x: 274, endPoint y: 132, distance: 6.5
click at [274, 132] on icon at bounding box center [268, 145] width 80 height 181
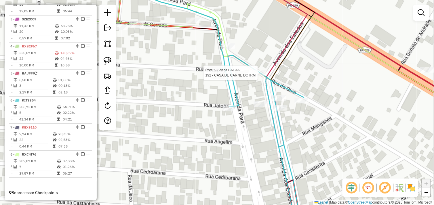
select select "*********"
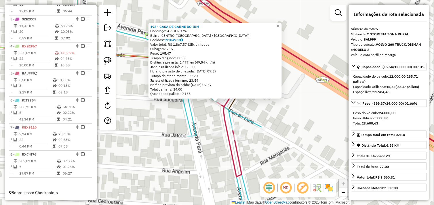
click at [254, 114] on div "192 - CASA DE CARNE DO IRM Endereço: AV OURO 76 Bairro: CENTRO (TUCUMA / PA) Pe…" at bounding box center [217, 102] width 434 height 205
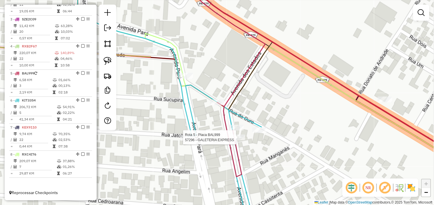
select select "*********"
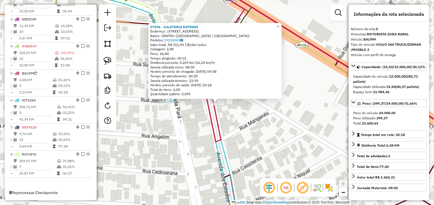
click at [252, 125] on div "57296 - GALETERIA EXPRESS Endereço: AV DOS ESTADOS 57 Bairro: CENTRO (TUCUMA / …" at bounding box center [217, 102] width 434 height 205
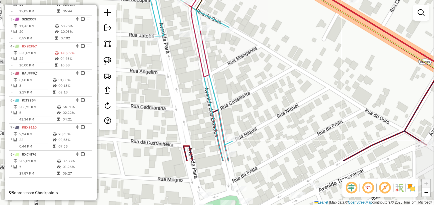
drag, startPoint x: 261, startPoint y: 127, endPoint x: 249, endPoint y: 55, distance: 72.3
click at [249, 53] on div "Janela de atendimento Grade de atendimento Capacidade Transportadoras Veículos …" at bounding box center [217, 102] width 434 height 205
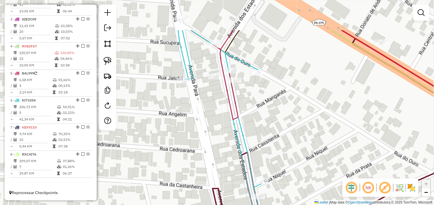
drag, startPoint x: 259, startPoint y: 131, endPoint x: 262, endPoint y: 127, distance: 4.3
click at [277, 163] on div "Janela de atendimento Grade de atendimento Capacidade Transportadoras Veículos …" at bounding box center [217, 102] width 434 height 205
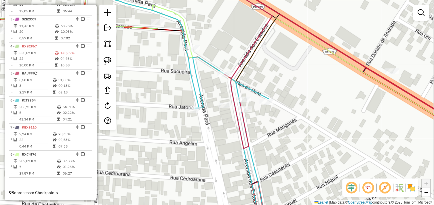
drag, startPoint x: 260, startPoint y: 108, endPoint x: 266, endPoint y: 125, distance: 17.1
click at [266, 125] on div "Janela de atendimento Grade de atendimento Capacidade Transportadoras Veículos …" at bounding box center [217, 102] width 434 height 205
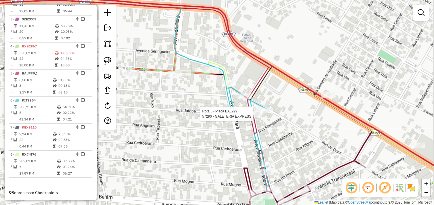
select select "*********"
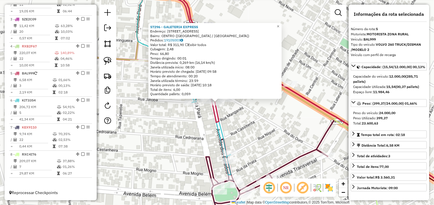
click at [241, 118] on div "57296 - GALETERIA EXPRESS Endereço: AV DOS ESTADOS 57 Bairro: CENTRO (TUCUMA / …" at bounding box center [217, 102] width 434 height 205
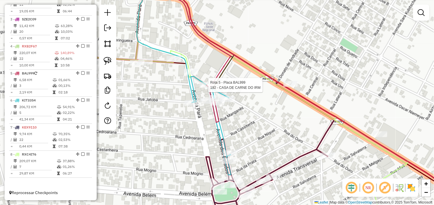
select select "*********"
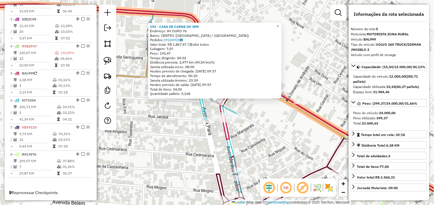
click at [255, 129] on div "192 - CASA DE CARNE DO IRM Endereço: AV OURO 76 Bairro: CENTRO (TUCUMA / PA) Pe…" at bounding box center [217, 102] width 434 height 205
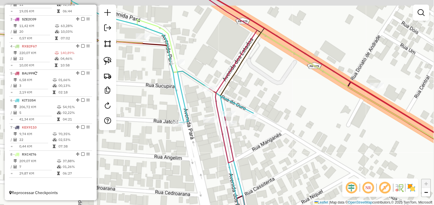
drag, startPoint x: 227, startPoint y: 125, endPoint x: 255, endPoint y: 140, distance: 31.4
click at [255, 140] on div "Janela de atendimento Grade de atendimento Capacidade Transportadoras Veículos …" at bounding box center [217, 102] width 434 height 205
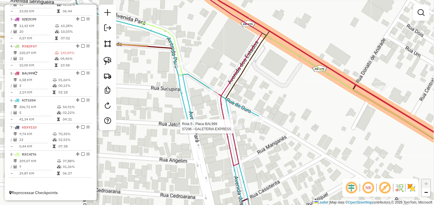
select select "*********"
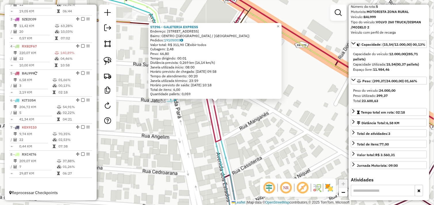
scroll to position [32, 0]
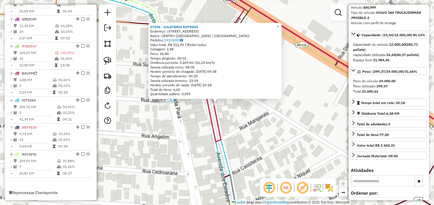
click at [240, 122] on div "57296 - GALETERIA EXPRESS Endereço: AV DOS ESTADOS 57 Bairro: CENTRO (TUCUMA / …" at bounding box center [217, 102] width 434 height 205
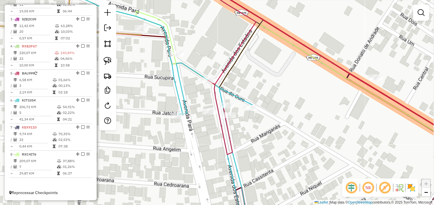
drag, startPoint x: 242, startPoint y: 121, endPoint x: 261, endPoint y: 138, distance: 25.5
click at [261, 138] on div "Janela de atendimento Grade de atendimento Capacidade Transportadoras Veículos …" at bounding box center [217, 102] width 434 height 205
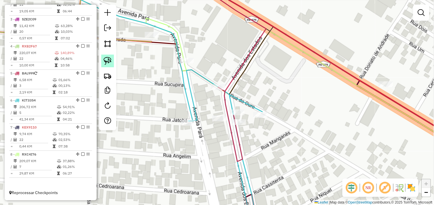
click at [110, 62] on img at bounding box center [108, 61] width 8 height 8
drag, startPoint x: 242, startPoint y: 131, endPoint x: 239, endPoint y: 127, distance: 5.1
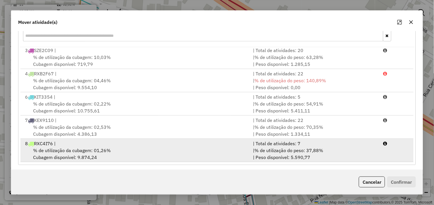
scroll to position [87, 0]
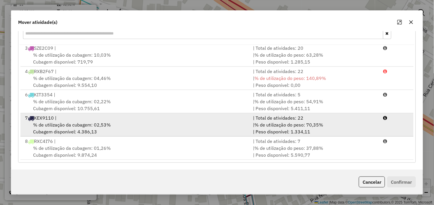
click at [121, 121] on div "7 KEX9110 |" at bounding box center [136, 117] width 228 height 7
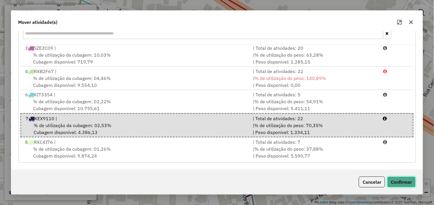
click at [410, 179] on button "Confirmar" at bounding box center [401, 182] width 28 height 11
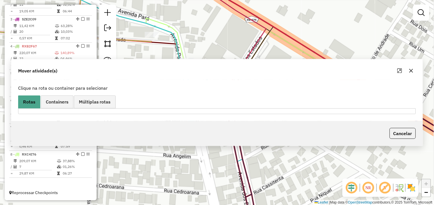
scroll to position [0, 0]
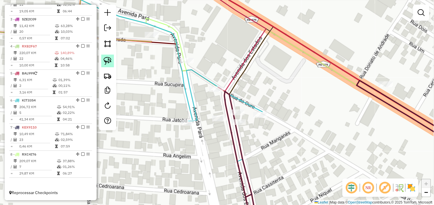
click at [105, 58] on img at bounding box center [108, 61] width 8 height 8
drag, startPoint x: 211, startPoint y: 97, endPoint x: 205, endPoint y: 90, distance: 9.2
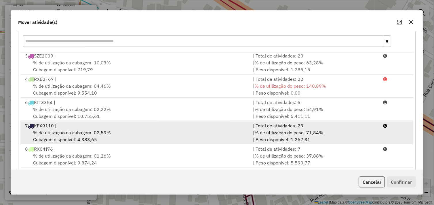
scroll to position [87, 0]
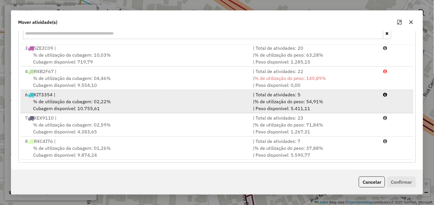
click at [91, 106] on div "% de utilização da cubagem: 02,22% Cubagem disponível: 10.755,61" at bounding box center [136, 105] width 228 height 14
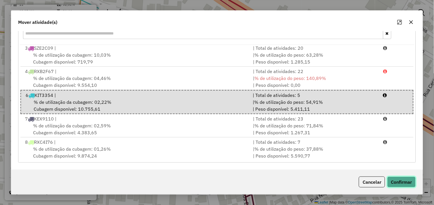
click at [394, 179] on button "Confirmar" at bounding box center [401, 182] width 28 height 11
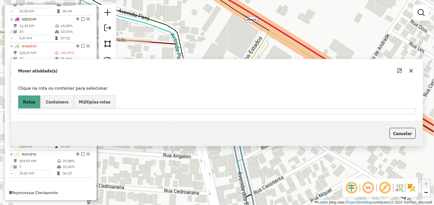
scroll to position [0, 0]
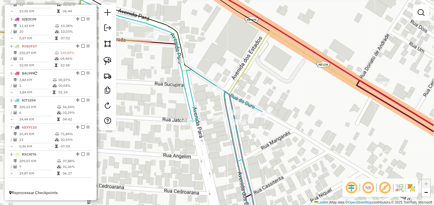
click at [313, 45] on div "Janela de atendimento Grade de atendimento Capacidade Transportadoras Veículos …" at bounding box center [217, 102] width 434 height 205
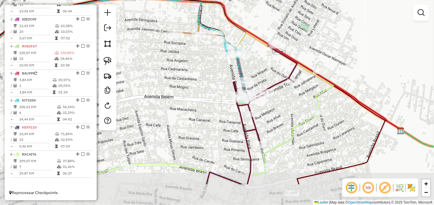
drag, startPoint x: 311, startPoint y: 111, endPoint x: 263, endPoint y: 71, distance: 63.1
click at [262, 69] on div "Janela de atendimento Grade de atendimento Capacidade Transportadoras Veículos …" at bounding box center [217, 102] width 434 height 205
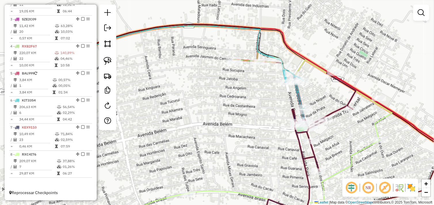
drag, startPoint x: 264, startPoint y: 53, endPoint x: 331, endPoint y: 110, distance: 88.1
click at [331, 110] on div "Janela de atendimento Grade de atendimento Capacidade Transportadoras Veículos …" at bounding box center [217, 102] width 434 height 205
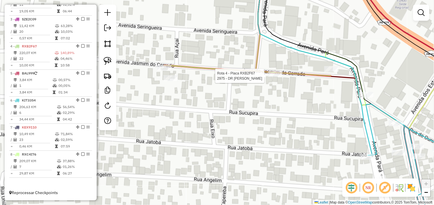
select select "*********"
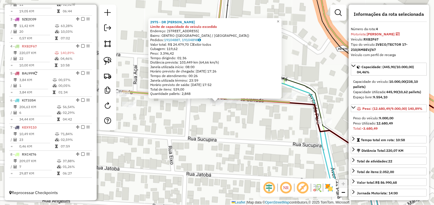
click at [243, 120] on div "2975 - DR BEBIDAS Limite de capacidade do veículo excedido Endereço: AV JASMIM …" at bounding box center [217, 102] width 434 height 205
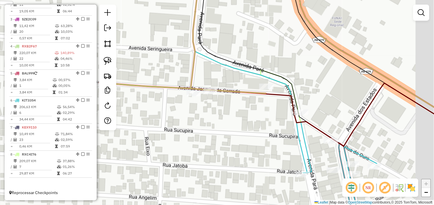
drag, startPoint x: 263, startPoint y: 120, endPoint x: 203, endPoint y: 99, distance: 63.7
click at [203, 99] on div "Janela de atendimento Grade de atendimento Capacidade Transportadoras Veículos …" at bounding box center [217, 102] width 434 height 205
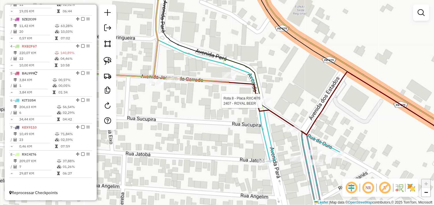
select select "*********"
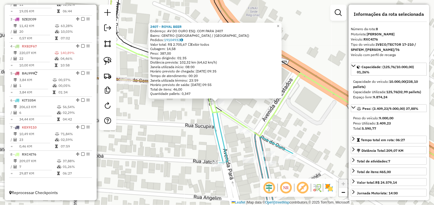
click at [250, 110] on div "2407 - ROYAL BEER Endereço: AV DO OURO ESQ. COM PARA 2407 Bairro: CENTRO (TUCUM…" at bounding box center [217, 102] width 434 height 205
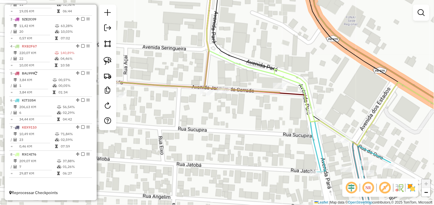
drag, startPoint x: 259, startPoint y: 119, endPoint x: 287, endPoint y: 121, distance: 27.4
click at [287, 121] on div "Janela de atendimento Grade de atendimento Capacidade Transportadoras Veículos …" at bounding box center [217, 102] width 434 height 205
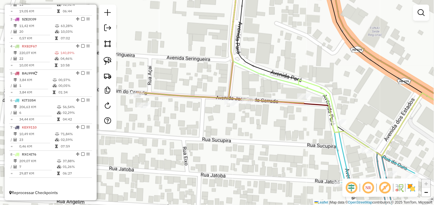
drag, startPoint x: 254, startPoint y: 127, endPoint x: 259, endPoint y: 123, distance: 5.9
click at [267, 130] on div "Janela de atendimento Grade de atendimento Capacidade Transportadoras Veículos …" at bounding box center [217, 102] width 434 height 205
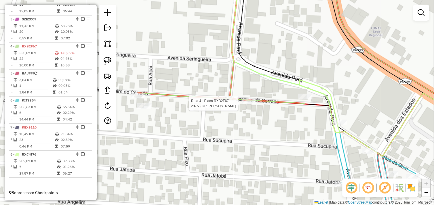
click at [232, 106] on div at bounding box center [232, 104] width 14 height 6
select select "*********"
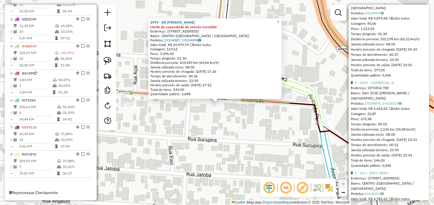
scroll to position [543, 0]
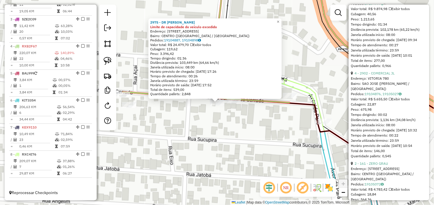
click at [230, 113] on div "2975 - DR BEBIDAS Limite de capacidade do veículo excedido Endereço: AV JASMIM …" at bounding box center [217, 102] width 434 height 205
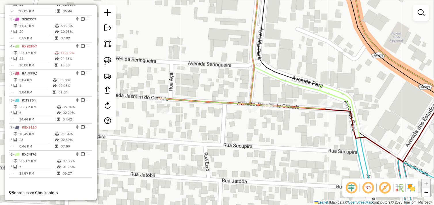
drag, startPoint x: 247, startPoint y: 117, endPoint x: 282, endPoint y: 123, distance: 36.2
click at [282, 123] on div "Janela de atendimento Grade de atendimento Capacidade Transportadoras Veículos …" at bounding box center [217, 102] width 434 height 205
select select "*********"
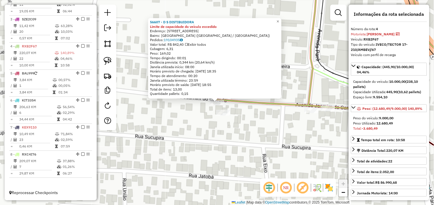
click at [232, 122] on div "56607 - D S DISTIBUIDORA Limite de capacidade do veículo excedido Endereço: AV …" at bounding box center [217, 102] width 434 height 205
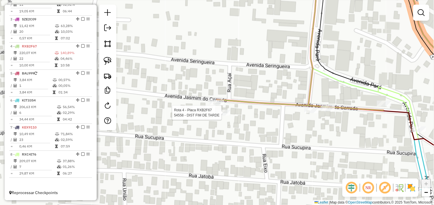
select select "*********"
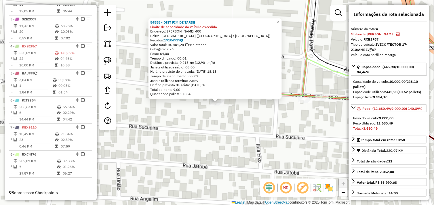
click at [244, 114] on div "54558 - DIST FIM DE TARDE Limite de capacidade do veículo excedido Endereço: JA…" at bounding box center [217, 102] width 434 height 205
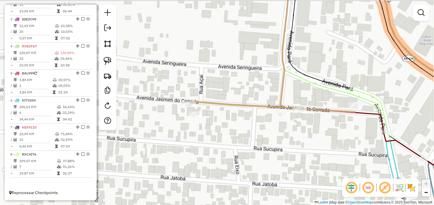
drag, startPoint x: 253, startPoint y: 110, endPoint x: 228, endPoint y: 125, distance: 28.9
click at [226, 126] on div "Janela de atendimento Grade de atendimento Capacidade Transportadoras Veículos …" at bounding box center [217, 102] width 434 height 205
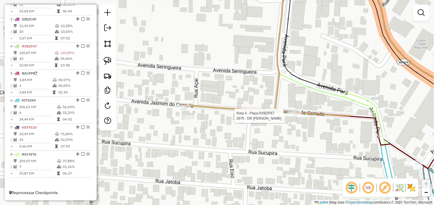
select select "*********"
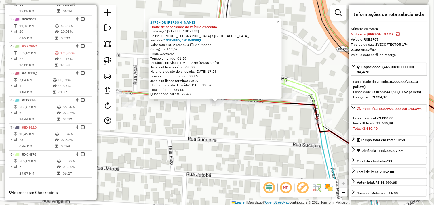
click at [257, 125] on div "2975 - DR BEBIDAS Limite de capacidade do veículo excedido Endereço: AV JASMIM …" at bounding box center [217, 102] width 434 height 205
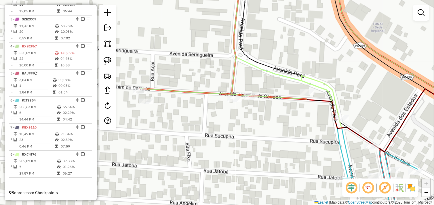
drag, startPoint x: 189, startPoint y: 129, endPoint x: 183, endPoint y: 112, distance: 17.5
click at [206, 125] on div "Janela de atendimento Grade de atendimento Capacidade Transportadoras Veículos …" at bounding box center [217, 102] width 434 height 205
click at [110, 61] on img at bounding box center [108, 61] width 8 height 8
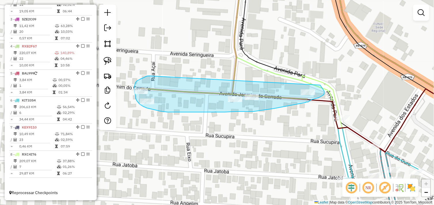
drag, startPoint x: 149, startPoint y: 76, endPoint x: 245, endPoint y: 76, distance: 96.0
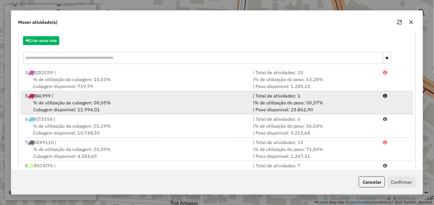
scroll to position [87, 0]
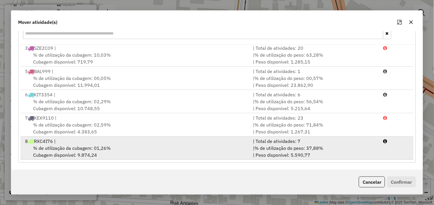
click at [113, 145] on div "% de utilização da cubagem: 01,26% Cubagem disponível: 9.874,24" at bounding box center [136, 152] width 228 height 14
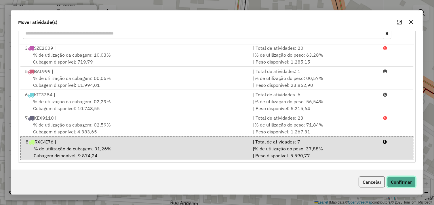
click at [406, 180] on button "Confirmar" at bounding box center [401, 182] width 28 height 11
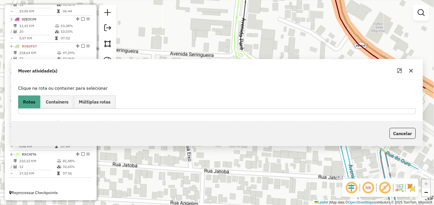
scroll to position [0, 0]
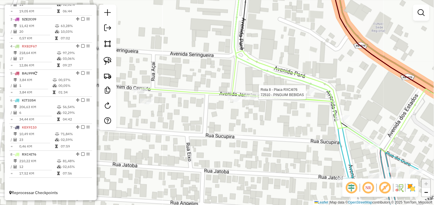
select select "*********"
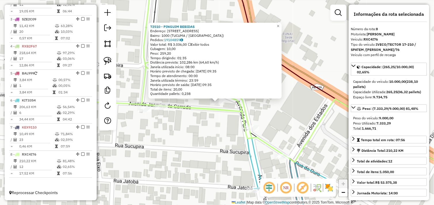
click at [299, 118] on div "72510 - PINGUIM BEBIDAS Endereço: Avenida Jasmim do Cerrado 804 Bairro: 1000 (T…" at bounding box center [217, 102] width 434 height 205
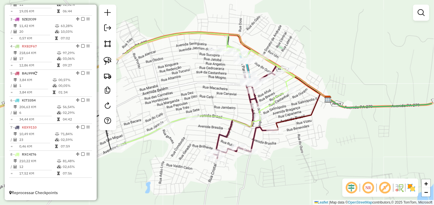
drag, startPoint x: 329, startPoint y: 161, endPoint x: 286, endPoint y: 105, distance: 71.0
click at [286, 105] on div "Janela de atendimento Grade de atendimento Capacidade Transportadoras Veículos …" at bounding box center [217, 102] width 434 height 205
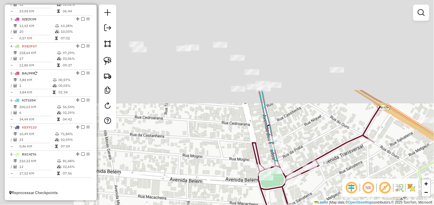
drag, startPoint x: 228, startPoint y: 46, endPoint x: 336, endPoint y: 156, distance: 154.1
click at [337, 157] on div "Janela de atendimento Grade de atendimento Capacidade Transportadoras Veículos …" at bounding box center [217, 102] width 434 height 205
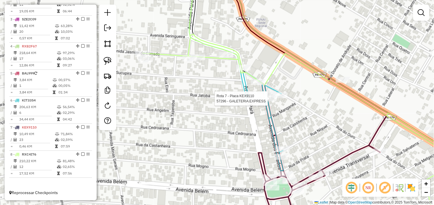
select select "*********"
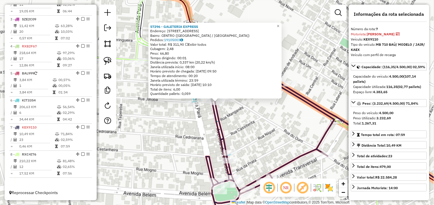
click at [250, 118] on div "57296 - GALETERIA EXPRESS Endereço: AV DOS ESTADOS 57 Bairro: CENTRO (TUCUMA / …" at bounding box center [217, 102] width 434 height 205
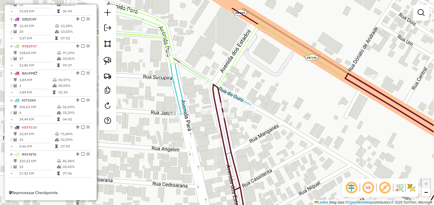
drag, startPoint x: 229, startPoint y: 108, endPoint x: 271, endPoint y: 144, distance: 54.9
click at [272, 145] on div "Janela de atendimento Grade de atendimento Capacidade Transportadoras Veículos …" at bounding box center [217, 102] width 434 height 205
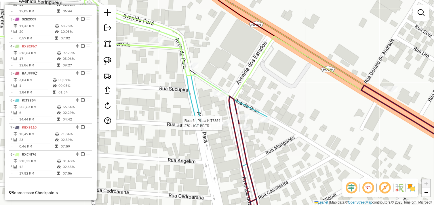
select select "*********"
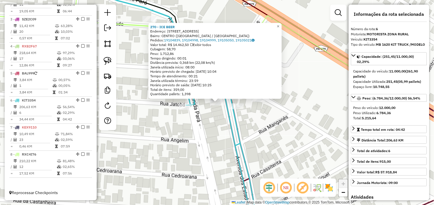
click at [256, 116] on div "270 - ICE BEER Endereço: AV DOS ESTADOS 1 Bairro: CENTRO (TUCUMA / PA) Pedidos:…" at bounding box center [217, 102] width 434 height 205
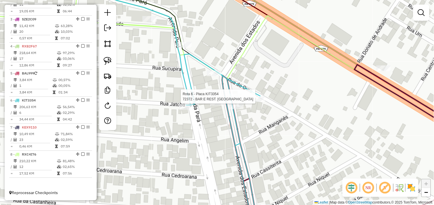
select select "*********"
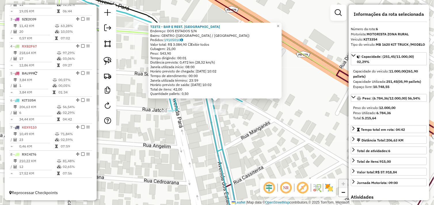
click at [227, 118] on div "72372 - BAR E REST. TOATOA Endereço: DOS ESTADOS S/N Bairro: CENTRO (TUCUMA / P…" at bounding box center [217, 102] width 434 height 205
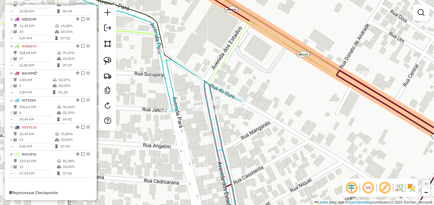
drag, startPoint x: 108, startPoint y: 62, endPoint x: 133, endPoint y: 79, distance: 30.5
click at [108, 62] on img at bounding box center [108, 61] width 8 height 8
drag, startPoint x: 212, startPoint y: 118, endPoint x: 210, endPoint y: 115, distance: 3.7
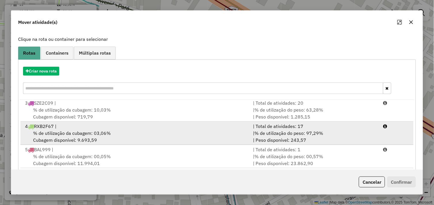
scroll to position [87, 0]
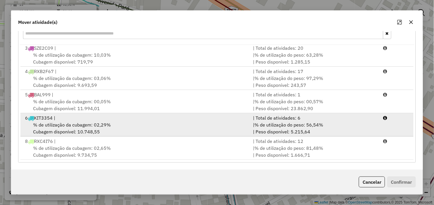
click at [120, 131] on div "% de utilização da cubagem: 02,29% Cubagem disponível: 10.748,55" at bounding box center [136, 128] width 228 height 14
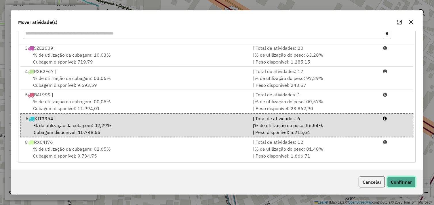
click at [404, 186] on button "Confirmar" at bounding box center [401, 182] width 28 height 11
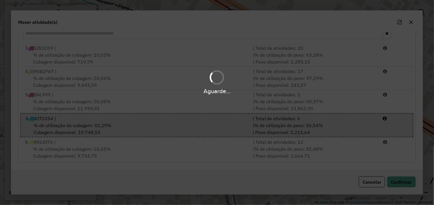
scroll to position [0, 0]
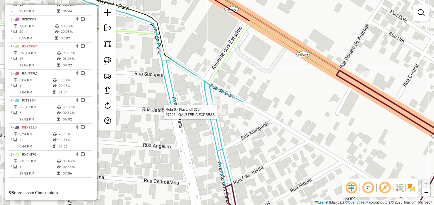
click at [220, 115] on div at bounding box center [218, 112] width 14 height 6
select select "*********"
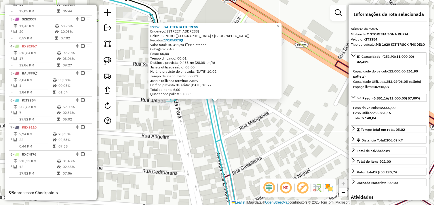
click at [241, 116] on div "57296 - GALETERIA EXPRESS Endereço: [STREET_ADDRESS] Bairro: [GEOGRAPHIC_DATA] …" at bounding box center [217, 102] width 434 height 205
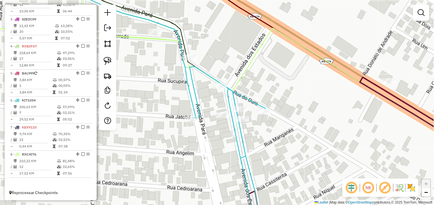
drag, startPoint x: 259, startPoint y: 129, endPoint x: 263, endPoint y: 134, distance: 6.1
click at [263, 134] on div "Janela de atendimento Grade de atendimento Capacidade Transportadoras Veículos …" at bounding box center [217, 102] width 434 height 205
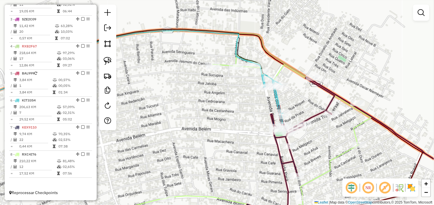
drag, startPoint x: 309, startPoint y: 96, endPoint x: 289, endPoint y: 85, distance: 23.2
click at [289, 85] on div "Janela de atendimento Grade de atendimento Capacidade Transportadoras Veículos …" at bounding box center [217, 102] width 434 height 205
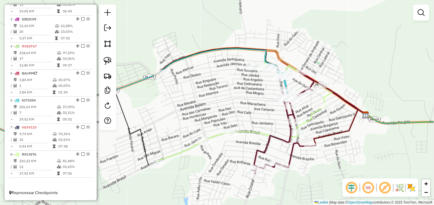
drag, startPoint x: 330, startPoint y: 89, endPoint x: 359, endPoint y: 94, distance: 30.0
click at [359, 94] on div "Janela de atendimento Grade de atendimento Capacidade Transportadoras Veículos …" at bounding box center [217, 102] width 434 height 205
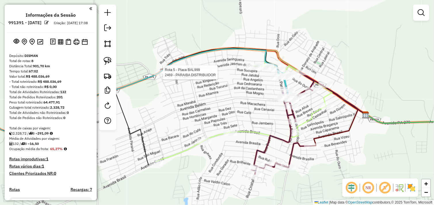
scroll to position [266, 0]
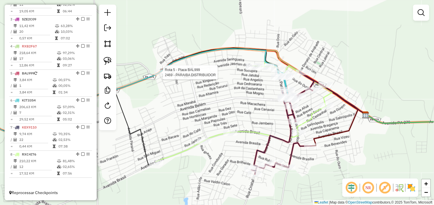
select select "*********"
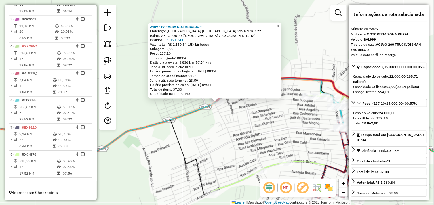
click at [240, 117] on div "2469 - PARAIBA DISTRIBUIDOR Endereço: [GEOGRAPHIC_DATA] [GEOGRAPHIC_DATA] 279 K…" at bounding box center [217, 102] width 434 height 205
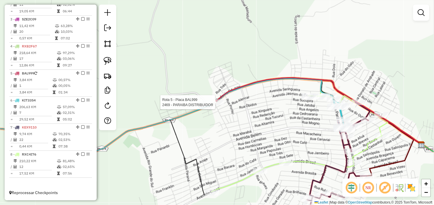
select select "*********"
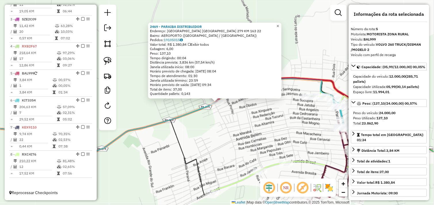
click at [281, 24] on link "×" at bounding box center [277, 25] width 7 height 7
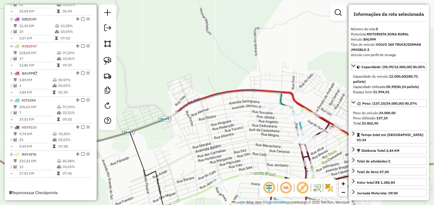
drag, startPoint x: 258, startPoint y: 70, endPoint x: 211, endPoint y: 74, distance: 47.0
click at [211, 74] on div "Janela de atendimento Grade de atendimento Capacidade Transportadoras Veículos …" at bounding box center [217, 102] width 434 height 205
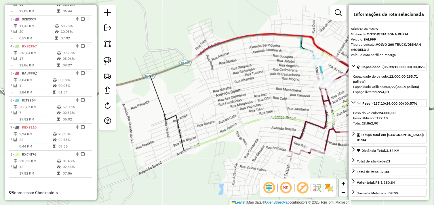
drag, startPoint x: 226, startPoint y: 130, endPoint x: 259, endPoint y: 76, distance: 62.9
click at [259, 76] on div "Janela de atendimento Grade de atendimento Capacidade Transportadoras Veículos …" at bounding box center [217, 102] width 434 height 205
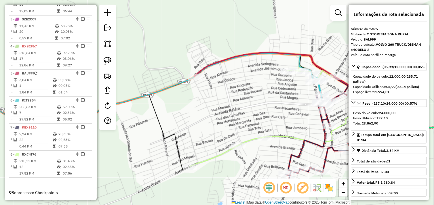
drag, startPoint x: 254, startPoint y: 83, endPoint x: 249, endPoint y: 104, distance: 20.9
click at [249, 104] on div "Janela de atendimento Grade de atendimento Capacidade Transportadoras Veículos …" at bounding box center [217, 102] width 434 height 205
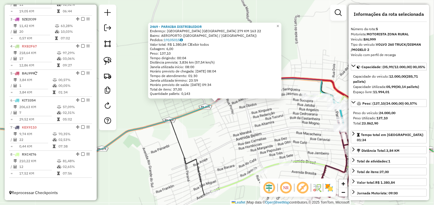
click at [240, 129] on div "2469 - PARAIBA DISTRIBUIDOR Endereço: [GEOGRAPHIC_DATA] [GEOGRAPHIC_DATA] 279 K…" at bounding box center [217, 102] width 434 height 205
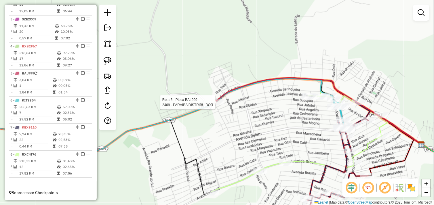
select select "*********"
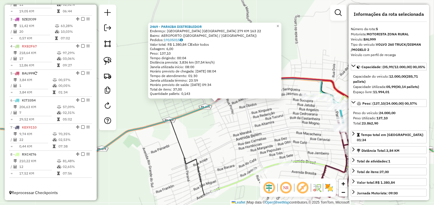
click at [265, 120] on div "2469 - PARAIBA DISTRIBUIDOR Endereço: [GEOGRAPHIC_DATA] [GEOGRAPHIC_DATA] 279 K…" at bounding box center [217, 102] width 434 height 205
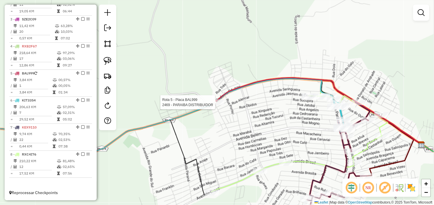
select select "*********"
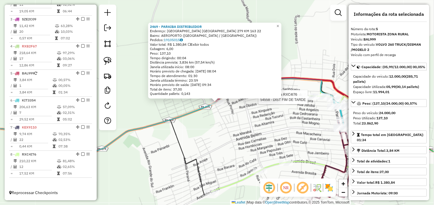
click at [311, 100] on div at bounding box center [309, 97] width 14 height 6
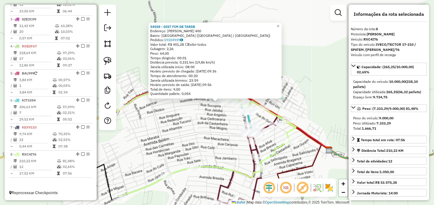
click at [209, 128] on div "Rota 6 - Placa KIT3354 72508 - - 8 GRAUS 54558 - DIST FIM DE TARDE Endereço: JA…" at bounding box center [217, 102] width 434 height 205
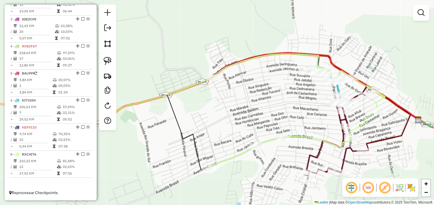
drag, startPoint x: 269, startPoint y: 108, endPoint x: 294, endPoint y: 100, distance: 26.9
click at [294, 100] on div "Janela de atendimento Grade de atendimento Capacidade Transportadoras Veículos …" at bounding box center [217, 102] width 434 height 205
select select "*********"
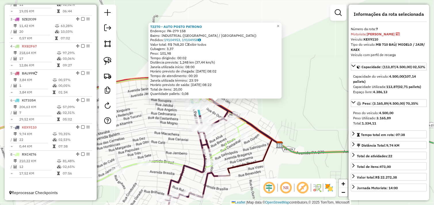
click at [284, 110] on div "72270 - AUTO POSTO PATRONO Endereço: PA-279 158 Bairro: INDUSTRIAL ([GEOGRAPHIC…" at bounding box center [217, 102] width 434 height 205
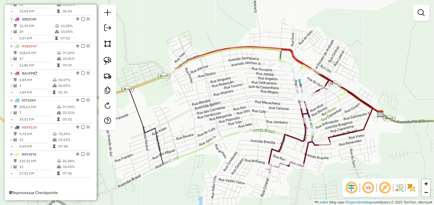
drag, startPoint x: 249, startPoint y: 106, endPoint x: 349, endPoint y: 75, distance: 105.3
click at [349, 75] on div "Janela de atendimento Grade de atendimento Capacidade Transportadoras Veículos …" at bounding box center [217, 102] width 434 height 205
drag, startPoint x: 110, startPoint y: 63, endPoint x: 119, endPoint y: 68, distance: 10.6
click at [110, 63] on img at bounding box center [108, 61] width 8 height 8
drag, startPoint x: 170, startPoint y: 77, endPoint x: 163, endPoint y: 73, distance: 8.5
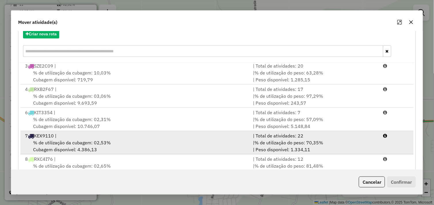
scroll to position [87, 0]
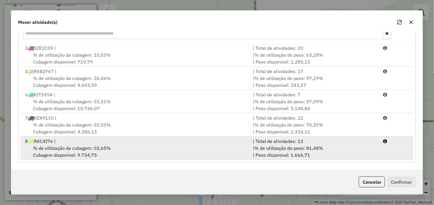
click at [117, 151] on div "% de utilização da cubagem: 02,65% Cubagem disponível: 9.734,75" at bounding box center [136, 152] width 228 height 14
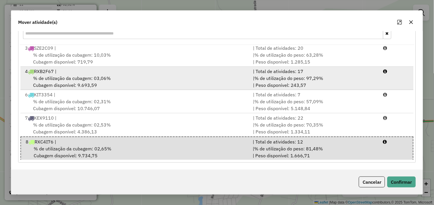
click at [118, 85] on div "% de utilização da cubagem: 03,06% Cubagem disponível: 9.693,59" at bounding box center [136, 82] width 228 height 14
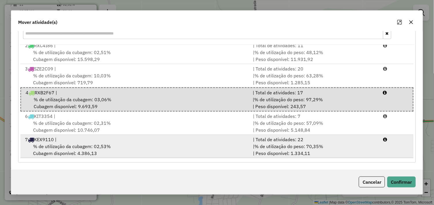
scroll to position [48, 0]
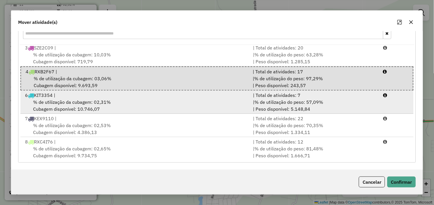
click at [105, 113] on li "6 KIT3354 | | Total de atividades: 7 % de utilização da cubagem: 02,31% Cubagem…" at bounding box center [216, 102] width 393 height 23
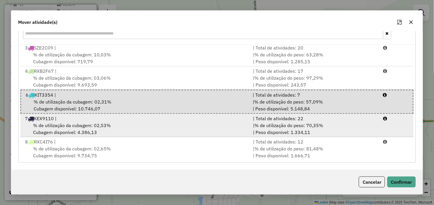
click at [144, 125] on div "% de utilização da cubagem: 02,53% Cubagem disponível: 4.386,13" at bounding box center [136, 129] width 228 height 14
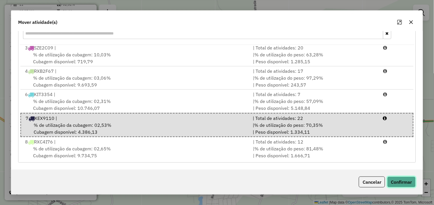
click at [409, 184] on button "Confirmar" at bounding box center [401, 182] width 28 height 11
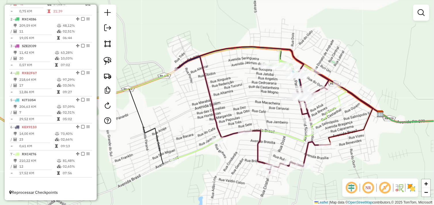
scroll to position [0, 0]
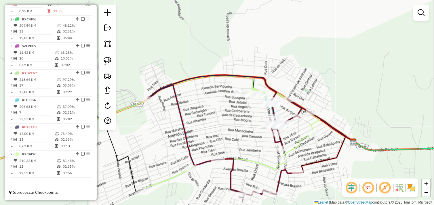
drag, startPoint x: 232, startPoint y: 101, endPoint x: 183, endPoint y: 143, distance: 64.4
click at [183, 143] on div "Janela de atendimento Grade de atendimento Capacidade Transportadoras Veículos …" at bounding box center [217, 102] width 434 height 205
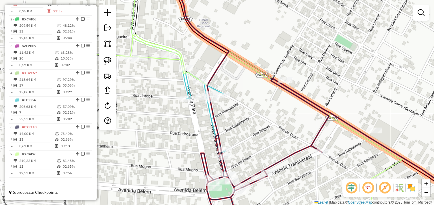
drag, startPoint x: 278, startPoint y: 108, endPoint x: 281, endPoint y: 125, distance: 16.9
click at [281, 125] on div "Janela de atendimento Grade de atendimento Capacidade Transportadoras Veículos …" at bounding box center [217, 102] width 434 height 205
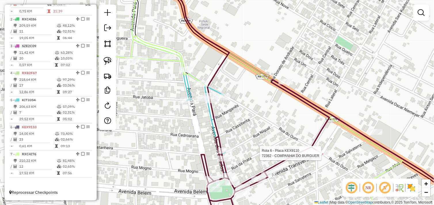
select select "*********"
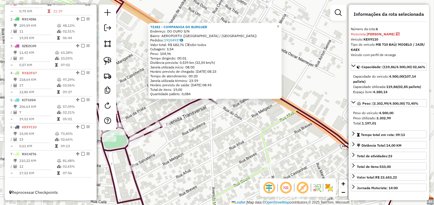
click at [249, 121] on div "72382 - COMPANHIA DO BURGUER Endereço: DO OURO S/N Bairro: AEROPORTO ([GEOGRAPH…" at bounding box center [217, 102] width 434 height 205
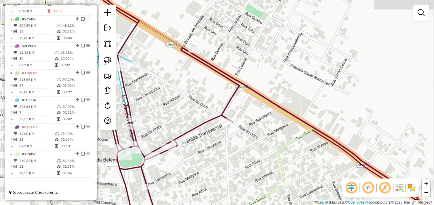
drag, startPoint x: 230, startPoint y: 137, endPoint x: 256, endPoint y: 156, distance: 32.0
click at [256, 156] on div "Janela de atendimento Grade de atendimento Capacidade Transportadoras Veículos …" at bounding box center [217, 102] width 434 height 205
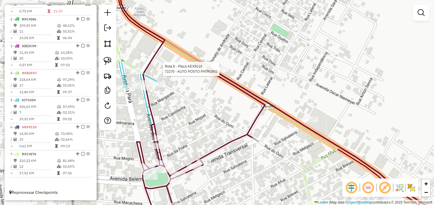
select select "*********"
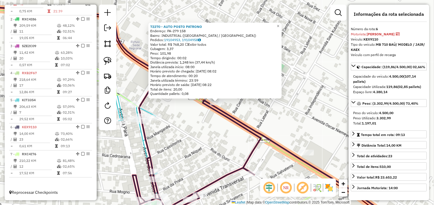
click at [206, 122] on div "72270 - AUTO POSTO PATRONO Endereço: PA-279 158 Bairro: INDUSTRIAL ([GEOGRAPHIC…" at bounding box center [217, 102] width 434 height 205
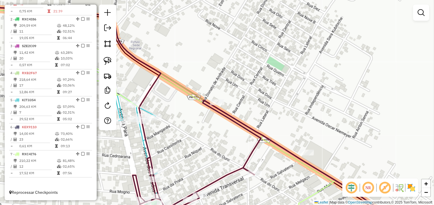
drag, startPoint x: 113, startPoint y: 66, endPoint x: 132, endPoint y: 84, distance: 25.8
click at [113, 66] on link at bounding box center [107, 61] width 13 height 13
drag, startPoint x: 211, startPoint y: 110, endPoint x: 209, endPoint y: 113, distance: 3.5
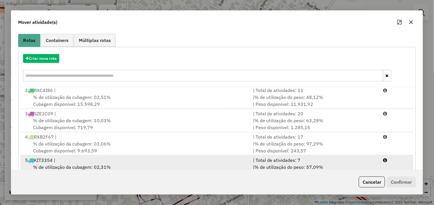
scroll to position [87, 0]
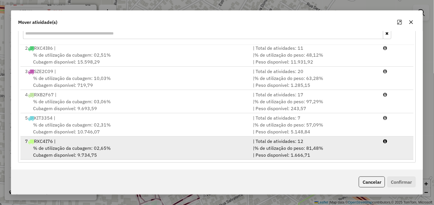
click at [152, 147] on div "% de utilização da cubagem: 02,65% Cubagem disponível: 9.734,75" at bounding box center [136, 152] width 228 height 14
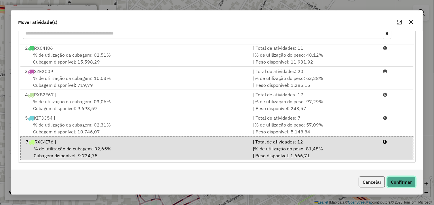
click at [401, 177] on button "Confirmar" at bounding box center [401, 182] width 28 height 11
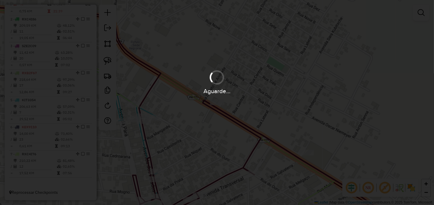
scroll to position [0, 0]
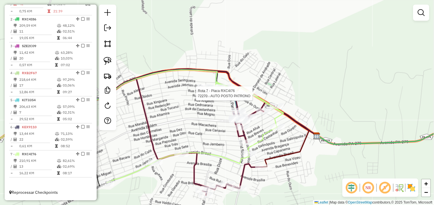
select select "*********"
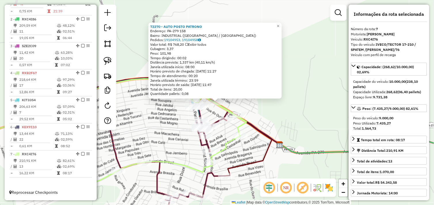
click at [280, 113] on div "72270 - AUTO POSTO PATRONO Endereço: PA-279 158 Bairro: INDUSTRIAL ([GEOGRAPHIC…" at bounding box center [217, 102] width 434 height 205
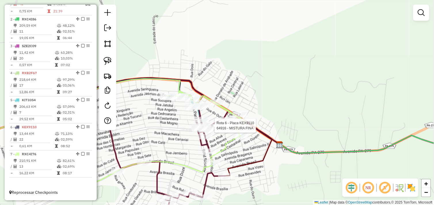
select select "*********"
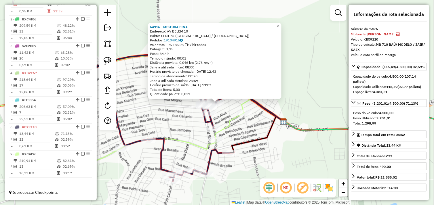
click at [279, 108] on div "64916 - MISTURA FINA Endereço: AV BELEM 10 Bairro: [GEOGRAPHIC_DATA] ([GEOGRAPH…" at bounding box center [217, 102] width 434 height 205
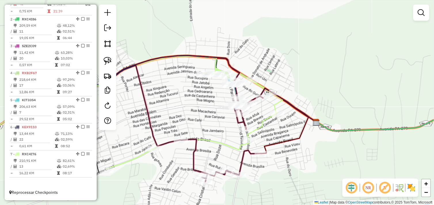
drag, startPoint x: 179, startPoint y: 141, endPoint x: 292, endPoint y: 150, distance: 113.9
click at [283, 150] on icon at bounding box center [194, 118] width 177 height 101
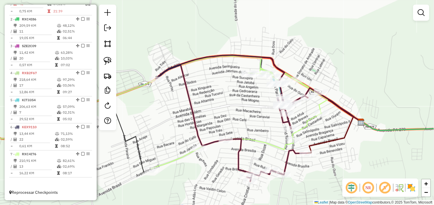
drag, startPoint x: 239, startPoint y: 121, endPoint x: 203, endPoint y: 113, distance: 37.2
click at [203, 113] on div "Janela de atendimento Grade de atendimento Capacidade Transportadoras Veículos …" at bounding box center [217, 102] width 434 height 205
click at [268, 89] on div "Janela de atendimento Grade de atendimento Capacidade Transportadoras Veículos …" at bounding box center [217, 102] width 434 height 205
select select "*********"
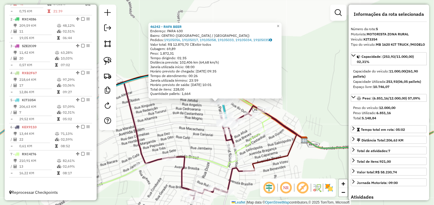
click at [307, 89] on div "46242 - RAFA BEER Endereço: PARA 630 Bairro: [GEOGRAPHIC_DATA] ([GEOGRAPHIC_DAT…" at bounding box center [217, 102] width 434 height 205
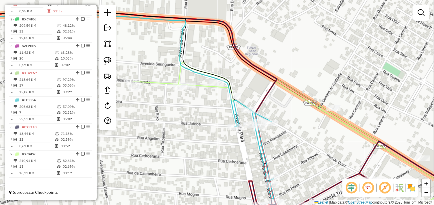
drag, startPoint x: 263, startPoint y: 118, endPoint x: 301, endPoint y: 163, distance: 58.7
click at [301, 163] on div "Janela de atendimento Grade de atendimento Capacidade Transportadoras Veículos …" at bounding box center [217, 102] width 434 height 205
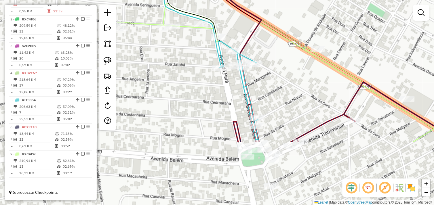
drag, startPoint x: 297, startPoint y: 166, endPoint x: 261, endPoint y: 60, distance: 111.5
click at [261, 60] on div "Rota 5 - Placa KIT3354 60583 - PRIVILLEGE PUBLIC HA Janela de atendimento Grade…" at bounding box center [217, 102] width 434 height 205
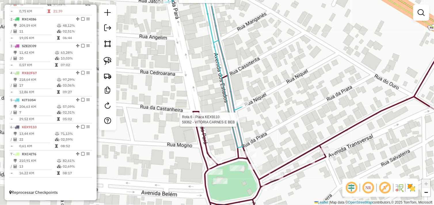
select select "*********"
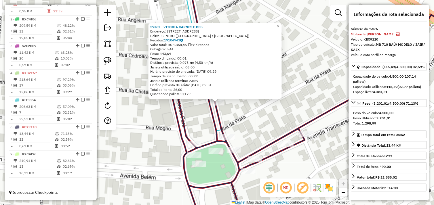
click at [236, 112] on div "59362 - VITORIA CARNES E BEB Endereço: AV DOS ESTADOS 281 Bairro: [GEOGRAPHIC_D…" at bounding box center [217, 102] width 434 height 205
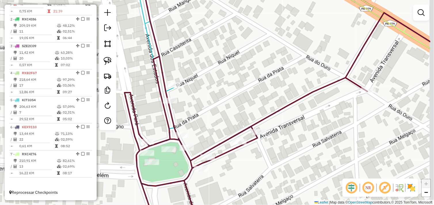
drag, startPoint x: 249, startPoint y: 108, endPoint x: 202, endPoint y: 106, distance: 47.2
click at [202, 106] on div "Janela de atendimento Grade de atendimento Capacidade Transportadoras Veículos …" at bounding box center [217, 102] width 434 height 205
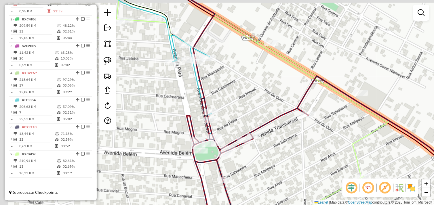
drag, startPoint x: 212, startPoint y: 108, endPoint x: 229, endPoint y: 119, distance: 19.9
click at [229, 119] on div "Janela de atendimento Grade de atendimento Capacidade Transportadoras Veículos …" at bounding box center [217, 102] width 434 height 205
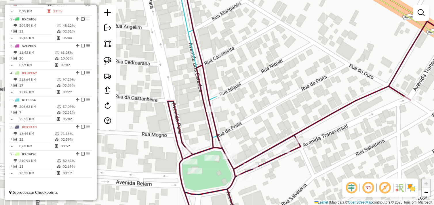
drag, startPoint x: 219, startPoint y: 133, endPoint x: 235, endPoint y: 119, distance: 21.4
click at [235, 119] on div "Janela de atendimento Grade de atendimento Capacidade Transportadoras Veículos …" at bounding box center [217, 102] width 434 height 205
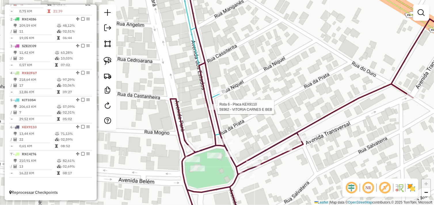
select select "*********"
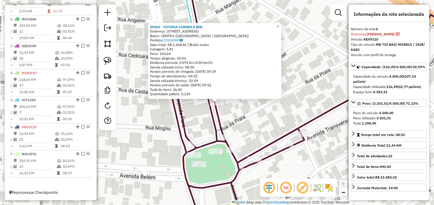
click at [235, 107] on div "59362 - VITORIA CARNES E BEB Endereço: AV DOS ESTADOS 281 Bairro: [GEOGRAPHIC_D…" at bounding box center [217, 102] width 434 height 205
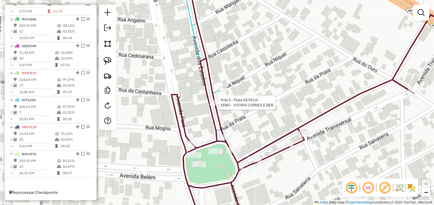
select select "*********"
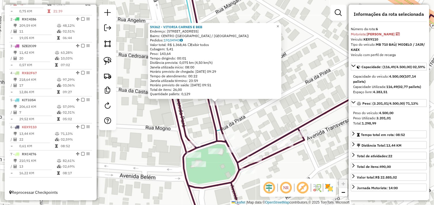
click at [239, 110] on div "59362 - VITORIA CARNES E BEB Endereço: AV DOS ESTADOS 281 Bairro: [GEOGRAPHIC_D…" at bounding box center [217, 102] width 434 height 205
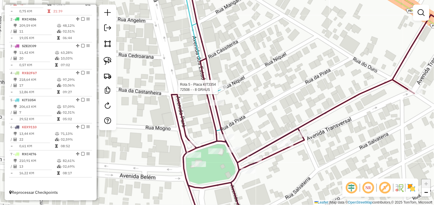
select select "*********"
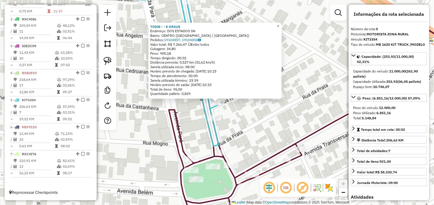
click at [249, 116] on div "72508 - - 8 GRAUS Endereço: DOS ESTADOS SN Bairro: [GEOGRAPHIC_DATA] ([GEOGRAPH…" at bounding box center [217, 102] width 434 height 205
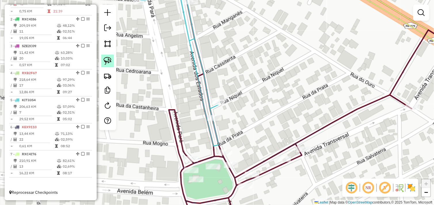
click at [110, 64] on img at bounding box center [108, 61] width 8 height 8
drag, startPoint x: 204, startPoint y: 113, endPoint x: 209, endPoint y: 113, distance: 5.2
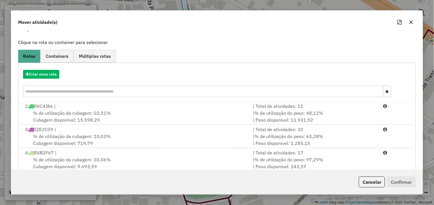
scroll to position [64, 0]
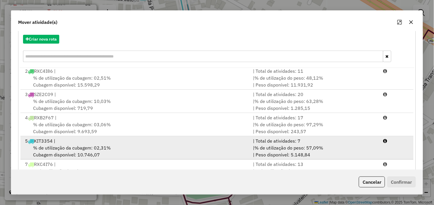
click at [111, 145] on div "% de utilização da cubagem: 02,31% Cubagem disponível: 10.746,07" at bounding box center [136, 151] width 228 height 14
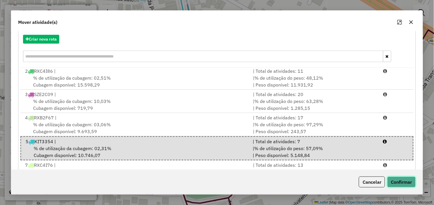
click at [407, 179] on button "Confirmar" at bounding box center [401, 182] width 28 height 11
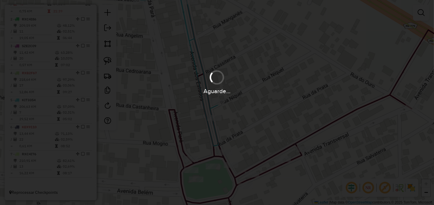
scroll to position [0, 0]
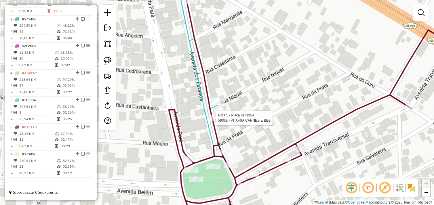
click at [212, 121] on div at bounding box center [214, 118] width 14 height 6
select select "*********"
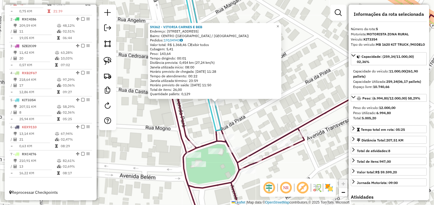
click at [261, 116] on div "59362 - VITORIA CARNES E BEB Endereço: AV DOS ESTADOS 281 Bairro: [GEOGRAPHIC_D…" at bounding box center [217, 102] width 434 height 205
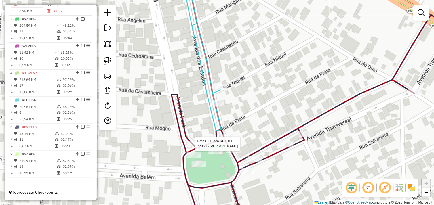
select select "*********"
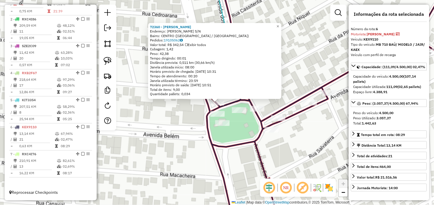
click at [311, 53] on div "72360 - [PERSON_NAME] Endereço: [PERSON_NAME] S/N Bairro: [GEOGRAPHIC_DATA] ([G…" at bounding box center [217, 102] width 434 height 205
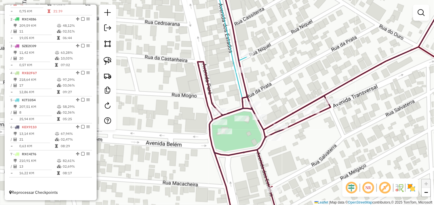
drag, startPoint x: 273, startPoint y: 67, endPoint x: 281, endPoint y: 85, distance: 19.9
click at [281, 85] on div "Janela de atendimento Grade de atendimento Capacidade Transportadoras Veículos …" at bounding box center [217, 102] width 434 height 205
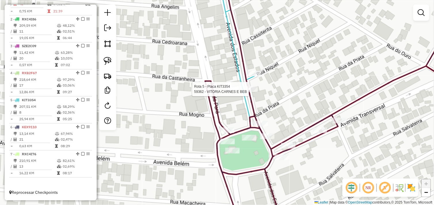
select select "*********"
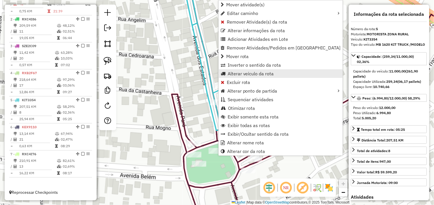
click at [257, 74] on span "Alterar veículo da rota" at bounding box center [250, 73] width 46 height 5
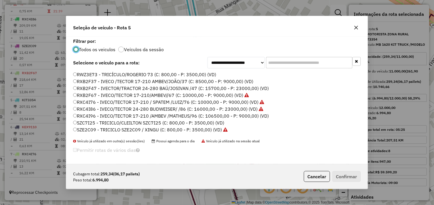
scroll to position [82, 0]
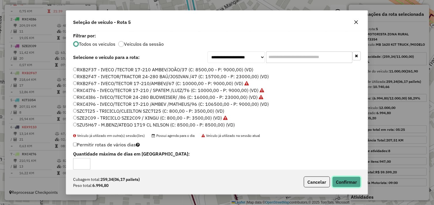
click at [348, 185] on button "Confirmar" at bounding box center [346, 182] width 28 height 11
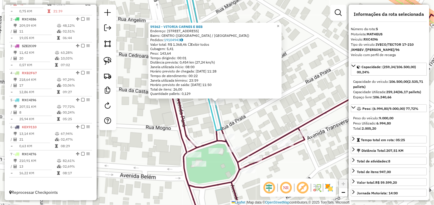
click at [297, 110] on div "59362 - VITORIA CARNES E BEB Endereço: AV DOS ESTADOS 281 Bairro: [GEOGRAPHIC_D…" at bounding box center [217, 102] width 434 height 205
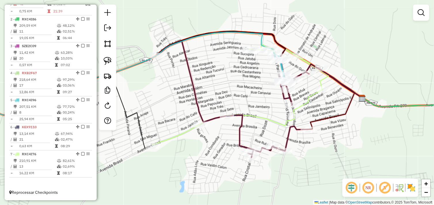
drag, startPoint x: 274, startPoint y: 81, endPoint x: 304, endPoint y: 79, distance: 30.2
click at [304, 78] on div "Janela de atendimento Grade de atendimento Capacidade Transportadoras Veículos …" at bounding box center [217, 102] width 434 height 205
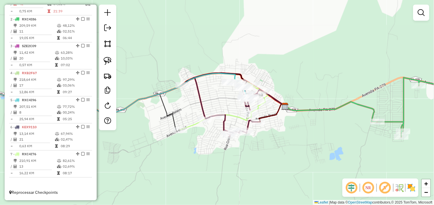
drag, startPoint x: 221, startPoint y: 97, endPoint x: 207, endPoint y: 100, distance: 14.2
click at [207, 100] on div "Janela de atendimento Grade de atendimento Capacidade Transportadoras Veículos …" at bounding box center [217, 102] width 434 height 205
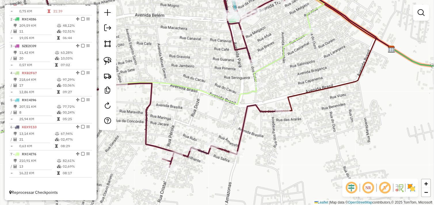
drag, startPoint x: 229, startPoint y: 109, endPoint x: 217, endPoint y: 61, distance: 50.1
click at [215, 59] on div "Janela de atendimento Grade de atendimento Capacidade Transportadoras Veículos …" at bounding box center [217, 102] width 434 height 205
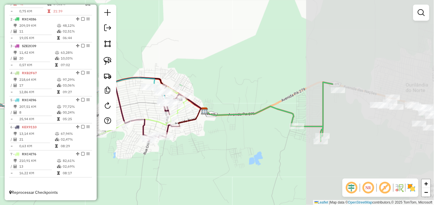
drag, startPoint x: 353, startPoint y: 108, endPoint x: 204, endPoint y: 142, distance: 152.2
click at [199, 139] on div "Janela de atendimento Grade de atendimento Capacidade Transportadoras Veículos …" at bounding box center [217, 102] width 434 height 205
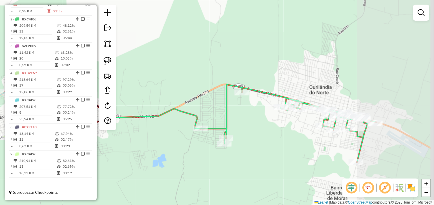
drag, startPoint x: 215, startPoint y: 140, endPoint x: 160, endPoint y: 139, distance: 55.5
click at [160, 139] on div "Janela de atendimento Grade de atendimento Capacidade Transportadoras Veículos …" at bounding box center [217, 102] width 434 height 205
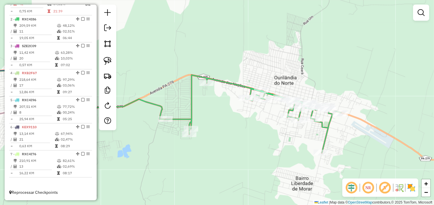
drag, startPoint x: 261, startPoint y: 161, endPoint x: 238, endPoint y: 150, distance: 25.8
click at [238, 150] on div "Janela de atendimento Grade de atendimento Capacidade Transportadoras Veículos …" at bounding box center [217, 102] width 434 height 205
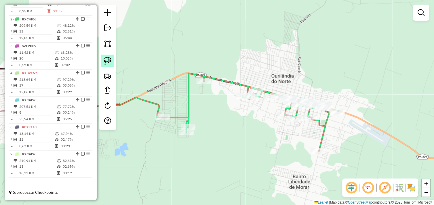
click at [106, 61] on img at bounding box center [108, 61] width 8 height 8
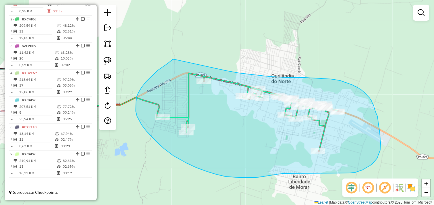
drag, startPoint x: 168, startPoint y: 63, endPoint x: 177, endPoint y: 71, distance: 12.1
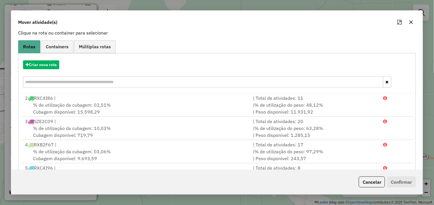
scroll to position [0, 0]
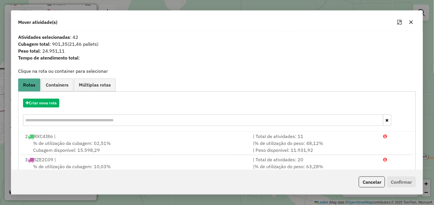
click at [413, 28] on div "Mover atividade(s)" at bounding box center [216, 21] width 411 height 21
click at [412, 24] on icon "button" at bounding box center [411, 22] width 5 height 5
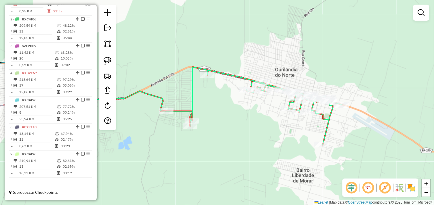
drag, startPoint x: 227, startPoint y: 122, endPoint x: 294, endPoint y: 145, distance: 70.6
click at [294, 145] on div "Janela de atendimento Grade de atendimento Capacidade Transportadoras Veículos …" at bounding box center [217, 102] width 434 height 205
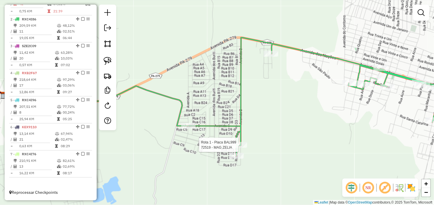
select select "*********"
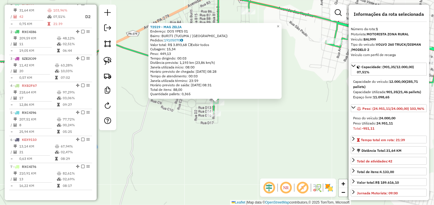
scroll to position [215, 0]
click at [238, 127] on div "72519 - MAG ZELIA Endereço: DOS YPES 01 Bairro: BURITI ([GEOGRAPHIC_DATA] / [GE…" at bounding box center [217, 102] width 434 height 205
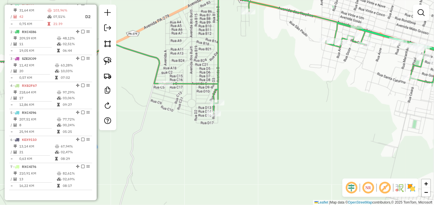
click at [212, 116] on div at bounding box center [213, 114] width 14 height 6
select select "*********"
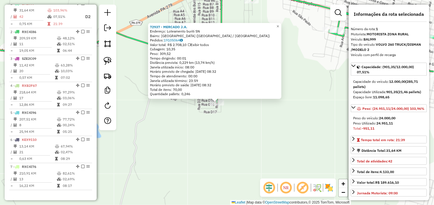
click at [256, 118] on div "72937 - MERCADO [PERSON_NAME]: Loteamento buriti SN Bairro: BURITI [GEOGRAPHIC_…" at bounding box center [217, 102] width 434 height 205
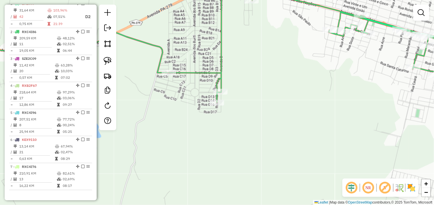
select select "*********"
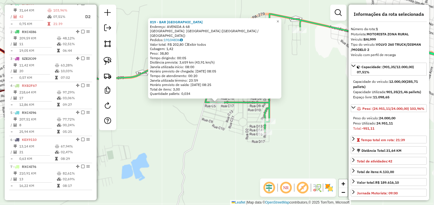
click at [283, 129] on div "819 - BAR [GEOGRAPHIC_DATA] Endereço: AVENIDA A 68 Bairro: [GEOGRAPHIC_DATA] ([…" at bounding box center [217, 102] width 434 height 205
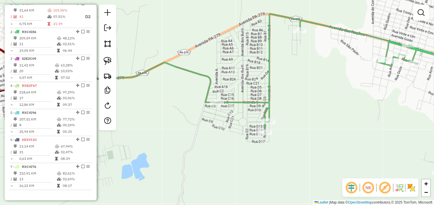
drag, startPoint x: 287, startPoint y: 101, endPoint x: 265, endPoint y: 106, distance: 22.7
click at [265, 106] on div "Janela de atendimento Grade de atendimento Capacidade Transportadoras Veículos …" at bounding box center [217, 102] width 434 height 205
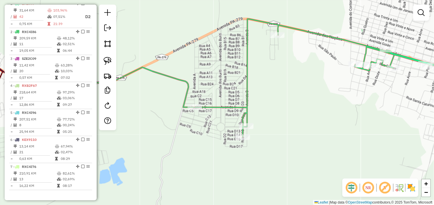
click at [275, 39] on div "Janela de atendimento Grade de atendimento Capacidade Transportadoras Veículos …" at bounding box center [217, 102] width 434 height 205
select select "*********"
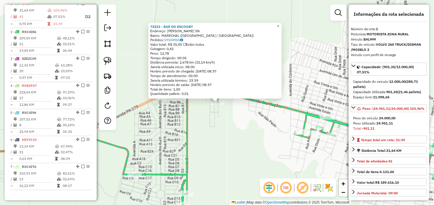
click at [225, 152] on div "72523 - BAR DO ESCOOBY Endereço: [PERSON_NAME] DA CUNHA SN Bairro: [GEOGRAPHIC_…" at bounding box center [217, 102] width 434 height 205
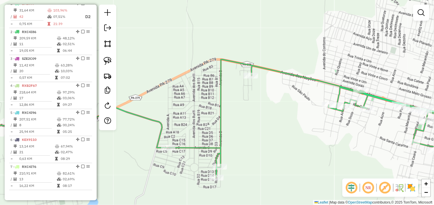
drag, startPoint x: 250, startPoint y: 129, endPoint x: 262, endPoint y: 119, distance: 15.1
click at [262, 119] on div "Janela de atendimento Grade de atendimento Capacidade Transportadoras Veículos …" at bounding box center [217, 102] width 434 height 205
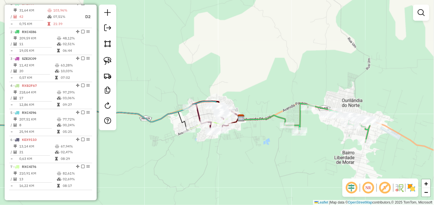
drag, startPoint x: 223, startPoint y: 141, endPoint x: 280, endPoint y: 146, distance: 57.1
click at [280, 146] on div "Janela de atendimento Grade de atendimento Capacidade Transportadoras Veículos …" at bounding box center [217, 102] width 434 height 205
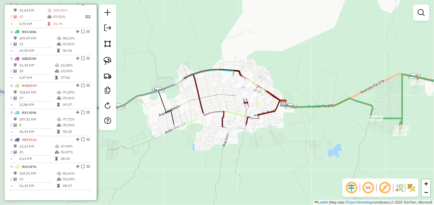
drag, startPoint x: 230, startPoint y: 148, endPoint x: 251, endPoint y: 151, distance: 21.5
click at [251, 151] on div "Janela de atendimento Grade de atendimento Capacidade Transportadoras Veículos …" at bounding box center [217, 102] width 434 height 205
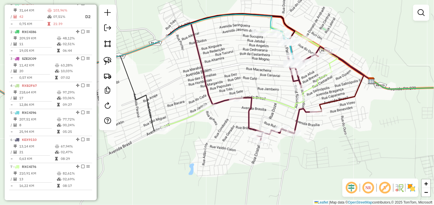
drag, startPoint x: 273, startPoint y: 145, endPoint x: 311, endPoint y: 173, distance: 47.2
click at [311, 173] on div "Janela de atendimento Grade de atendimento Capacidade Transportadoras Veículos …" at bounding box center [217, 102] width 434 height 205
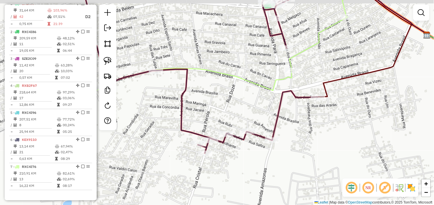
drag, startPoint x: 321, startPoint y: 137, endPoint x: 335, endPoint y: 153, distance: 21.5
click at [335, 153] on div "Janela de atendimento Grade de atendimento Capacidade Transportadoras Veículos …" at bounding box center [217, 102] width 434 height 205
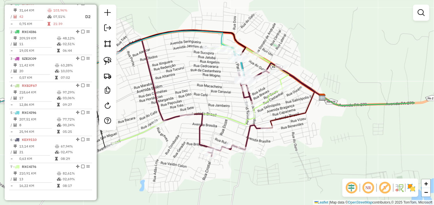
drag, startPoint x: 364, startPoint y: 144, endPoint x: 290, endPoint y: 140, distance: 74.3
click at [290, 140] on div "Janela de atendimento Grade de atendimento Capacidade Transportadoras Veículos …" at bounding box center [217, 102] width 434 height 205
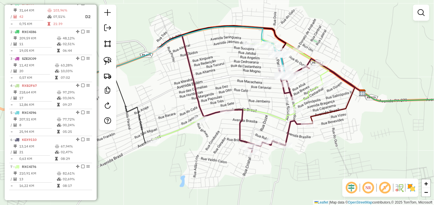
drag, startPoint x: 357, startPoint y: 128, endPoint x: 363, endPoint y: 128, distance: 5.5
click at [363, 128] on div "Janela de atendimento Grade de atendimento Capacidade Transportadoras Veículos …" at bounding box center [217, 102] width 434 height 205
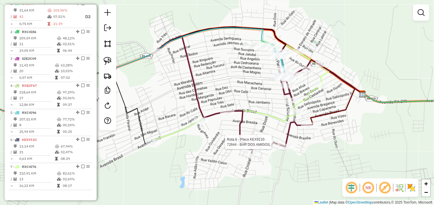
select select "*********"
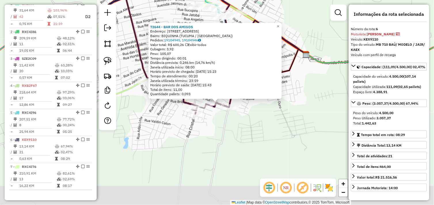
scroll to position [232, 0]
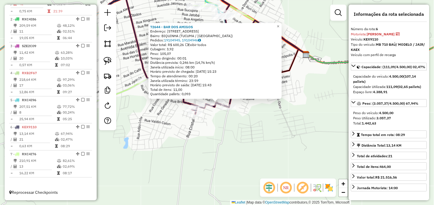
click at [297, 126] on div "72644 - BAR DOS AMIGOS Endereço: [GEOGRAPHIC_DATA]: [GEOGRAPHIC_DATA] ([GEOGRAP…" at bounding box center [217, 102] width 434 height 205
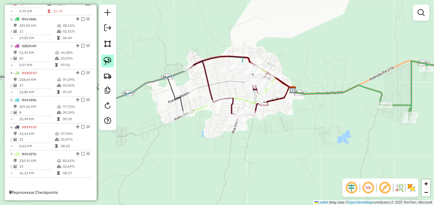
click at [108, 59] on img at bounding box center [108, 61] width 8 height 8
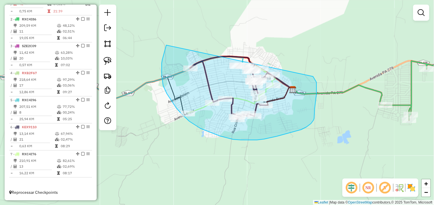
drag, startPoint x: 166, startPoint y: 45, endPoint x: 209, endPoint y: 45, distance: 43.1
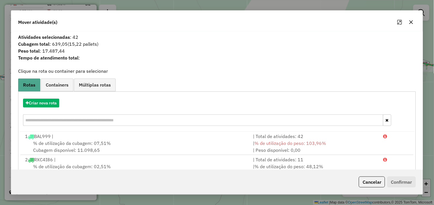
click at [411, 22] on icon "button" at bounding box center [411, 22] width 4 height 4
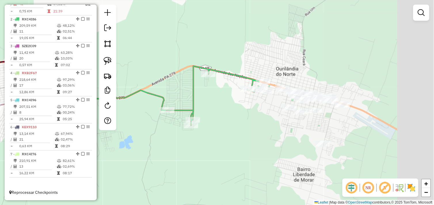
drag, startPoint x: 386, startPoint y: 74, endPoint x: 166, endPoint y: 79, distance: 220.6
click at [166, 79] on div "Janela de atendimento Grade de atendimento Capacidade Transportadoras Veículos …" at bounding box center [217, 102] width 434 height 205
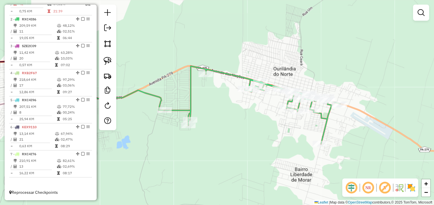
drag, startPoint x: 225, startPoint y: 102, endPoint x: 265, endPoint y: 105, distance: 39.2
click at [265, 105] on div "Janela de atendimento Grade de atendimento Capacidade Transportadoras Veículos …" at bounding box center [217, 102] width 434 height 205
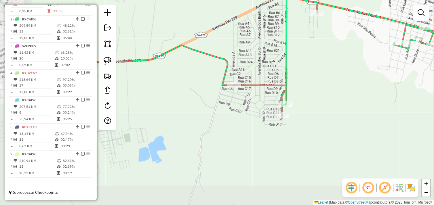
drag, startPoint x: 241, startPoint y: 119, endPoint x: 323, endPoint y: 99, distance: 85.3
click at [323, 99] on div "Janela de atendimento Grade de atendimento Capacidade Transportadoras Veículos …" at bounding box center [217, 102] width 434 height 205
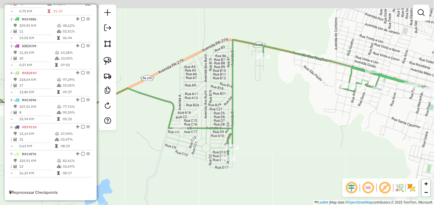
drag, startPoint x: 345, startPoint y: 62, endPoint x: 291, endPoint y: 105, distance: 68.9
click at [291, 105] on div "Janela de atendimento Grade de atendimento Capacidade Transportadoras Veículos …" at bounding box center [217, 102] width 434 height 205
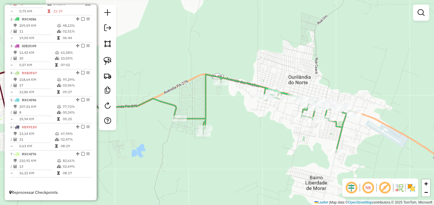
drag, startPoint x: 309, startPoint y: 114, endPoint x: 267, endPoint y: 113, distance: 42.3
click at [267, 113] on div "Janela de atendimento Grade de atendimento Capacidade Transportadoras Veículos …" at bounding box center [217, 102] width 434 height 205
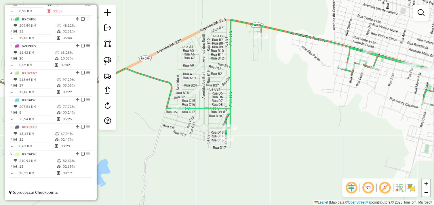
drag, startPoint x: 251, startPoint y: 114, endPoint x: 283, endPoint y: 114, distance: 31.9
click at [283, 114] on div "Janela de atendimento Grade de atendimento Capacidade Transportadoras Veículos …" at bounding box center [217, 102] width 434 height 205
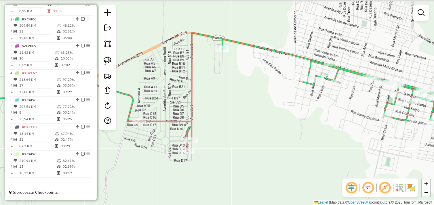
drag, startPoint x: 286, startPoint y: 96, endPoint x: 197, endPoint y: 114, distance: 90.7
click at [197, 114] on div "Janela de atendimento Grade de atendimento Capacidade Transportadoras Veículos …" at bounding box center [217, 102] width 434 height 205
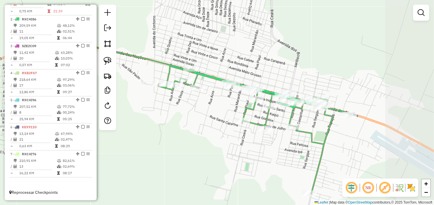
drag, startPoint x: 277, startPoint y: 125, endPoint x: 217, endPoint y: 121, distance: 60.5
click at [196, 124] on div "Janela de atendimento Grade de atendimento Capacidade Transportadoras Veículos …" at bounding box center [217, 102] width 434 height 205
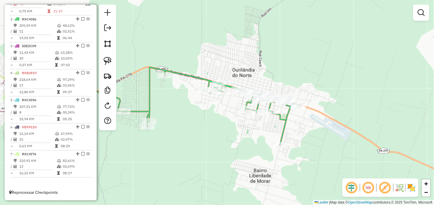
drag, startPoint x: 306, startPoint y: 147, endPoint x: 302, endPoint y: 124, distance: 23.6
click at [302, 124] on div "Janela de atendimento Grade de atendimento Capacidade Transportadoras Veículos …" at bounding box center [217, 102] width 434 height 205
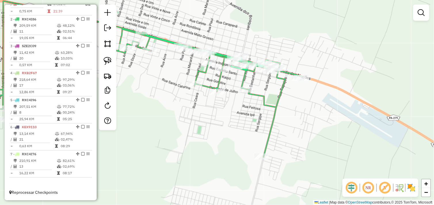
drag, startPoint x: 296, startPoint y: 150, endPoint x: 322, endPoint y: 110, distance: 47.8
click at [322, 110] on div "Janela de atendimento Grade de atendimento Capacidade Transportadoras Veículos …" at bounding box center [217, 102] width 434 height 205
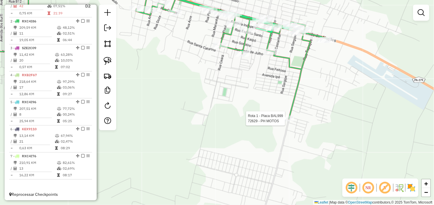
select select "*********"
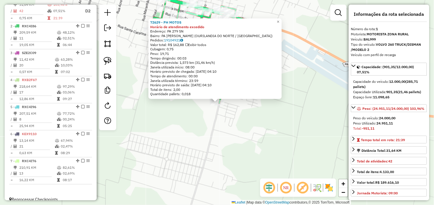
scroll to position [215, 0]
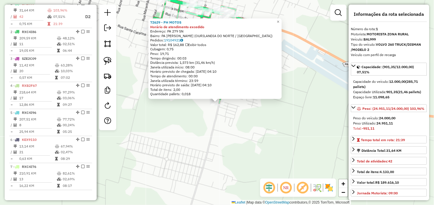
click at [252, 119] on div "72629 - PH MOTOS Horário de atendimento excedido Endereço: PA 279 SN Bairro: PA…" at bounding box center [217, 102] width 434 height 205
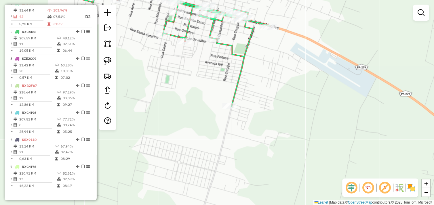
drag, startPoint x: 259, startPoint y: 113, endPoint x: 317, endPoint y: 119, distance: 58.1
click at [317, 119] on div "Janela de atendimento Grade de atendimento Capacidade Transportadoras Veículos …" at bounding box center [217, 102] width 434 height 205
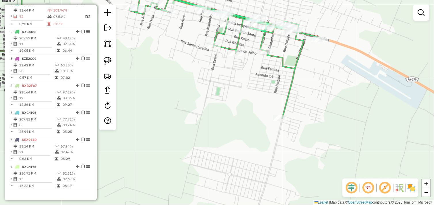
drag, startPoint x: 333, startPoint y: 105, endPoint x: 340, endPoint y: 130, distance: 25.7
click at [343, 129] on div "Janela de atendimento Grade de atendimento Capacidade Transportadoras Veículos …" at bounding box center [217, 102] width 434 height 205
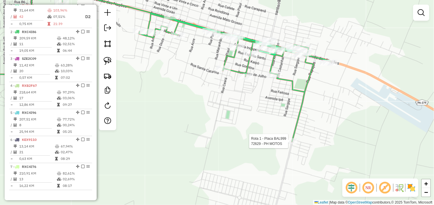
select select "*********"
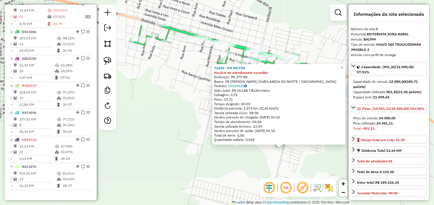
drag, startPoint x: 261, startPoint y: 140, endPoint x: 309, endPoint y: 173, distance: 58.2
click at [309, 173] on div "72629 - PH MOTOS Horário de atendimento excedido Endereço: PA 279 SN Bairro: PA…" at bounding box center [217, 102] width 434 height 205
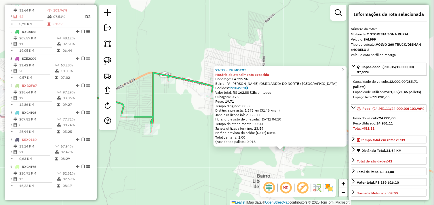
drag, startPoint x: 304, startPoint y: 160, endPoint x: 291, endPoint y: 157, distance: 13.9
click at [291, 157] on div "72629 - PH MOTOS Horário de atendimento excedido Endereço: PA 279 SN Bairro: PA…" at bounding box center [217, 102] width 434 height 205
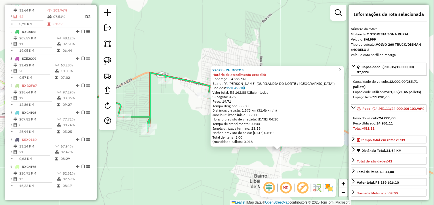
click at [291, 157] on div "72629 - PH MOTOS Horário de atendimento excedido Endereço: PA 279 SN Bairro: PA…" at bounding box center [217, 102] width 434 height 205
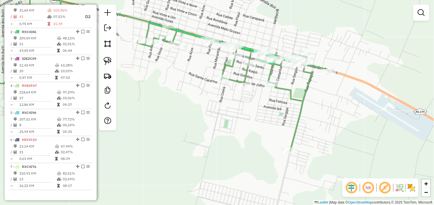
drag, startPoint x: 290, startPoint y: 152, endPoint x: 311, endPoint y: 157, distance: 21.7
click at [311, 157] on div "Janela de atendimento Grade de atendimento Capacidade Transportadoras Veículos …" at bounding box center [217, 102] width 434 height 205
click at [279, 148] on div "Rota 1 - Placa BAL999 72629 - PH MOTOS Janela de atendimento Grade de atendimen…" at bounding box center [217, 102] width 434 height 205
select select "*********"
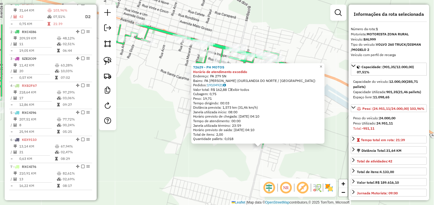
drag, startPoint x: 268, startPoint y: 141, endPoint x: 302, endPoint y: 175, distance: 48.0
click at [302, 175] on div "72629 - PH MOTOS Horário de atendimento excedido Endereço: PA 279 SN Bairro: PA…" at bounding box center [217, 102] width 434 height 205
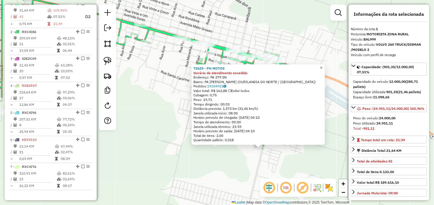
click at [322, 67] on span "×" at bounding box center [321, 67] width 3 height 5
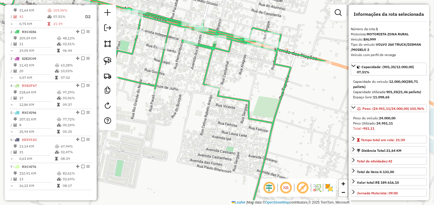
drag, startPoint x: 240, startPoint y: 143, endPoint x: 271, endPoint y: 42, distance: 105.4
click at [270, 42] on div "Janela de atendimento Grade de atendimento Capacidade Transportadoras Veículos …" at bounding box center [217, 102] width 434 height 205
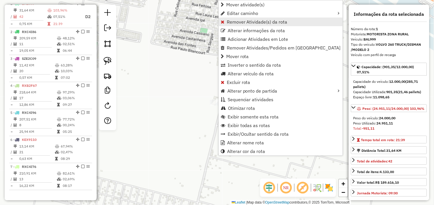
click at [260, 24] on link "Remover Atividade(s) da rota" at bounding box center [281, 22] width 124 height 9
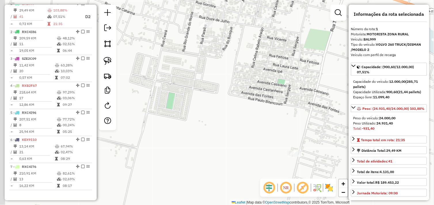
drag, startPoint x: 284, startPoint y: 132, endPoint x: 290, endPoint y: 142, distance: 12.2
click at [290, 142] on div "Janela de atendimento Grade de atendimento Capacidade Transportadoras Veículos …" at bounding box center [217, 102] width 434 height 205
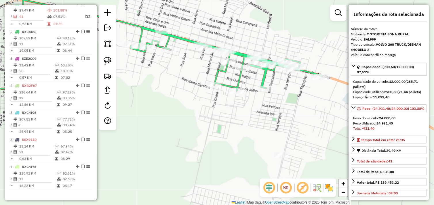
drag, startPoint x: 284, startPoint y: 118, endPoint x: 303, endPoint y: 145, distance: 33.0
click at [306, 147] on div "Janela de atendimento Grade de atendimento Capacidade Transportadoras Veículos …" at bounding box center [217, 102] width 434 height 205
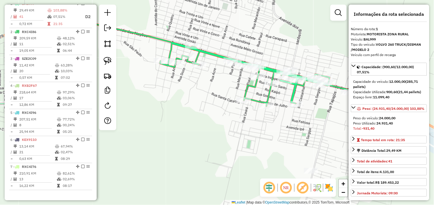
drag, startPoint x: 229, startPoint y: 125, endPoint x: 302, endPoint y: 119, distance: 73.6
click at [302, 119] on div "Janela de atendimento Grade de atendimento Capacidade Transportadoras Veículos …" at bounding box center [217, 102] width 434 height 205
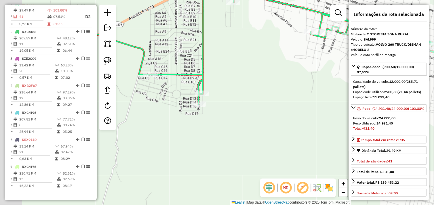
drag, startPoint x: 236, startPoint y: 131, endPoint x: 339, endPoint y: 100, distance: 107.1
click at [340, 99] on div "Janela de atendimento Grade de atendimento Capacidade Transportadoras Veículos …" at bounding box center [217, 102] width 434 height 205
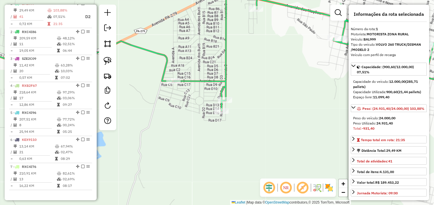
drag, startPoint x: 270, startPoint y: 102, endPoint x: 280, endPoint y: 128, distance: 28.0
click at [280, 128] on div "Janela de atendimento Grade de atendimento Capacidade Transportadoras Veículos …" at bounding box center [217, 102] width 434 height 205
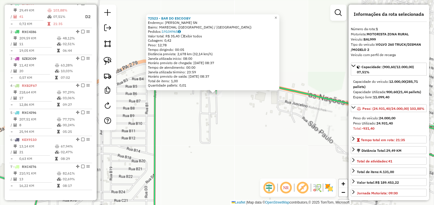
drag, startPoint x: 223, startPoint y: 116, endPoint x: 239, endPoint y: 135, distance: 25.7
click at [239, 135] on div "72523 - BAR DO ESCOOBY Endereço: [PERSON_NAME] DA CUNHA SN Bairro: [GEOGRAPHIC_…" at bounding box center [217, 102] width 434 height 205
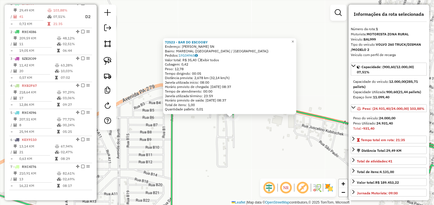
click at [242, 133] on div "72523 - BAR DO ESCOOBY Endereço: [PERSON_NAME] DA CUNHA SN Bairro: [GEOGRAPHIC_…" at bounding box center [217, 102] width 434 height 205
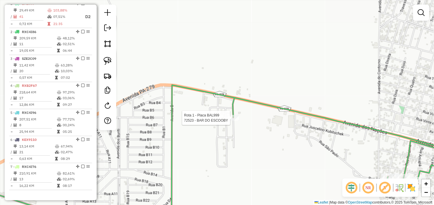
select select "*********"
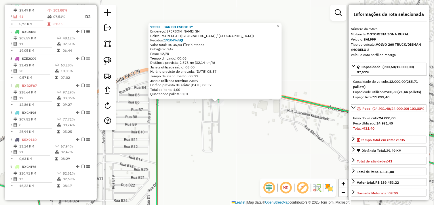
click at [237, 127] on div "72523 - BAR DO ESCOOBY Endereço: [PERSON_NAME] DA CUNHA SN Bairro: [GEOGRAPHIC_…" at bounding box center [217, 102] width 434 height 205
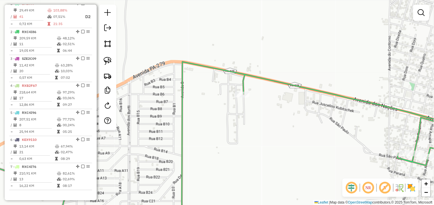
drag, startPoint x: 225, startPoint y: 143, endPoint x: 244, endPoint y: 147, distance: 19.1
click at [240, 154] on div "Janela de atendimento Grade de atendimento Capacidade Transportadoras Veículos …" at bounding box center [217, 102] width 434 height 205
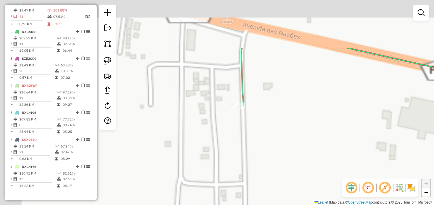
drag, startPoint x: 234, startPoint y: 106, endPoint x: 281, endPoint y: 171, distance: 80.1
click at [283, 175] on div "Janela de atendimento Grade de atendimento Capacidade Transportadoras Veículos …" at bounding box center [217, 102] width 434 height 205
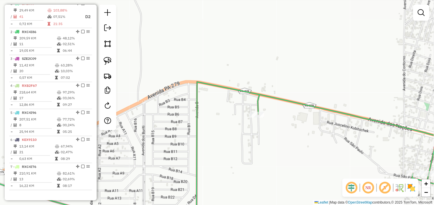
drag, startPoint x: 275, startPoint y: 144, endPoint x: 283, endPoint y: 84, distance: 60.5
click at [282, 84] on div "Janela de atendimento Grade de atendimento Capacidade Transportadoras Veículos …" at bounding box center [217, 102] width 434 height 205
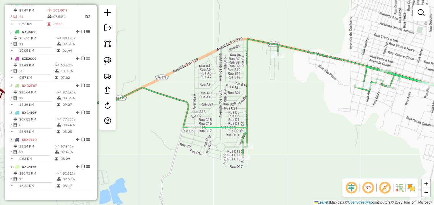
drag, startPoint x: 277, startPoint y: 120, endPoint x: 280, endPoint y: 102, distance: 17.5
click at [280, 102] on div "Janela de atendimento Grade de atendimento Capacidade Transportadoras Veículos …" at bounding box center [217, 102] width 434 height 205
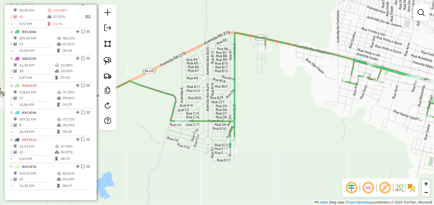
drag, startPoint x: 309, startPoint y: 93, endPoint x: 211, endPoint y: 90, distance: 98.1
click at [211, 90] on div "Janela de atendimento Grade de atendimento Capacidade Transportadoras Veículos …" at bounding box center [217, 102] width 434 height 205
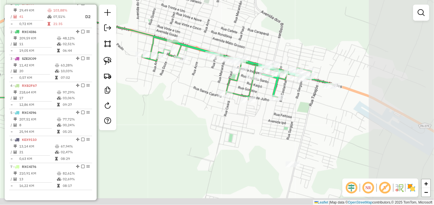
drag, startPoint x: 285, startPoint y: 128, endPoint x: 176, endPoint y: 106, distance: 111.8
click at [176, 106] on div "Janela de atendimento Grade de atendimento Capacidade Transportadoras Veículos …" at bounding box center [217, 102] width 434 height 205
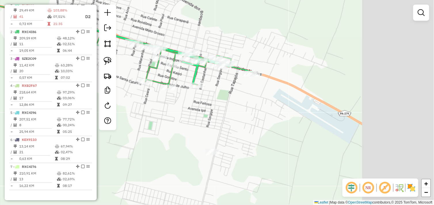
drag, startPoint x: 310, startPoint y: 121, endPoint x: 228, endPoint y: 109, distance: 82.5
click at [228, 109] on div "Janela de atendimento Grade de atendimento Capacidade Transportadoras Veículos …" at bounding box center [217, 102] width 434 height 205
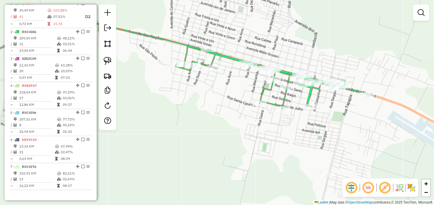
drag, startPoint x: 320, startPoint y: 114, endPoint x: 424, endPoint y: 134, distance: 105.4
click at [424, 134] on div "Janela de atendimento Grade de atendimento Capacidade Transportadoras Veículos …" at bounding box center [217, 102] width 434 height 205
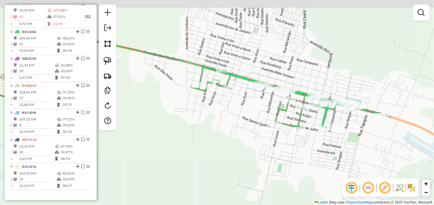
drag, startPoint x: 321, startPoint y: 139, endPoint x: 327, endPoint y: 142, distance: 6.8
click at [327, 142] on div "Janela de atendimento Grade de atendimento Capacidade Transportadoras Veículos …" at bounding box center [217, 102] width 434 height 205
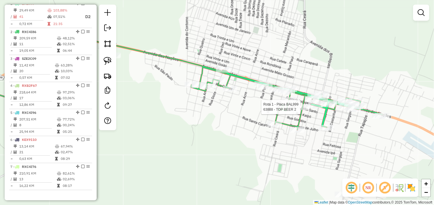
select select "*********"
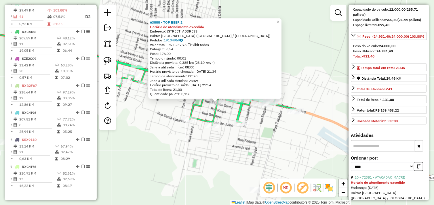
scroll to position [160, 0]
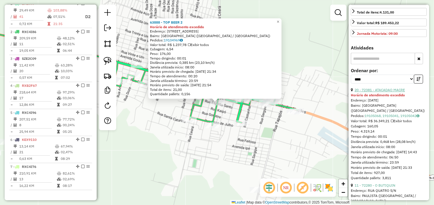
click at [400, 92] on link "20 - 72381 - ATACADAO MACRE" at bounding box center [380, 90] width 50 height 4
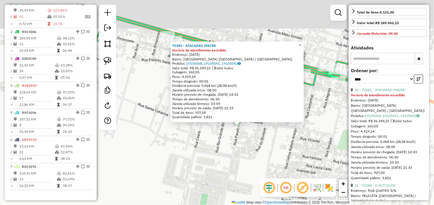
drag, startPoint x: 227, startPoint y: 112, endPoint x: 268, endPoint y: 150, distance: 55.3
click at [268, 150] on div "72381 - ATACADAO MACRE Horário de atendimento excedido Endereço: [DATE] [GEOGRA…" at bounding box center [217, 102] width 434 height 205
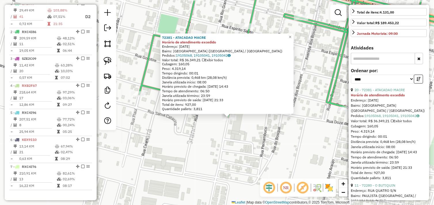
drag, startPoint x: 244, startPoint y: 142, endPoint x: 262, endPoint y: 155, distance: 21.7
click at [262, 155] on div "72381 - ATACADAO MACRE Horário de atendimento excedido Endereço: [DATE] [GEOGRA…" at bounding box center [217, 102] width 434 height 205
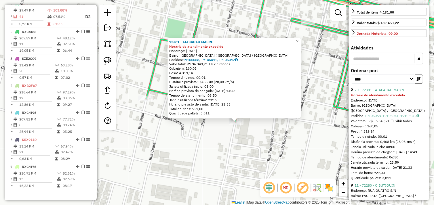
click at [200, 140] on div "72381 - ATACADAO MACRE Horário de atendimento excedido Endereço: [DATE] [GEOGRA…" at bounding box center [217, 102] width 434 height 205
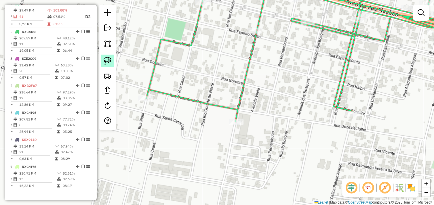
click at [112, 61] on link at bounding box center [107, 61] width 13 height 13
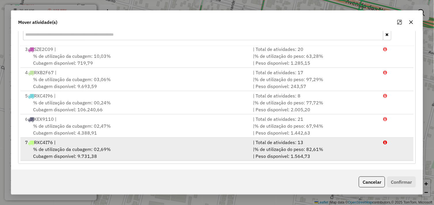
scroll to position [87, 0]
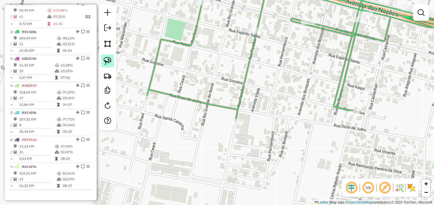
click at [110, 62] on img at bounding box center [108, 61] width 8 height 8
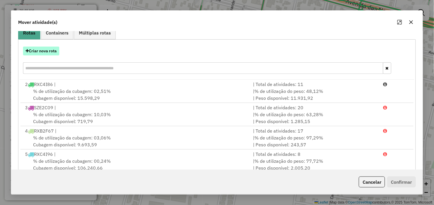
scroll to position [23, 0]
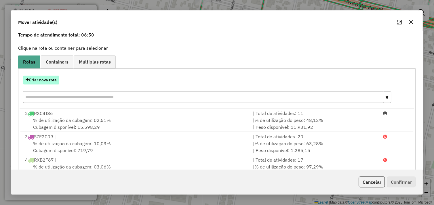
click at [48, 83] on button "Criar nova rota" at bounding box center [41, 80] width 36 height 9
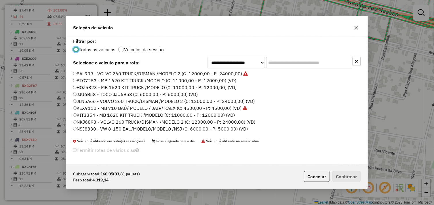
scroll to position [0, 0]
click at [78, 114] on label "KIT3354 - MB 1620 KIT TRUCK /MODELO (C: 11000,00 - P: 12000,00) (VD)" at bounding box center [154, 115] width 162 height 7
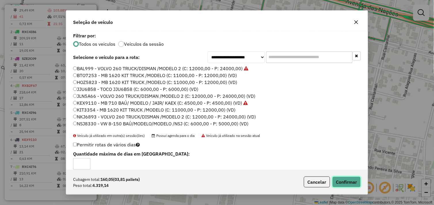
click at [350, 186] on button "Confirmar" at bounding box center [346, 182] width 28 height 11
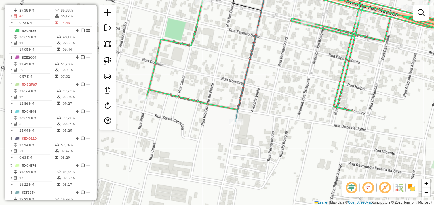
scroll to position [214, 0]
select select "*********"
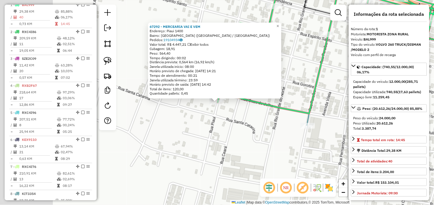
scroll to position [215, 0]
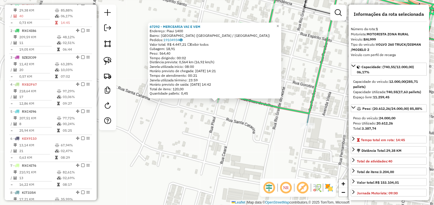
click at [258, 113] on div "67292 - MERCEARIA VAI E VEM Endereço: Piaui 1400 Bairro: [GEOGRAPHIC_DATA] ([GE…" at bounding box center [217, 102] width 434 height 205
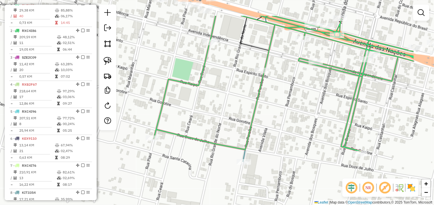
drag, startPoint x: 282, startPoint y: 94, endPoint x: 218, endPoint y: 131, distance: 73.4
click at [218, 131] on div "Janela de atendimento Grade de atendimento Capacidade Transportadoras Veículos …" at bounding box center [217, 102] width 434 height 205
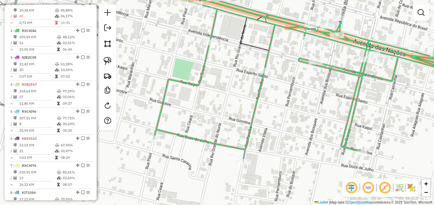
drag, startPoint x: 111, startPoint y: 62, endPoint x: 150, endPoint y: 55, distance: 40.2
click at [111, 62] on img at bounding box center [108, 61] width 8 height 8
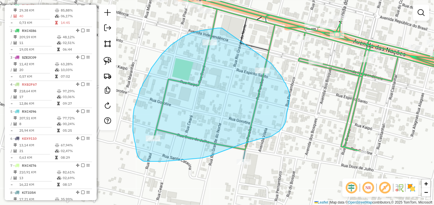
drag, startPoint x: 218, startPoint y: 28, endPoint x: 234, endPoint y: 47, distance: 24.6
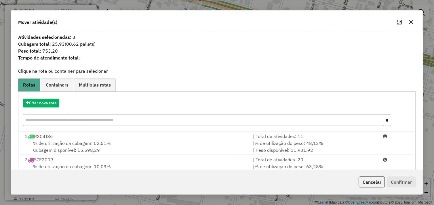
click at [413, 24] on button "button" at bounding box center [410, 22] width 9 height 9
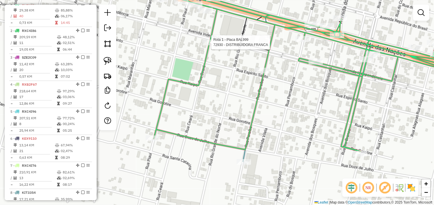
select select "*********"
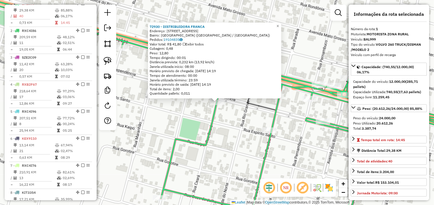
click at [216, 124] on div "72930 - DISTRIBUIDORA [PERSON_NAME]: [STREET_ADDRESS] ([GEOGRAPHIC_DATA] / [GEO…" at bounding box center [217, 102] width 434 height 205
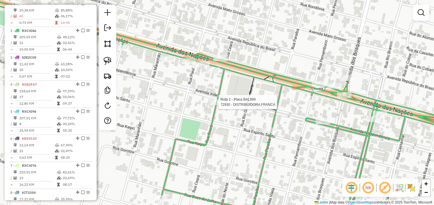
select select "*********"
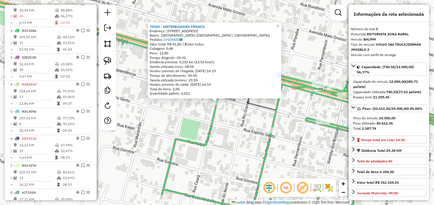
drag, startPoint x: 224, startPoint y: 127, endPoint x: 248, endPoint y: 130, distance: 24.4
click at [224, 127] on div "72930 - DISTRIBUIDORA [PERSON_NAME]: [STREET_ADDRESS] ([GEOGRAPHIC_DATA] / [GEO…" at bounding box center [217, 102] width 434 height 205
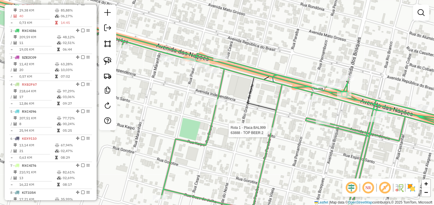
select select "*********"
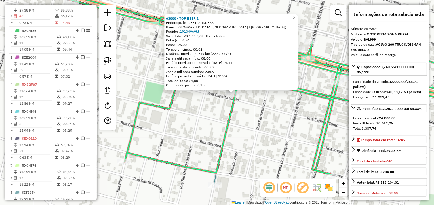
drag, startPoint x: 190, startPoint y: 151, endPoint x: 229, endPoint y: 130, distance: 43.9
click at [229, 130] on div "63888 - TOP BEER 2 Endereço: [STREET_ADDRESS] Bairro: [GEOGRAPHIC_DATA] ([GEOGR…" at bounding box center [217, 102] width 434 height 205
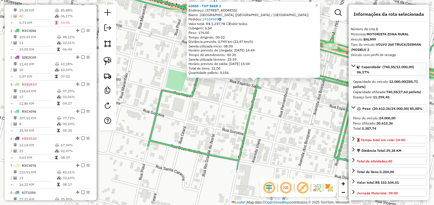
click at [205, 136] on div "63888 - TOP BEER 2 Endereço: [STREET_ADDRESS] Bairro: [GEOGRAPHIC_DATA] ([GEOGR…" at bounding box center [217, 102] width 434 height 205
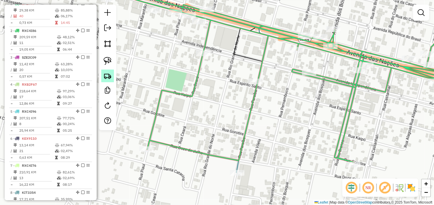
drag, startPoint x: 109, startPoint y: 62, endPoint x: 114, endPoint y: 73, distance: 12.3
click at [109, 62] on img at bounding box center [108, 61] width 8 height 8
drag, startPoint x: 150, startPoint y: 130, endPoint x: 156, endPoint y: 159, distance: 29.8
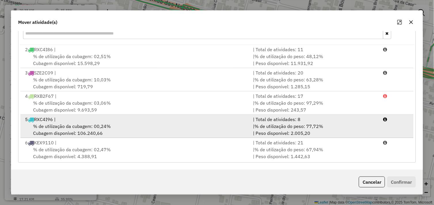
scroll to position [48, 0]
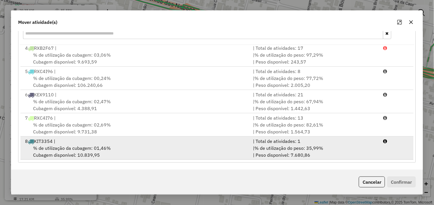
click at [88, 142] on div "8 KIT3354 |" at bounding box center [136, 141] width 228 height 7
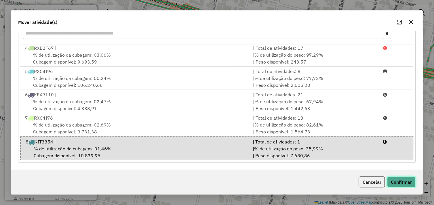
click at [407, 180] on button "Confirmar" at bounding box center [401, 182] width 28 height 11
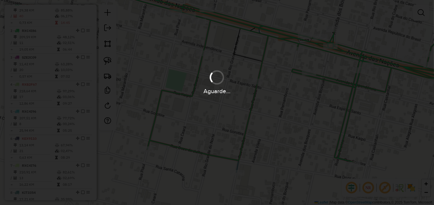
scroll to position [188, 0]
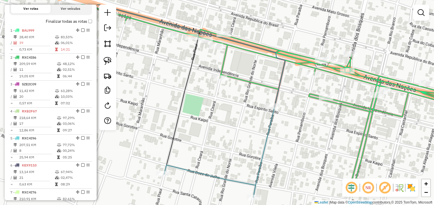
drag, startPoint x: 260, startPoint y: 134, endPoint x: 310, endPoint y: 153, distance: 53.5
click at [307, 151] on div "Janela de atendimento Grade de atendimento Capacidade Transportadoras Veículos …" at bounding box center [217, 102] width 434 height 205
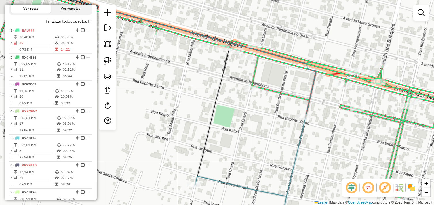
drag, startPoint x: 235, startPoint y: 120, endPoint x: 311, endPoint y: 148, distance: 80.7
click at [311, 148] on div "Janela de atendimento Grade de atendimento Capacidade Transportadoras Veículos …" at bounding box center [217, 102] width 434 height 205
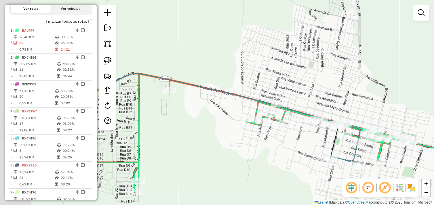
drag, startPoint x: 259, startPoint y: 137, endPoint x: 329, endPoint y: 148, distance: 71.2
click at [329, 148] on div "Janela de atendimento Grade de atendimento Capacidade Transportadoras Veículos …" at bounding box center [217, 102] width 434 height 205
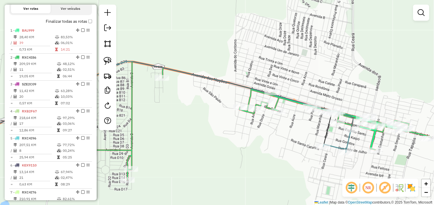
drag, startPoint x: 280, startPoint y: 144, endPoint x: 272, endPoint y: 131, distance: 14.8
click at [272, 131] on div "Janela de atendimento Grade de atendimento Capacidade Transportadoras Veículos …" at bounding box center [217, 102] width 434 height 205
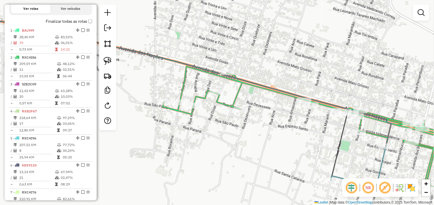
drag, startPoint x: 287, startPoint y: 125, endPoint x: 256, endPoint y: 142, distance: 35.1
click at [256, 142] on div "Janela de atendimento Grade de atendimento Capacidade Transportadoras Veículos …" at bounding box center [217, 102] width 434 height 205
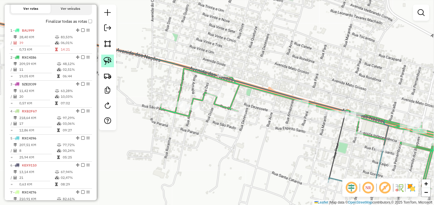
click at [107, 62] on img at bounding box center [108, 61] width 8 height 8
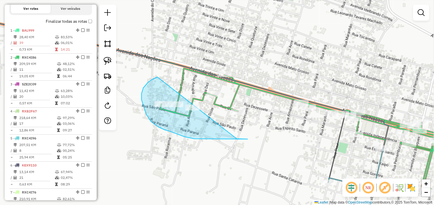
drag, startPoint x: 146, startPoint y: 85, endPoint x: 217, endPoint y: 142, distance: 91.4
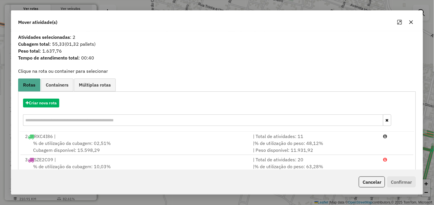
click at [411, 22] on icon "button" at bounding box center [411, 22] width 4 height 4
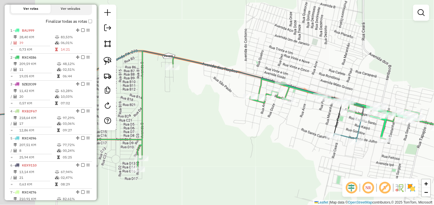
drag, startPoint x: 251, startPoint y: 129, endPoint x: 263, endPoint y: 134, distance: 13.0
click at [263, 134] on div "Janela de atendimento Grade de atendimento Capacidade Transportadoras Veículos …" at bounding box center [217, 102] width 434 height 205
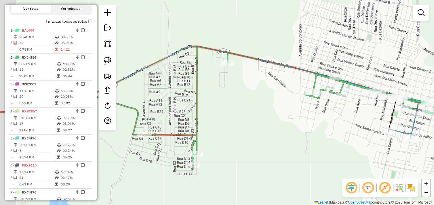
drag, startPoint x: 230, startPoint y: 141, endPoint x: 271, endPoint y: 132, distance: 42.5
click at [271, 132] on div "Janela de atendimento Grade de atendimento Capacidade Transportadoras Veículos …" at bounding box center [217, 102] width 434 height 205
click at [106, 58] on img at bounding box center [108, 61] width 8 height 8
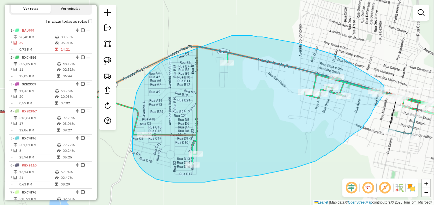
drag, startPoint x: 157, startPoint y: 66, endPoint x: 223, endPoint y: 36, distance: 72.2
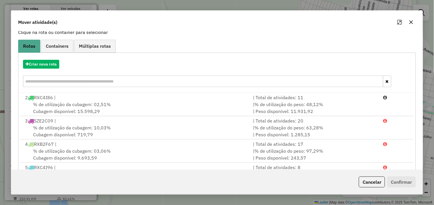
scroll to position [0, 0]
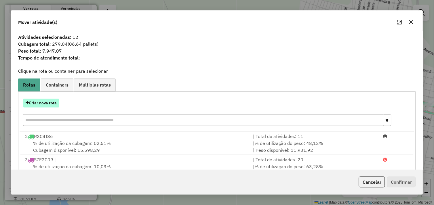
click at [44, 104] on button "Criar nova rota" at bounding box center [41, 103] width 36 height 9
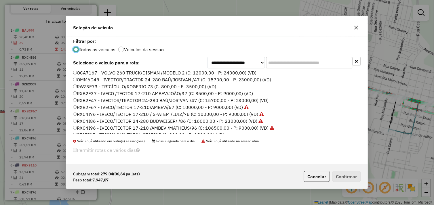
scroll to position [82, 0]
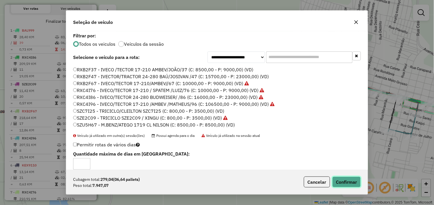
click at [344, 180] on button "Confirmar" at bounding box center [346, 182] width 28 height 11
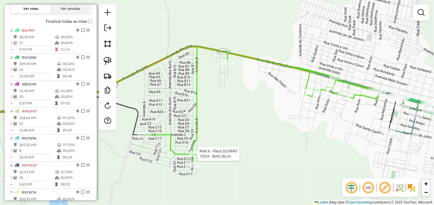
select select "*********"
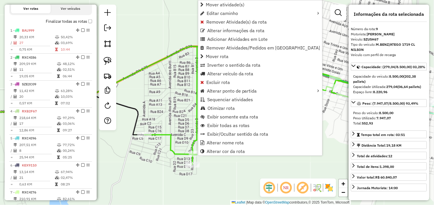
scroll to position [376, 0]
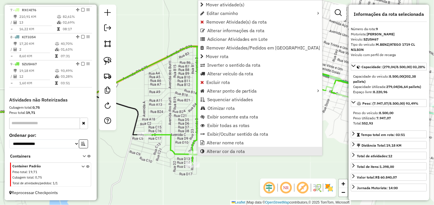
click at [242, 150] on span "Alterar cor da rota" at bounding box center [225, 151] width 38 height 5
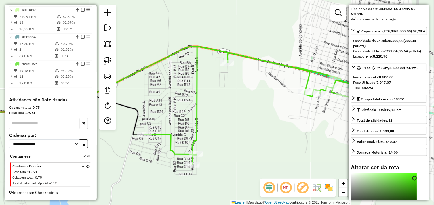
scroll to position [126, 0]
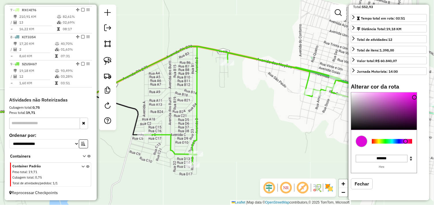
drag, startPoint x: 385, startPoint y: 141, endPoint x: 405, endPoint y: 141, distance: 20.1
click at [405, 143] on div at bounding box center [405, 141] width 5 height 5
type input "*******"
drag, startPoint x: 406, startPoint y: 107, endPoint x: 420, endPoint y: 87, distance: 24.5
click at [420, 87] on div "Alterar cor da rota C M Y K *** *** ** H S L *** * *** R G B ******* Hex Fechar" at bounding box center [389, 140] width 76 height 115
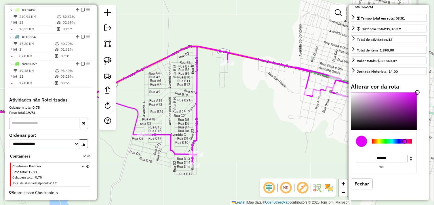
click at [315, 132] on div "Janela de atendimento Grade de atendimento Capacidade Transportadoras Veículos …" at bounding box center [217, 102] width 434 height 205
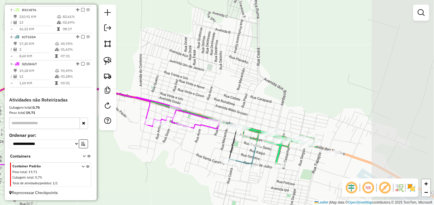
drag, startPoint x: 284, startPoint y: 131, endPoint x: 148, endPoint y: 157, distance: 138.1
click at [148, 157] on div "Janela de atendimento Grade de atendimento Capacidade Transportadoras Veículos …" at bounding box center [217, 102] width 434 height 205
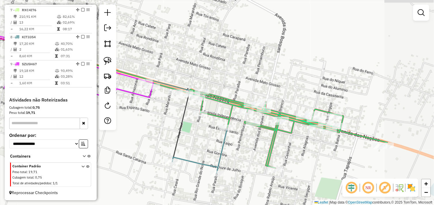
drag, startPoint x: 234, startPoint y: 141, endPoint x: 162, endPoint y: 127, distance: 73.4
click at [162, 127] on div "Janela de atendimento Grade de atendimento Capacidade Transportadoras Veículos …" at bounding box center [217, 102] width 434 height 205
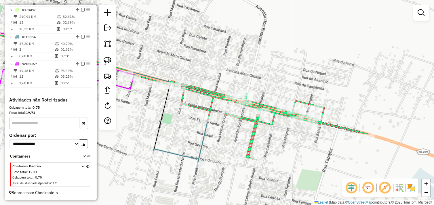
drag, startPoint x: 200, startPoint y: 143, endPoint x: 180, endPoint y: 134, distance: 22.1
click at [180, 134] on div "Janela de atendimento Grade de atendimento Capacidade Transportadoras Veículos …" at bounding box center [217, 102] width 434 height 205
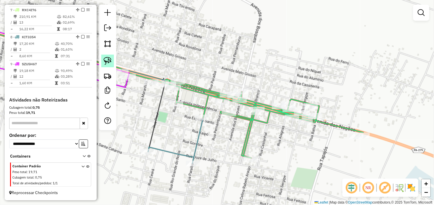
click at [110, 60] on img at bounding box center [108, 61] width 8 height 8
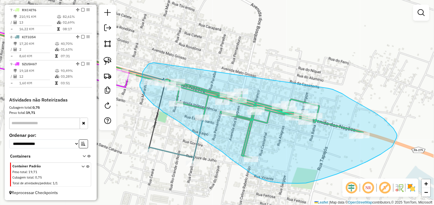
drag, startPoint x: 154, startPoint y: 63, endPoint x: 327, endPoint y: 88, distance: 175.0
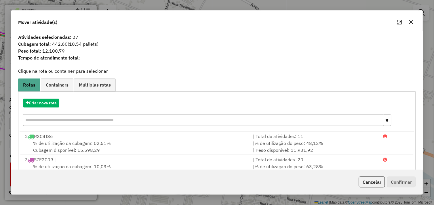
click at [411, 22] on icon "button" at bounding box center [411, 22] width 5 height 5
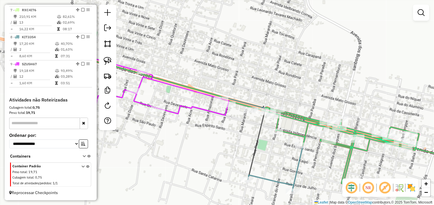
drag, startPoint x: 212, startPoint y: 66, endPoint x: 312, endPoint y: 94, distance: 103.6
click at [312, 94] on div "Janela de atendimento Grade de atendimento Capacidade Transportadoras Veículos …" at bounding box center [217, 102] width 434 height 205
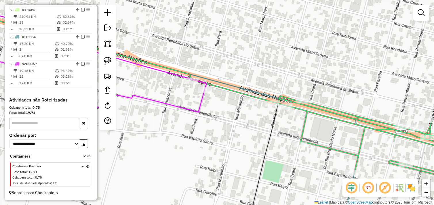
click at [258, 120] on div "Janela de atendimento Grade de atendimento Capacidade Transportadoras Veículos …" at bounding box center [217, 102] width 434 height 205
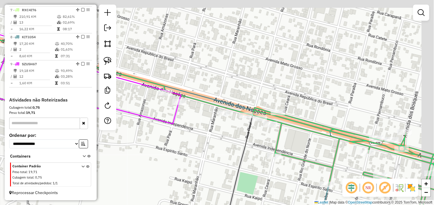
drag, startPoint x: 246, startPoint y: 125, endPoint x: 229, endPoint y: 134, distance: 19.0
click at [229, 134] on div "Janela de atendimento Grade de atendimento Capacidade Transportadoras Veículos …" at bounding box center [217, 102] width 434 height 205
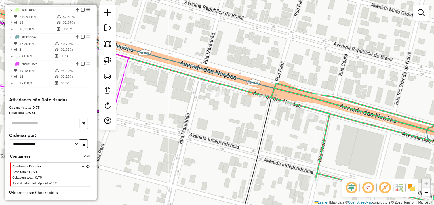
drag, startPoint x: 110, startPoint y: 64, endPoint x: 197, endPoint y: 76, distance: 88.6
click at [110, 64] on img at bounding box center [108, 61] width 8 height 8
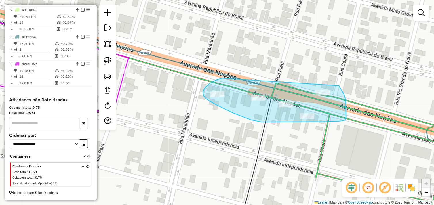
drag, startPoint x: 208, startPoint y: 84, endPoint x: 337, endPoint y: 84, distance: 128.2
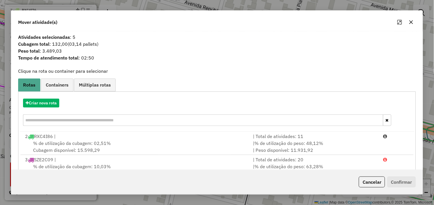
click at [413, 22] on icon "button" at bounding box center [411, 22] width 5 height 5
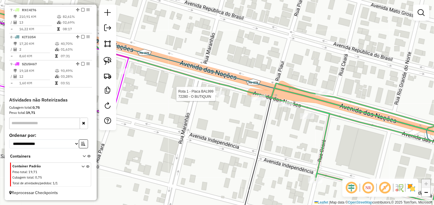
select select "*********"
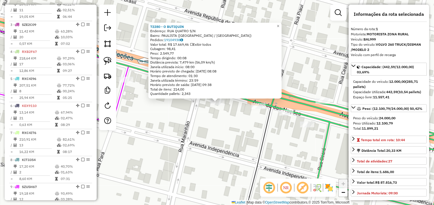
scroll to position [215, 0]
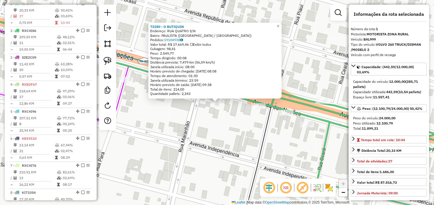
click at [234, 119] on div "72280 - O BUTIQUIN Endereço: RUA QUATRO S/N Bairro: [GEOGRAPHIC_DATA] ([GEOGRAP…" at bounding box center [217, 102] width 434 height 205
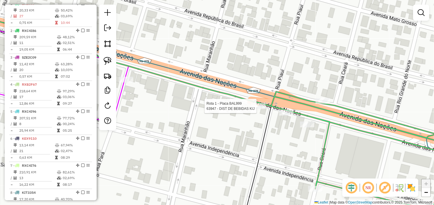
select select "*********"
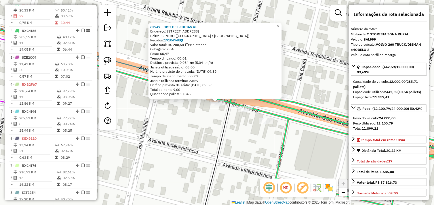
click at [238, 126] on div "63947 - DIST DE BEBIDAS KIJ Endereço: [STREET_ADDRESS] Bairro: [GEOGRAPHIC_DATA…" at bounding box center [217, 102] width 434 height 205
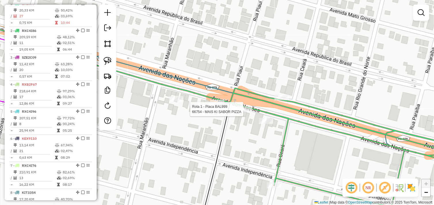
select select "*********"
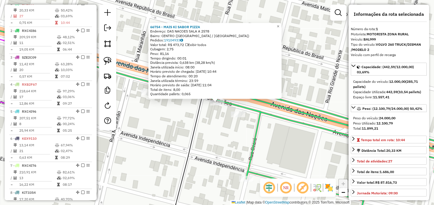
click at [235, 134] on div "66754 - MAIS KI SABOR PIZZA Endereço: DAS NACOES SALA A 2578 Bairro: [GEOGRAPHI…" at bounding box center [217, 102] width 434 height 205
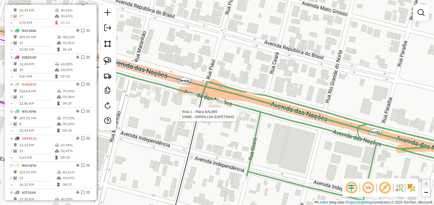
select select "*********"
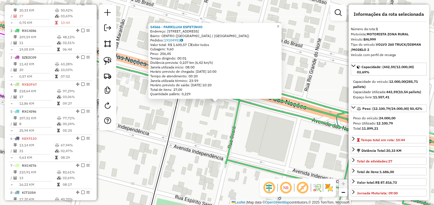
click at [246, 122] on div "54566 - PARRILLHA ESPETINHO Endereço: [STREET_ADDRESS] Bairro: [GEOGRAPHIC_DATA…" at bounding box center [217, 102] width 434 height 205
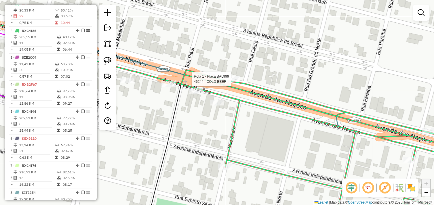
select select "*********"
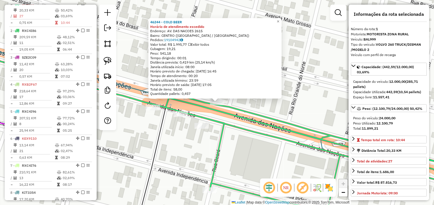
click at [239, 144] on div "46244 - COLD BEER Horário de atendimento excedido Endereço: AV. DAS NACOES 2615…" at bounding box center [217, 102] width 434 height 205
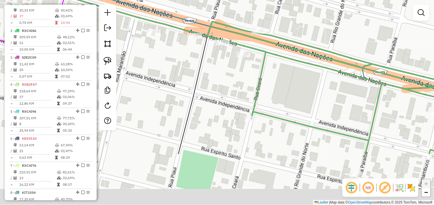
drag, startPoint x: 239, startPoint y: 139, endPoint x: 280, endPoint y: 77, distance: 74.1
click at [279, 76] on div "Janela de atendimento Grade de atendimento Capacidade Transportadoras Veículos …" at bounding box center [217, 102] width 434 height 205
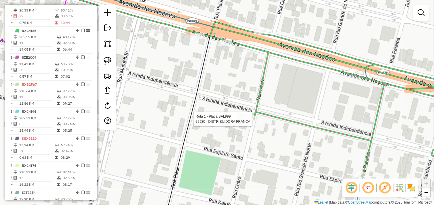
select select "*********"
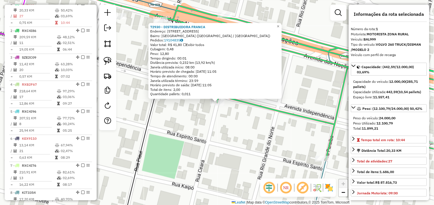
click at [261, 121] on div "72930 - DISTRIBUIDORA [PERSON_NAME]: [STREET_ADDRESS] ([GEOGRAPHIC_DATA] / [GEO…" at bounding box center [217, 102] width 434 height 205
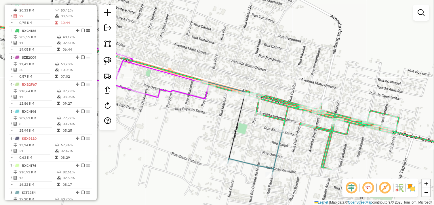
click at [249, 112] on div "Rota 1 - Placa BAL999 72930 - DISTRIBUIDORA FRANCA Janela de atendimento Grade …" at bounding box center [217, 102] width 434 height 205
click at [294, 114] on div "Rota 1 - Placa BAL999 46210 - [PERSON_NAME] Janela de atendimento Grade de aten…" at bounding box center [217, 102] width 434 height 205
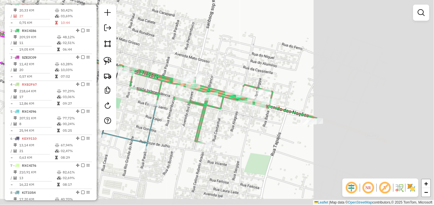
drag, startPoint x: 302, startPoint y: 85, endPoint x: 180, endPoint y: 59, distance: 125.2
click at [180, 59] on div "Janela de atendimento Grade de atendimento Capacidade Transportadoras Veículos …" at bounding box center [217, 102] width 434 height 205
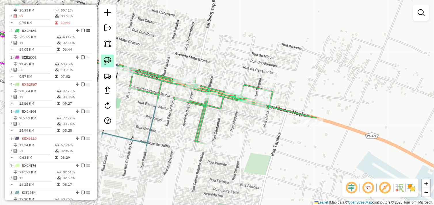
click at [104, 62] on img at bounding box center [108, 61] width 8 height 8
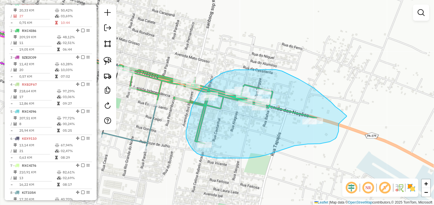
drag, startPoint x: 346, startPoint y: 116, endPoint x: 339, endPoint y: 124, distance: 10.8
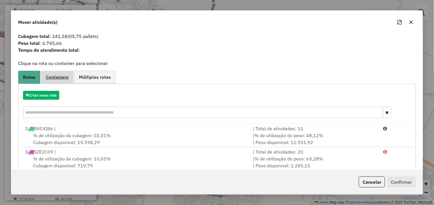
scroll to position [0, 0]
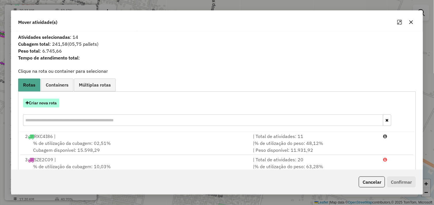
click at [42, 102] on button "Criar nova rota" at bounding box center [41, 103] width 36 height 9
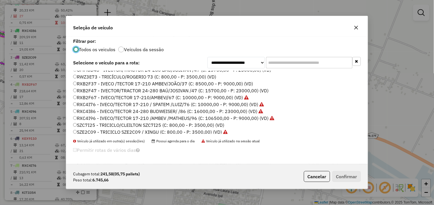
scroll to position [82, 0]
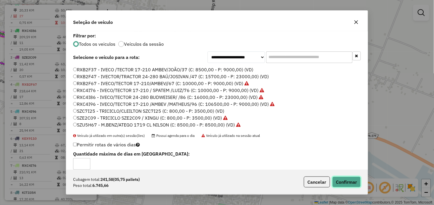
click at [344, 182] on button "Confirmar" at bounding box center [346, 182] width 28 height 11
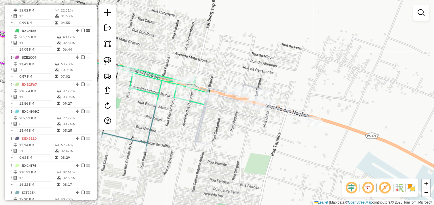
scroll to position [188, 0]
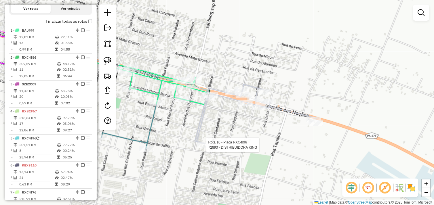
select select "*********"
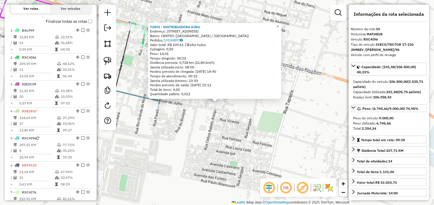
scroll to position [403, 0]
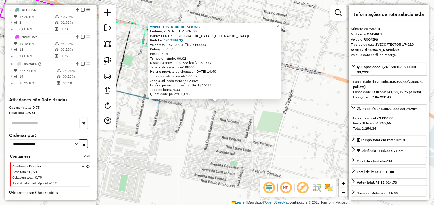
click at [244, 117] on div "72893 - DISTRIBUIDORA KING Endereço: [STREET_ADDRESS] ([GEOGRAPHIC_DATA] / [GEO…" at bounding box center [217, 102] width 434 height 205
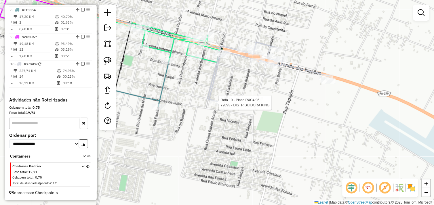
select select "*********"
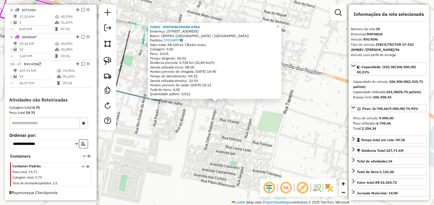
scroll to position [64, 0]
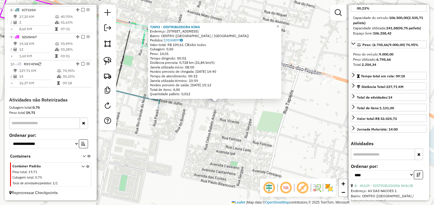
click at [272, 96] on div "Quantidade pallets: 0,012" at bounding box center [215, 94] width 130 height 5
click at [259, 110] on div "72893 - DISTRIBUIDORA KING Endereço: [STREET_ADDRESS] ([GEOGRAPHIC_DATA] / [GEO…" at bounding box center [217, 102] width 434 height 205
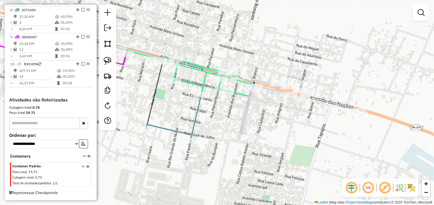
drag, startPoint x: 280, startPoint y: 138, endPoint x: 294, endPoint y: 154, distance: 22.0
click at [293, 153] on div "Janela de atendimento Grade de atendimento Capacidade Transportadoras Veículos …" at bounding box center [217, 102] width 434 height 205
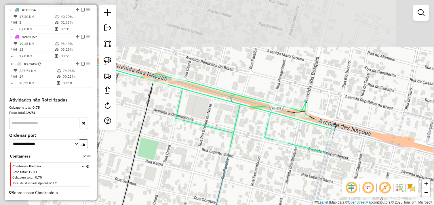
drag, startPoint x: 268, startPoint y: 118, endPoint x: 317, endPoint y: 159, distance: 64.5
click at [369, 171] on div "Janela de atendimento Grade de atendimento Capacidade Transportadoras Veículos …" at bounding box center [217, 102] width 434 height 205
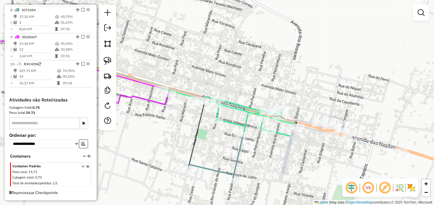
drag, startPoint x: 283, startPoint y: 154, endPoint x: 269, endPoint y: 145, distance: 16.2
click at [269, 145] on div "Janela de atendimento Grade de atendimento Capacidade Transportadoras Veículos …" at bounding box center [217, 102] width 434 height 205
drag, startPoint x: 107, startPoint y: 61, endPoint x: 140, endPoint y: 73, distance: 35.0
click at [107, 61] on img at bounding box center [108, 61] width 8 height 8
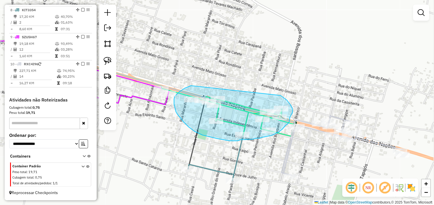
drag, startPoint x: 191, startPoint y: 86, endPoint x: 280, endPoint y: 95, distance: 89.3
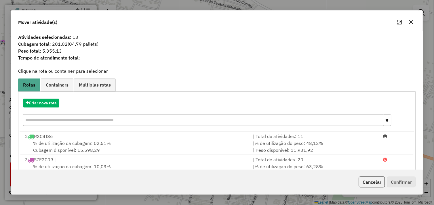
click at [415, 24] on div at bounding box center [405, 22] width 21 height 9
click at [411, 25] on button "button" at bounding box center [410, 22] width 9 height 9
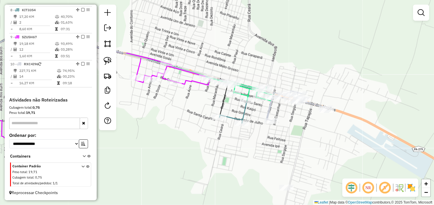
drag, startPoint x: 318, startPoint y: 161, endPoint x: 300, endPoint y: 122, distance: 43.0
click at [300, 122] on div "Janela de atendimento Grade de atendimento Capacidade Transportadoras Veículos …" at bounding box center [217, 102] width 434 height 205
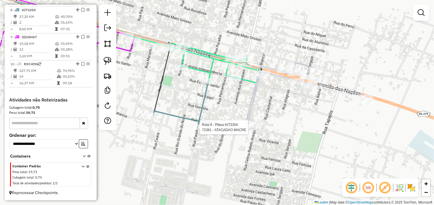
select select "*********"
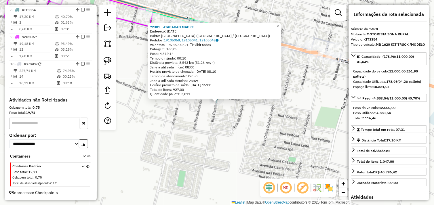
click at [231, 124] on div "72381 - ATACADAO MACRE Endereço: [DATE] [GEOGRAPHIC_DATA]: [GEOGRAPHIC_DATA] ([…" at bounding box center [217, 102] width 434 height 205
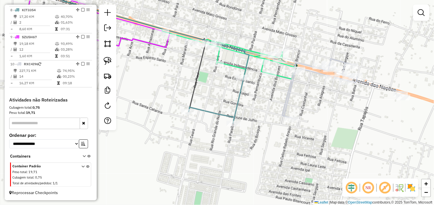
drag, startPoint x: 254, startPoint y: 127, endPoint x: 277, endPoint y: 145, distance: 29.9
click at [276, 145] on div "Janela de atendimento Grade de atendimento Capacidade Transportadoras Veículos …" at bounding box center [217, 102] width 434 height 205
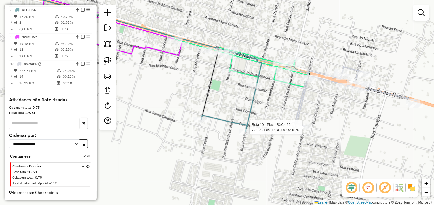
select select "*********"
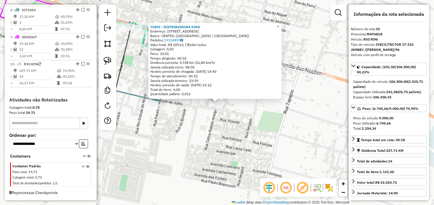
drag, startPoint x: 263, startPoint y: 121, endPoint x: 266, endPoint y: 120, distance: 3.2
click at [264, 121] on div "72893 - DISTRIBUIDORA KING Endereço: [STREET_ADDRESS] ([GEOGRAPHIC_DATA] / [GEO…" at bounding box center [217, 102] width 434 height 205
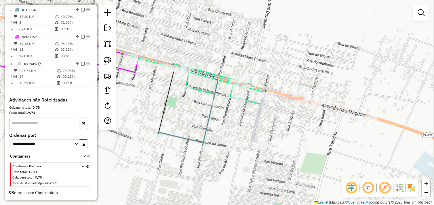
drag, startPoint x: 253, startPoint y: 101, endPoint x: 299, endPoint y: 145, distance: 63.3
click at [299, 145] on div "Janela de atendimento Grade de atendimento Capacidade Transportadoras Veículos …" at bounding box center [217, 102] width 434 height 205
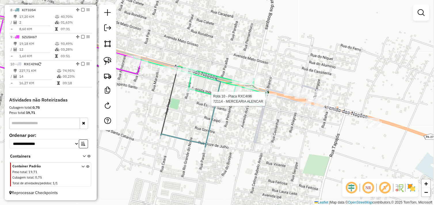
select select "*********"
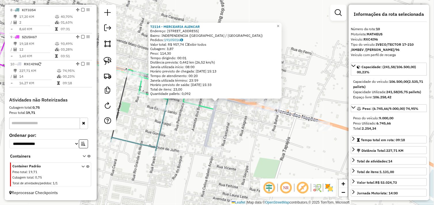
click at [279, 127] on div "72114 - MERCEARIA ALENCAR Endereço: [STREET_ADDRESS] Bairro: INDEPENDENCIA ([GE…" at bounding box center [217, 102] width 434 height 205
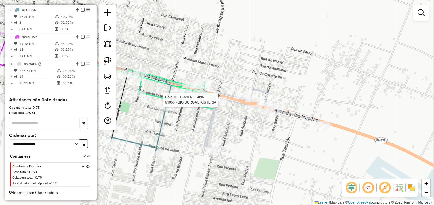
select select "*********"
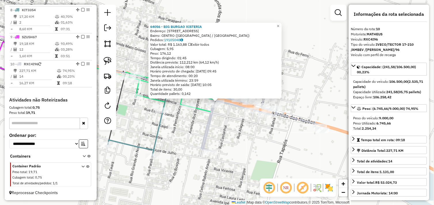
click at [226, 133] on div "64056 - BIG BURGAO XISTERIA Endereço: [STREET_ADDRESS] Bairro: [GEOGRAPHIC_DATA…" at bounding box center [217, 102] width 434 height 205
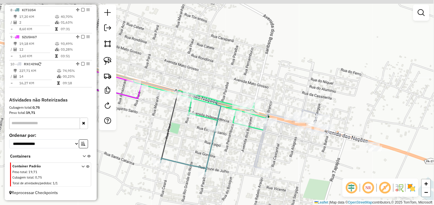
drag, startPoint x: 238, startPoint y: 128, endPoint x: 282, endPoint y: 144, distance: 47.1
click at [282, 144] on div "Janela de atendimento Grade de atendimento Capacidade Transportadoras Veículos …" at bounding box center [217, 102] width 434 height 205
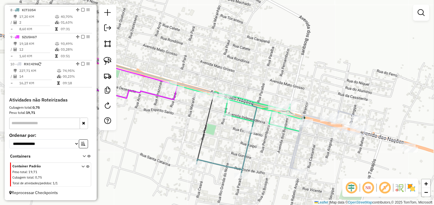
drag, startPoint x: 228, startPoint y: 145, endPoint x: 221, endPoint y: 109, distance: 36.6
click at [263, 144] on div "Janela de atendimento Grade de atendimento Capacidade Transportadoras Veículos …" at bounding box center [217, 102] width 434 height 205
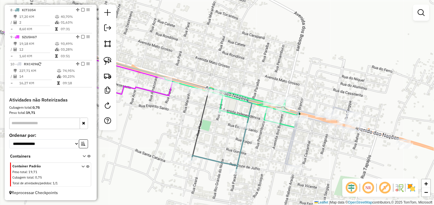
drag, startPoint x: 110, startPoint y: 58, endPoint x: 121, endPoint y: 64, distance: 12.7
click at [110, 58] on img at bounding box center [108, 61] width 8 height 8
drag, startPoint x: 191, startPoint y: 79, endPoint x: 226, endPoint y: 83, distance: 35.1
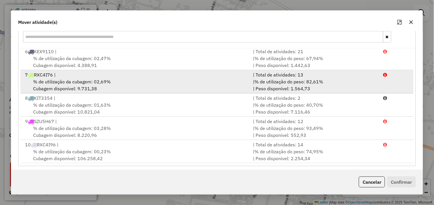
scroll to position [87, 0]
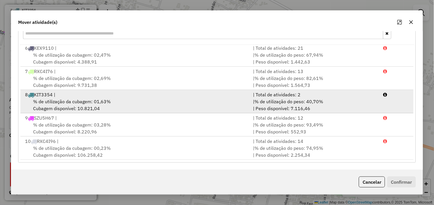
click at [133, 101] on div "% de utilização da cubagem: 01,63% Cubagem disponível: 10.821,04" at bounding box center [136, 105] width 228 height 14
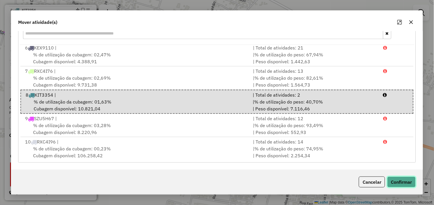
click at [412, 181] on button "Confirmar" at bounding box center [401, 182] width 28 height 11
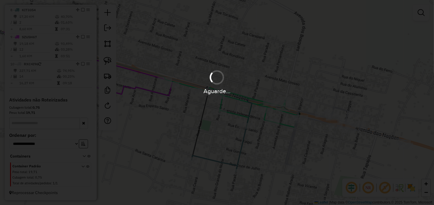
scroll to position [0, 0]
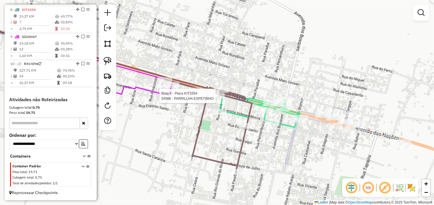
click at [217, 99] on div at bounding box center [217, 96] width 14 height 6
select select "*********"
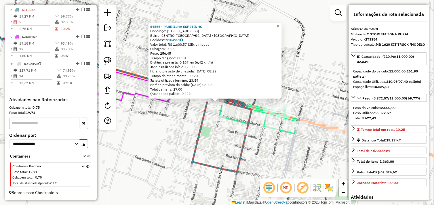
click at [233, 114] on div "Rota 1 - Placa BAL999 63888 - TOP BEER 2 54566 - PARRILLHA ESPETINHO Endereço: …" at bounding box center [217, 102] width 434 height 205
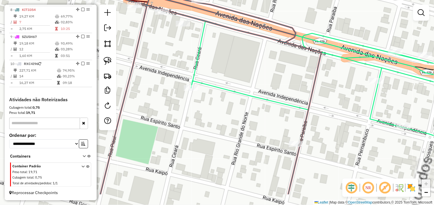
drag, startPoint x: 243, startPoint y: 116, endPoint x: 272, endPoint y: 76, distance: 50.3
click at [272, 76] on div "Janela de atendimento Grade de atendimento Capacidade Transportadoras Veículos …" at bounding box center [217, 102] width 434 height 205
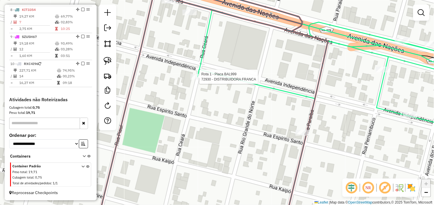
select select "*********"
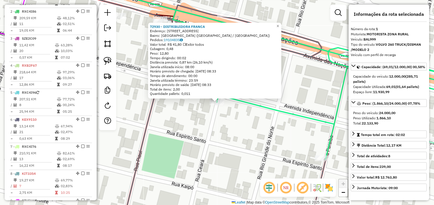
scroll to position [222, 0]
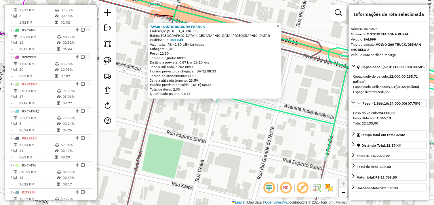
drag, startPoint x: 239, startPoint y: 126, endPoint x: 245, endPoint y: 127, distance: 6.2
click at [240, 126] on div "72930 - DISTRIBUIDORA [PERSON_NAME]: [STREET_ADDRESS] ([GEOGRAPHIC_DATA] / [GEO…" at bounding box center [217, 102] width 434 height 205
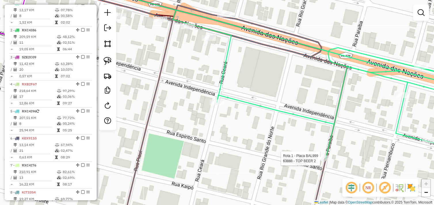
select select "*********"
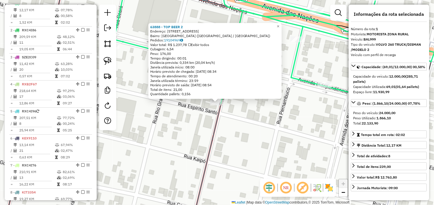
click at [243, 132] on div "63888 - TOP BEER 2 Endereço: [STREET_ADDRESS] Bairro: [GEOGRAPHIC_DATA] ([GEOGR…" at bounding box center [217, 102] width 434 height 205
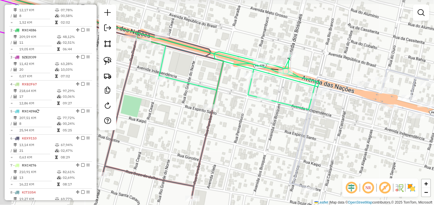
drag, startPoint x: 236, startPoint y: 136, endPoint x: 243, endPoint y: 137, distance: 6.8
click at [243, 137] on div "Janela de atendimento Grade de atendimento Capacidade Transportadoras Veículos …" at bounding box center [217, 102] width 434 height 205
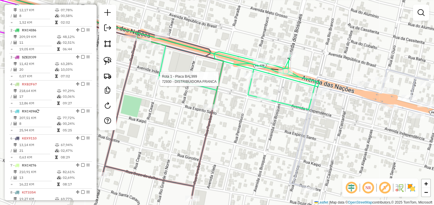
select select "*********"
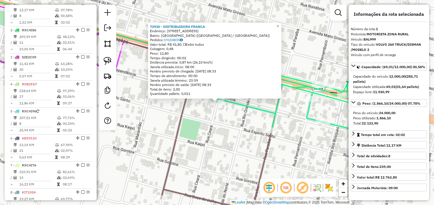
click at [259, 111] on icon at bounding box center [286, 94] width 183 height 77
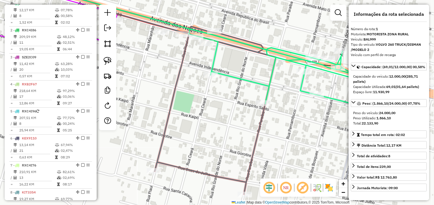
drag, startPoint x: 235, startPoint y: 87, endPoint x: 229, endPoint y: 62, distance: 25.3
click at [229, 62] on div "Janela de atendimento Grade de atendimento Capacidade Transportadoras Veículos …" at bounding box center [217, 102] width 434 height 205
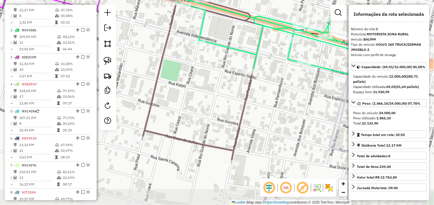
drag, startPoint x: 225, startPoint y: 128, endPoint x: 213, endPoint y: 96, distance: 34.3
click at [213, 96] on div "Janela de atendimento Grade de atendimento Capacidade Transportadoras Veículos …" at bounding box center [217, 102] width 434 height 205
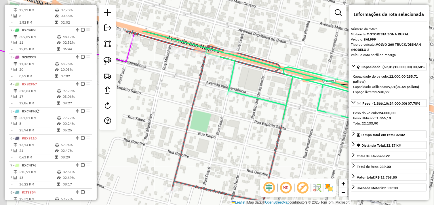
drag, startPoint x: 187, startPoint y: 81, endPoint x: 214, endPoint y: 126, distance: 52.3
click at [214, 126] on div "Janela de atendimento Grade de atendimento Capacidade Transportadoras Veículos …" at bounding box center [217, 102] width 434 height 205
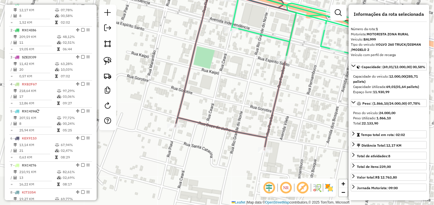
drag, startPoint x: 208, startPoint y: 101, endPoint x: 210, endPoint y: 39, distance: 61.6
click at [212, 37] on div "Janela de atendimento Grade de atendimento Capacidade Transportadoras Veículos …" at bounding box center [217, 102] width 434 height 205
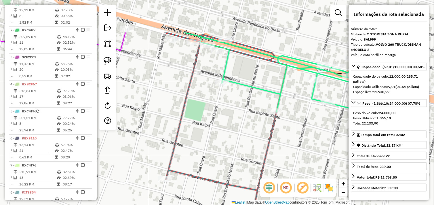
drag, startPoint x: 277, startPoint y: 128, endPoint x: 266, endPoint y: 157, distance: 31.1
click at [266, 157] on icon at bounding box center [226, 117] width 122 height 170
drag, startPoint x: 106, startPoint y: 65, endPoint x: 130, endPoint y: 67, distance: 23.7
click at [106, 65] on img at bounding box center [108, 61] width 8 height 8
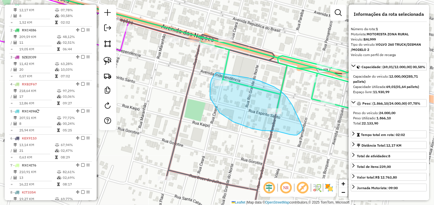
drag, startPoint x: 216, startPoint y: 73, endPoint x: 233, endPoint y: 76, distance: 17.7
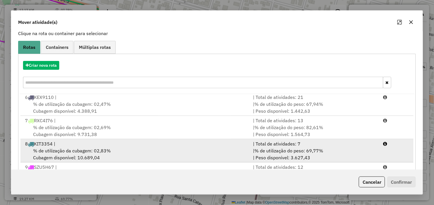
scroll to position [87, 0]
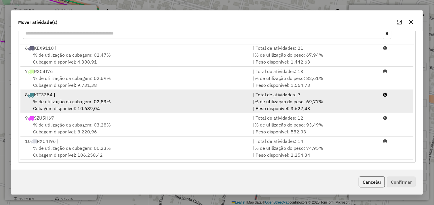
click at [110, 94] on div "8 KIT3354 |" at bounding box center [136, 94] width 228 height 7
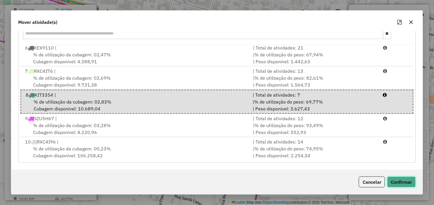
click at [403, 184] on button "Confirmar" at bounding box center [401, 182] width 28 height 11
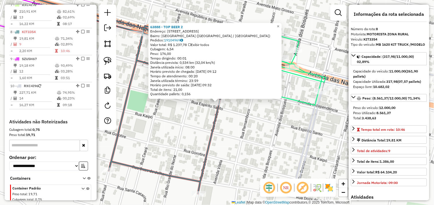
scroll to position [410, 0]
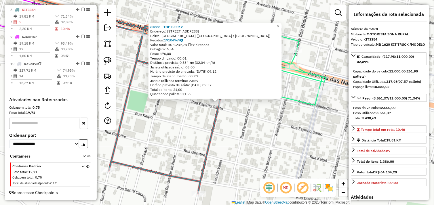
click at [283, 124] on div "63888 - TOP BEER 2 Endereço: [STREET_ADDRESS] HORIZONTE ([GEOGRAPHIC_DATA] / [G…" at bounding box center [217, 102] width 434 height 205
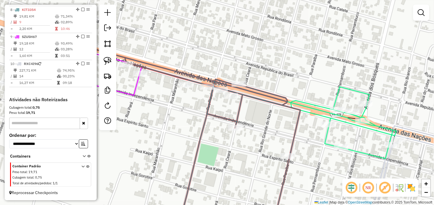
drag, startPoint x: 336, startPoint y: 171, endPoint x: 339, endPoint y: 173, distance: 3.3
click at [339, 173] on div "Janela de atendimento Grade de atendimento Capacidade Transportadoras Veículos …" at bounding box center [217, 102] width 434 height 205
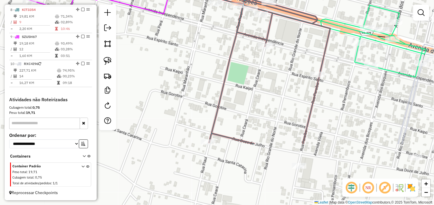
drag, startPoint x: 279, startPoint y: 131, endPoint x: 311, endPoint y: 46, distance: 90.5
click at [311, 46] on div "Janela de atendimento Grade de atendimento Capacidade Transportadoras Veículos …" at bounding box center [217, 102] width 434 height 205
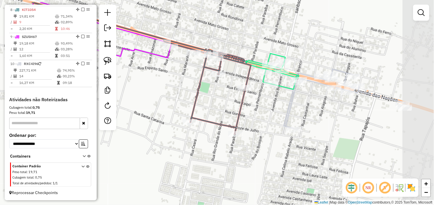
drag, startPoint x: 298, startPoint y: 86, endPoint x: 229, endPoint y: 98, distance: 70.4
click at [229, 98] on div "Janela de atendimento Grade de atendimento Capacidade Transportadoras Veículos …" at bounding box center [217, 102] width 434 height 205
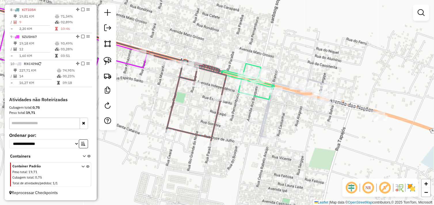
drag, startPoint x: 288, startPoint y: 110, endPoint x: 255, endPoint y: 125, distance: 36.4
click at [259, 125] on icon at bounding box center [320, 109] width 122 height 60
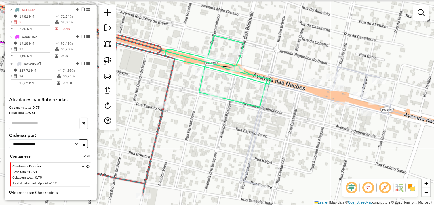
drag, startPoint x: 236, startPoint y: 98, endPoint x: 205, endPoint y: 96, distance: 30.9
click at [232, 111] on div "Janela de atendimento Grade de atendimento Capacidade Transportadoras Veículos …" at bounding box center [217, 102] width 434 height 205
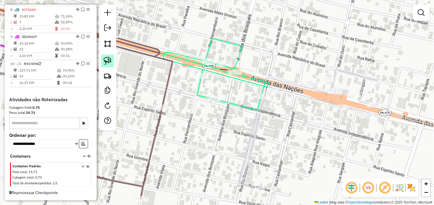
click at [104, 64] on img at bounding box center [108, 61] width 8 height 8
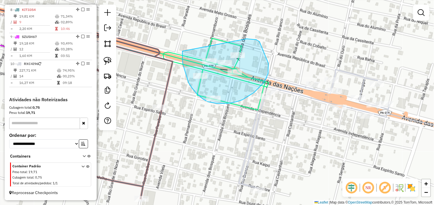
drag, startPoint x: 182, startPoint y: 51, endPoint x: 197, endPoint y: 42, distance: 17.2
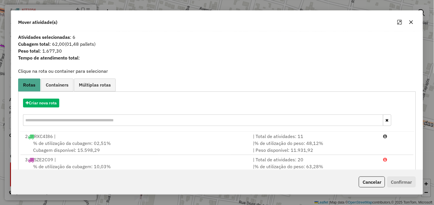
click at [411, 20] on icon "button" at bounding box center [411, 22] width 5 height 5
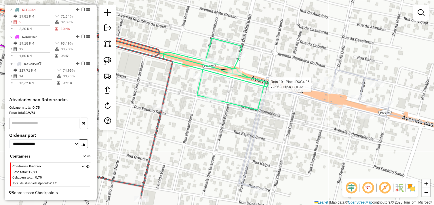
click at [321, 83] on div "Rota 10 - Placa RXC4I96 72679 - DISK BREJA Janela de atendimento Grade de atend…" at bounding box center [217, 102] width 434 height 205
select select "*********"
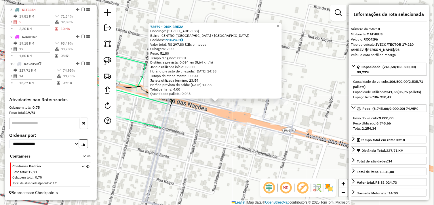
click at [227, 148] on div "72679 - DISK BREJA Endereço: [STREET_ADDRESS] Bairro: [GEOGRAPHIC_DATA] ([GEOGR…" at bounding box center [217, 102] width 434 height 205
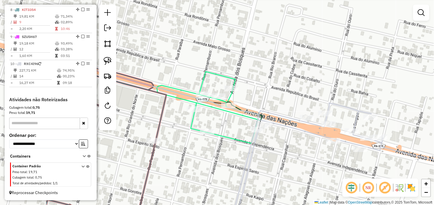
drag, startPoint x: 257, startPoint y: 161, endPoint x: 295, endPoint y: 167, distance: 38.7
click at [295, 167] on div "Janela de atendimento Grade de atendimento Capacidade Transportadoras Veículos …" at bounding box center [217, 102] width 434 height 205
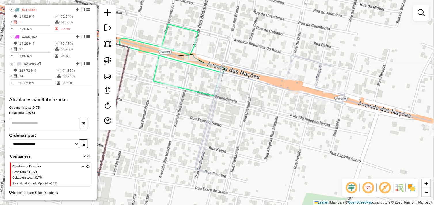
drag, startPoint x: 254, startPoint y: 170, endPoint x: 204, endPoint y: 116, distance: 74.1
click at [204, 116] on icon at bounding box center [313, 114] width 236 height 119
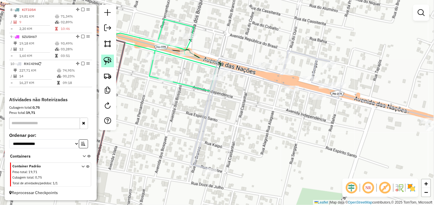
click at [110, 62] on img at bounding box center [108, 61] width 8 height 8
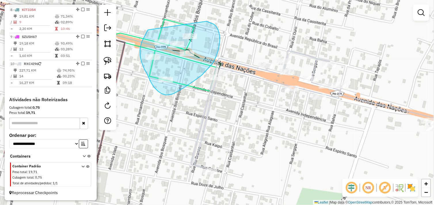
drag, startPoint x: 148, startPoint y: 30, endPoint x: 159, endPoint y: 30, distance: 11.5
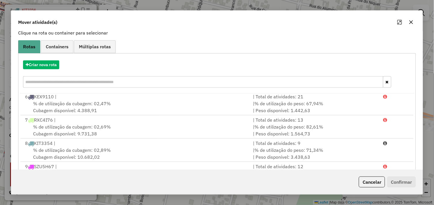
scroll to position [87, 0]
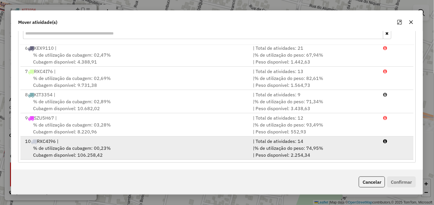
click at [136, 146] on div "% de utilização da cubagem: 00,23% Cubagem disponível: 106.258,42" at bounding box center [136, 152] width 228 height 14
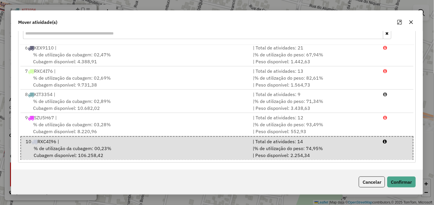
click at [403, 191] on div "Cancelar Confirmar" at bounding box center [216, 182] width 411 height 25
click at [405, 183] on button "Confirmar" at bounding box center [401, 182] width 28 height 11
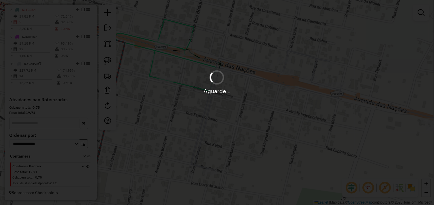
scroll to position [0, 0]
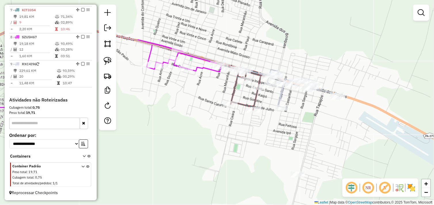
drag, startPoint x: 324, startPoint y: 95, endPoint x: 297, endPoint y: 108, distance: 30.1
click at [297, 108] on div "Janela de atendimento Grade de atendimento Capacidade Transportadoras Veículos …" at bounding box center [217, 102] width 434 height 205
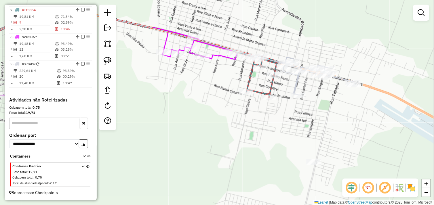
drag, startPoint x: 329, startPoint y: 64, endPoint x: 346, endPoint y: 52, distance: 20.5
click at [346, 52] on div "Janela de atendimento Grade de atendimento Capacidade Transportadoras Veículos …" at bounding box center [217, 102] width 434 height 205
click at [227, 118] on div "Janela de atendimento Grade de atendimento Capacidade Transportadoras Veículos …" at bounding box center [217, 102] width 434 height 205
drag, startPoint x: 217, startPoint y: 127, endPoint x: 243, endPoint y: 149, distance: 33.5
click at [243, 149] on div "Janela de atendimento Grade de atendimento Capacidade Transportadoras Veículos …" at bounding box center [217, 102] width 434 height 205
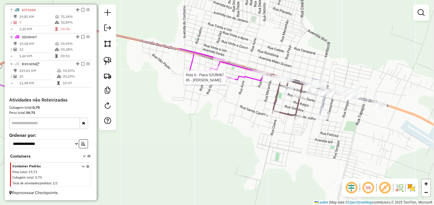
select select "*********"
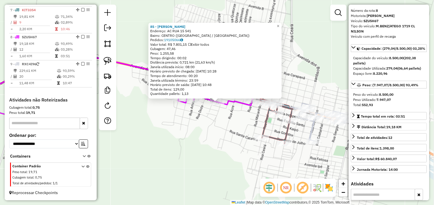
scroll to position [32, 0]
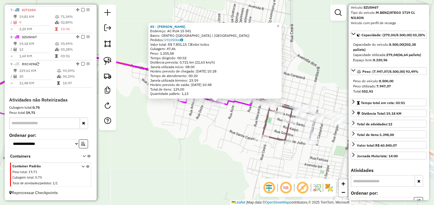
click at [229, 131] on div "85 - DIST ALMEIDA Endereço: AC RUA 15 541 Bairro: [GEOGRAPHIC_DATA] ([GEOGRAPHI…" at bounding box center [217, 102] width 434 height 205
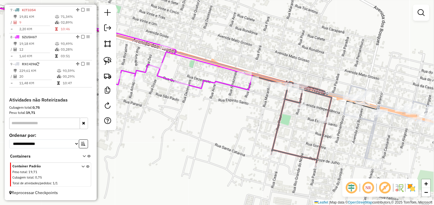
select select "*********"
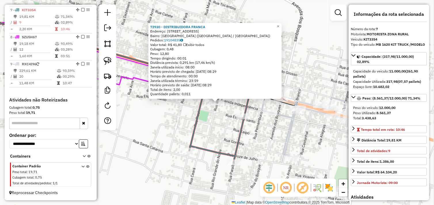
click at [166, 127] on div "72930 - DISTRIBUIDORA [PERSON_NAME]: [STREET_ADDRESS] ([GEOGRAPHIC_DATA] / [GEO…" at bounding box center [217, 102] width 434 height 205
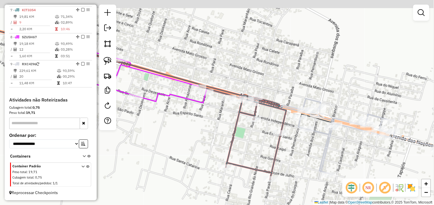
drag, startPoint x: 176, startPoint y: 116, endPoint x: 217, endPoint y: 116, distance: 40.5
click at [217, 134] on div "Janela de atendimento Grade de atendimento Capacidade Transportadoras Veículos …" at bounding box center [217, 102] width 434 height 205
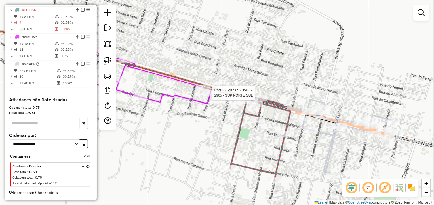
select select "*********"
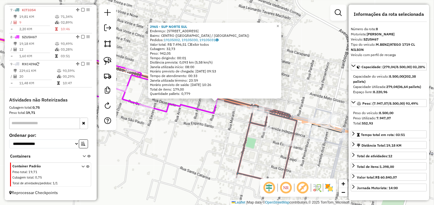
click at [223, 136] on div "2965 - SUP NORTE SUL Endereço: AV DAS NACOES 2240 Bairro: [GEOGRAPHIC_DATA] ([G…" at bounding box center [217, 102] width 434 height 205
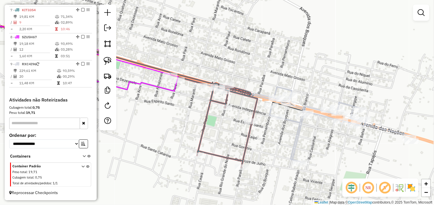
drag, startPoint x: 242, startPoint y: 144, endPoint x: 184, endPoint y: 114, distance: 65.5
click at [184, 114] on icon at bounding box center [213, 119] width 87 height 95
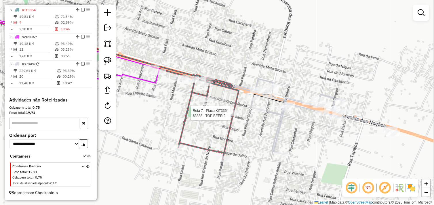
select select "*********"
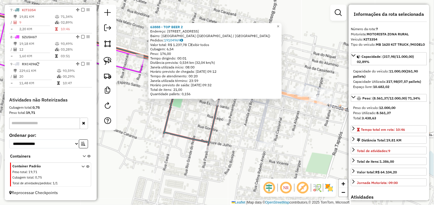
click at [234, 120] on div "63888 - TOP BEER 2 Endereço: [STREET_ADDRESS] HORIZONTE ([GEOGRAPHIC_DATA] / [G…" at bounding box center [217, 102] width 434 height 205
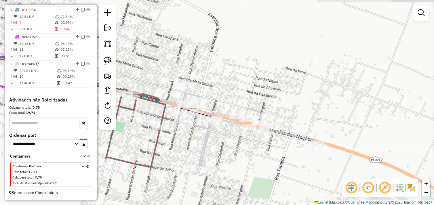
drag, startPoint x: 229, startPoint y: 103, endPoint x: 157, endPoint y: 124, distance: 75.2
click at [157, 124] on div "Janela de atendimento Grade de atendimento Capacidade Transportadoras Veículos …" at bounding box center [217, 102] width 434 height 205
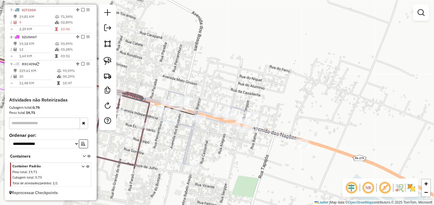
select select "*********"
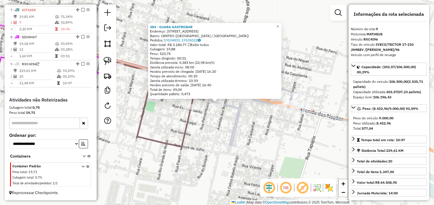
click at [271, 125] on div "384 - GUARA GASTROBAR Endereço: AV DAS NACOES 3140 Bairro: [GEOGRAPHIC_DATA] ([…" at bounding box center [217, 102] width 434 height 205
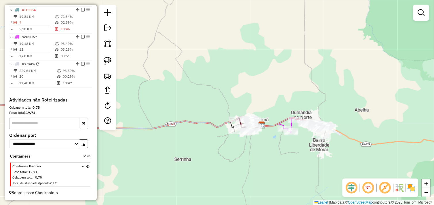
drag, startPoint x: 279, startPoint y: 132, endPoint x: 261, endPoint y: 153, distance: 27.1
click at [261, 153] on div "Janela de atendimento Grade de atendimento Capacidade Transportadoras Veículos …" at bounding box center [217, 102] width 434 height 205
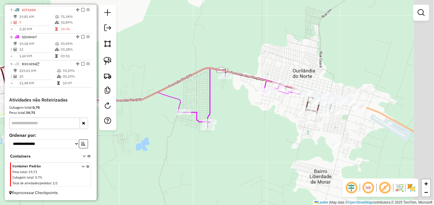
drag, startPoint x: 315, startPoint y: 127, endPoint x: 273, endPoint y: 139, distance: 43.5
click at [273, 139] on div "Janela de atendimento Grade de atendimento Capacidade Transportadoras Veículos …" at bounding box center [217, 102] width 434 height 205
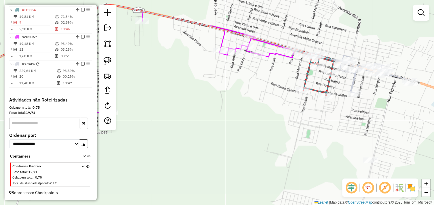
drag, startPoint x: 295, startPoint y: 122, endPoint x: 257, endPoint y: 124, distance: 38.3
click at [257, 124] on div "Janela de atendimento Grade de atendimento Capacidade Transportadoras Veículos …" at bounding box center [217, 102] width 434 height 205
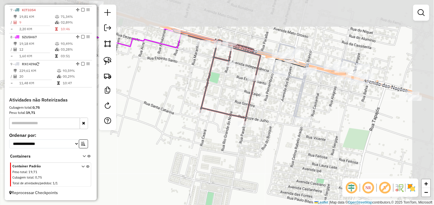
drag, startPoint x: 271, startPoint y: 116, endPoint x: 212, endPoint y: 163, distance: 75.4
click at [212, 163] on div "Janela de atendimento Grade de atendimento Capacidade Transportadoras Veículos …" at bounding box center [217, 102] width 434 height 205
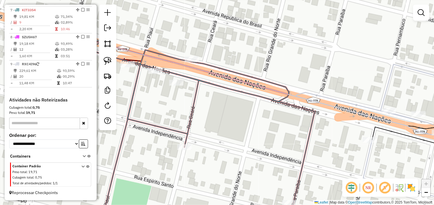
drag, startPoint x: 197, startPoint y: 78, endPoint x: 226, endPoint y: 122, distance: 53.1
click at [231, 130] on div "Janela de atendimento Grade de atendimento Capacidade Transportadoras Veículos …" at bounding box center [217, 102] width 434 height 205
select select "*********"
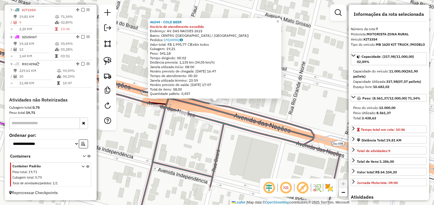
click at [281, 108] on div "46244 - COLD BEER Horário de atendimento excedido Endereço: AV. DAS NACOES 2615…" at bounding box center [217, 102] width 434 height 205
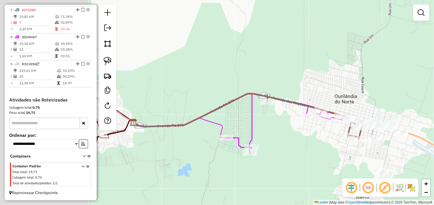
drag, startPoint x: 202, startPoint y: 145, endPoint x: 365, endPoint y: 121, distance: 165.1
click at [363, 122] on div "Janela de atendimento Grade de atendimento Capacidade Transportadoras Veículos …" at bounding box center [217, 102] width 434 height 205
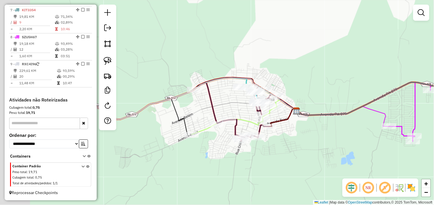
drag, startPoint x: 248, startPoint y: 123, endPoint x: 342, endPoint y: 122, distance: 94.0
click at [342, 122] on div "Janela de atendimento Grade de atendimento Capacidade Transportadoras Veículos …" at bounding box center [217, 102] width 434 height 205
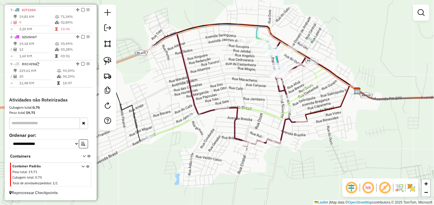
drag, startPoint x: 231, startPoint y: 116, endPoint x: 254, endPoint y: 109, distance: 24.4
click at [254, 109] on icon at bounding box center [235, 87] width 177 height 101
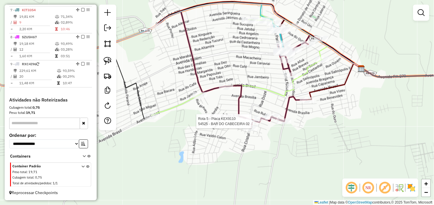
select select "*********"
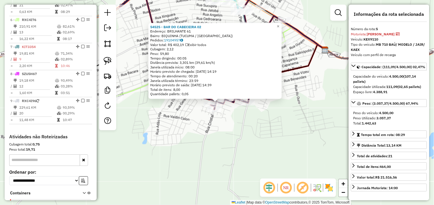
scroll to position [323, 0]
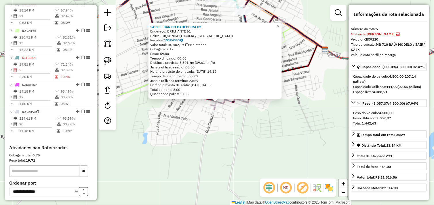
click at [254, 140] on div "54525 - BAR DO CABECEIRA 02 Endereço: BRILHANTE 61 Bairro: BIQUINHA ([GEOGRAPHI…" at bounding box center [217, 102] width 434 height 205
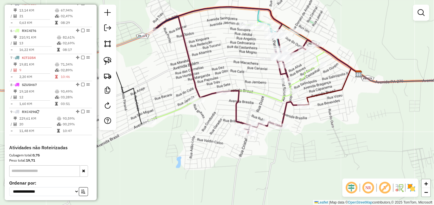
drag, startPoint x: 229, startPoint y: 137, endPoint x: 261, endPoint y: 159, distance: 38.6
click at [261, 159] on div "Janela de atendimento Grade de atendimento Capacidade Transportadoras Veículos …" at bounding box center [217, 102] width 434 height 205
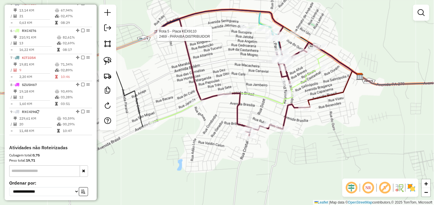
select select "*********"
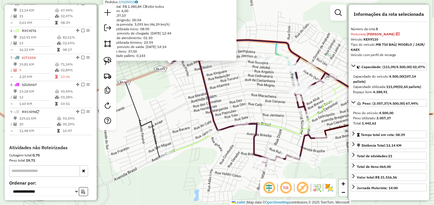
drag, startPoint x: 246, startPoint y: 135, endPoint x: 200, endPoint y: 104, distance: 55.0
click at [200, 104] on div "2469 - PARAIBA DISTRIBUIDOR Endereço: [GEOGRAPHIC_DATA] [GEOGRAPHIC_DATA] 279 K…" at bounding box center [217, 102] width 434 height 205
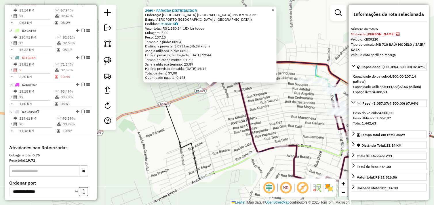
drag, startPoint x: 209, startPoint y: 101, endPoint x: 261, endPoint y: 112, distance: 52.3
click at [261, 112] on div "2469 - PARAIBA DISTRIBUIDOR Endereço: [GEOGRAPHIC_DATA] [GEOGRAPHIC_DATA] 279 K…" at bounding box center [217, 102] width 434 height 205
click at [215, 106] on div "2469 - PARAIBA DISTRIBUIDOR Endereço: [GEOGRAPHIC_DATA] [GEOGRAPHIC_DATA] 279 K…" at bounding box center [217, 102] width 434 height 205
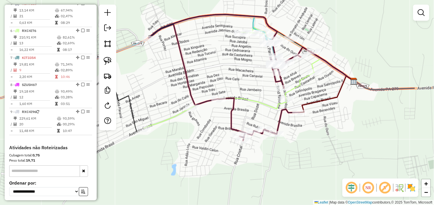
drag, startPoint x: 236, startPoint y: 122, endPoint x: 215, endPoint y: 96, distance: 33.9
click at [174, 75] on div "Janela de atendimento Grade de atendimento Capacidade Transportadoras Veículos …" at bounding box center [217, 102] width 434 height 205
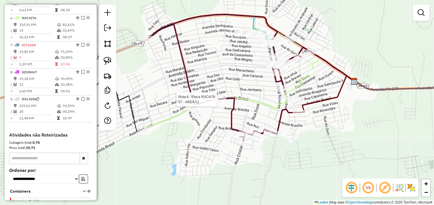
select select "*********"
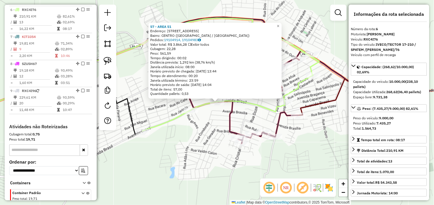
scroll to position [350, 0]
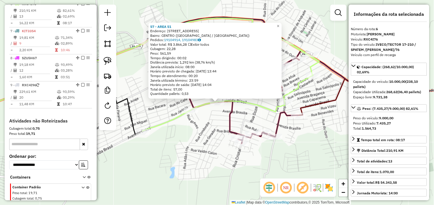
click at [254, 114] on div "57 - AREA 51 Endereço: [STREET_ADDRESS] [GEOGRAPHIC_DATA]: 19104914, 19104983 V…" at bounding box center [217, 102] width 434 height 205
click at [259, 105] on icon at bounding box center [231, 80] width 177 height 101
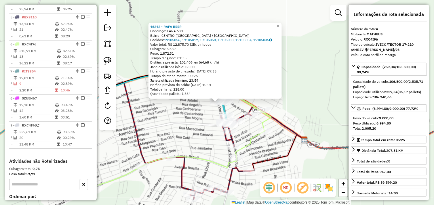
scroll to position [296, 0]
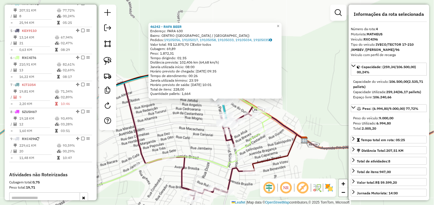
click at [310, 109] on div "46242 - RAFA BEER Endereço: PARA 630 Bairro: [GEOGRAPHIC_DATA] ([GEOGRAPHIC_DAT…" at bounding box center [217, 102] width 434 height 205
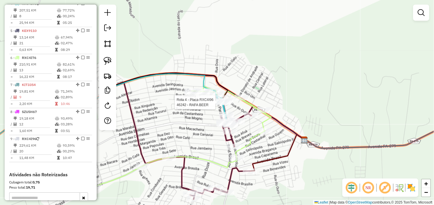
select select "*********"
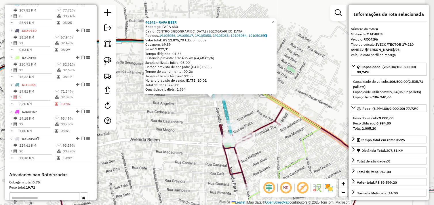
drag, startPoint x: 228, startPoint y: 110, endPoint x: 201, endPoint y: 111, distance: 27.6
click at [201, 111] on div "46242 - RAFA BEER Endereço: PARA 630 Bairro: [GEOGRAPHIC_DATA] ([GEOGRAPHIC_DAT…" at bounding box center [217, 102] width 434 height 205
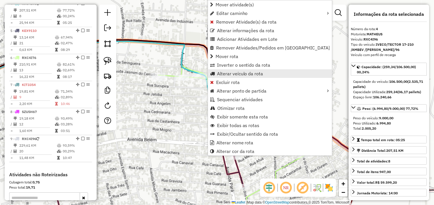
click at [242, 75] on span "Alterar veículo da rota" at bounding box center [240, 73] width 46 height 5
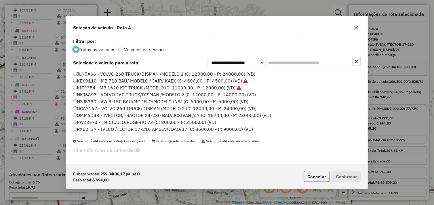
scroll to position [64, 0]
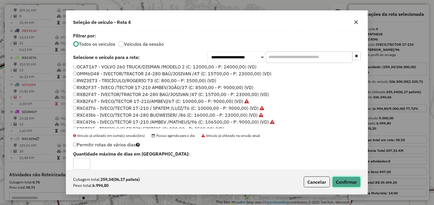
click at [351, 182] on button "Confirmar" at bounding box center [346, 182] width 28 height 11
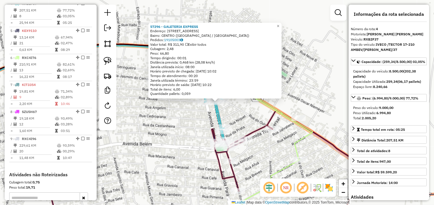
click at [247, 114] on div "57296 - GALETERIA EXPRESS Endereço: [STREET_ADDRESS] Bairro: [GEOGRAPHIC_DATA] …" at bounding box center [217, 102] width 434 height 205
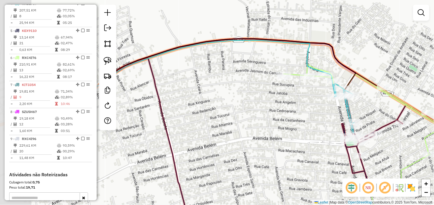
drag, startPoint x: 116, startPoint y: 121, endPoint x: 246, endPoint y: 116, distance: 130.1
click at [246, 116] on div "Janela de atendimento Grade de atendimento Capacidade Transportadoras Veículos …" at bounding box center [217, 102] width 434 height 205
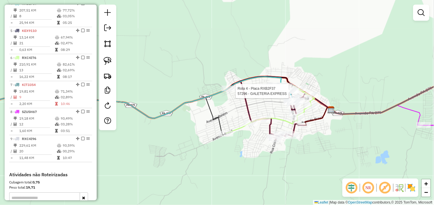
select select "*********"
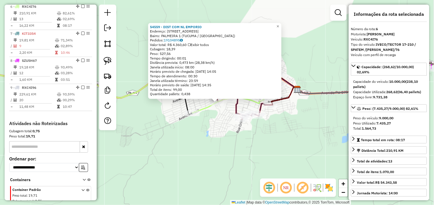
scroll to position [350, 0]
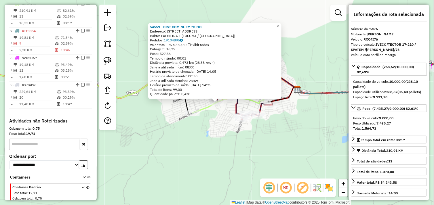
click at [201, 151] on div "54559 - DIST COM NL EMPORIO Endereço: AV BRASIL 1300 Bairro: PALMEIRA 1 ([GEOGR…" at bounding box center [217, 102] width 434 height 205
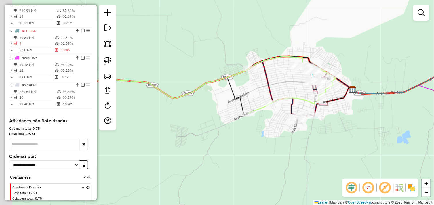
drag, startPoint x: 170, startPoint y: 139, endPoint x: 279, endPoint y: 147, distance: 110.1
click at [374, 149] on div "Janela de atendimento Grade de atendimento Capacidade Transportadoras Veículos …" at bounding box center [217, 102] width 434 height 205
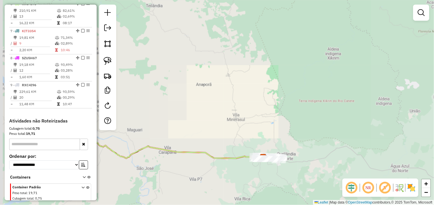
drag, startPoint x: 200, startPoint y: 167, endPoint x: 304, endPoint y: 160, distance: 104.4
click at [304, 160] on div "Janela de atendimento Grade de atendimento Capacidade Transportadoras Veículos …" at bounding box center [217, 102] width 434 height 205
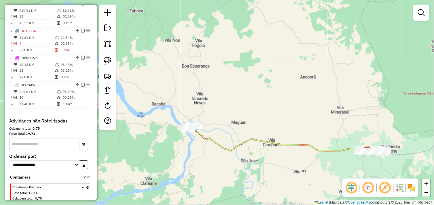
drag, startPoint x: 205, startPoint y: 144, endPoint x: 248, endPoint y: 156, distance: 44.1
click at [248, 156] on div "Janela de atendimento Grade de atendimento Capacidade Transportadoras Veículos …" at bounding box center [217, 102] width 434 height 205
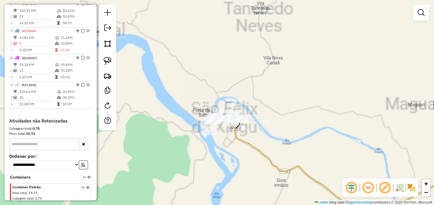
drag, startPoint x: 215, startPoint y: 141, endPoint x: 242, endPoint y: 170, distance: 39.9
click at [242, 170] on div "Janela de atendimento Grade de atendimento Capacidade Transportadoras Veículos …" at bounding box center [217, 102] width 434 height 205
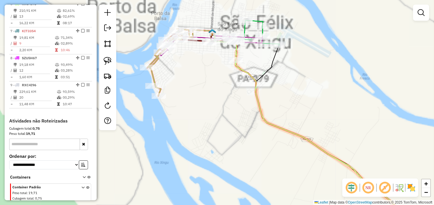
drag, startPoint x: 230, startPoint y: 135, endPoint x: 263, endPoint y: 179, distance: 54.4
click at [263, 179] on div "Janela de atendimento Grade de atendimento Capacidade Transportadoras Veículos …" at bounding box center [217, 102] width 434 height 205
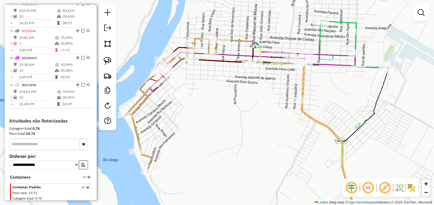
drag, startPoint x: 240, startPoint y: 114, endPoint x: 258, endPoint y: 154, distance: 43.5
click at [258, 154] on div "Janela de atendimento Grade de atendimento Capacidade Transportadoras Veículos …" at bounding box center [217, 102] width 434 height 205
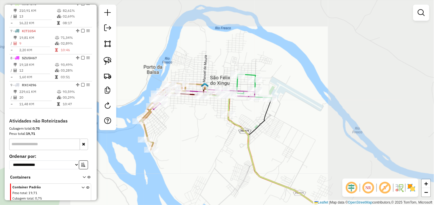
drag, startPoint x: 240, startPoint y: 134, endPoint x: 213, endPoint y: 137, distance: 27.8
click at [213, 137] on div "Janela de atendimento Grade de atendimento Capacidade Transportadoras Veículos …" at bounding box center [217, 102] width 434 height 205
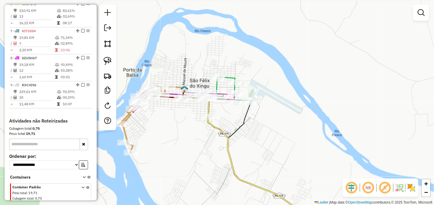
drag, startPoint x: 185, startPoint y: 145, endPoint x: 229, endPoint y: 145, distance: 44.3
click at [229, 145] on div "Janela de atendimento Grade de atendimento Capacidade Transportadoras Veículos …" at bounding box center [217, 102] width 434 height 205
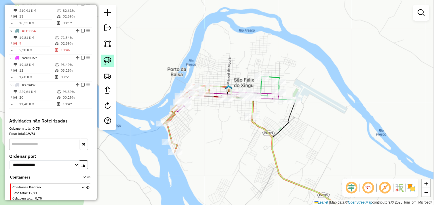
click at [110, 60] on img at bounding box center [108, 61] width 8 height 8
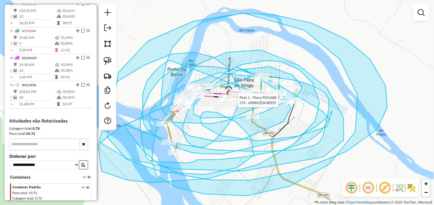
drag, startPoint x: 166, startPoint y: 62, endPoint x: 237, endPoint y: 104, distance: 82.5
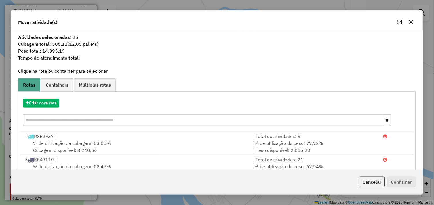
click at [411, 23] on icon "button" at bounding box center [411, 22] width 5 height 5
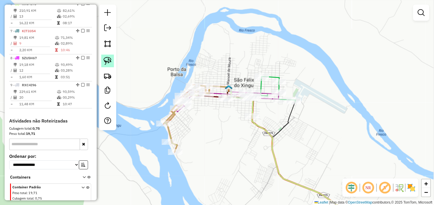
click at [112, 62] on link at bounding box center [107, 61] width 13 height 13
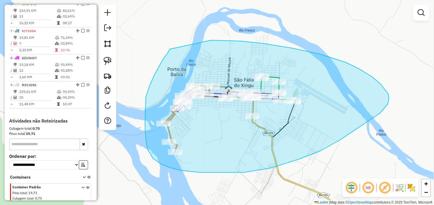
drag, startPoint x: 170, startPoint y: 49, endPoint x: 158, endPoint y: 47, distance: 11.4
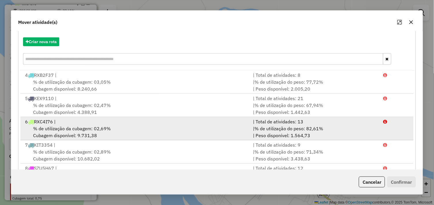
scroll to position [64, 0]
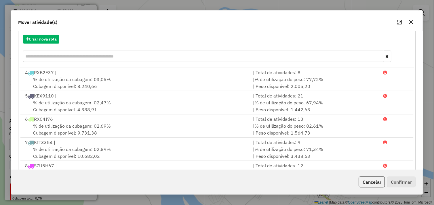
click at [409, 24] on button "button" at bounding box center [410, 22] width 9 height 9
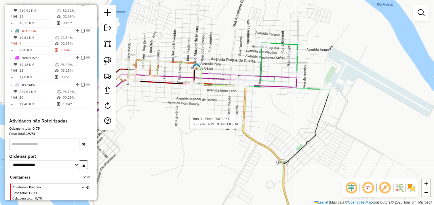
select select "*********"
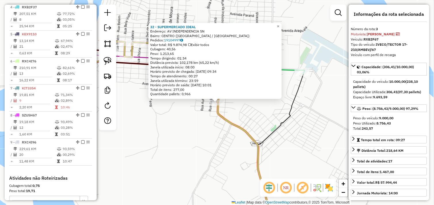
scroll to position [269, 0]
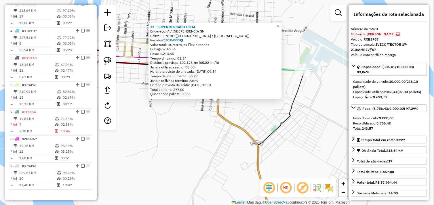
click at [256, 108] on div "32 - SUPERMERCADO IDEAL Endereço: AV INDEPENDENCIA SN Bairro: CENTRO ([GEOGRAPH…" at bounding box center [217, 102] width 434 height 205
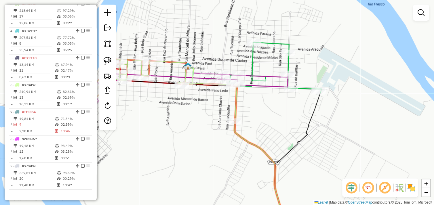
drag, startPoint x: 266, startPoint y: 104, endPoint x: 233, endPoint y: 76, distance: 42.5
click at [274, 110] on div "Janela de atendimento Grade de atendimento Capacidade Transportadoras Veículos …" at bounding box center [217, 102] width 434 height 205
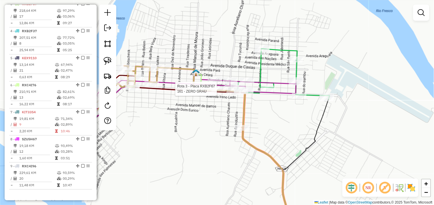
select select "*********"
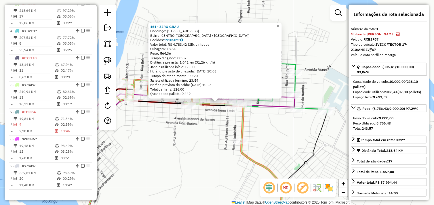
click at [208, 116] on div "Rota 3 - Placa RXB2F67 161 - ZERO GRAU 161 - ZERO GRAU Endereço: RIO XINUGU 106…" at bounding box center [217, 102] width 434 height 205
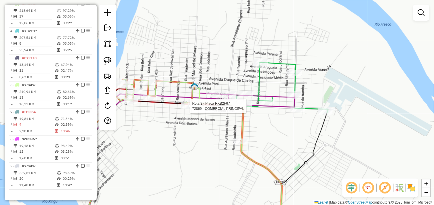
select select "*********"
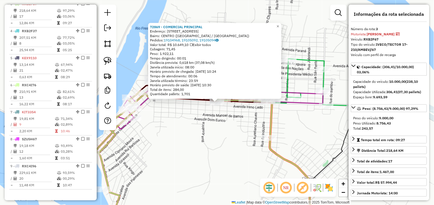
click at [211, 128] on div "72869 - COMERCIAL PRINCIPAL Endereço: [STREET_ADDRESS][GEOGRAPHIC_DATA]: CENTRO…" at bounding box center [217, 102] width 434 height 205
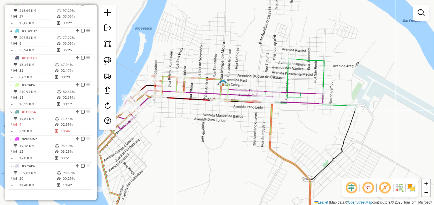
click at [191, 128] on div "Janela de atendimento Grade de atendimento Capacidade Transportadoras Veículos …" at bounding box center [217, 102] width 434 height 205
drag, startPoint x: 184, startPoint y: 129, endPoint x: 219, endPoint y: 110, distance: 38.7
click at [218, 110] on div "Janela de atendimento Grade de atendimento Capacidade Transportadoras Veículos …" at bounding box center [217, 102] width 434 height 205
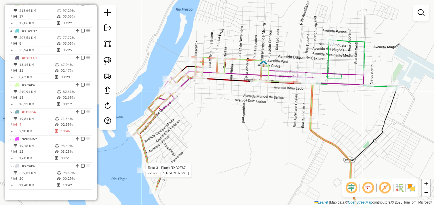
select select "*********"
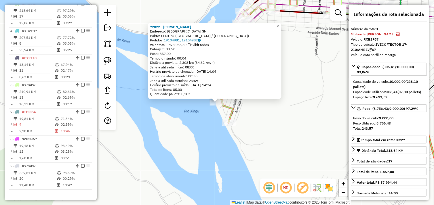
click at [259, 126] on div "72822 - SUP OLIVEIRA Endereço: [GEOGRAPHIC_DATA] SN Bairro: [GEOGRAPHIC_DATA] (…" at bounding box center [217, 102] width 434 height 205
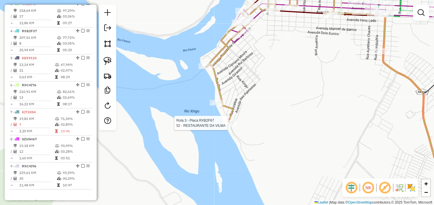
select select "*********"
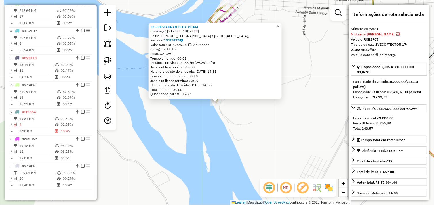
click at [249, 124] on div "52 - RESTAURANTE DA [PERSON_NAME]: AV JABORANDI 50 Bairro: CENTRO ([GEOGRAPHIC_…" at bounding box center [217, 102] width 434 height 205
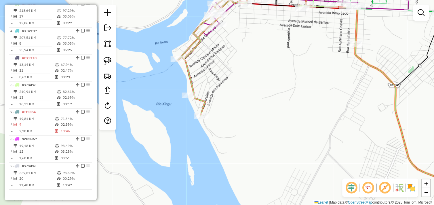
drag, startPoint x: 261, startPoint y: 90, endPoint x: 202, endPoint y: 116, distance: 64.8
click at [219, 129] on div "Janela de atendimento Grade de atendimento Capacidade Transportadoras Veículos …" at bounding box center [217, 102] width 434 height 205
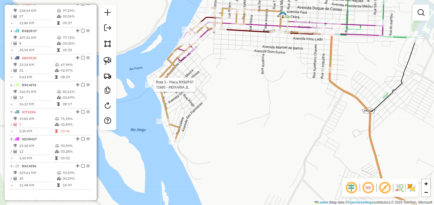
select select "*********"
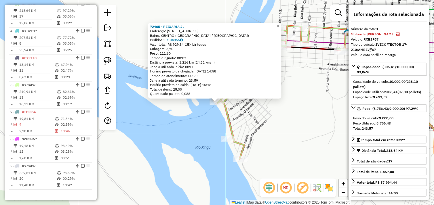
click at [257, 119] on div "Rota 3 - Placa RXB2F67 72465 - PEIXARIA JL 72465 - PEIXARIA JL Endereço: [STREE…" at bounding box center [217, 102] width 434 height 205
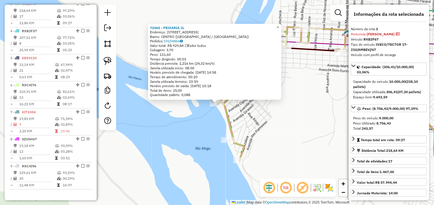
click at [296, 108] on div "72465 - PEIXARIA JL Endereço: [STREET_ADDRESS][GEOGRAPHIC_DATA]: CENTRO ([GEOGR…" at bounding box center [217, 102] width 434 height 205
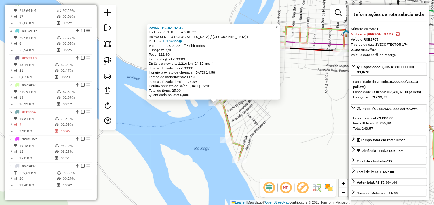
click at [307, 95] on div "72465 - PEIXARIA JL Endereço: [STREET_ADDRESS][GEOGRAPHIC_DATA]: CENTRO ([GEOGR…" at bounding box center [217, 102] width 434 height 205
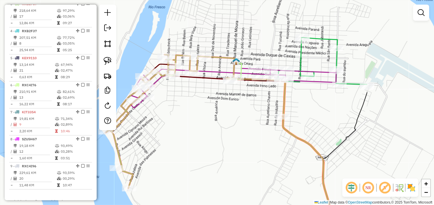
drag, startPoint x: 292, startPoint y: 104, endPoint x: 210, endPoint y: 130, distance: 86.4
click at [210, 130] on div "Janela de atendimento Grade de atendimento Capacidade Transportadoras Veículos …" at bounding box center [217, 102] width 434 height 205
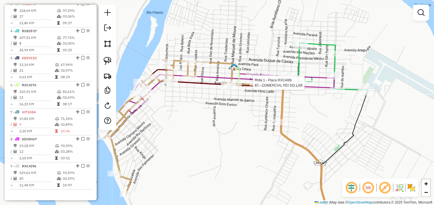
select select "*********"
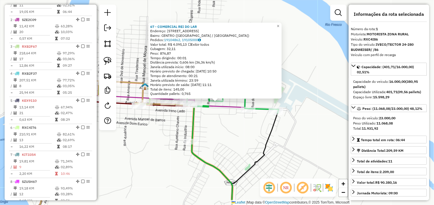
scroll to position [215, 0]
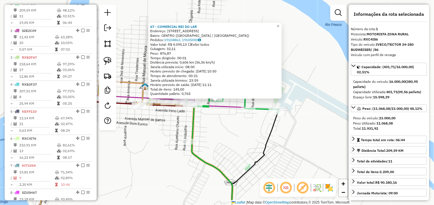
click at [227, 127] on div "67 - COMERCIAL REI DO LAR Endereço: [STREET_ADDRESS] Bairro: CENTRO ([GEOGRAPHI…" at bounding box center [217, 102] width 434 height 205
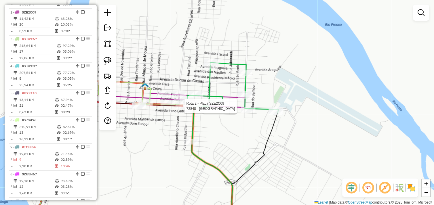
select select "*********"
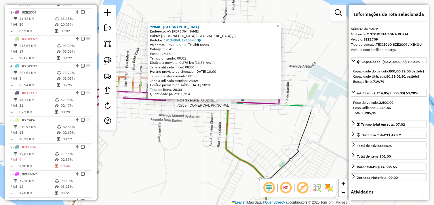
scroll to position [242, 0]
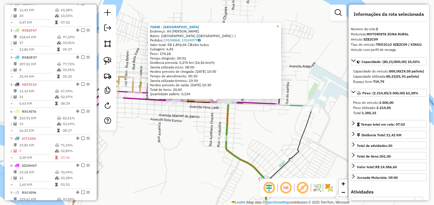
click at [182, 120] on div "72848 - [GEOGRAPHIC_DATA] Endereço: AV RIO XINGU Bairro: [GEOGRAPHIC_DATA] ([GE…" at bounding box center [217, 102] width 434 height 205
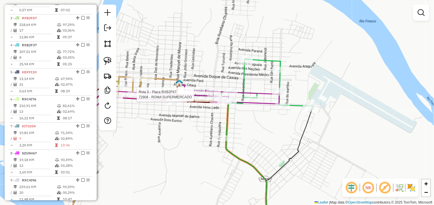
select select "*********"
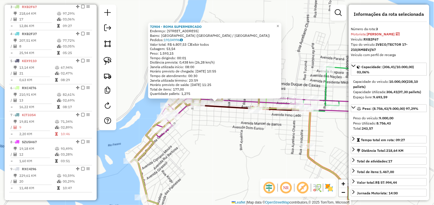
scroll to position [269, 0]
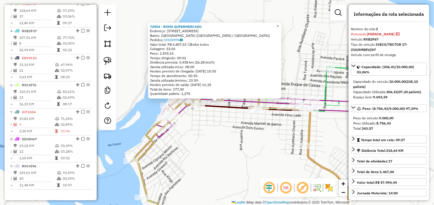
click at [200, 130] on div "72904 - ROMA SUPERMERCADO Endereço: [STREET_ADDRESS] ([GEOGRAPHIC_DATA] / [GEOG…" at bounding box center [217, 102] width 434 height 205
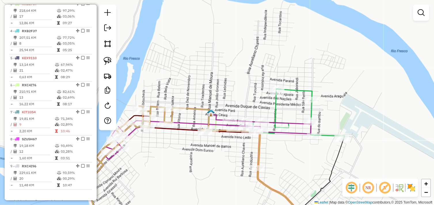
drag, startPoint x: 277, startPoint y: 136, endPoint x: 227, endPoint y: 158, distance: 54.7
click at [227, 158] on div "Janela de atendimento Grade de atendimento Capacidade Transportadoras Veículos …" at bounding box center [217, 102] width 434 height 205
select select "*********"
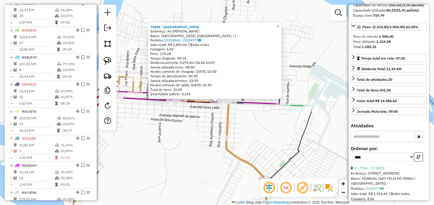
scroll to position [128, 0]
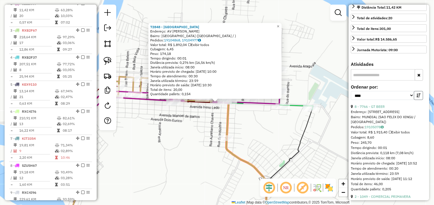
click at [420, 99] on button "button" at bounding box center [418, 95] width 9 height 9
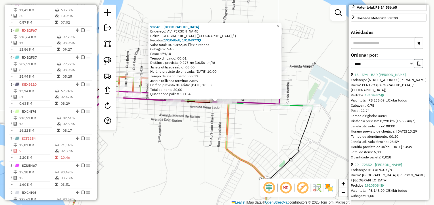
click at [416, 66] on icon "button" at bounding box center [418, 64] width 4 height 4
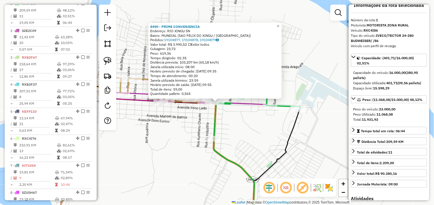
scroll to position [0, 0]
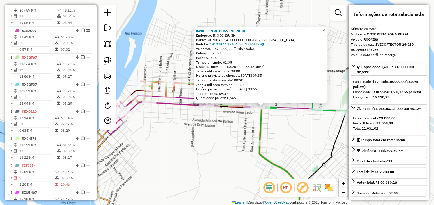
drag, startPoint x: 180, startPoint y: 121, endPoint x: 209, endPoint y: 122, distance: 28.5
click at [209, 122] on div "8490 - PRIME CONVENIENCIA Endereço: RIO XINGU SN Bairro: MUNDIAL ([GEOGRAPHIC_D…" at bounding box center [217, 102] width 434 height 205
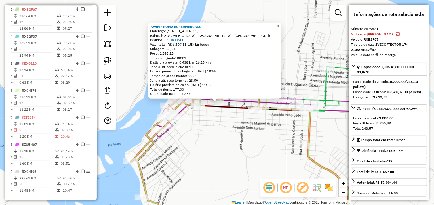
scroll to position [269, 0]
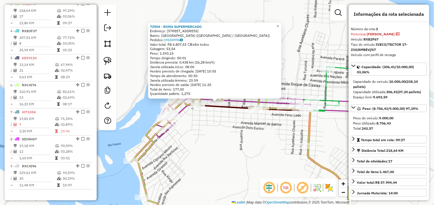
click at [199, 127] on div "72904 - ROMA SUPERMERCADO Endereço: [STREET_ADDRESS] ([GEOGRAPHIC_DATA] / [GEOG…" at bounding box center [217, 102] width 434 height 205
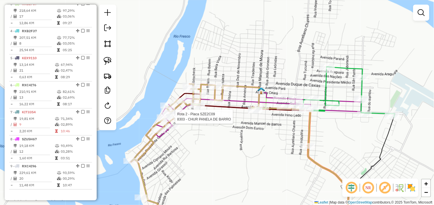
select select "*********"
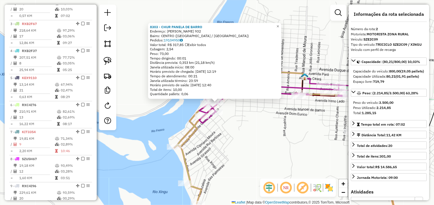
scroll to position [242, 0]
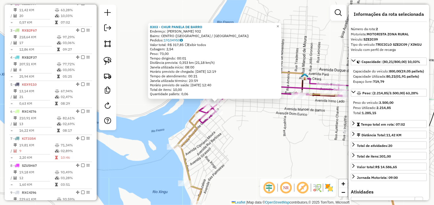
click at [276, 121] on div "8303 - CHUR PANELA DE BARRO Endereço: [PERSON_NAME] 932 Bairro: CENTRO ([GEOGRA…" at bounding box center [217, 102] width 434 height 205
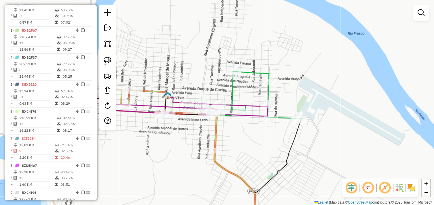
drag, startPoint x: 290, startPoint y: 121, endPoint x: 152, endPoint y: 139, distance: 138.4
click at [152, 139] on div "Janela de atendimento Grade de atendimento Capacidade Transportadoras Veículos …" at bounding box center [217, 102] width 434 height 205
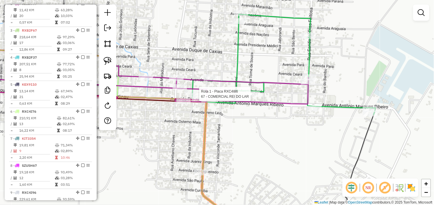
select select "*********"
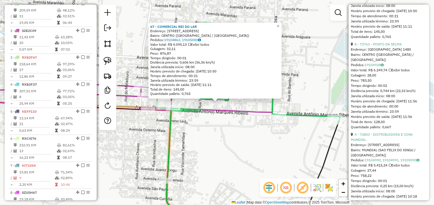
scroll to position [607, 0]
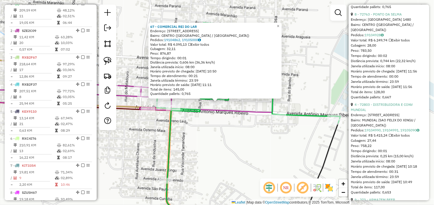
click at [246, 141] on div "67 - COMERCIAL REI DO LAR Endereço: [STREET_ADDRESS] Bairro: CENTRO ([GEOGRAPHI…" at bounding box center [217, 102] width 434 height 205
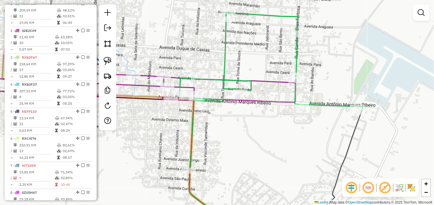
drag, startPoint x: 220, startPoint y: 150, endPoint x: 263, endPoint y: 133, distance: 46.5
click at [263, 133] on div "Janela de atendimento Grade de atendimento Capacidade Transportadoras Veículos …" at bounding box center [217, 102] width 434 height 205
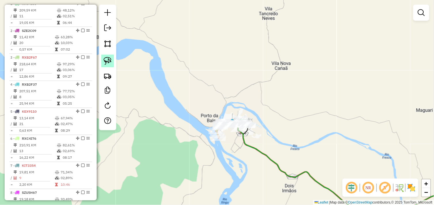
click at [108, 60] on img at bounding box center [108, 61] width 8 height 8
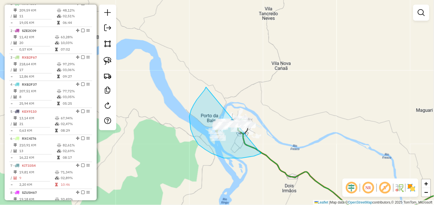
drag, startPoint x: 206, startPoint y: 87, endPoint x: 274, endPoint y: 105, distance: 70.6
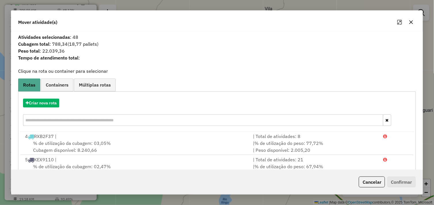
click at [413, 21] on icon "button" at bounding box center [411, 22] width 5 height 5
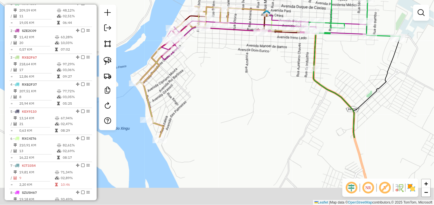
drag, startPoint x: 272, startPoint y: 157, endPoint x: 242, endPoint y: 81, distance: 81.1
click at [242, 81] on div "Janela de atendimento Grade de atendimento Capacidade Transportadoras Veículos …" at bounding box center [217, 102] width 434 height 205
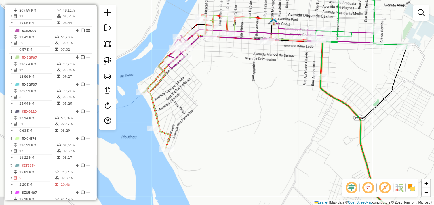
drag, startPoint x: 229, startPoint y: 73, endPoint x: 246, endPoint y: 85, distance: 20.9
click at [246, 85] on div "Janela de atendimento Grade de atendimento Capacidade Transportadoras Veículos …" at bounding box center [217, 102] width 434 height 205
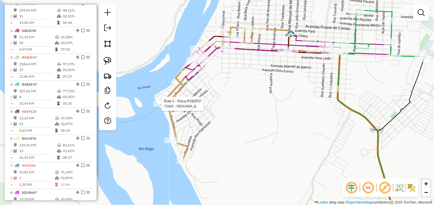
select select "*********"
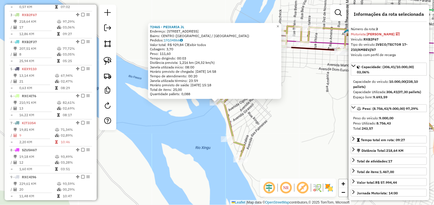
scroll to position [269, 0]
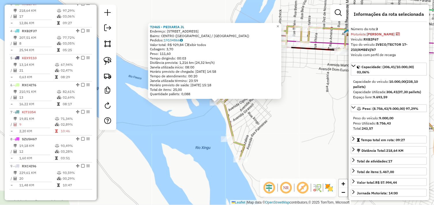
click at [247, 111] on div "72465 - PEIXARIA JL Endereço: [STREET_ADDRESS][GEOGRAPHIC_DATA]: CENTRO ([GEOGR…" at bounding box center [217, 102] width 434 height 205
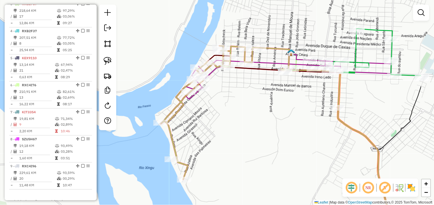
drag, startPoint x: 293, startPoint y: 88, endPoint x: 236, endPoint y: 108, distance: 60.5
click at [237, 108] on div "Janela de atendimento Grade de atendimento Capacidade Transportadoras Veículos …" at bounding box center [217, 102] width 434 height 205
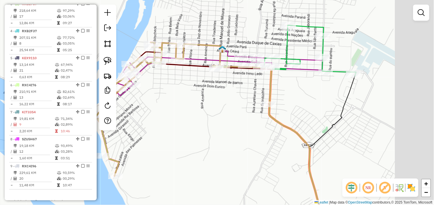
drag, startPoint x: 273, startPoint y: 95, endPoint x: 221, endPoint y: 88, distance: 51.6
click at [221, 88] on div "Janela de atendimento Grade de atendimento Capacidade Transportadoras Veículos …" at bounding box center [217, 102] width 434 height 205
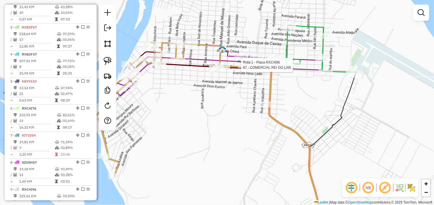
select select "*********"
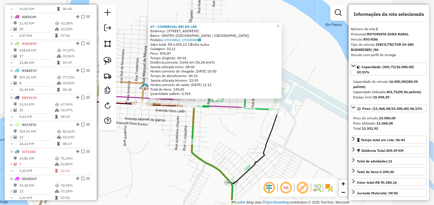
scroll to position [215, 0]
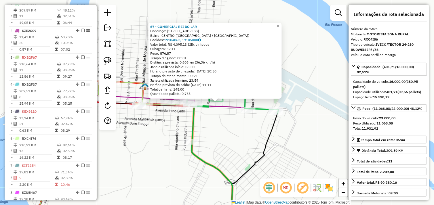
click at [219, 114] on div "Rota 1 - Placa RXC4I86 67 - COMERCIAL REI DO LAR 67 - COMERCIAL REI DO LAR Ende…" at bounding box center [217, 102] width 434 height 205
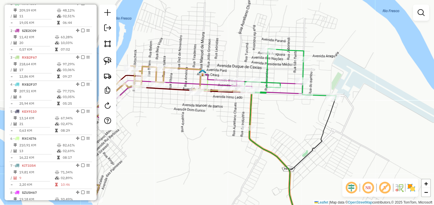
drag, startPoint x: 209, startPoint y: 122, endPoint x: 266, endPoint y: 108, distance: 58.7
click at [268, 108] on div "Janela de atendimento Grade de atendimento Capacidade Transportadoras Veículos …" at bounding box center [217, 102] width 434 height 205
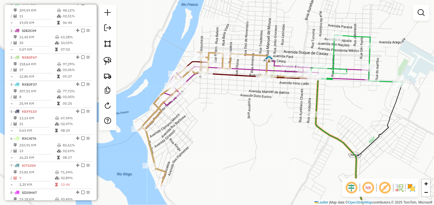
drag, startPoint x: 177, startPoint y: 131, endPoint x: 244, endPoint y: 111, distance: 69.6
click at [250, 109] on div "Janela de atendimento Grade de atendimento Capacidade Transportadoras Veículos …" at bounding box center [217, 102] width 434 height 205
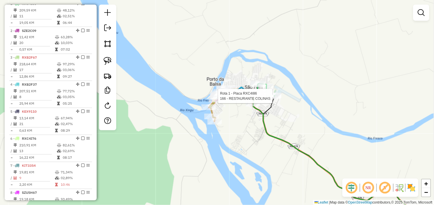
select select "*********"
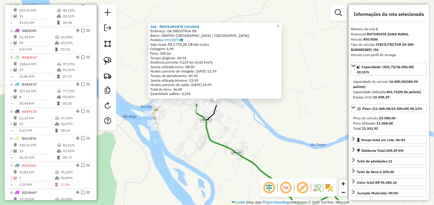
click at [188, 126] on div "166 - RESTAURANTE COLINAS Endereço: DA INDUSTRIA SN Bairro: CENTRO ([GEOGRAPHIC…" at bounding box center [217, 102] width 434 height 205
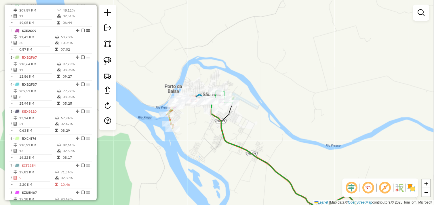
drag, startPoint x: 176, startPoint y: 122, endPoint x: 196, endPoint y: 125, distance: 20.6
click at [196, 125] on div "Janela de atendimento Grade de atendimento Capacidade Transportadoras Veículos …" at bounding box center [217, 102] width 434 height 205
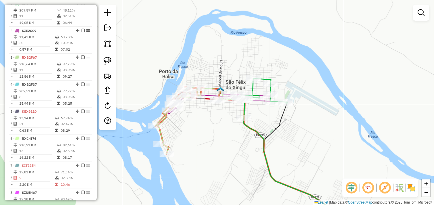
click at [219, 128] on div "Janela de atendimento Grade de atendimento Capacidade Transportadoras Veículos …" at bounding box center [217, 102] width 434 height 205
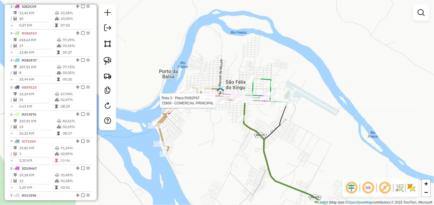
select select "*********"
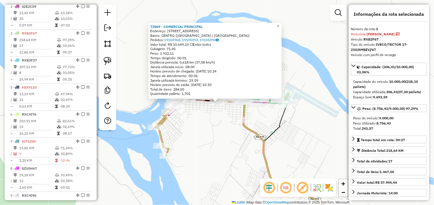
scroll to position [269, 0]
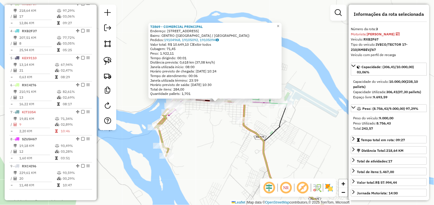
click at [212, 131] on div "72869 - COMERCIAL PRINCIPAL Endereço: [STREET_ADDRESS][GEOGRAPHIC_DATA]: CENTRO…" at bounding box center [217, 102] width 434 height 205
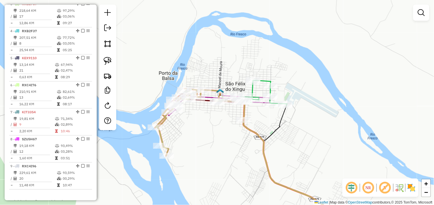
click at [214, 125] on div "Janela de atendimento Grade de atendimento Capacidade Transportadoras Veículos …" at bounding box center [217, 102] width 434 height 205
select select "*********"
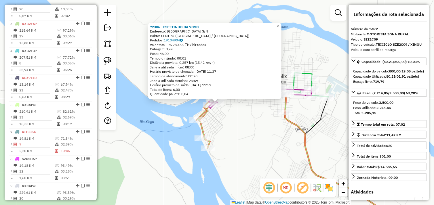
scroll to position [242, 0]
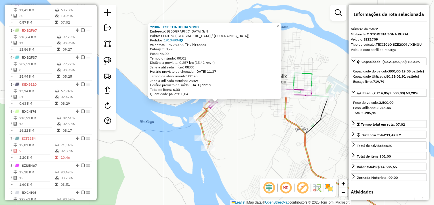
click at [198, 130] on div "72306 - ESPETINHO DA VOVO Endereço: [GEOGRAPHIC_DATA] S/[GEOGRAPHIC_DATA]: [GEO…" at bounding box center [217, 102] width 434 height 205
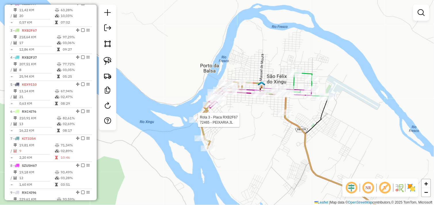
select select "*********"
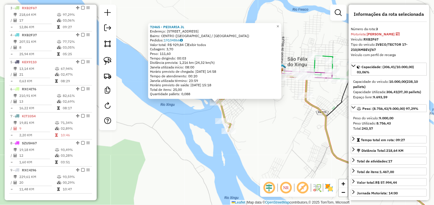
scroll to position [269, 0]
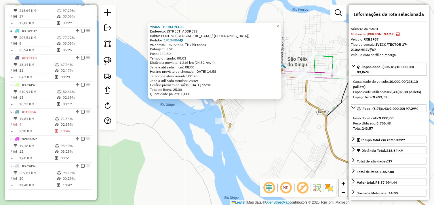
click at [259, 112] on div "72465 - PEIXARIA JL Endereço: [STREET_ADDRESS][GEOGRAPHIC_DATA]: CENTRO ([GEOGR…" at bounding box center [217, 102] width 434 height 205
click at [248, 105] on div "72465 - PEIXARIA JL Endereço: [STREET_ADDRESS][GEOGRAPHIC_DATA]: CENTRO ([GEOGR…" at bounding box center [217, 102] width 434 height 205
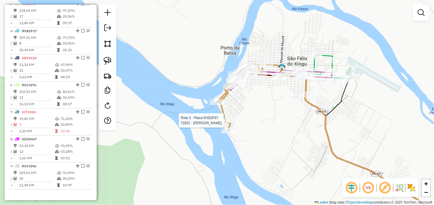
select select "*********"
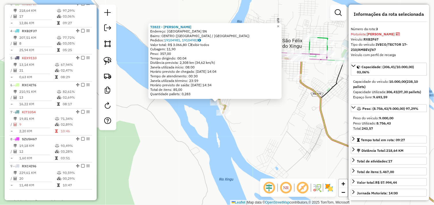
click at [263, 120] on div "72822 - SUP OLIVEIRA Endereço: [GEOGRAPHIC_DATA] SN Bairro: [GEOGRAPHIC_DATA] (…" at bounding box center [217, 102] width 434 height 205
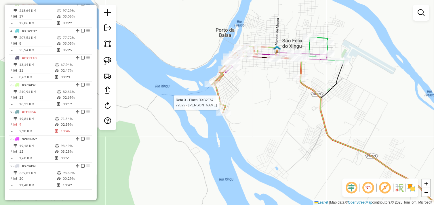
select select "*********"
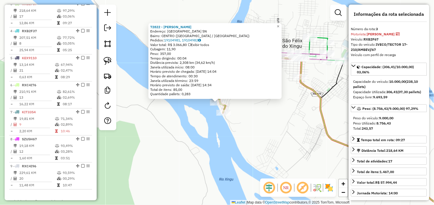
click at [251, 116] on div "72822 - SUP OLIVEIRA Endereço: [GEOGRAPHIC_DATA] SN Bairro: [GEOGRAPHIC_DATA] (…" at bounding box center [217, 102] width 434 height 205
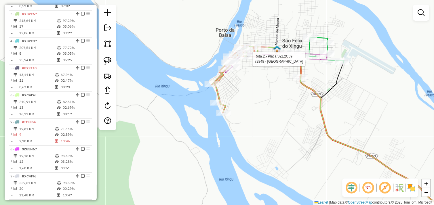
select select "*********"
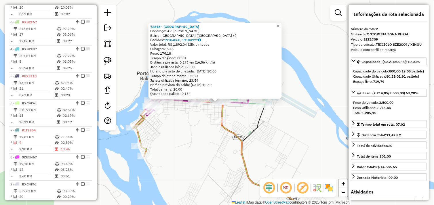
scroll to position [242, 0]
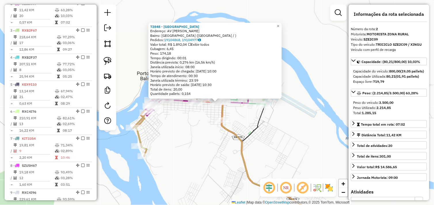
click at [198, 119] on div "72848 - [GEOGRAPHIC_DATA] Endereço: AV RIO XINGU Bairro: [GEOGRAPHIC_DATA] ([GE…" at bounding box center [217, 102] width 434 height 205
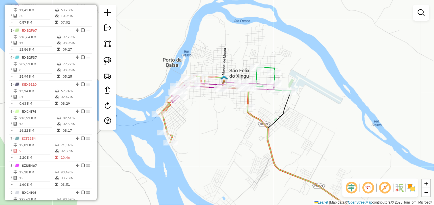
drag, startPoint x: 192, startPoint y: 124, endPoint x: 234, endPoint y: 92, distance: 52.9
click at [238, 99] on div "Janela de atendimento Grade de atendimento Capacidade Transportadoras Veículos …" at bounding box center [217, 102] width 434 height 205
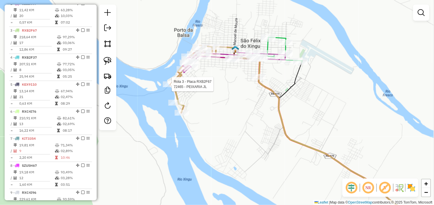
select select "*********"
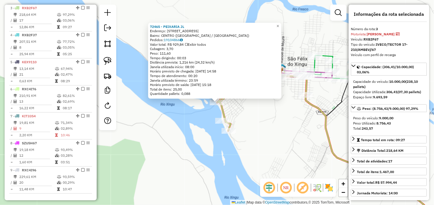
scroll to position [269, 0]
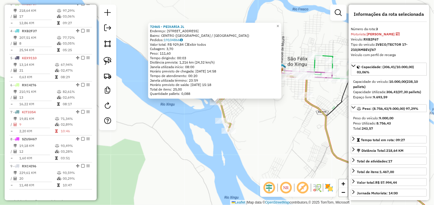
click at [282, 125] on div "72465 - PEIXARIA JL Endereço: [STREET_ADDRESS][GEOGRAPHIC_DATA]: CENTRO ([GEOGR…" at bounding box center [217, 102] width 434 height 205
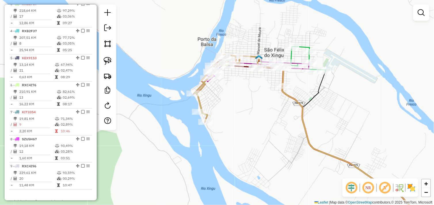
drag, startPoint x: 283, startPoint y: 123, endPoint x: 260, endPoint y: 114, distance: 24.9
click at [260, 114] on div "Janela de atendimento Grade de atendimento Capacidade Transportadoras Veículos …" at bounding box center [217, 102] width 434 height 205
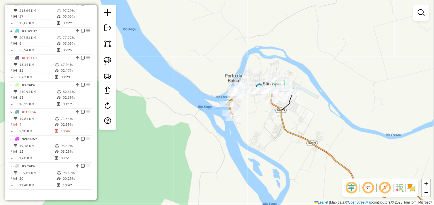
click at [255, 116] on div "Janela de atendimento Grade de atendimento Capacidade Transportadoras Veículos …" at bounding box center [217, 102] width 434 height 205
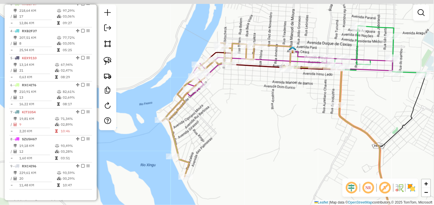
drag, startPoint x: 252, startPoint y: 95, endPoint x: 243, endPoint y: 119, distance: 25.5
click at [237, 130] on div "Janela de atendimento Grade de atendimento Capacidade Transportadoras Veículos …" at bounding box center [217, 102] width 434 height 205
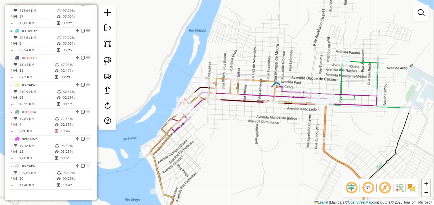
drag, startPoint x: 259, startPoint y: 121, endPoint x: 217, endPoint y: 118, distance: 42.7
click at [217, 118] on div "Janela de atendimento Grade de atendimento Capacidade Transportadoras Veículos …" at bounding box center [217, 102] width 434 height 205
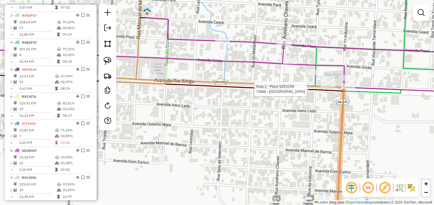
select select "*********"
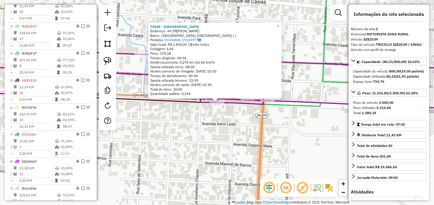
scroll to position [242, 0]
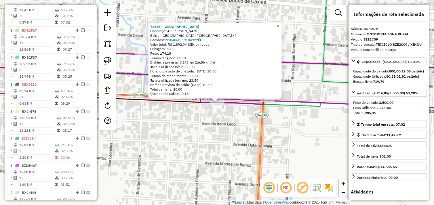
click at [239, 129] on div "72848 - [GEOGRAPHIC_DATA] Endereço: AV RIO XINGU Bairro: [GEOGRAPHIC_DATA] ([GE…" at bounding box center [217, 102] width 434 height 205
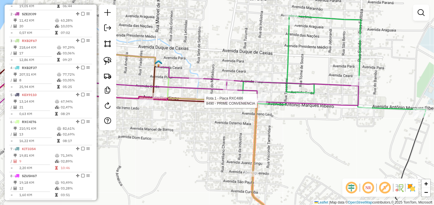
select select "*********"
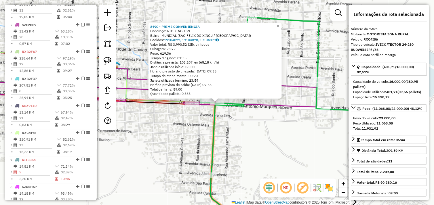
scroll to position [215, 0]
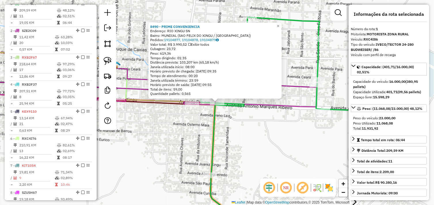
click at [237, 116] on div "8490 - PRIME CONVENIENCIA Endereço: RIO XINGU SN Bairro: MUNDIAL ([GEOGRAPHIC_D…" at bounding box center [217, 102] width 434 height 205
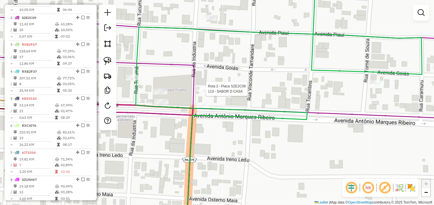
select select "*********"
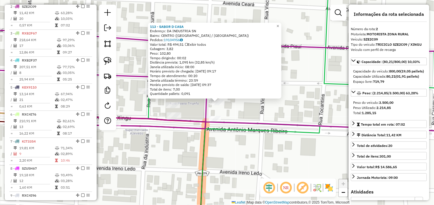
scroll to position [242, 0]
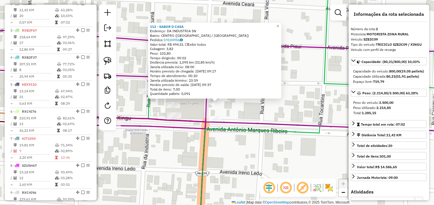
click at [192, 103] on div "113 - SABOR D CASA Endereço: DA INDUSTRIA SN Bairro: CENTRO ([GEOGRAPHIC_DATA] …" at bounding box center [217, 102] width 434 height 205
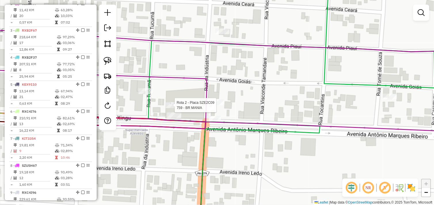
select select "*********"
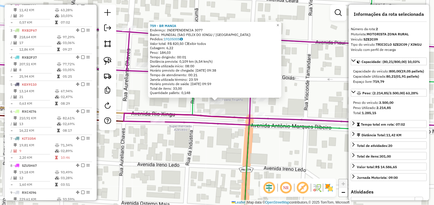
click at [202, 145] on div "759 - BR MANIA Endereço: INDEPENDENCIA 3077 Bairro: MUNDIAL ([GEOGRAPHIC_DATA] …" at bounding box center [217, 102] width 434 height 205
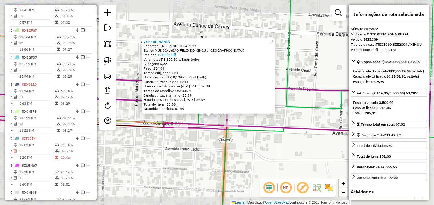
click at [206, 139] on div "759 - BR MANIA Endereço: INDEPENDENCIA 3077 Bairro: MUNDIAL ([GEOGRAPHIC_DATA] …" at bounding box center [217, 102] width 434 height 205
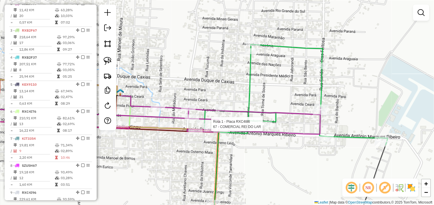
select select "*********"
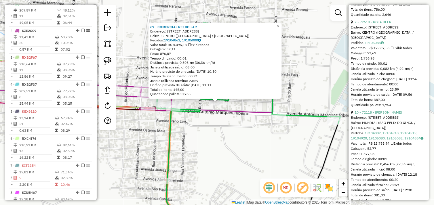
scroll to position [319, 0]
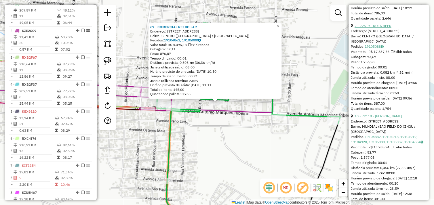
click at [380, 28] on link "2 - 72619 - ROTA BEER" at bounding box center [373, 26] width 37 height 4
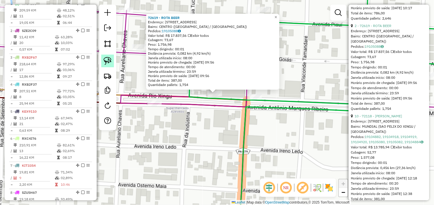
drag, startPoint x: 107, startPoint y: 60, endPoint x: 181, endPoint y: 90, distance: 79.7
click at [108, 60] on img at bounding box center [108, 61] width 8 height 8
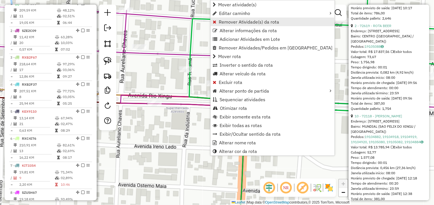
click at [232, 22] on span "Remover Atividade(s) da rota" at bounding box center [249, 22] width 61 height 5
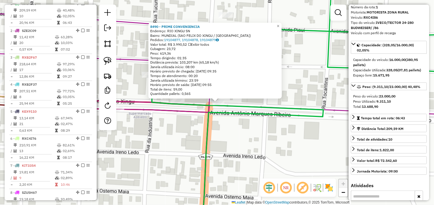
scroll to position [0, 0]
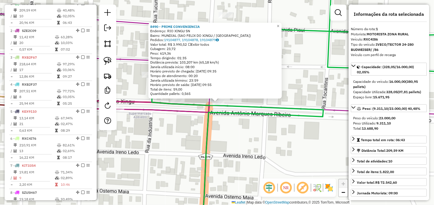
click at [176, 137] on div "8490 - PRIME CONVENIENCIA Endereço: RIO XINGU SN Bairro: MUNDIAL ([GEOGRAPHIC_D…" at bounding box center [217, 102] width 434 height 205
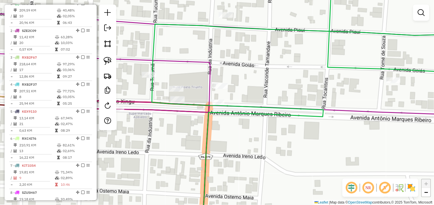
drag, startPoint x: 152, startPoint y: 138, endPoint x: 211, endPoint y: 134, distance: 59.7
click at [211, 134] on div "Janela de atendimento Grade de atendimento Capacidade Transportadoras Veículos …" at bounding box center [217, 102] width 434 height 205
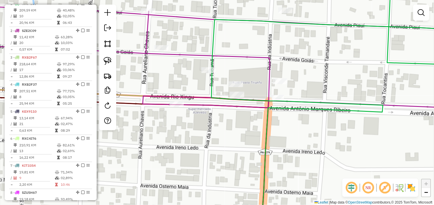
drag, startPoint x: 150, startPoint y: 144, endPoint x: 249, endPoint y: 134, distance: 99.4
click at [248, 135] on div "Janela de atendimento Grade de atendimento Capacidade Transportadoras Veículos …" at bounding box center [217, 102] width 434 height 205
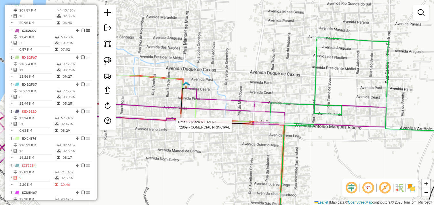
select select "*********"
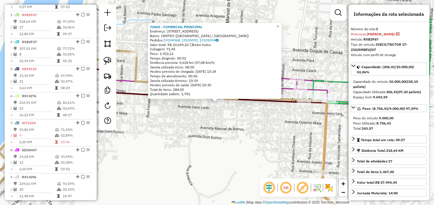
scroll to position [269, 0]
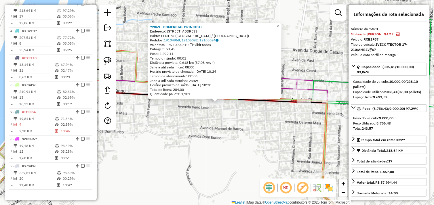
click at [225, 132] on div "72869 - COMERCIAL PRINCIPAL Endereço: [STREET_ADDRESS][GEOGRAPHIC_DATA]: CENTRO…" at bounding box center [217, 102] width 434 height 205
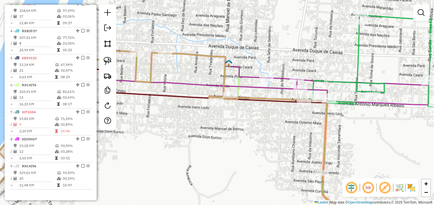
click at [243, 136] on div "Janela de atendimento Grade de atendimento Capacidade Transportadoras Veículos …" at bounding box center [217, 102] width 434 height 205
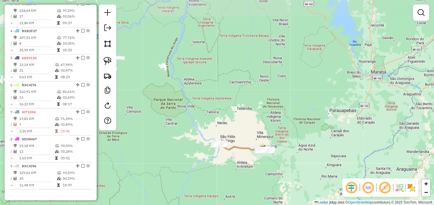
drag, startPoint x: 270, startPoint y: 156, endPoint x: 236, endPoint y: 155, distance: 33.9
click at [224, 157] on div "Janela de atendimento Grade de atendimento Capacidade Transportadoras Veículos …" at bounding box center [217, 102] width 434 height 205
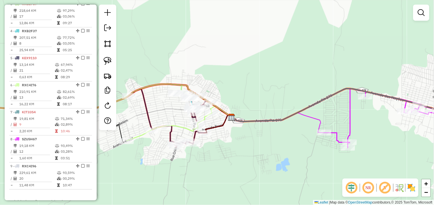
drag, startPoint x: 223, startPoint y: 149, endPoint x: 273, endPoint y: 127, distance: 54.4
click at [272, 127] on div "Janela de atendimento Grade de atendimento Capacidade Transportadoras Veículos …" at bounding box center [217, 102] width 434 height 205
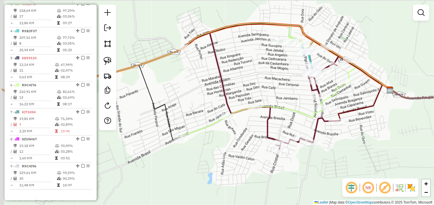
drag, startPoint x: 244, startPoint y: 69, endPoint x: 270, endPoint y: 72, distance: 26.4
click at [270, 72] on div "Janela de atendimento Grade de atendimento Capacidade Transportadoras Veículos …" at bounding box center [217, 102] width 434 height 205
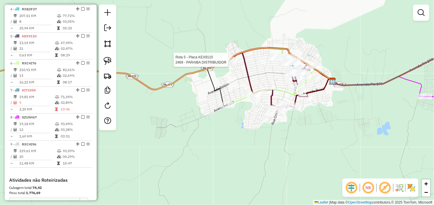
select select "*********"
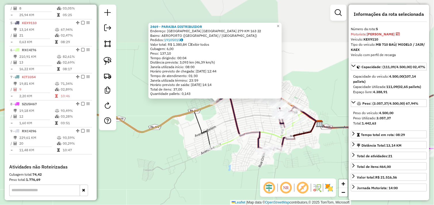
scroll to position [323, 0]
